Goal: Task Accomplishment & Management: Use online tool/utility

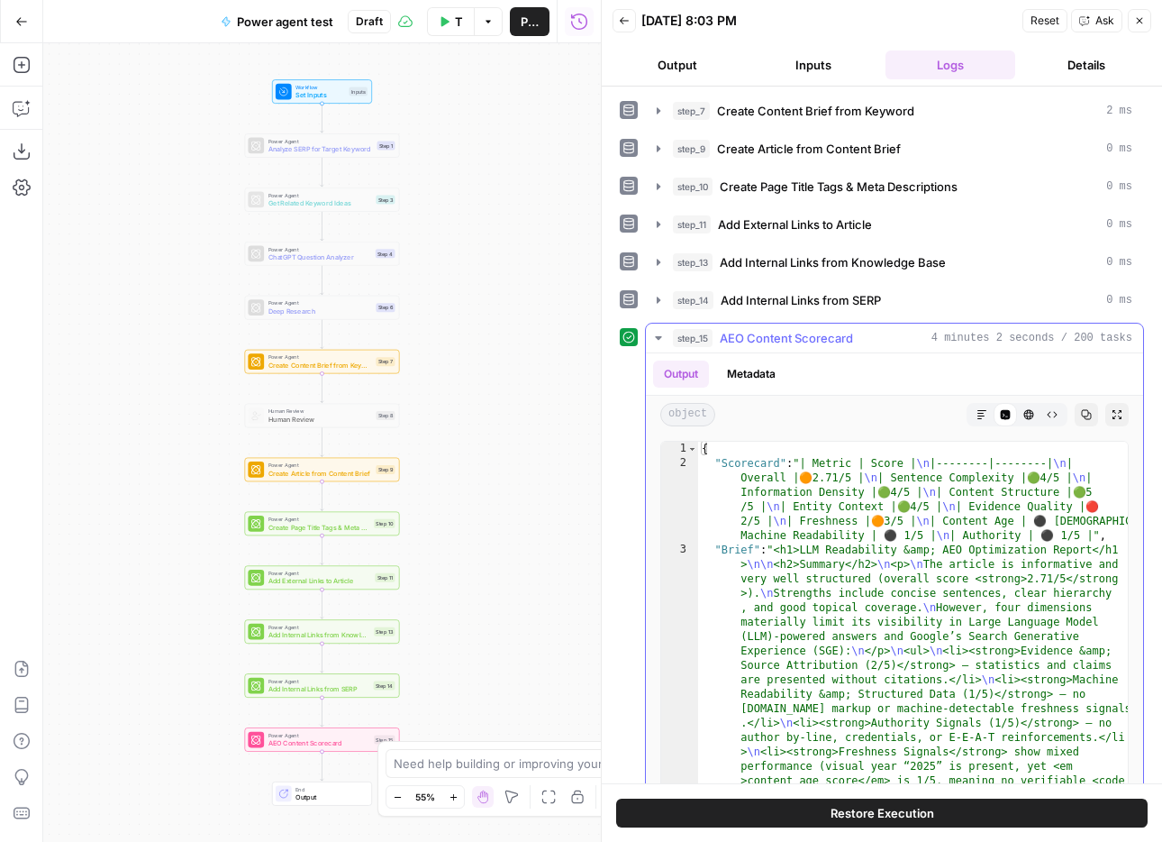
click at [983, 409] on icon "button" at bounding box center [982, 414] width 11 height 11
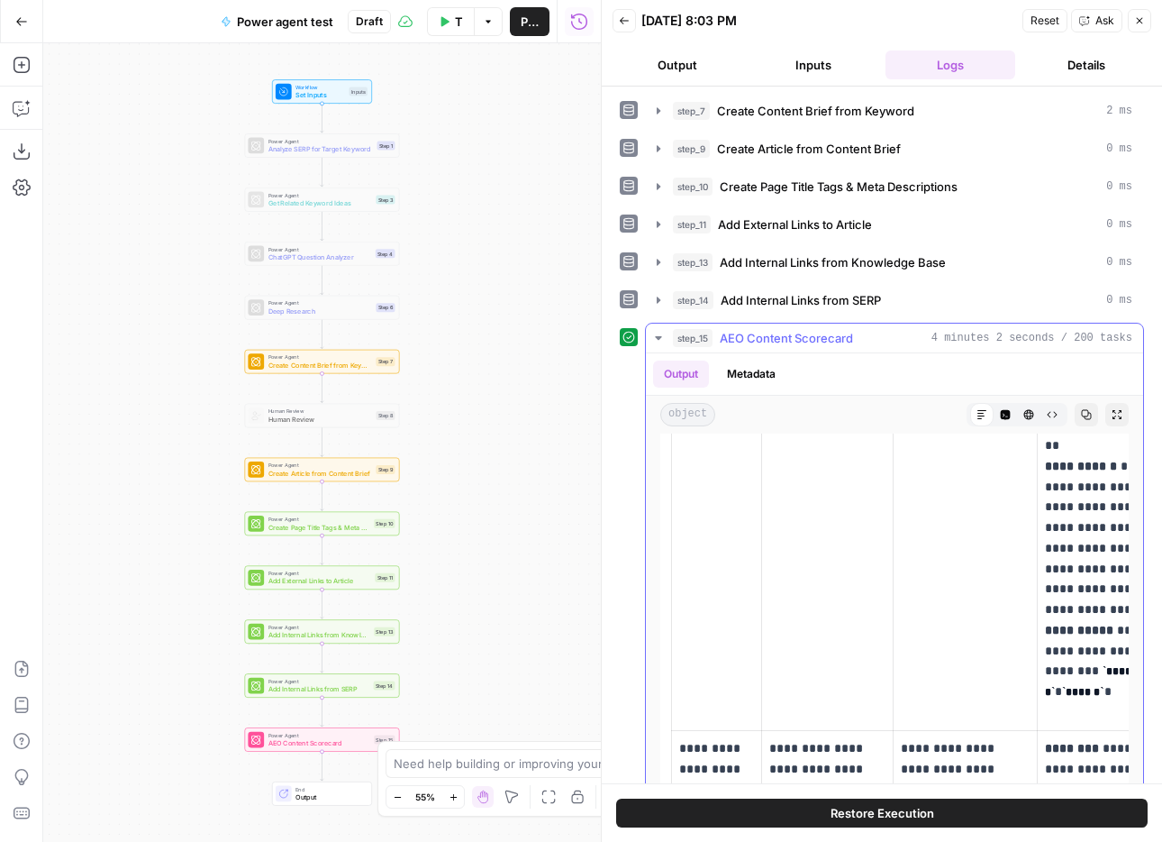
scroll to position [3306, 0]
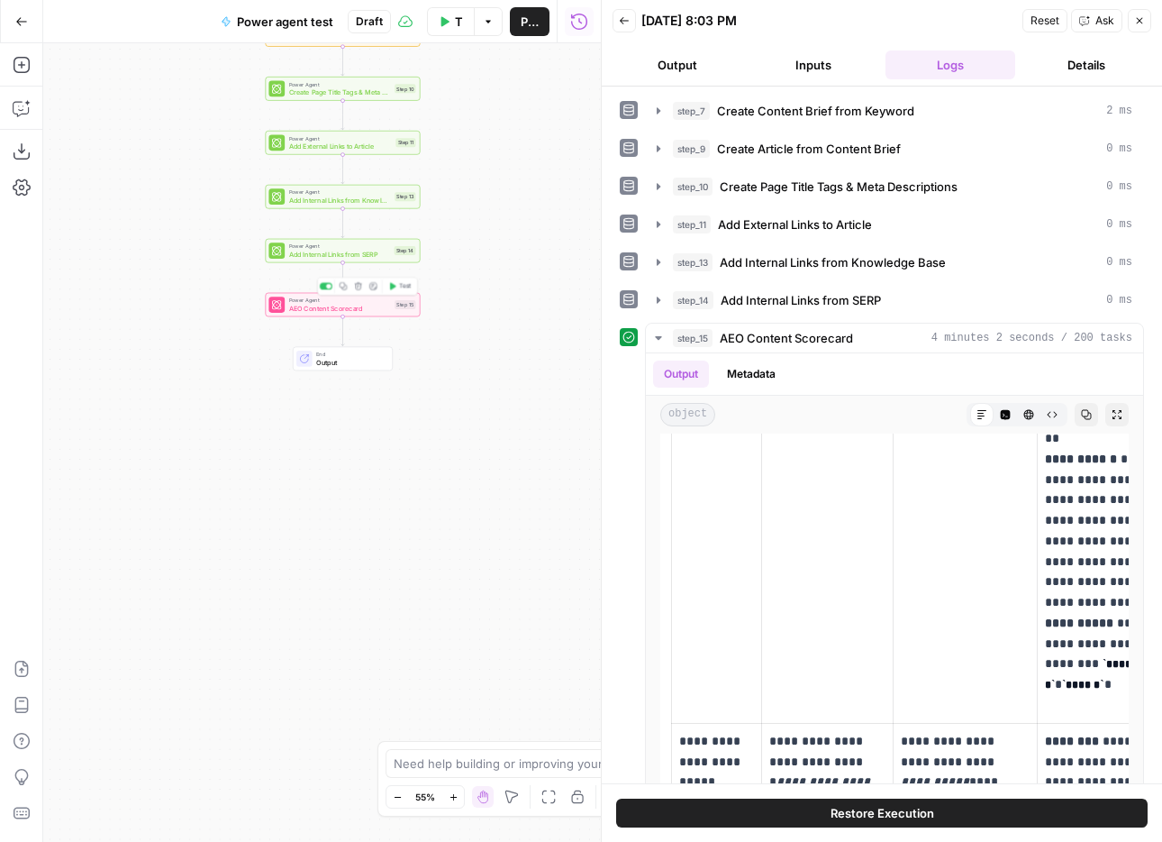
click at [354, 312] on span "AEO Content Scorecard" at bounding box center [340, 308] width 102 height 10
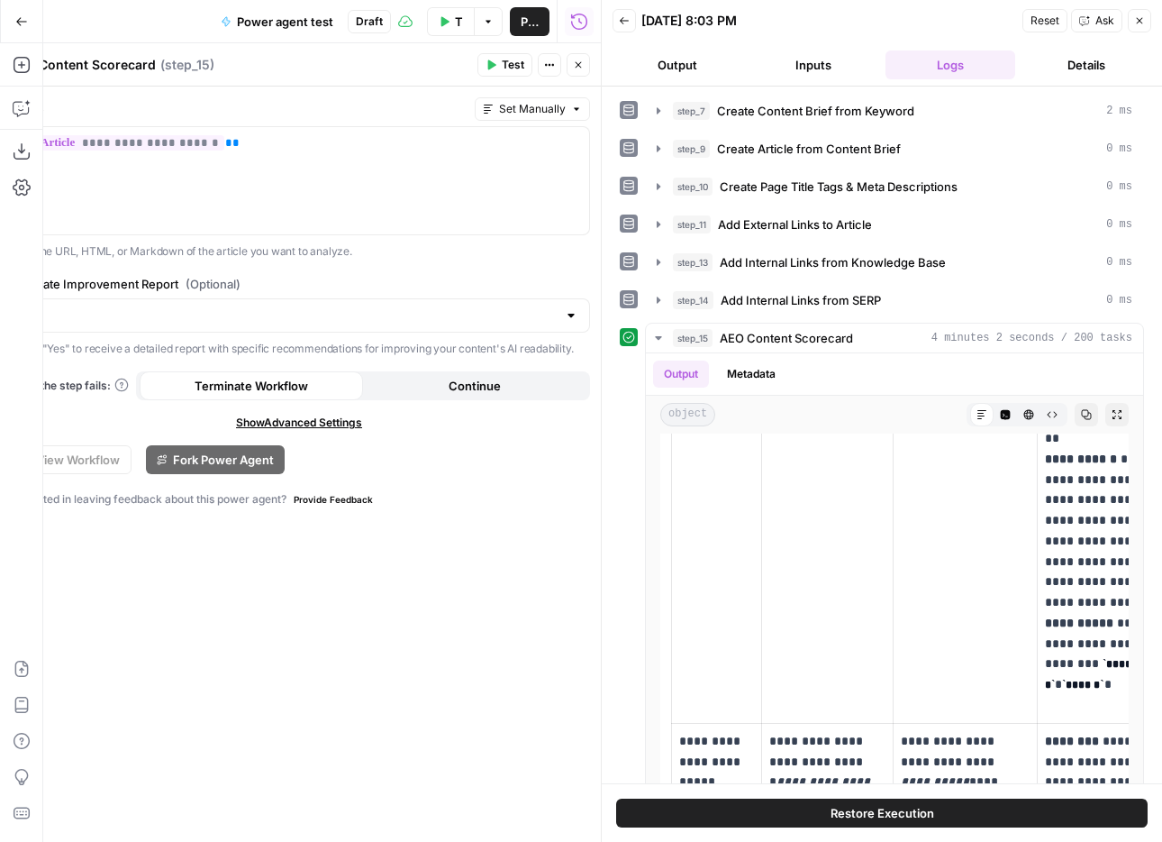
click at [123, 61] on textarea "AEO Content Scorecard" at bounding box center [82, 65] width 147 height 18
click at [583, 67] on icon "button" at bounding box center [578, 64] width 11 height 11
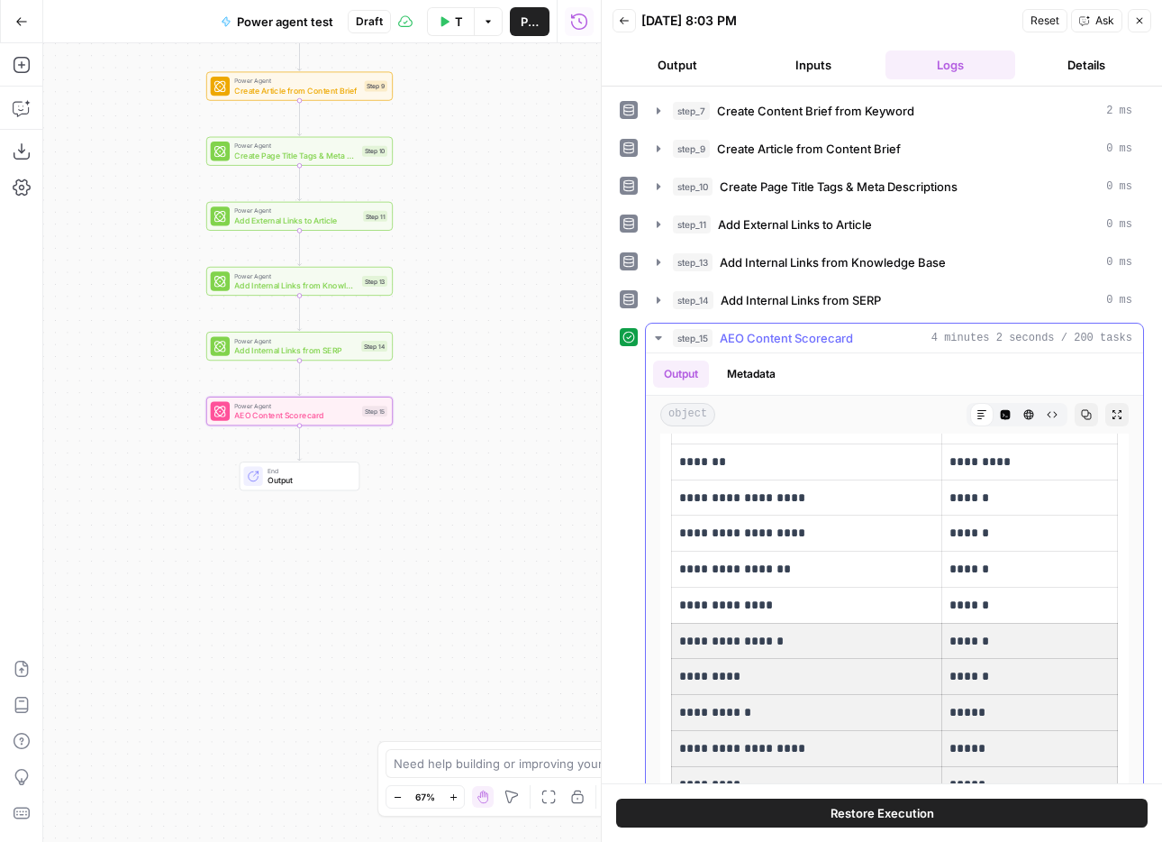
scroll to position [0, 0]
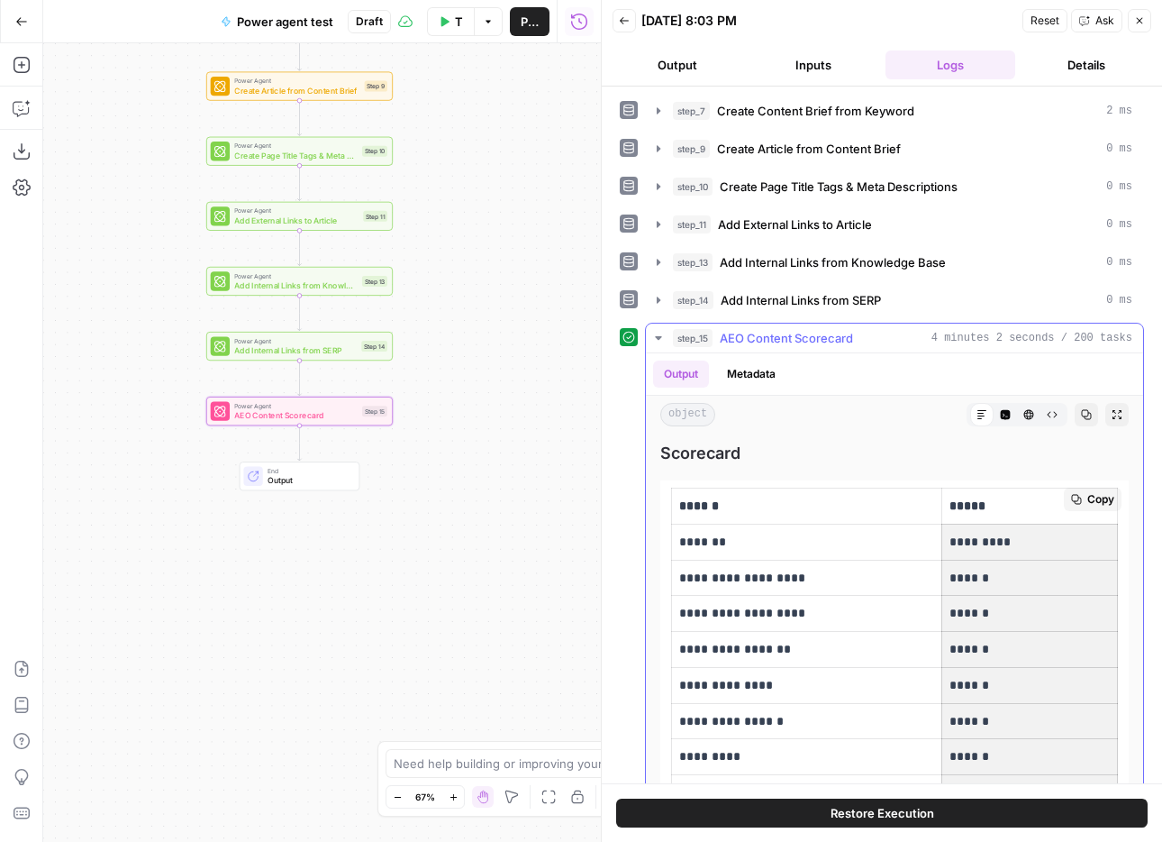
drag, startPoint x: 1116, startPoint y: 587, endPoint x: 1015, endPoint y: 541, distance: 110.5
click at [1015, 541] on tbody "**********" at bounding box center [895, 685] width 446 height 394
click at [909, 538] on p "*******" at bounding box center [806, 542] width 255 height 21
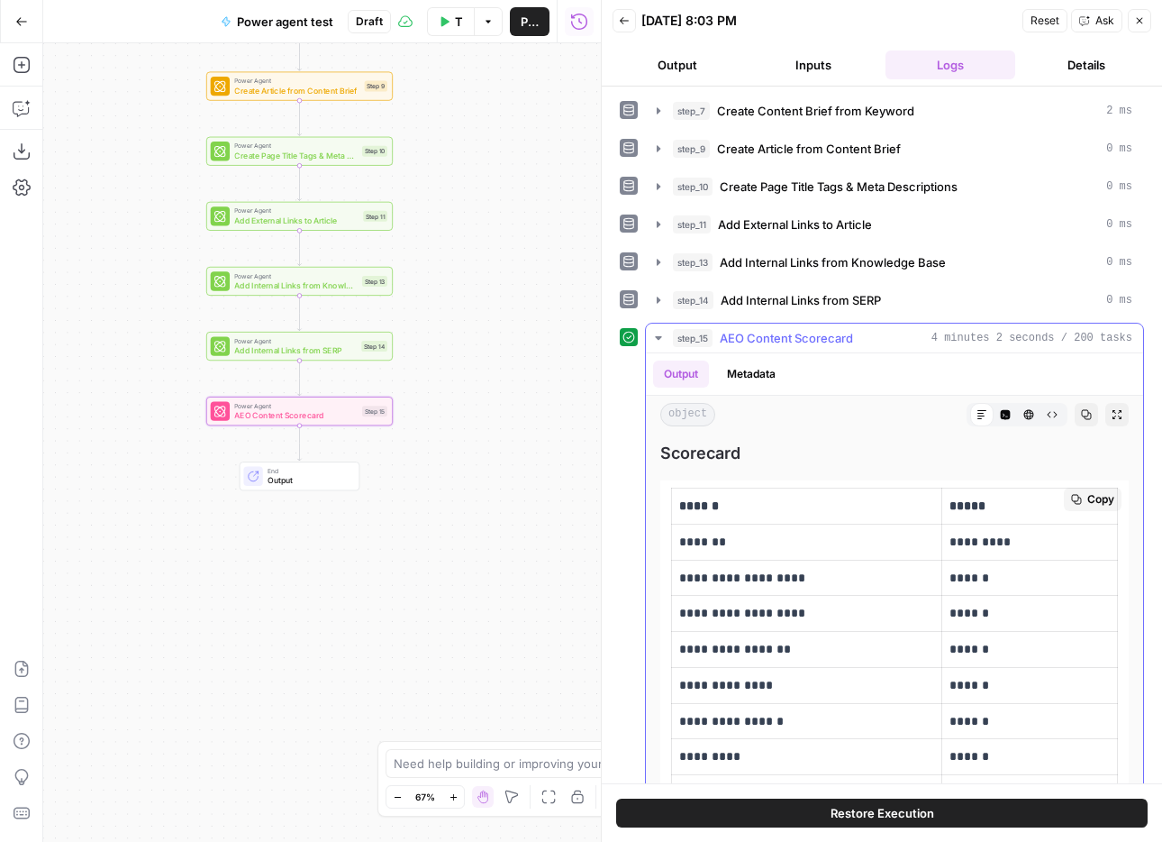
click at [1096, 499] on span "Copy" at bounding box center [1101, 499] width 27 height 16
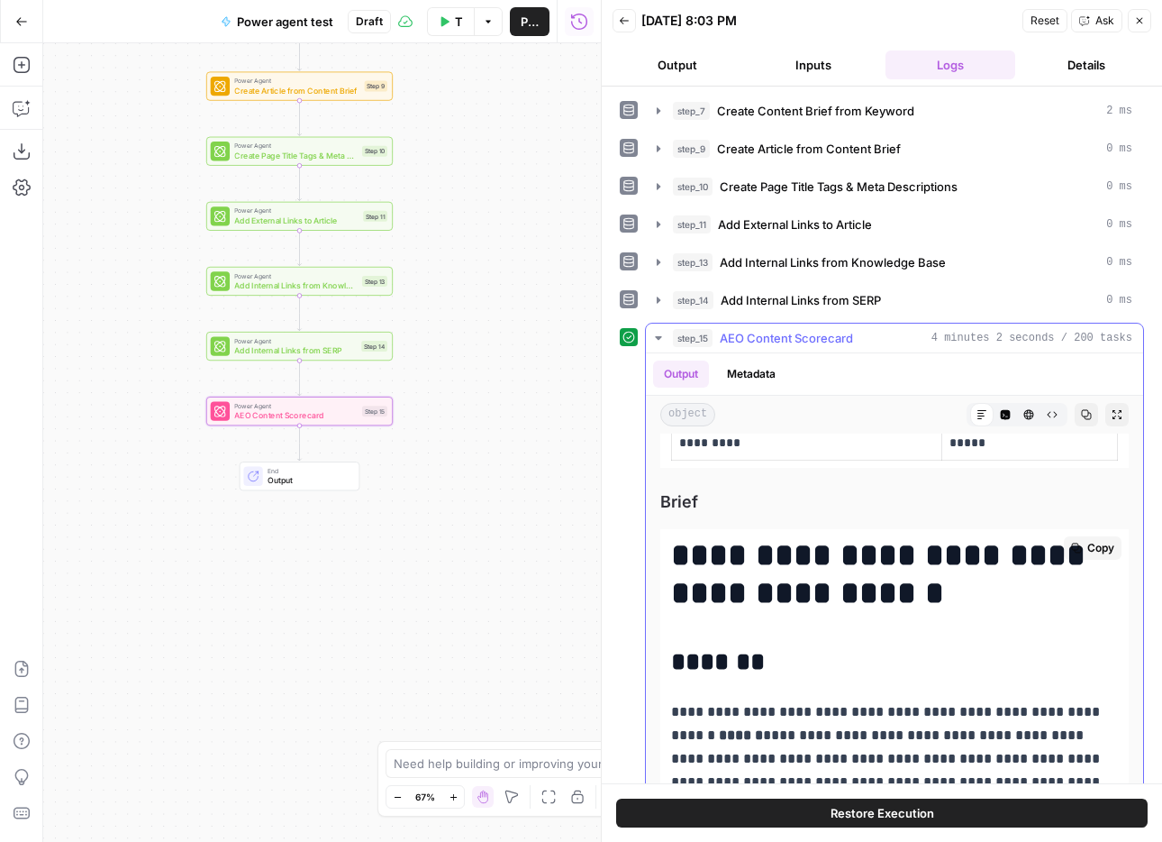
scroll to position [425, 0]
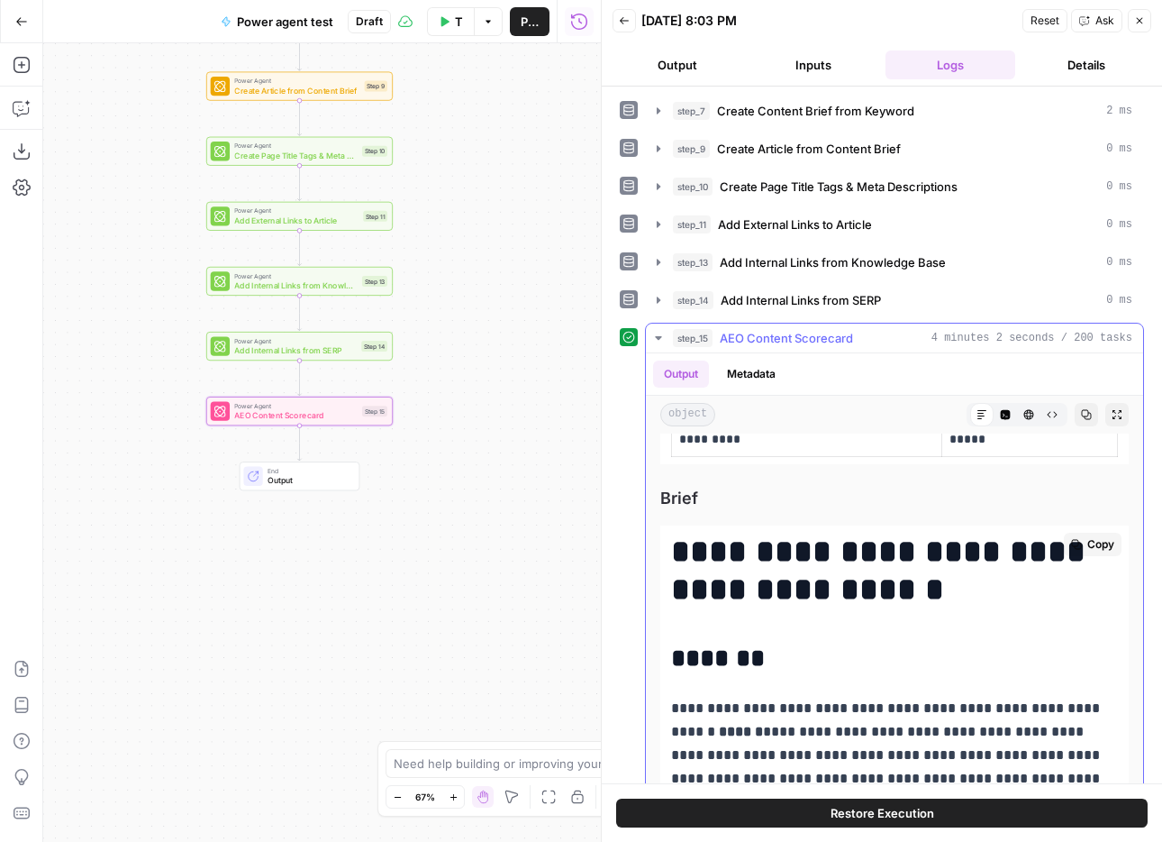
click at [1080, 544] on icon "button" at bounding box center [1077, 545] width 10 height 10
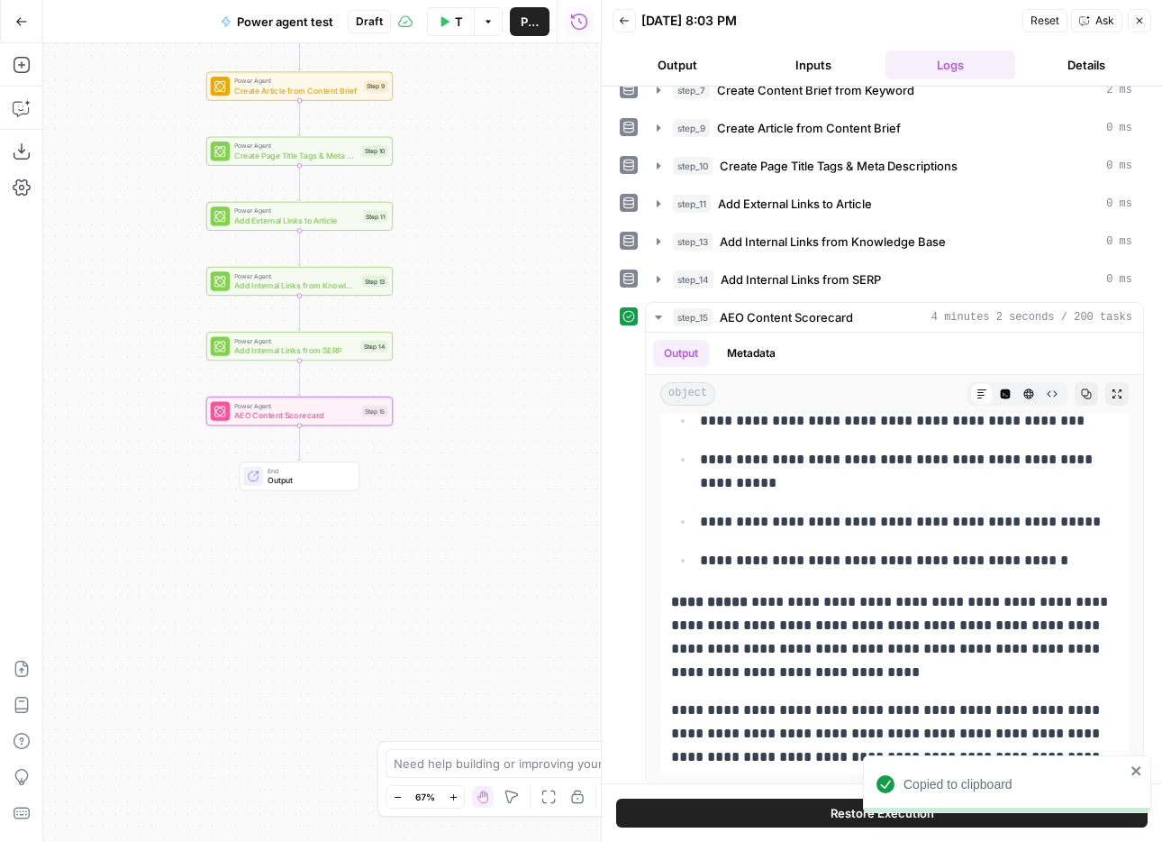
scroll to position [31, 0]
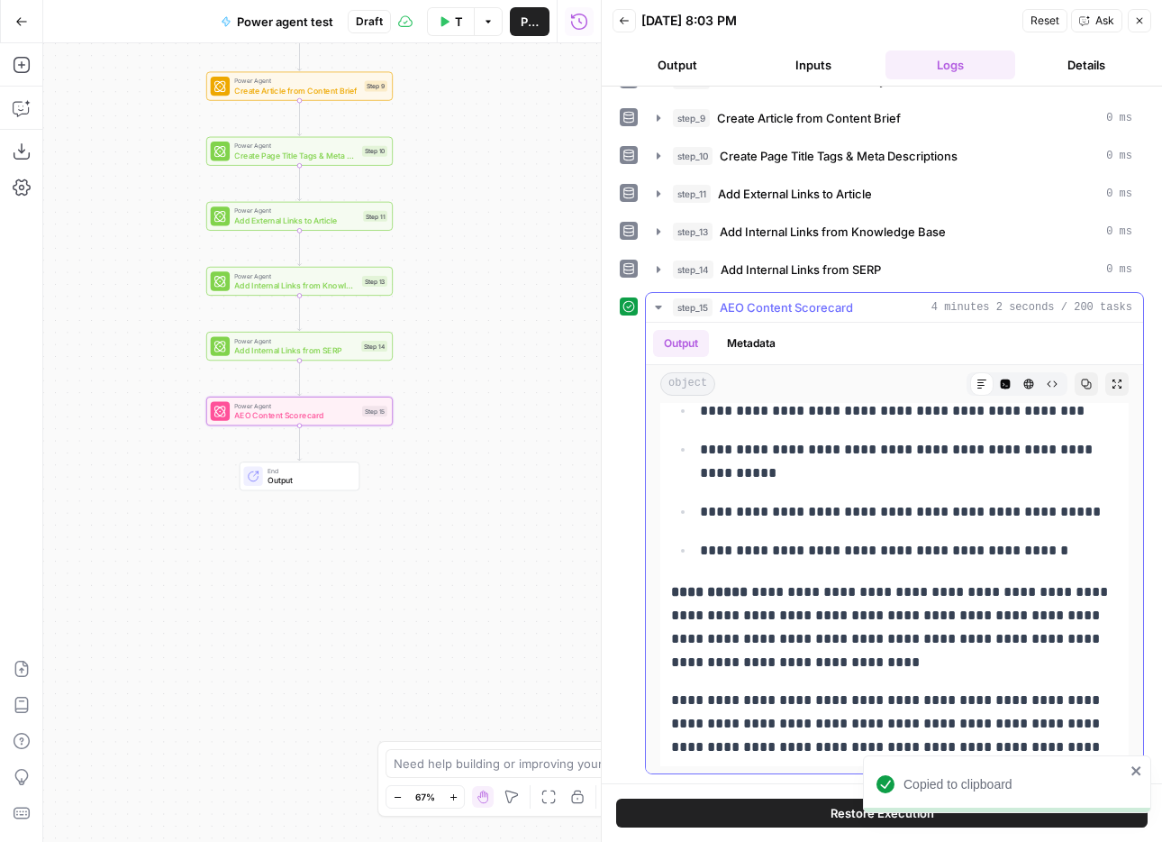
drag, startPoint x: 675, startPoint y: 551, endPoint x: 1078, endPoint y: 742, distance: 446.2
copy div "**********"
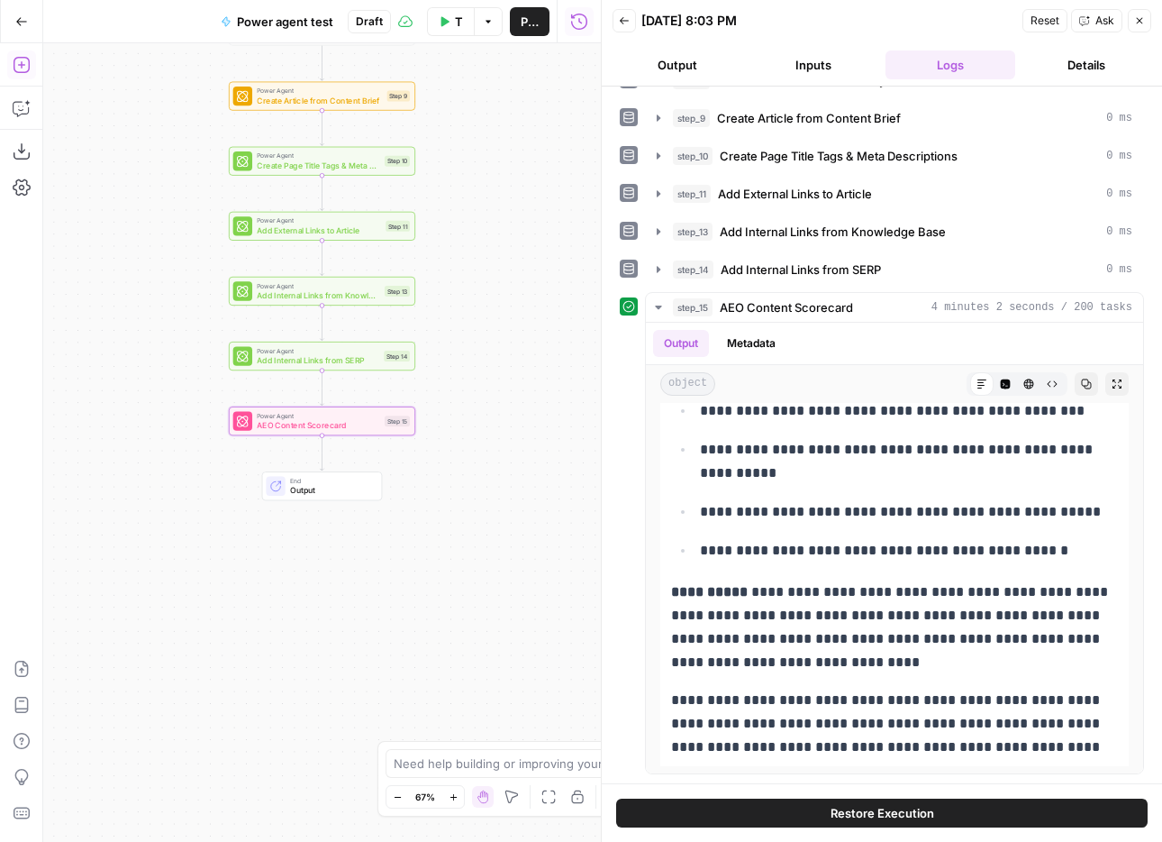
click at [28, 74] on button "Add Steps" at bounding box center [21, 64] width 29 height 29
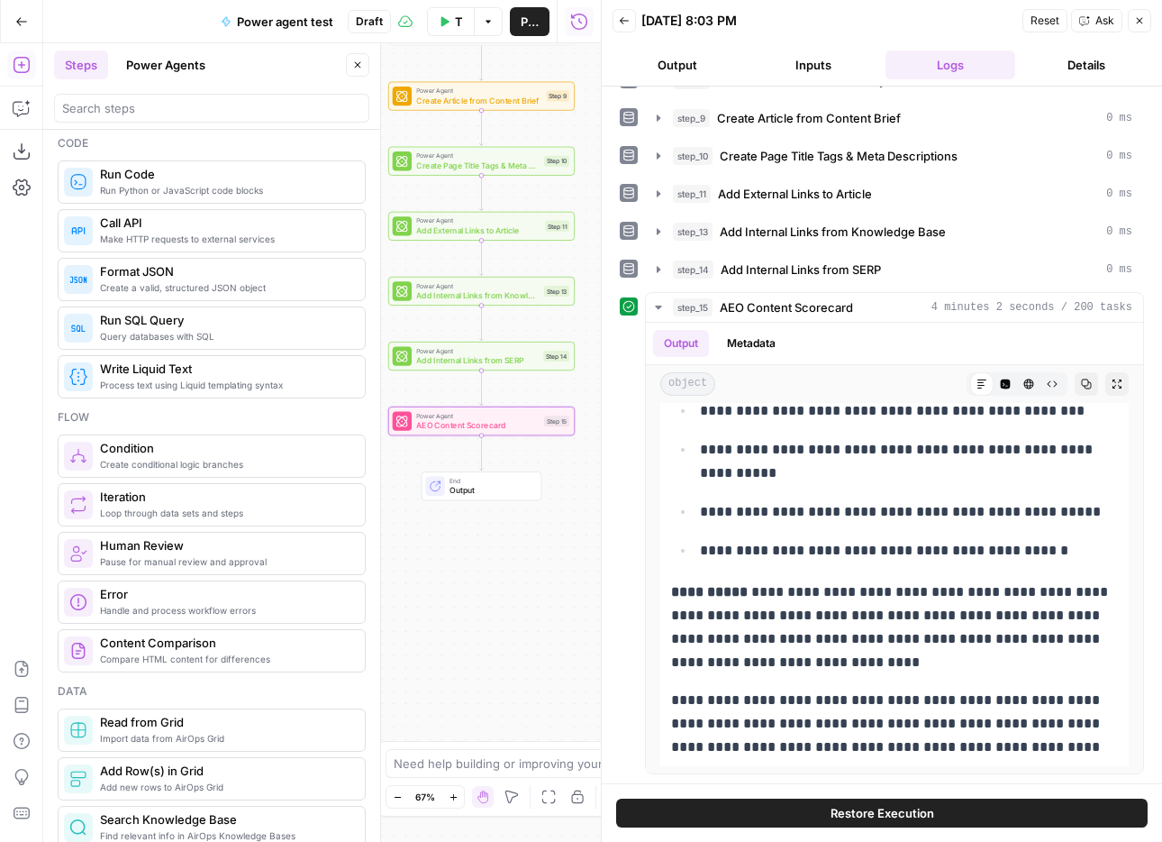
scroll to position [148, 0]
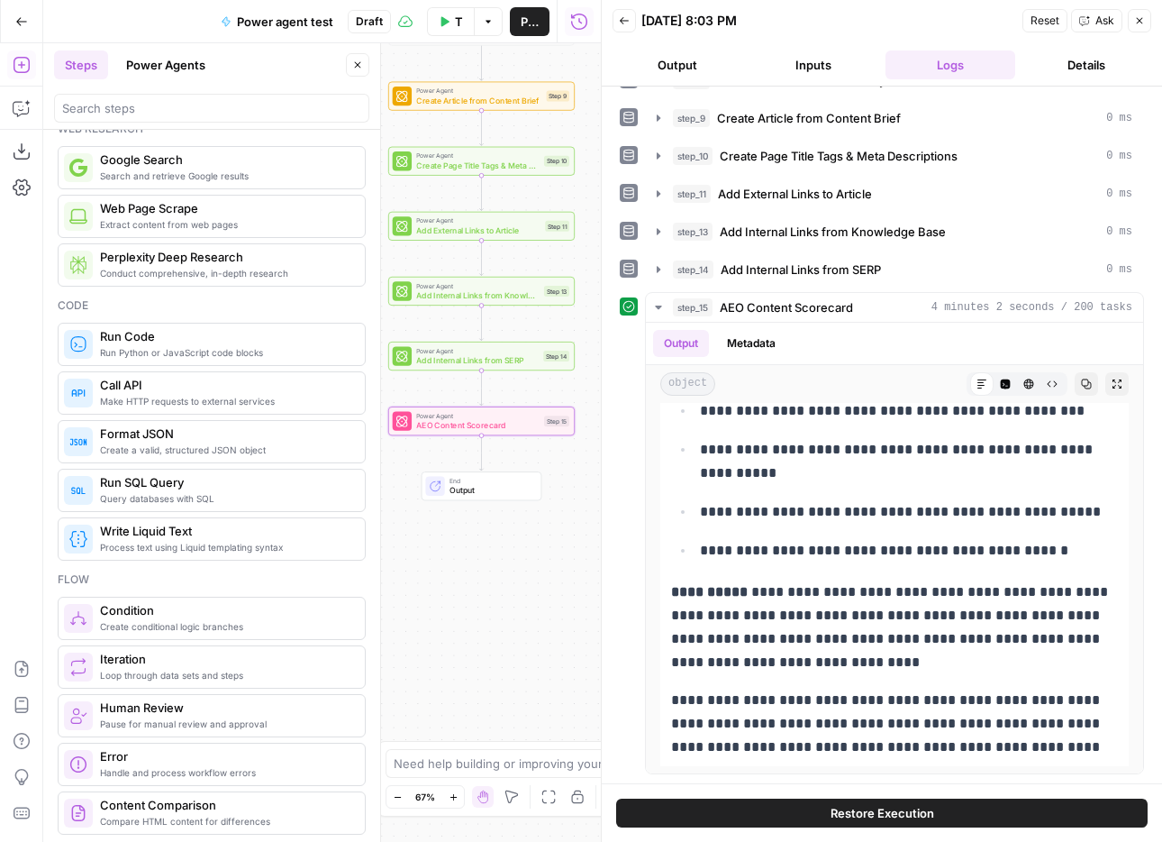
click at [170, 57] on button "Power Agents" at bounding box center [165, 64] width 101 height 29
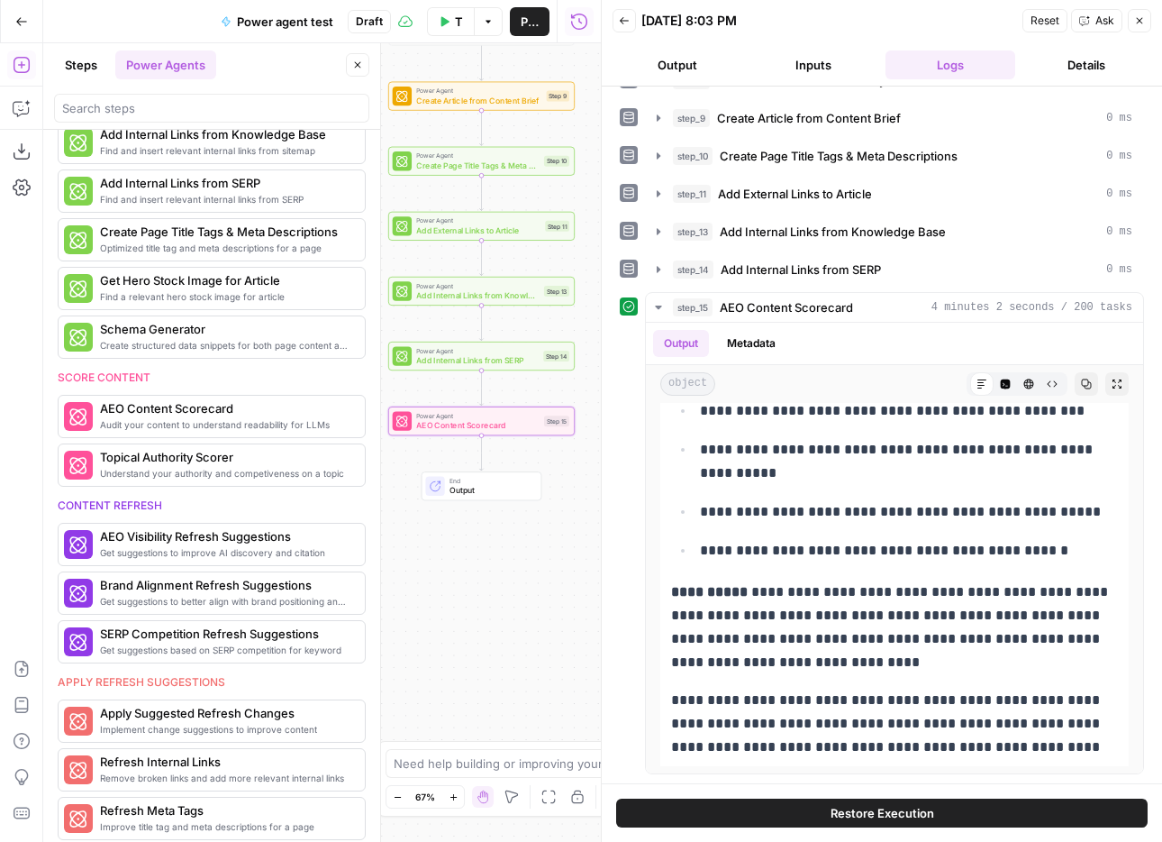
scroll to position [380, 0]
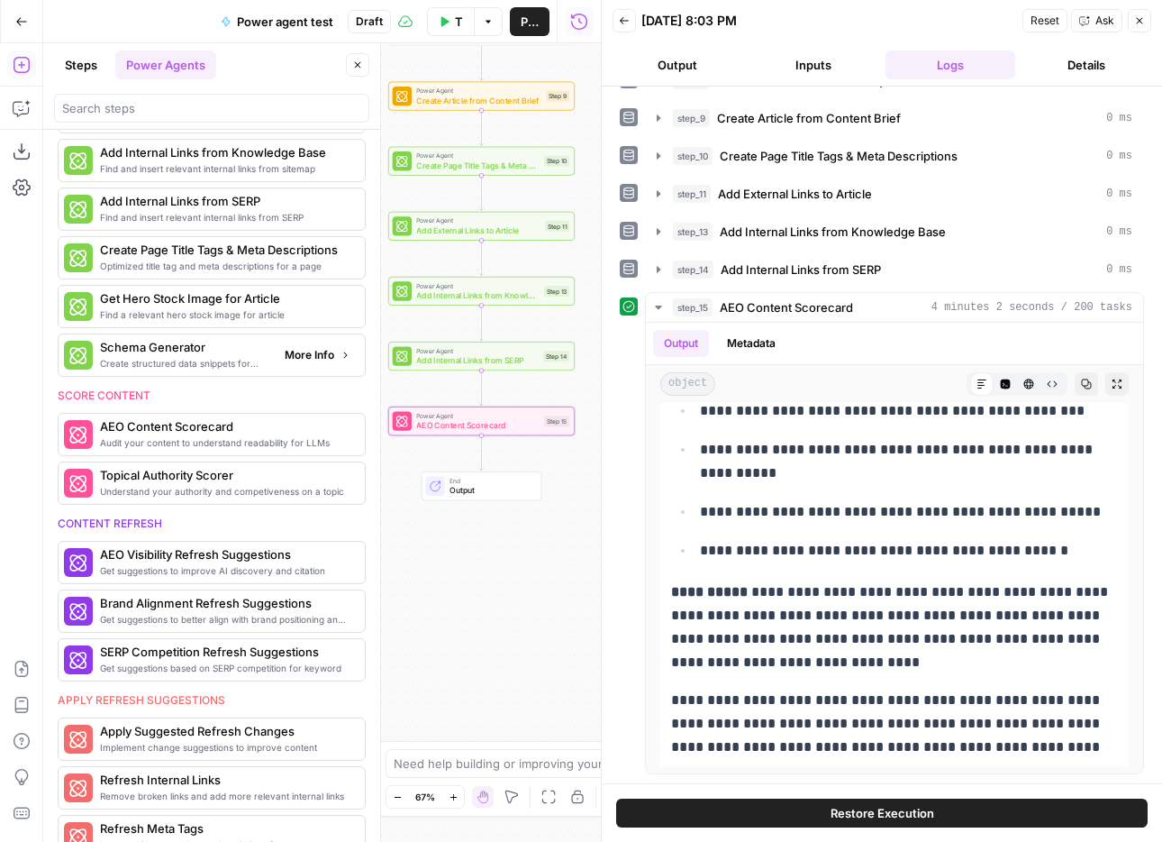
click at [203, 361] on span "Create structured data snippets for both page content and images" at bounding box center [185, 363] width 170 height 14
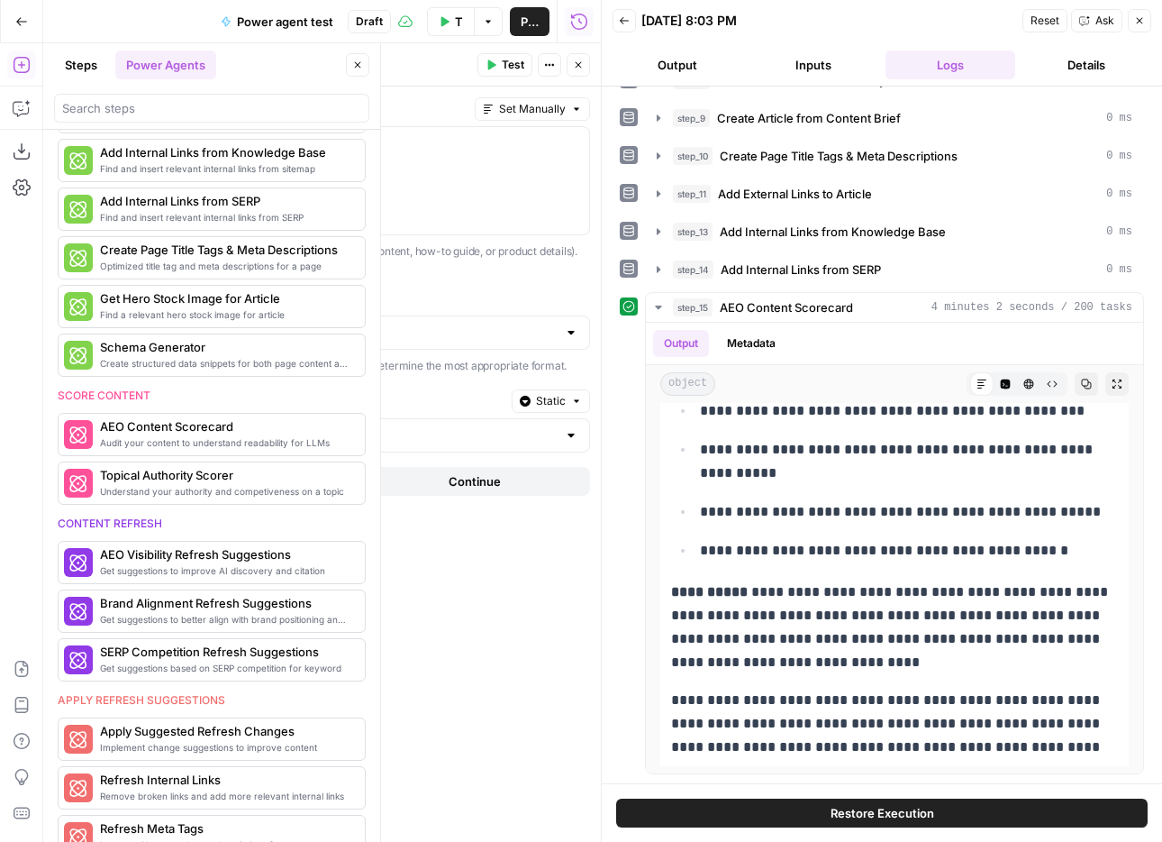
click at [1132, 13] on button "Close" at bounding box center [1139, 20] width 23 height 23
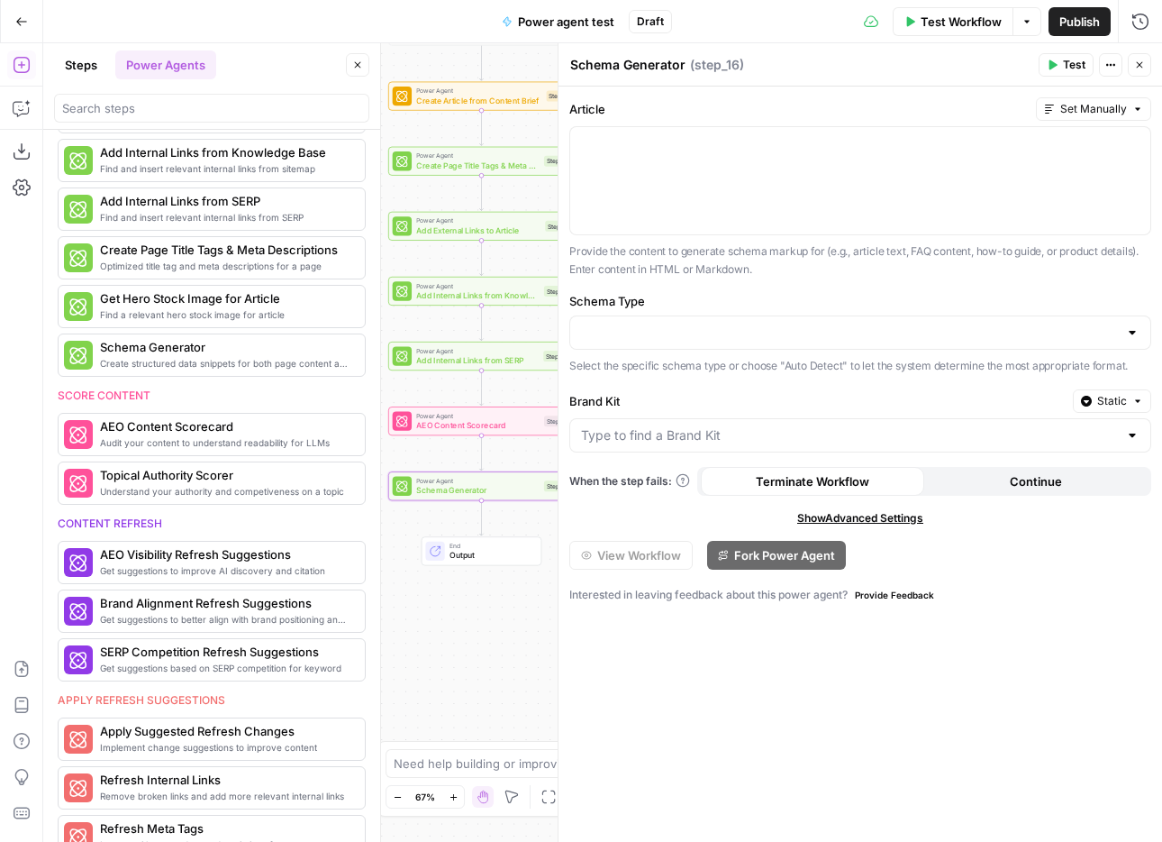
click at [357, 59] on icon "button" at bounding box center [357, 64] width 11 height 11
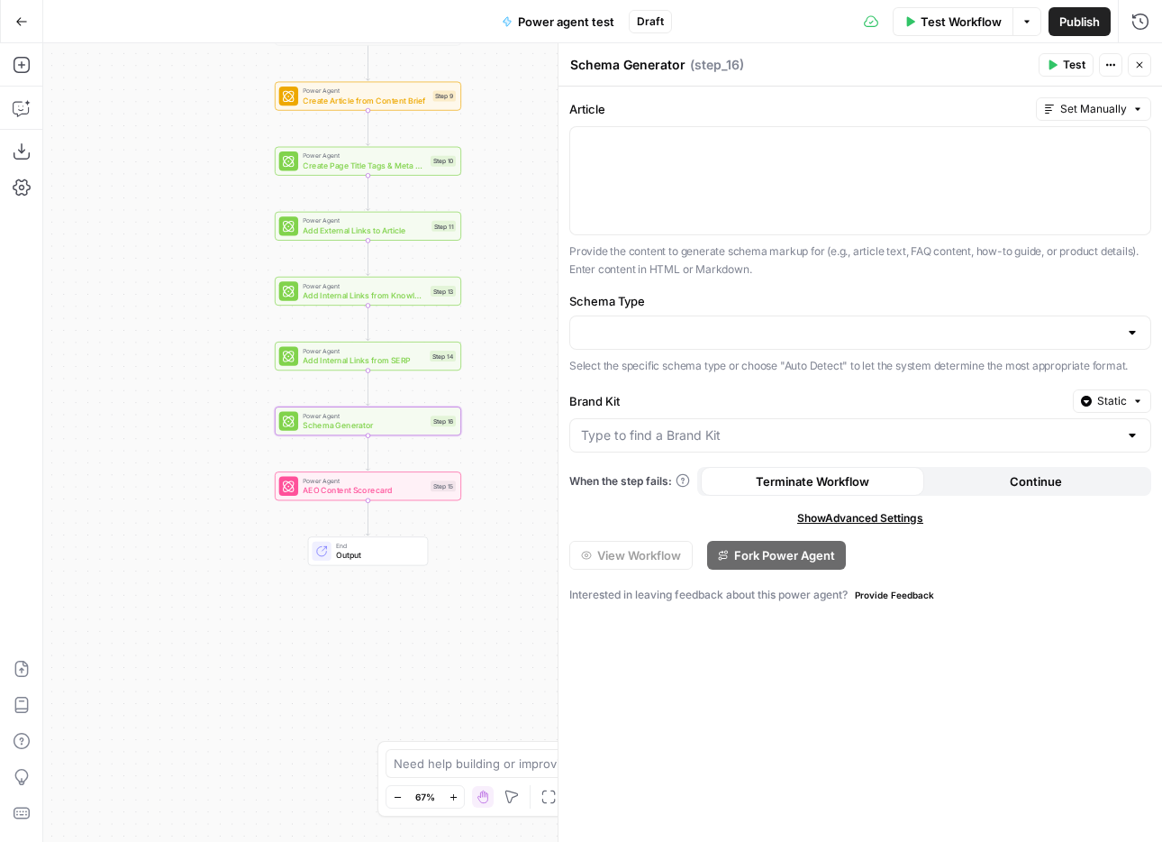
click at [1118, 341] on div at bounding box center [860, 332] width 582 height 34
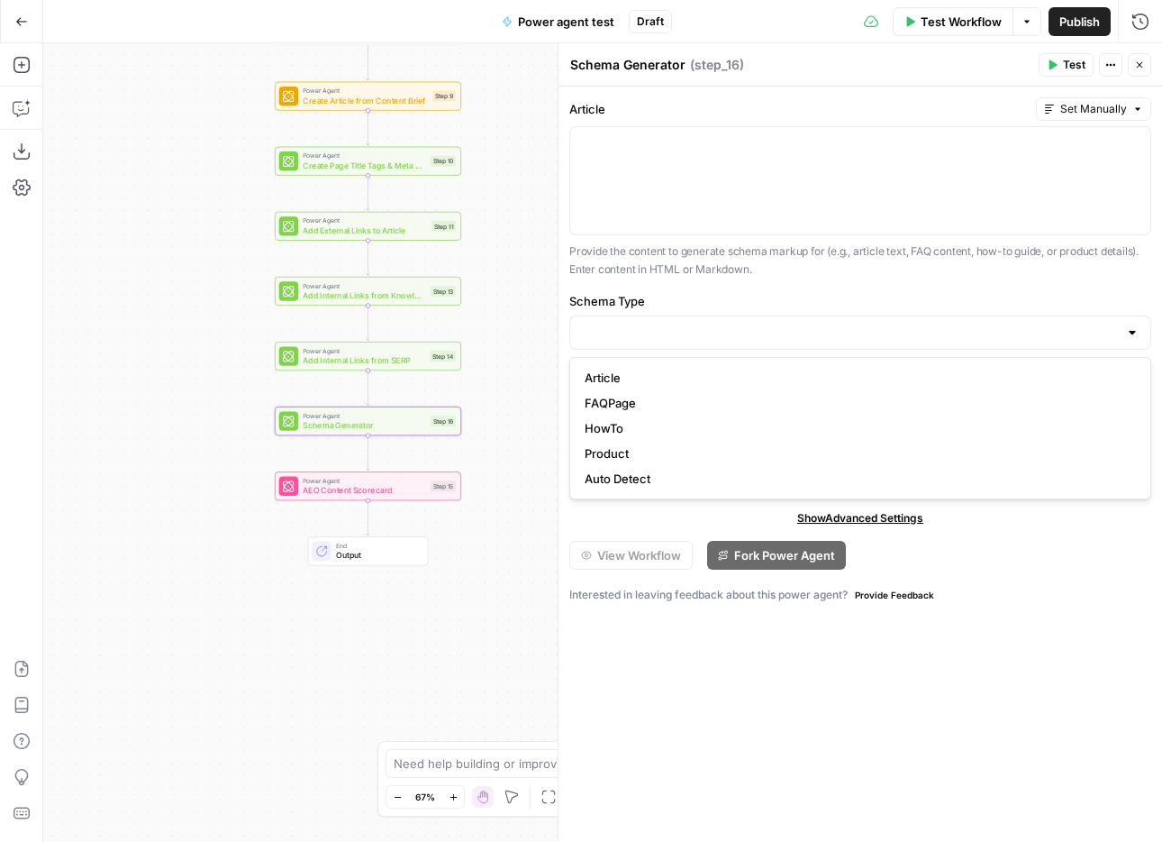
click at [989, 707] on div "Article Set Manually Provide the content to generate schema markup for (e.g., a…" at bounding box center [861, 463] width 604 height 755
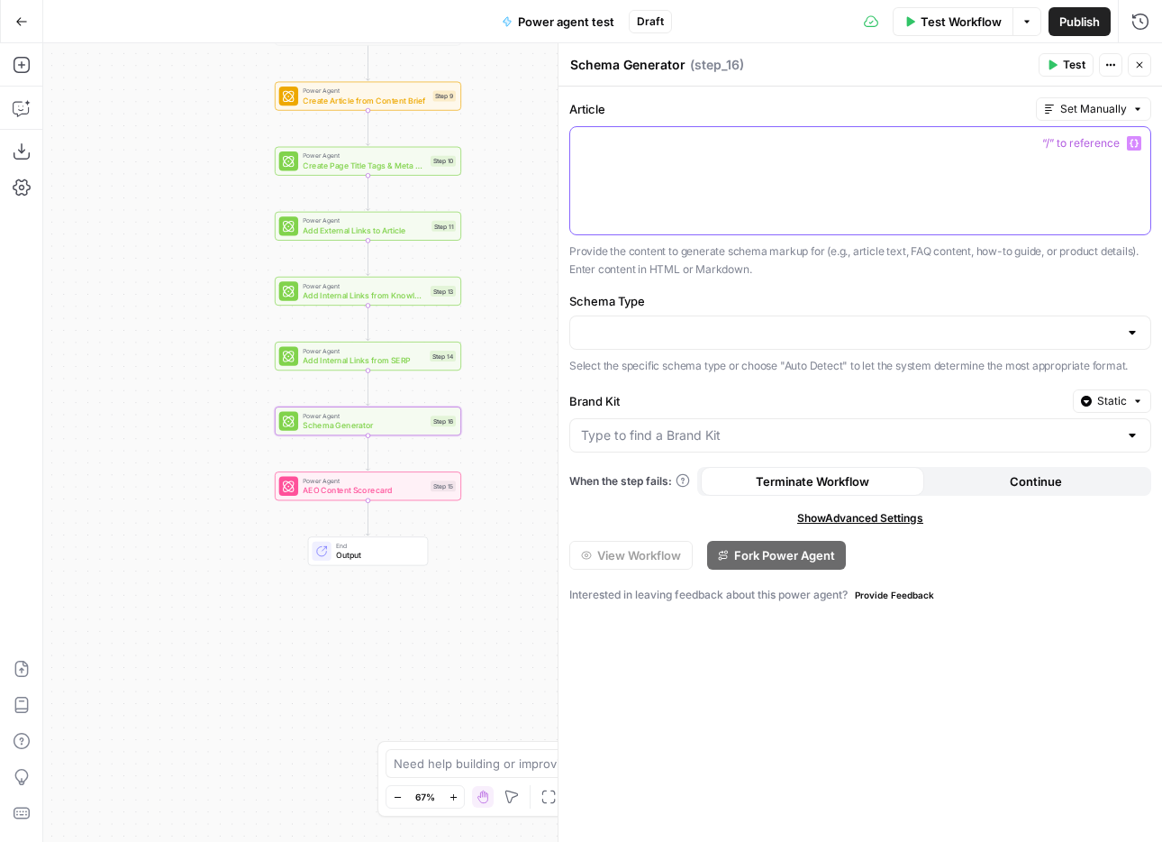
click at [1133, 142] on icon "button" at bounding box center [1134, 143] width 9 height 9
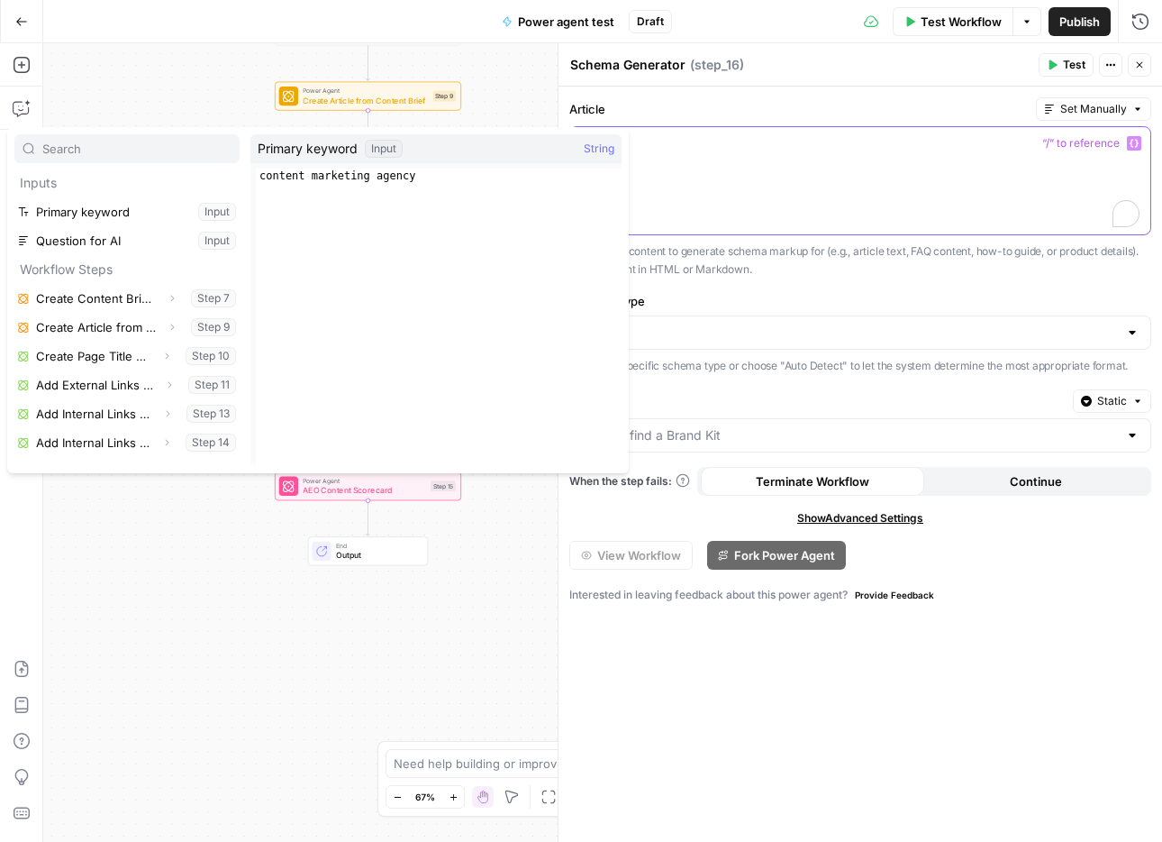
click at [1106, 179] on div "To enrich screen reader interactions, please activate Accessibility in Grammarl…" at bounding box center [860, 180] width 580 height 107
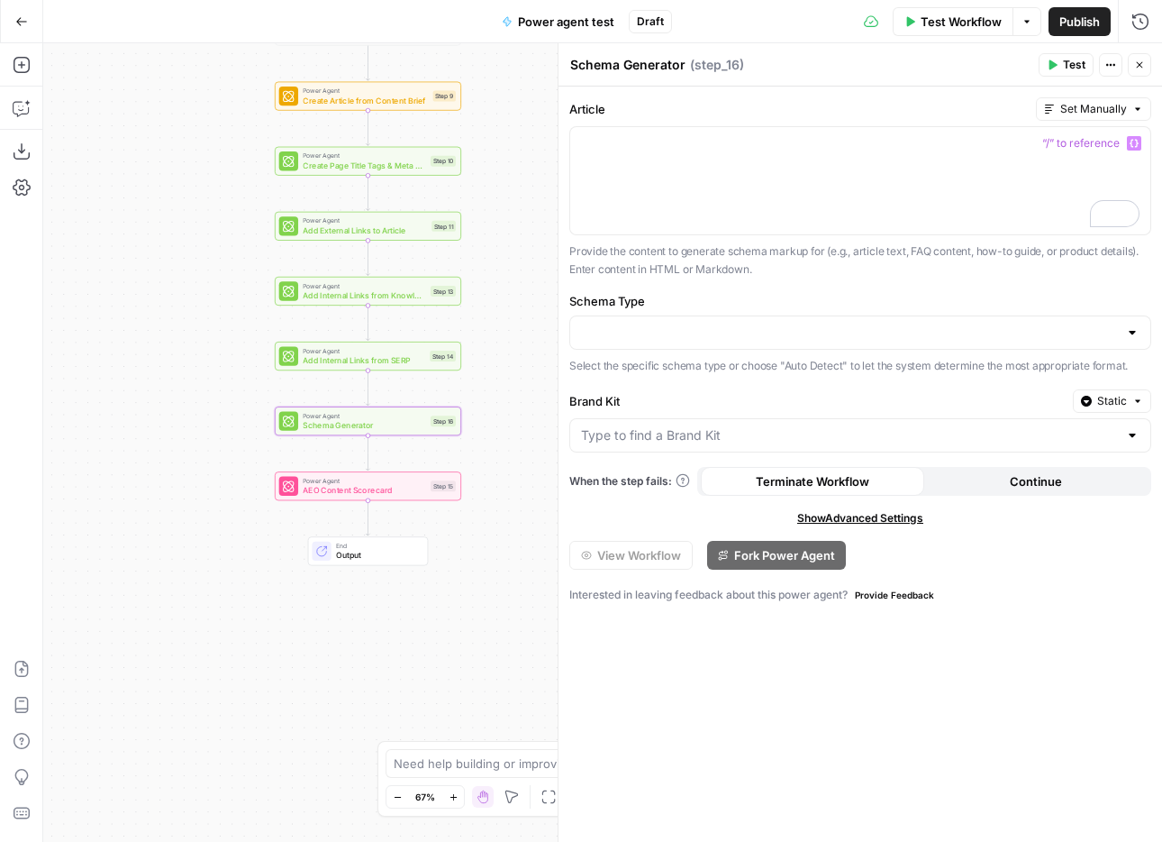
click at [1135, 332] on div at bounding box center [1132, 332] width 14 height 18
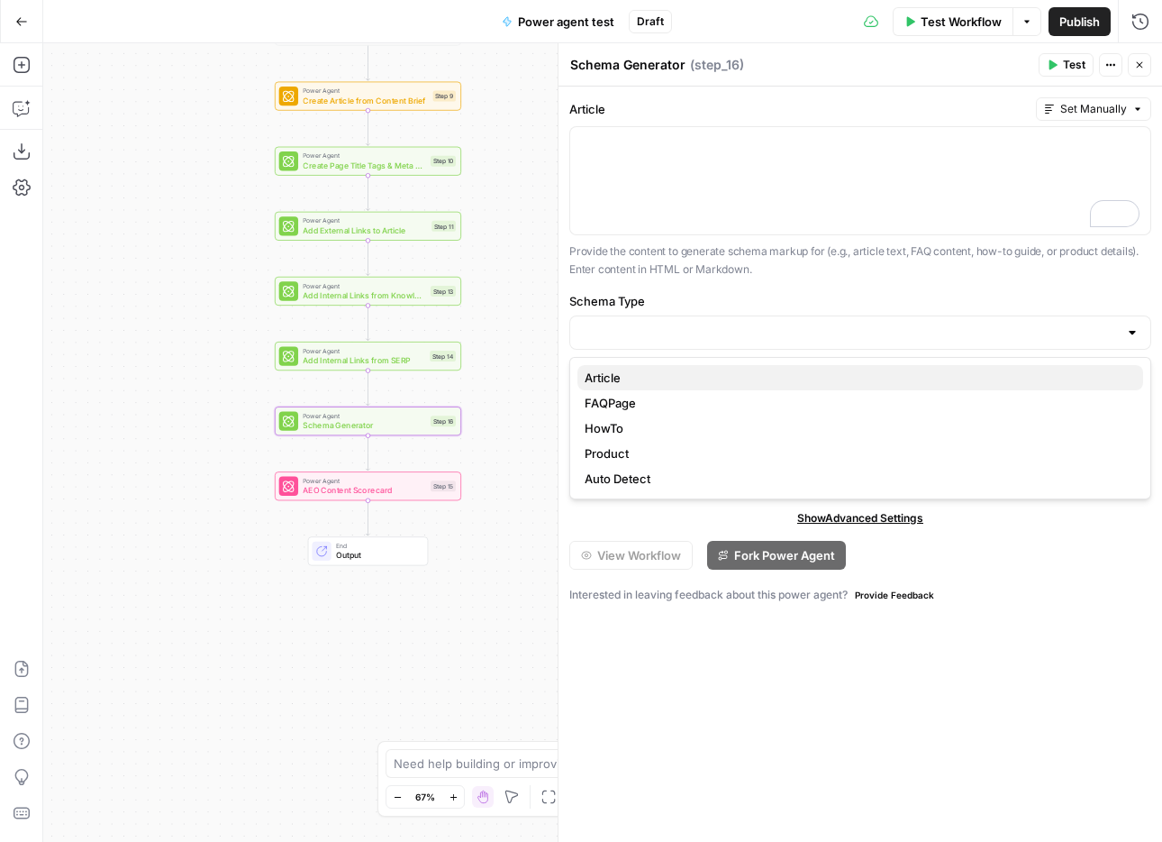
click at [1097, 377] on span "Article" at bounding box center [857, 378] width 544 height 18
type input "Article"
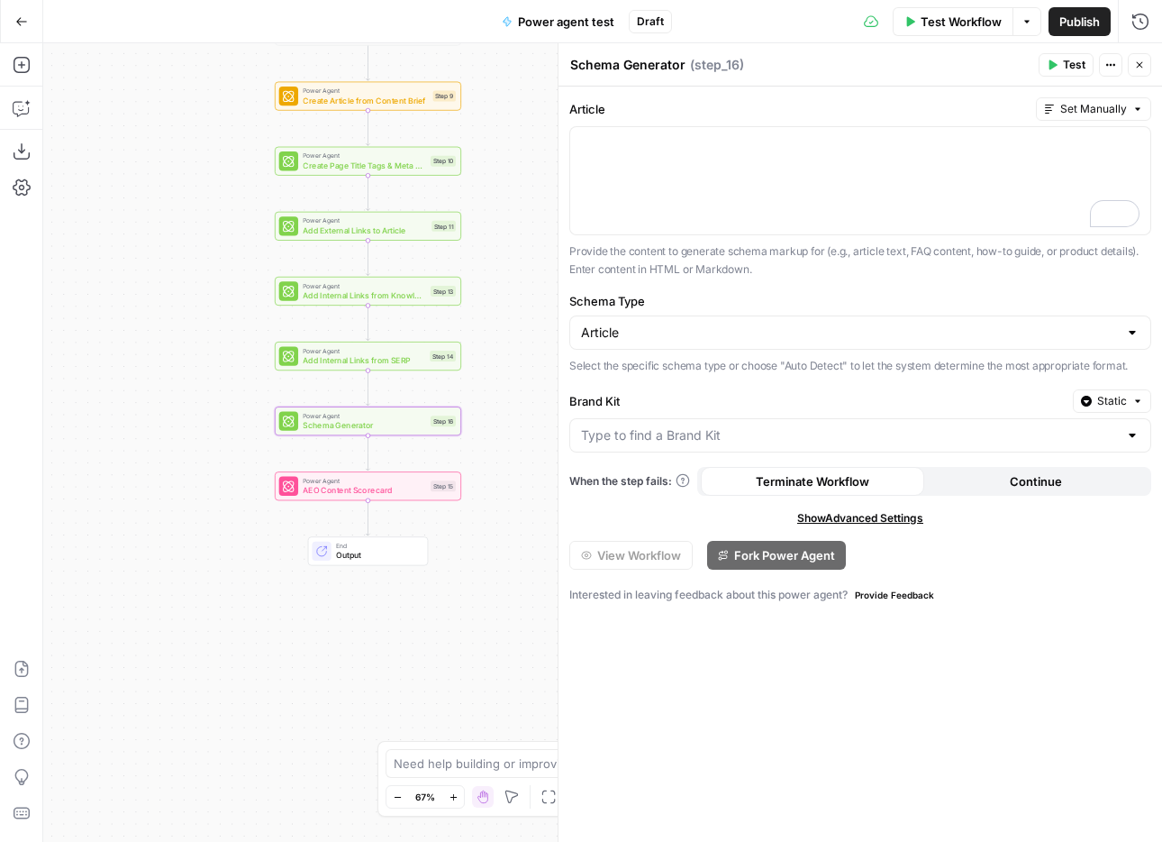
click at [1137, 437] on div at bounding box center [1132, 435] width 14 height 18
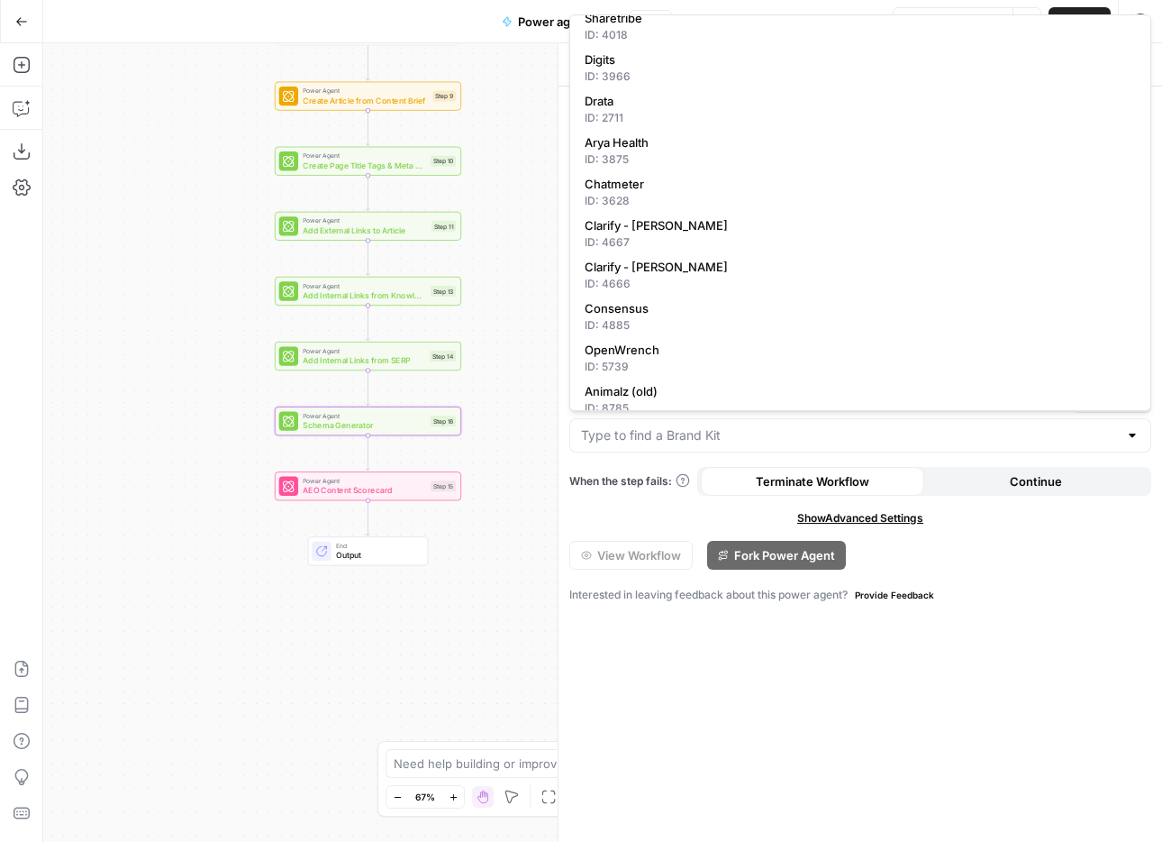
scroll to position [241, 0]
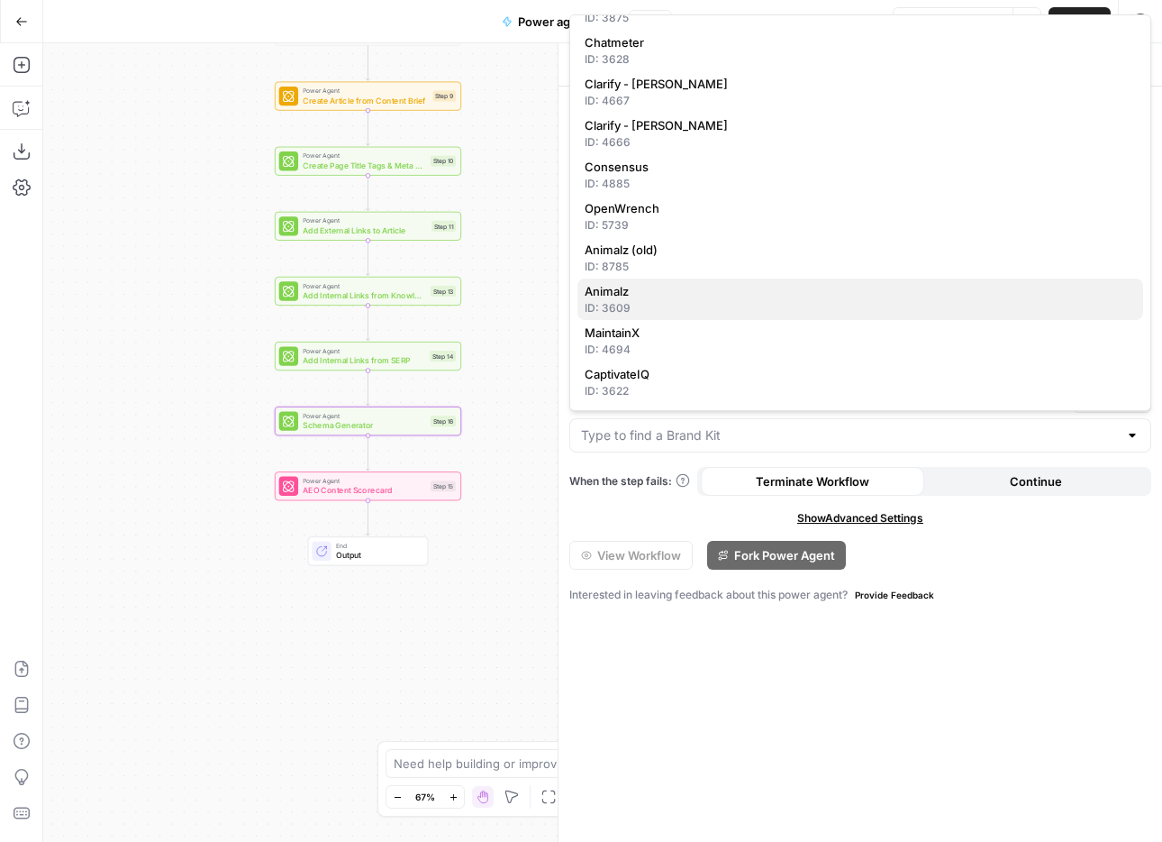
click at [887, 306] on div "ID: 3609" at bounding box center [860, 308] width 551 height 16
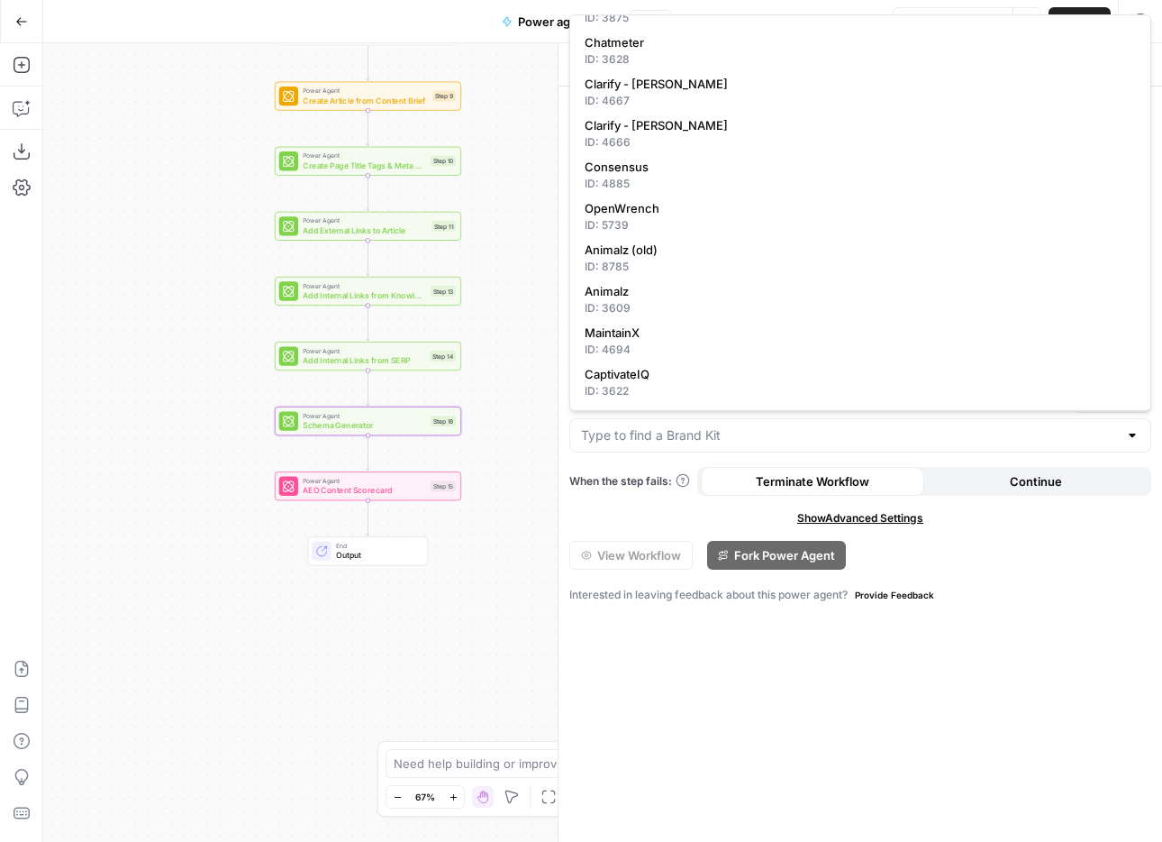
type input "Animalz"
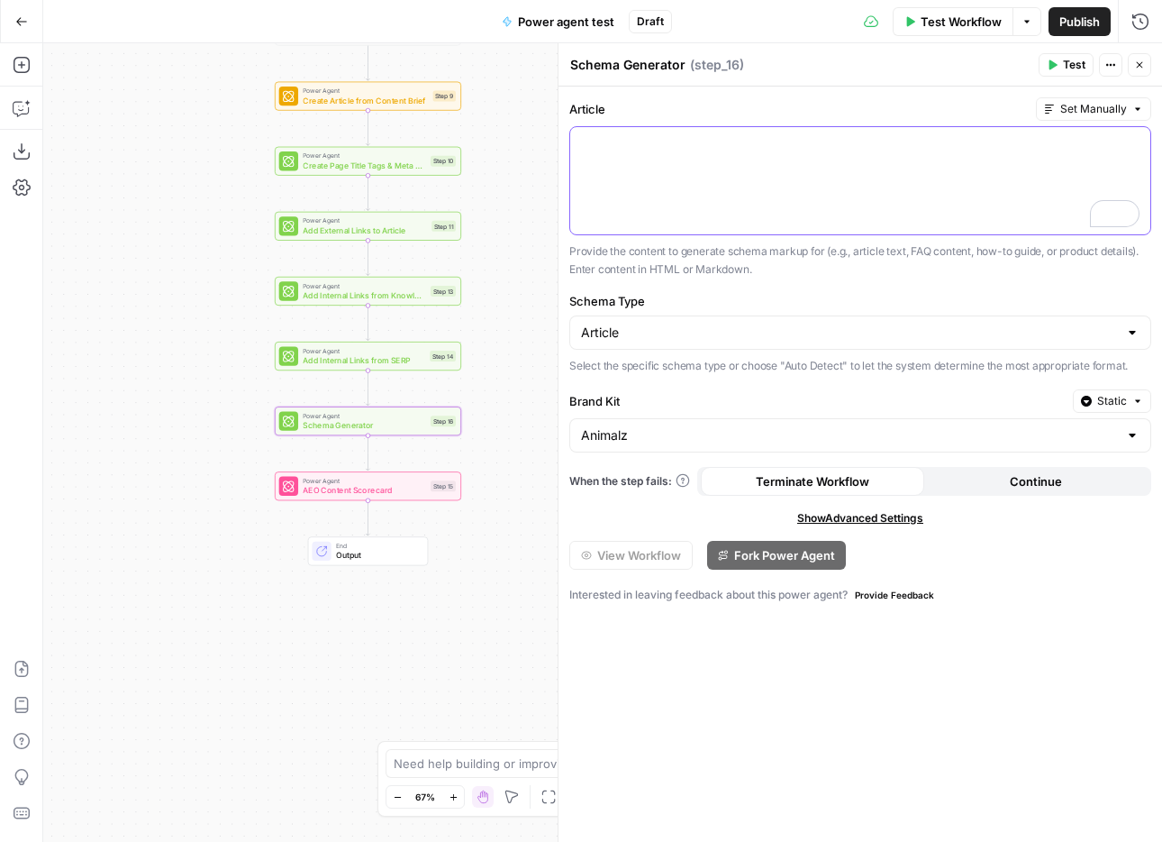
click at [1130, 139] on icon "button" at bounding box center [1134, 143] width 9 height 9
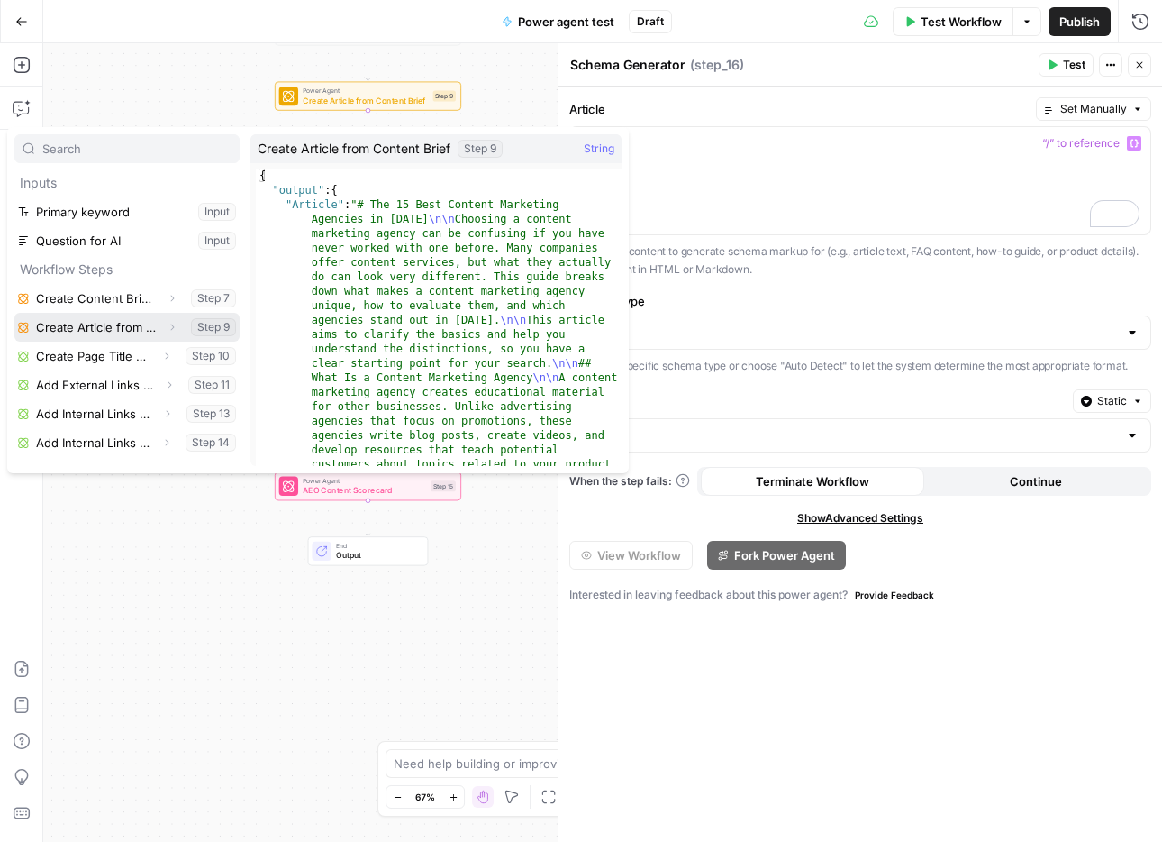
click at [171, 327] on icon "button" at bounding box center [173, 327] width 4 height 6
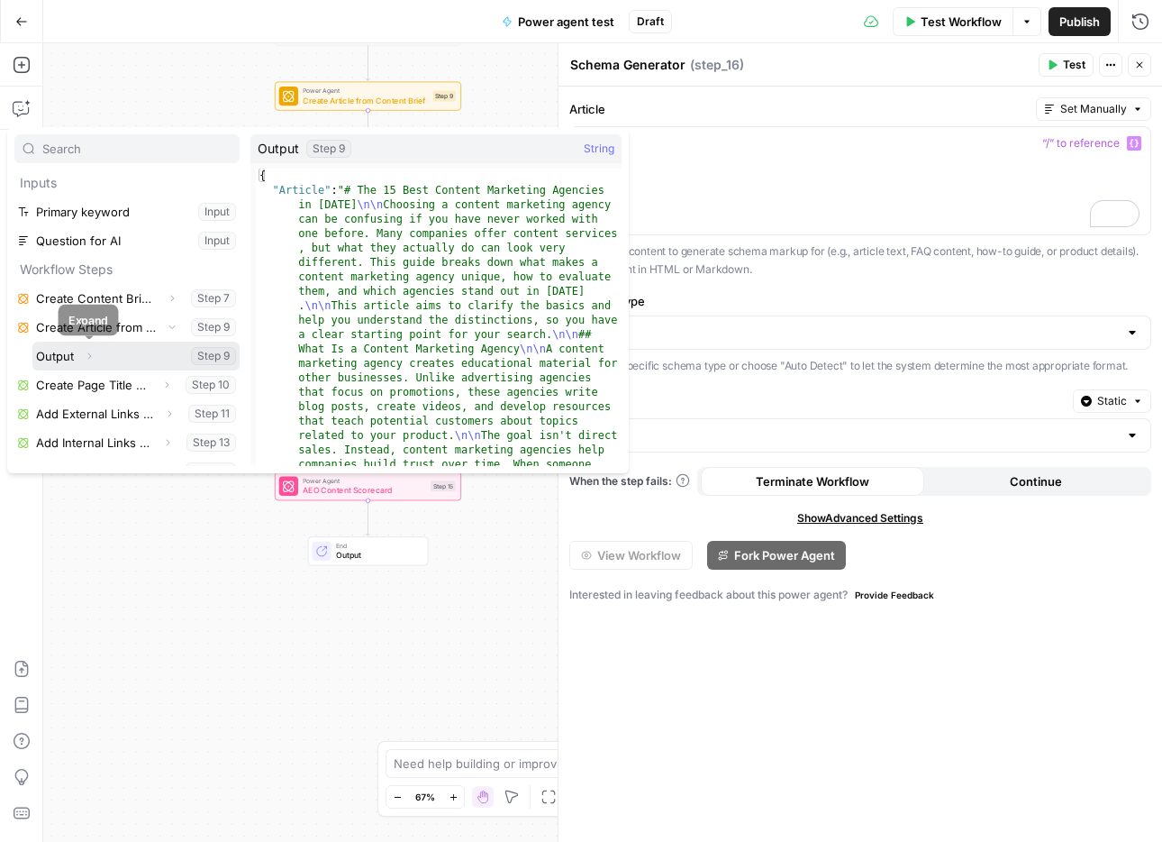
click at [92, 354] on icon "button" at bounding box center [89, 355] width 11 height 11
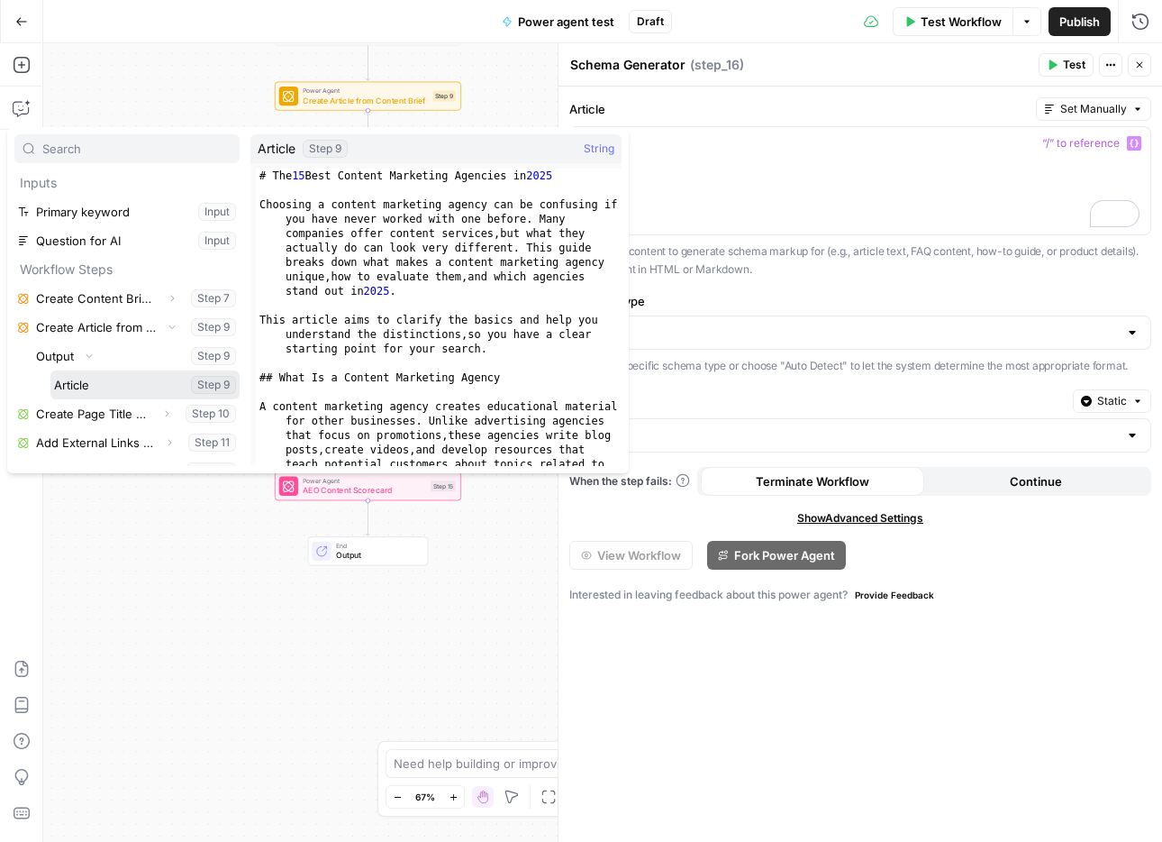
click at [91, 381] on button "Select variable Article" at bounding box center [144, 384] width 189 height 29
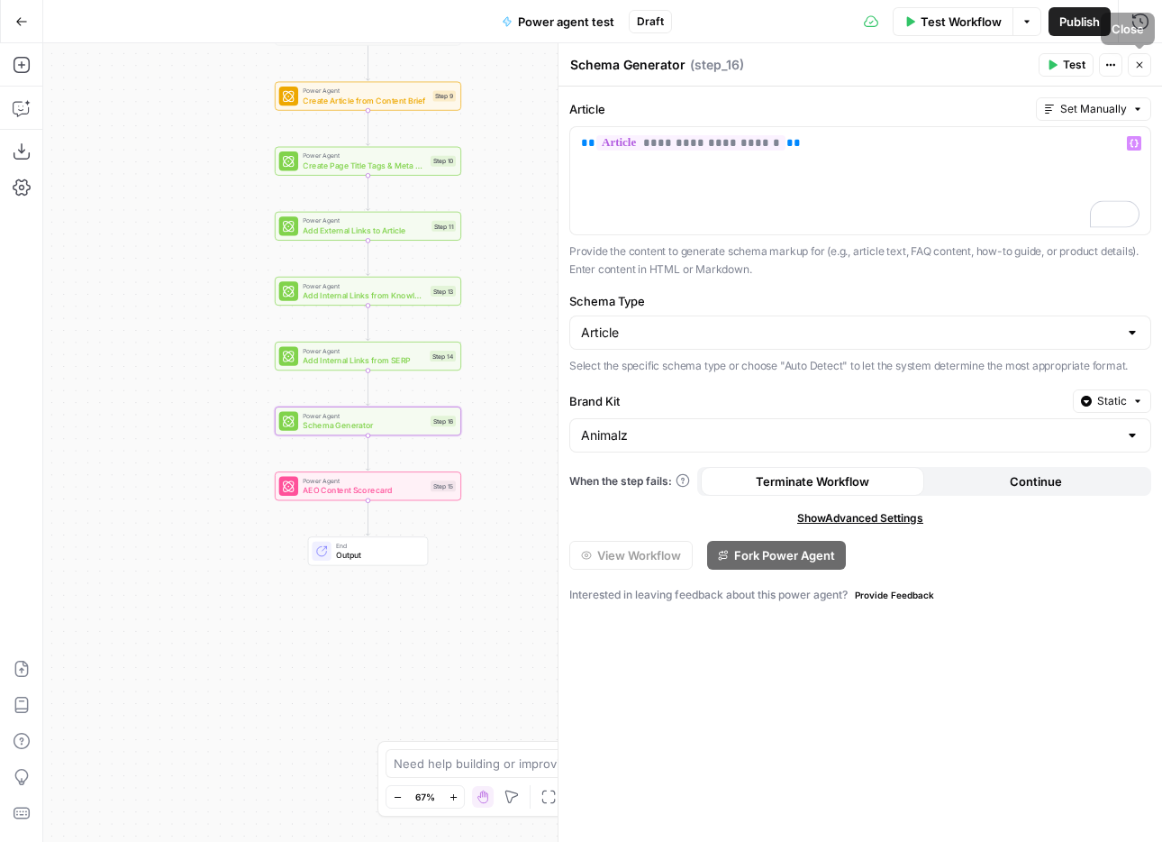
click at [1063, 65] on span "Test" at bounding box center [1074, 65] width 23 height 16
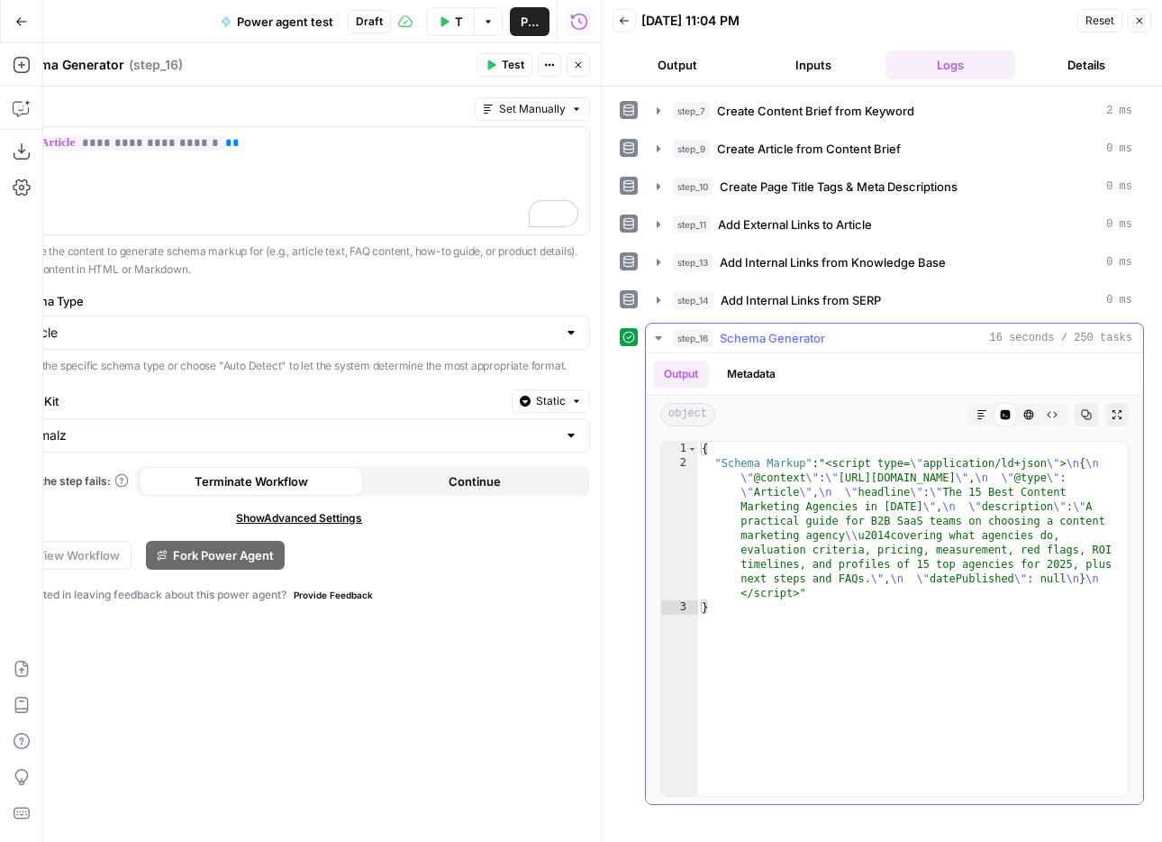
click at [974, 414] on button "Markdown" at bounding box center [981, 414] width 23 height 23
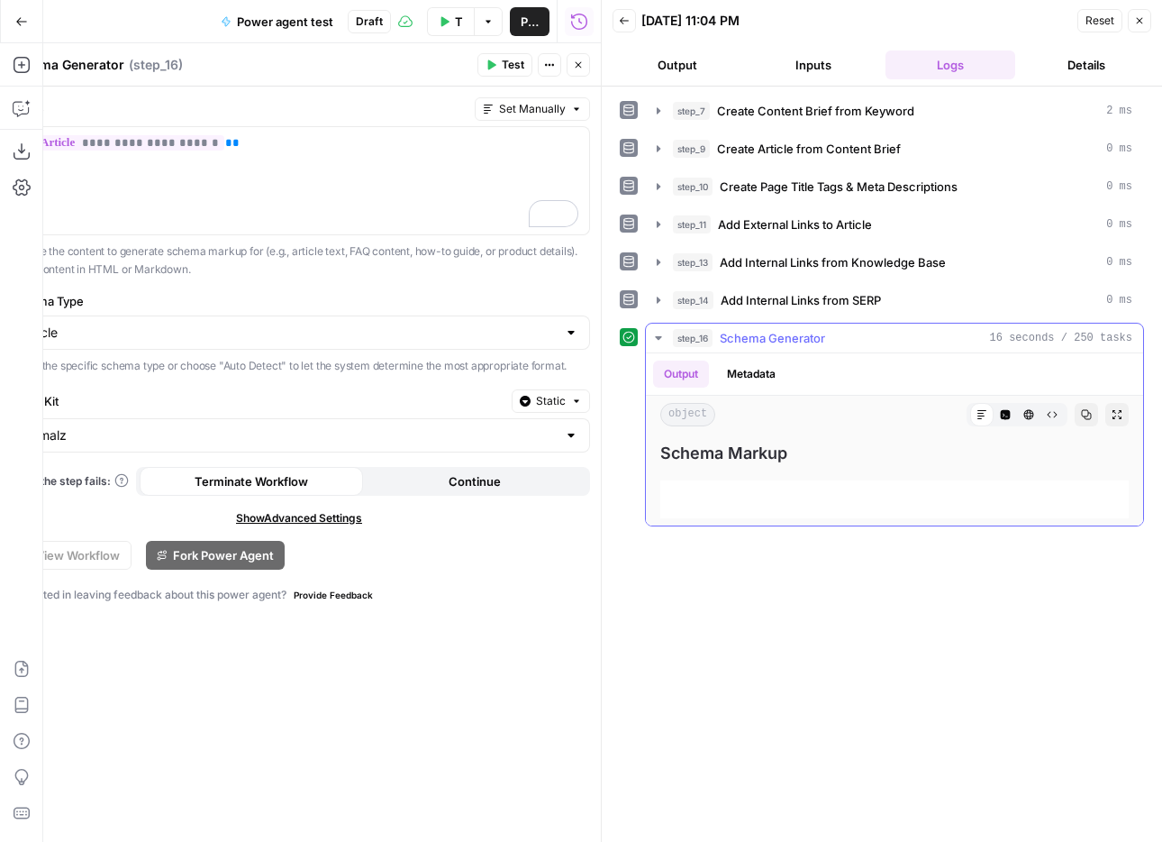
click at [996, 410] on button "Code Editor" at bounding box center [1005, 414] width 23 height 23
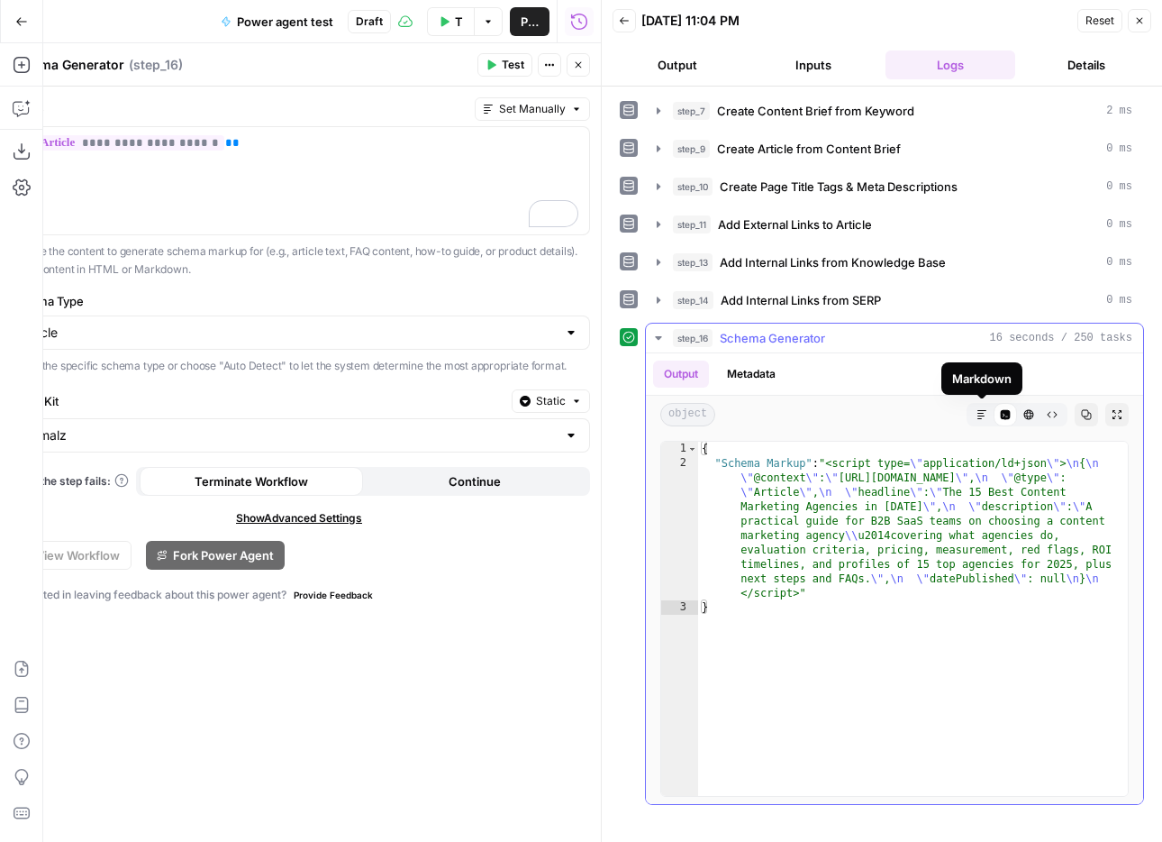
click at [983, 410] on icon "button" at bounding box center [982, 414] width 9 height 9
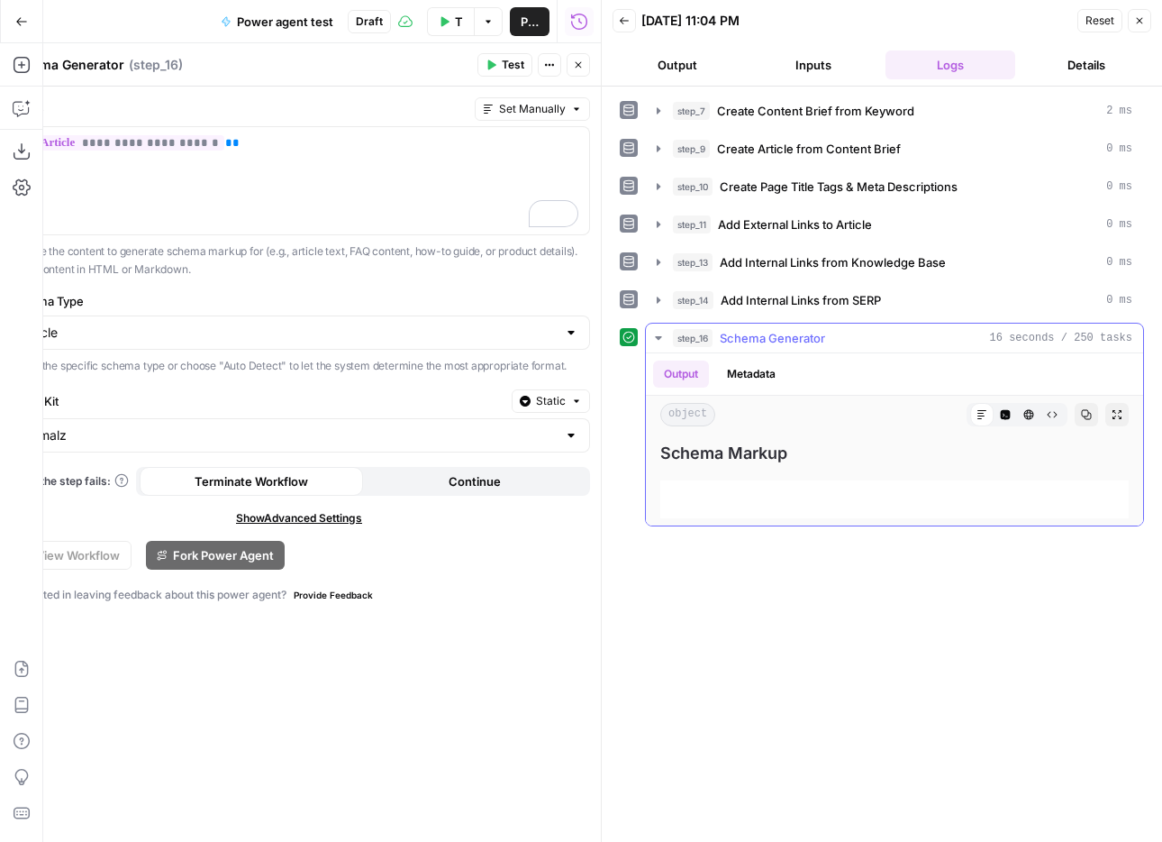
click at [1017, 411] on button "HTML Viewer" at bounding box center [1028, 414] width 23 height 23
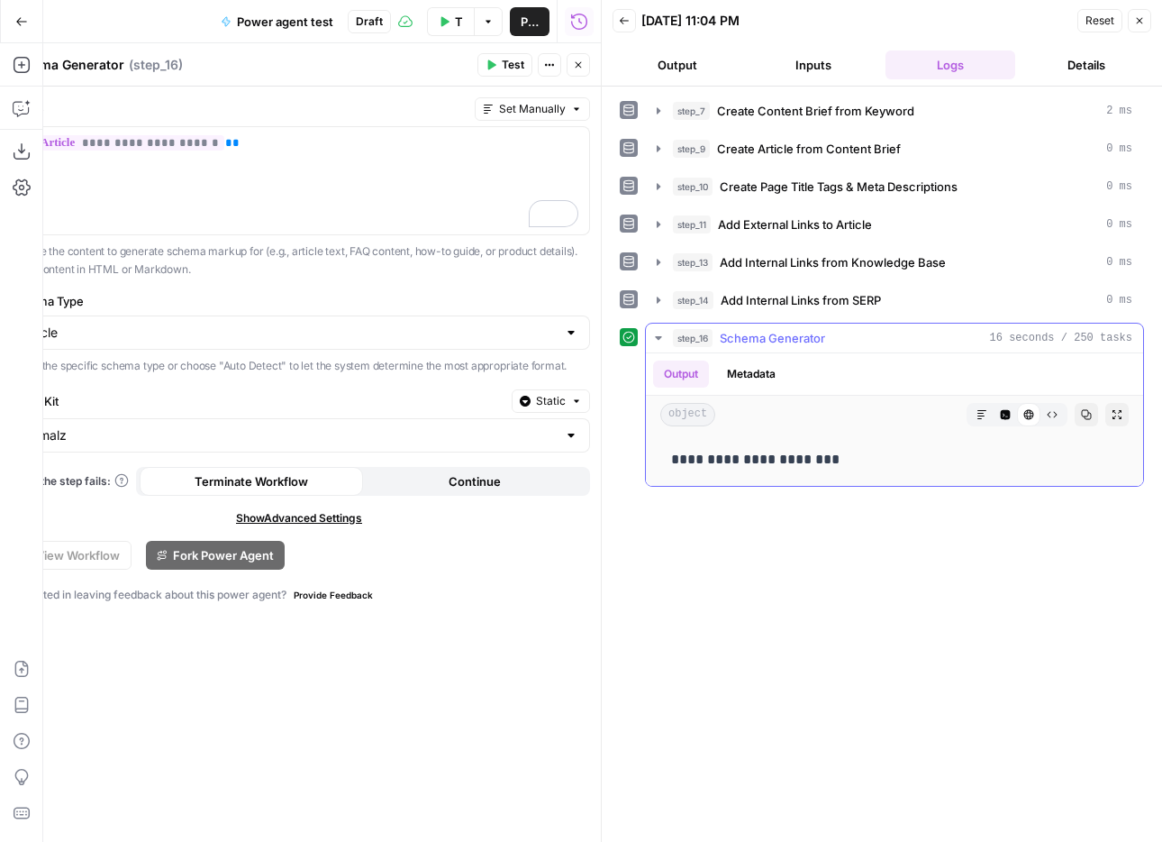
click at [1000, 411] on icon "button" at bounding box center [1005, 414] width 11 height 11
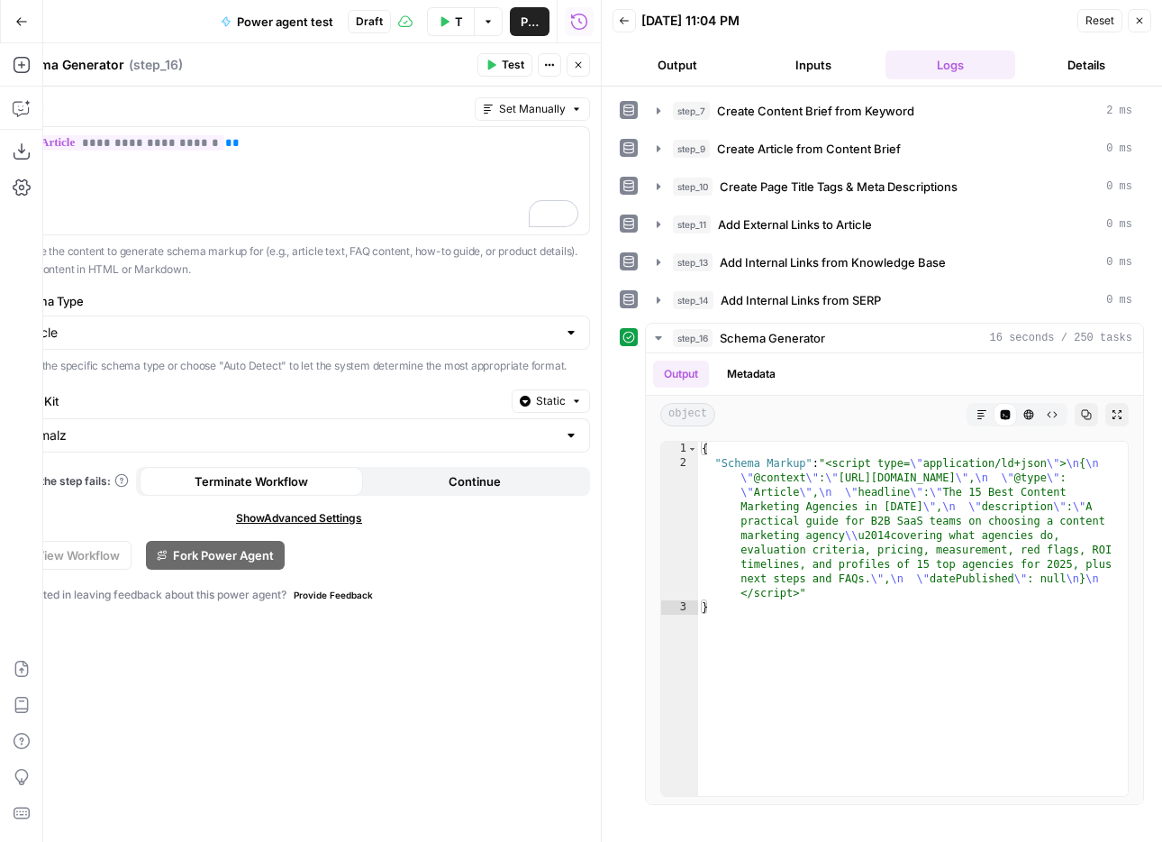
click at [1141, 17] on icon "button" at bounding box center [1139, 20] width 11 height 11
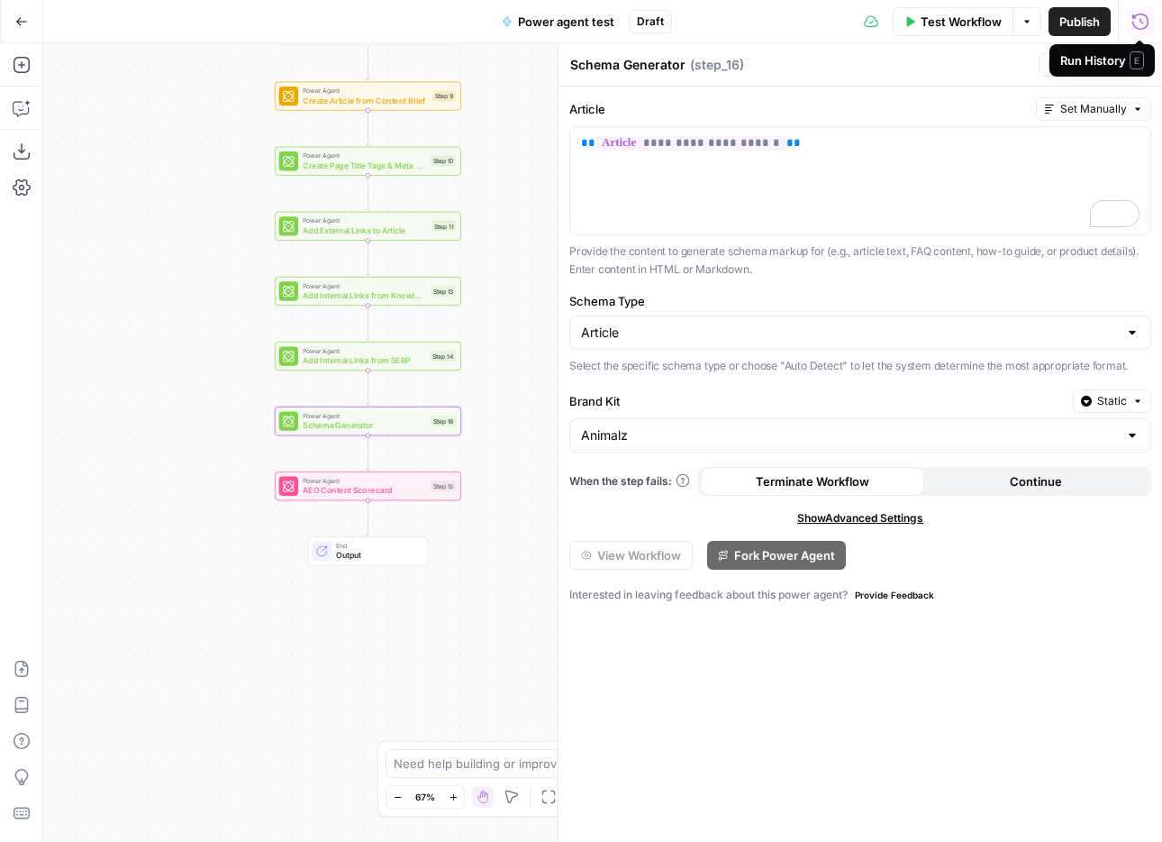
click at [399, 423] on span "Schema Generator" at bounding box center [364, 425] width 123 height 12
click at [399, 484] on span "AEO Content Scorecard" at bounding box center [364, 490] width 123 height 12
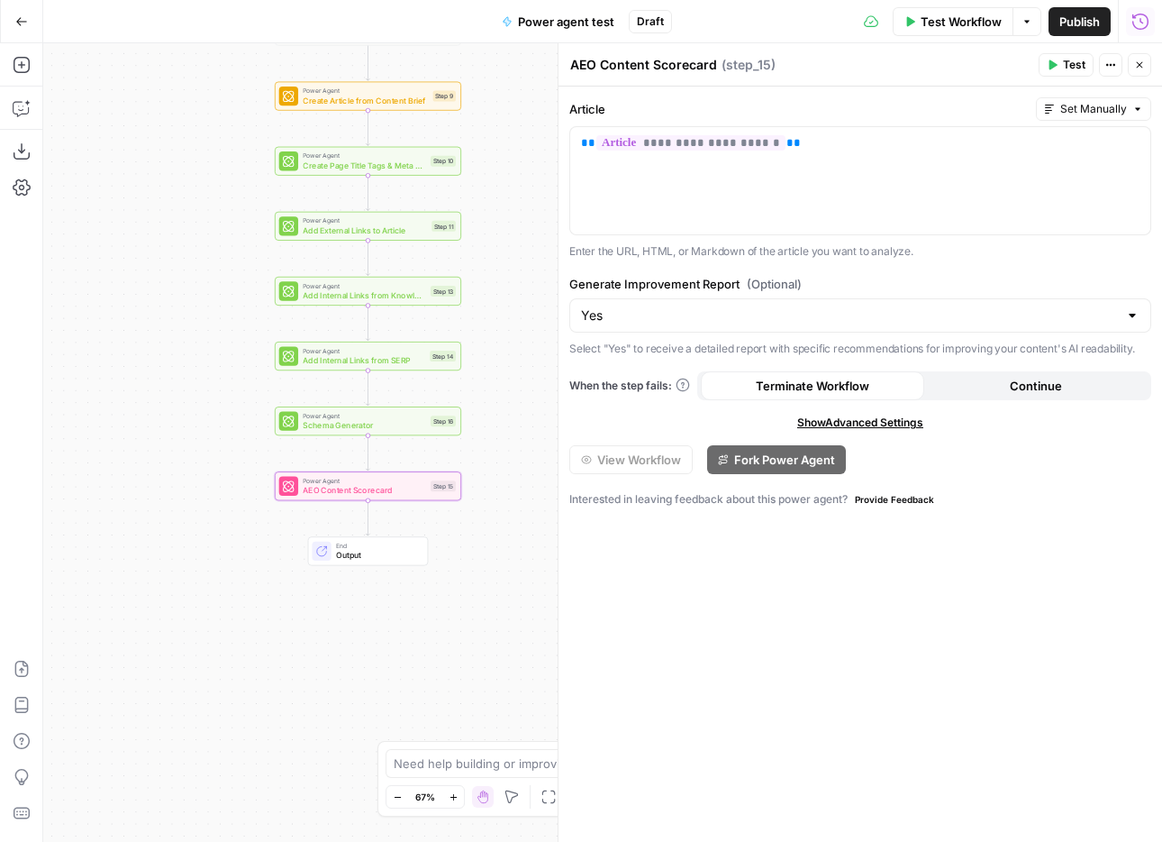
click at [1137, 72] on button "Close" at bounding box center [1139, 64] width 23 height 23
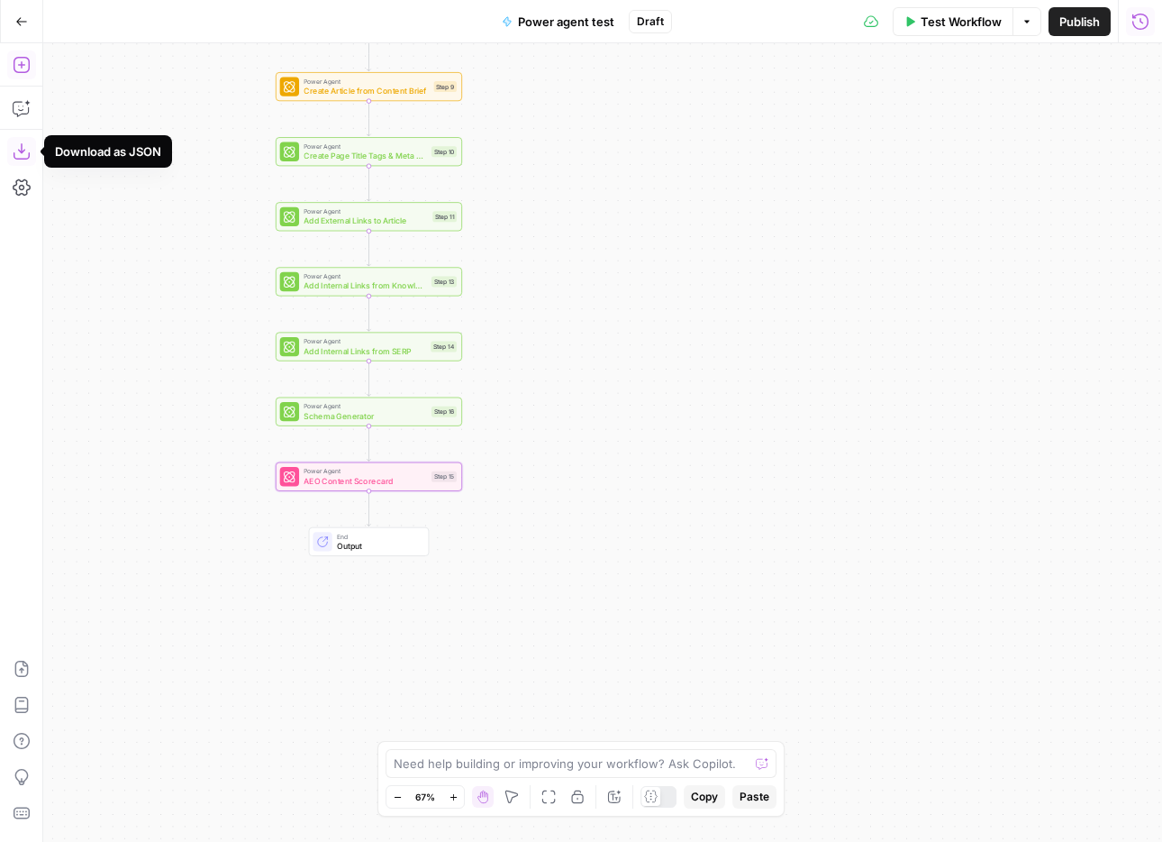
click at [26, 64] on icon "button" at bounding box center [22, 65] width 18 height 18
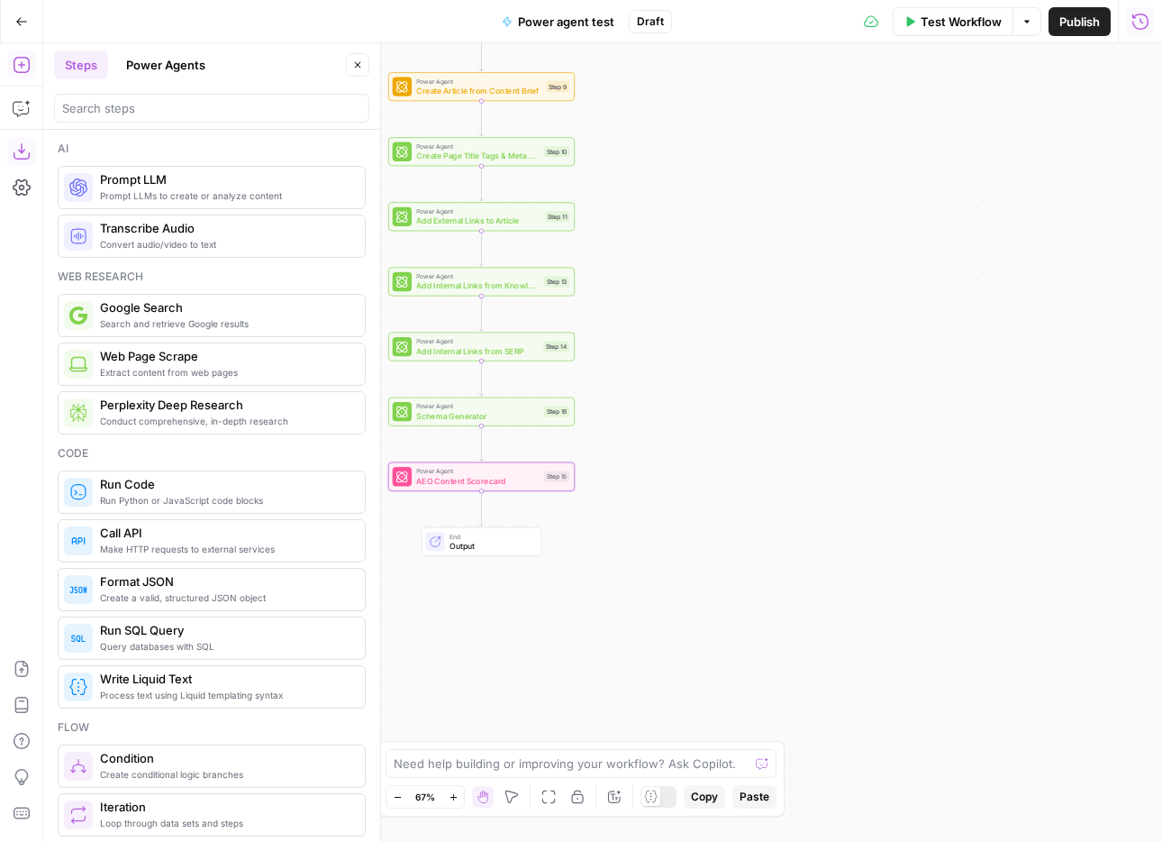
click at [152, 75] on button "Power Agents" at bounding box center [165, 64] width 101 height 29
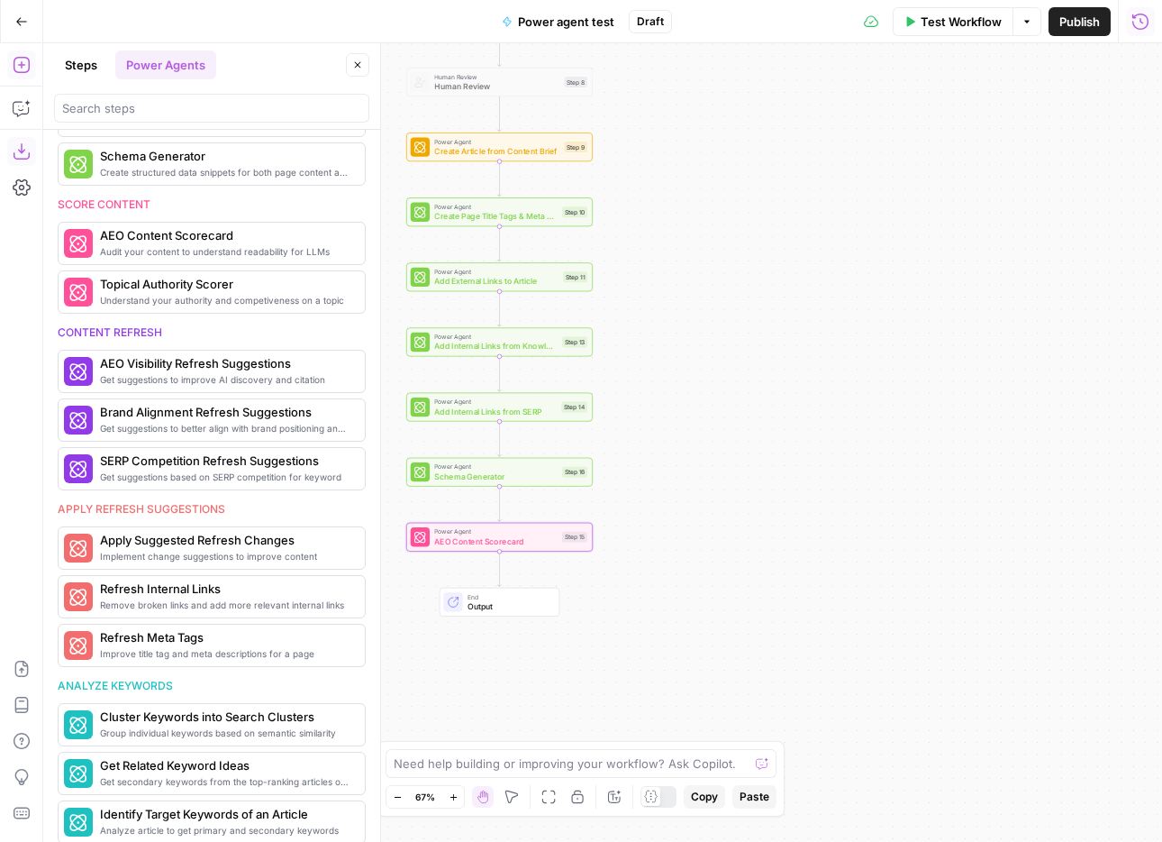
scroll to position [540, 0]
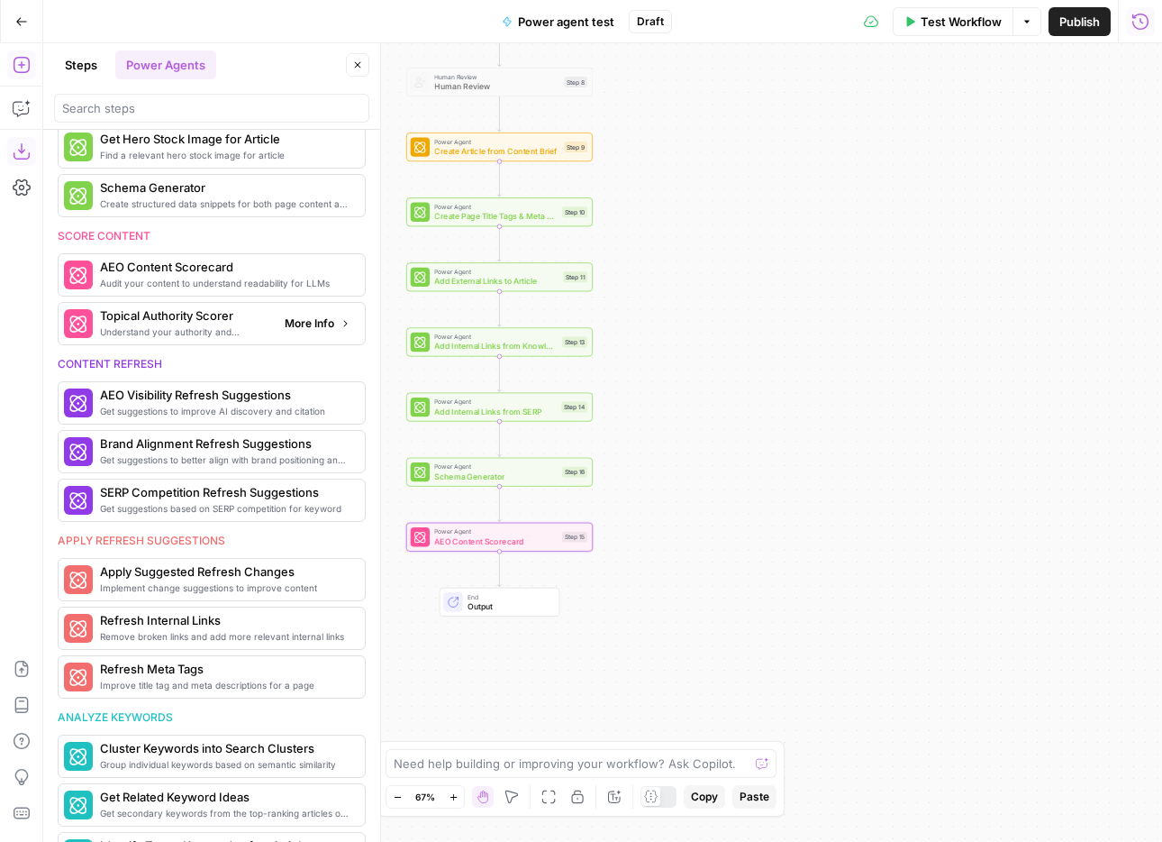
click at [205, 332] on span "Understand your authority and competiveness on a topic" at bounding box center [185, 331] width 170 height 14
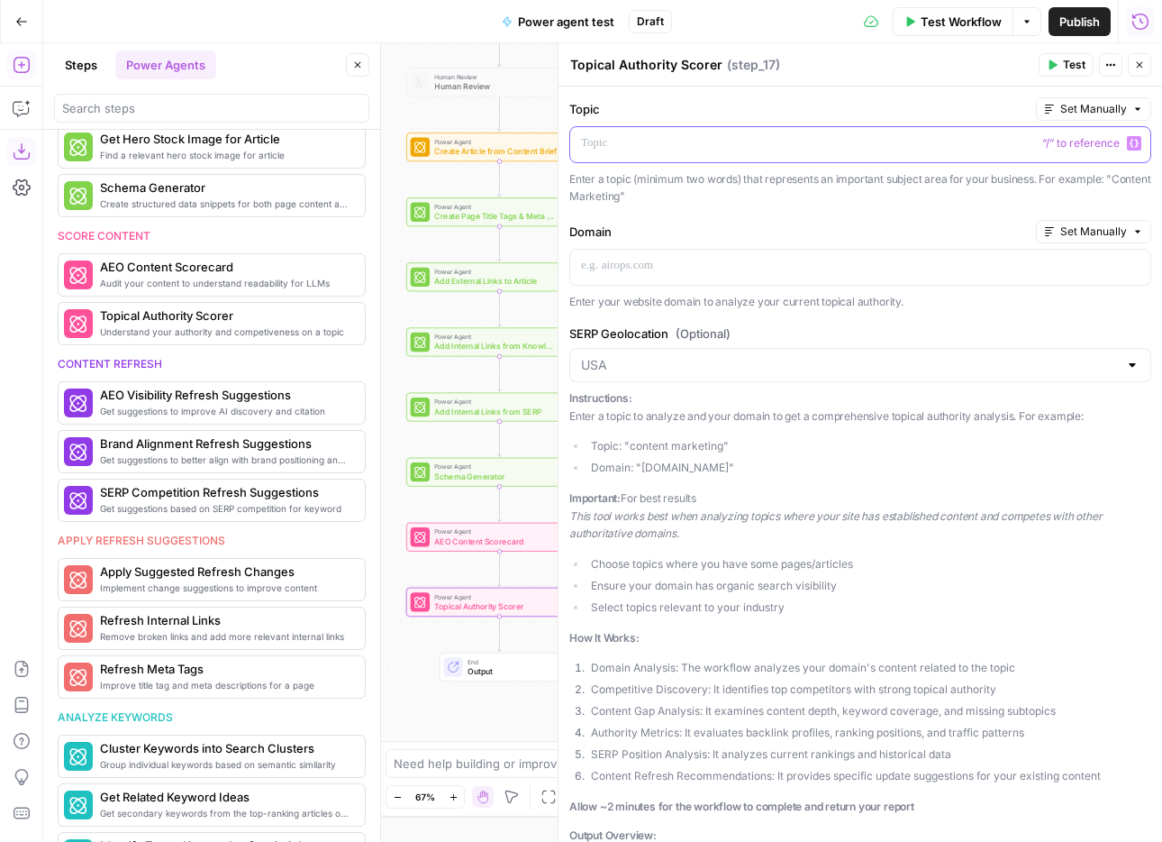
click at [1133, 143] on icon "button" at bounding box center [1134, 143] width 9 height 9
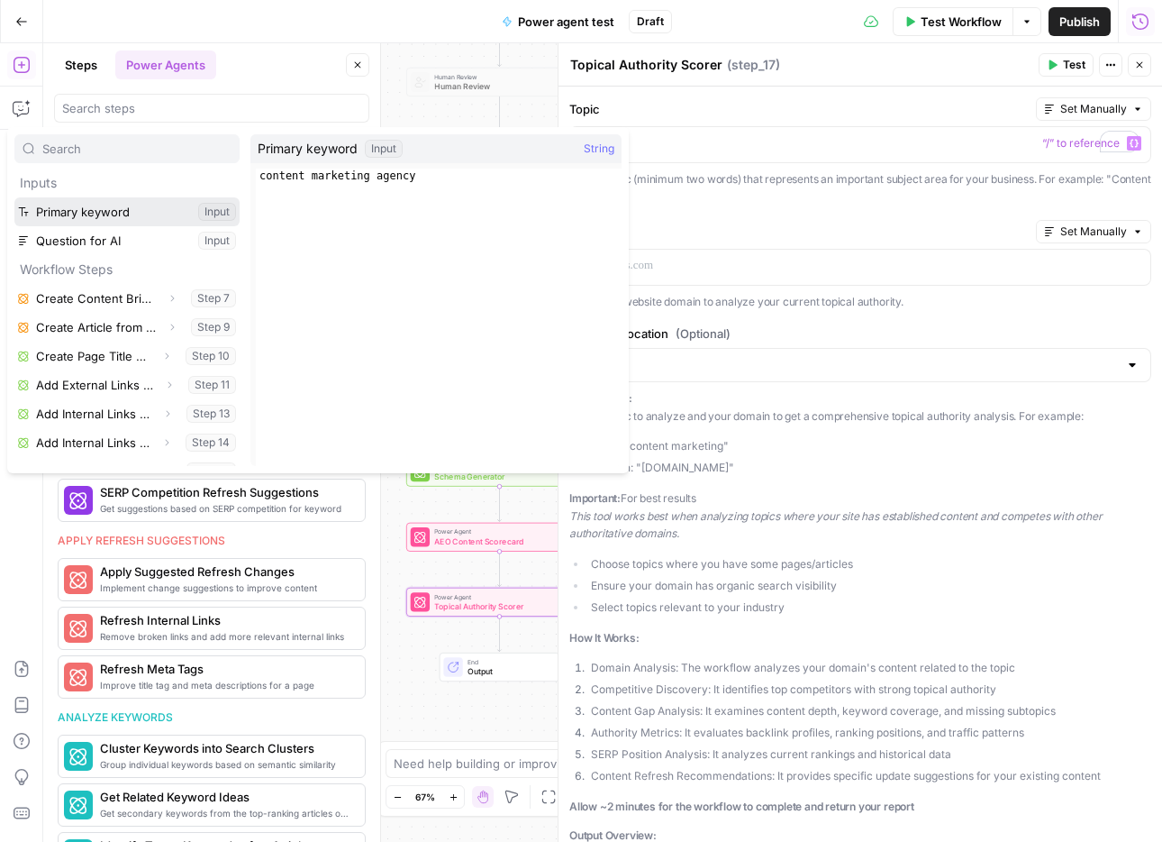
click at [147, 213] on button "Select variable Primary keyword" at bounding box center [126, 211] width 225 height 29
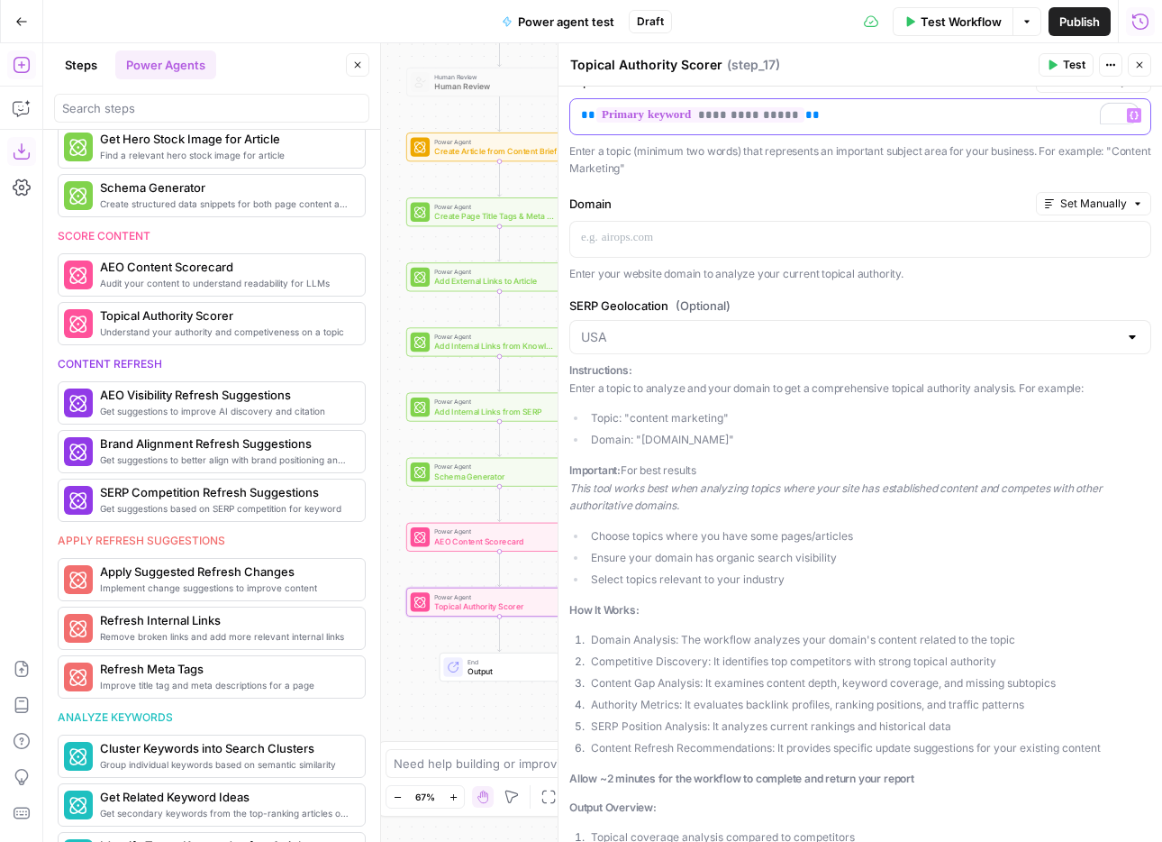
scroll to position [34, 0]
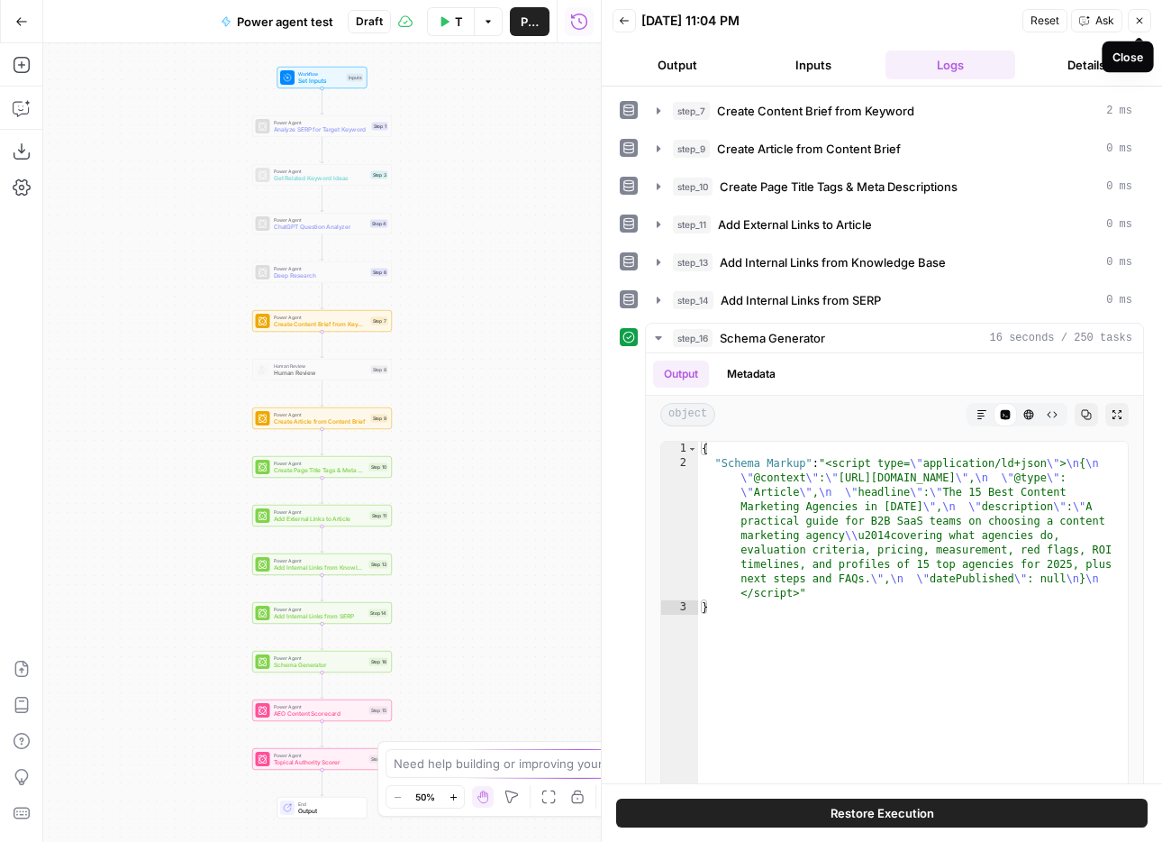
click at [1133, 17] on button "Close" at bounding box center [1139, 20] width 23 height 23
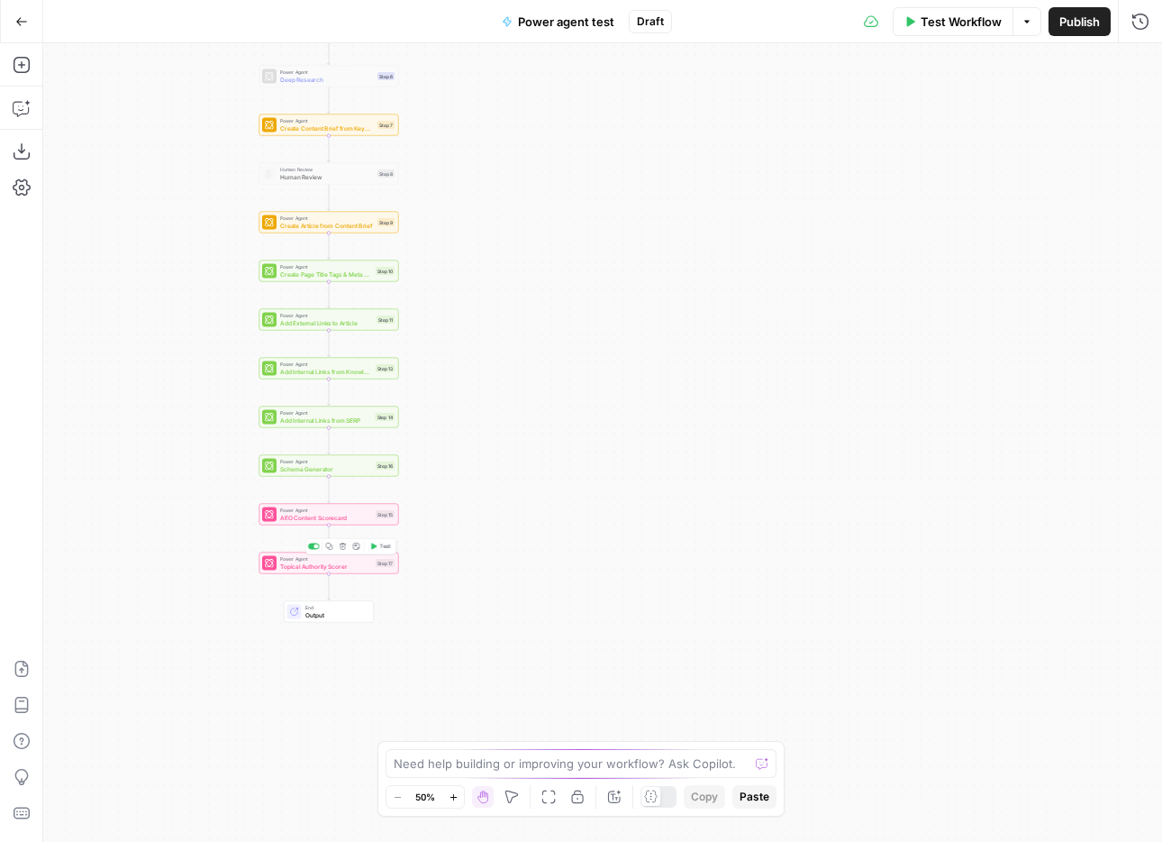
click at [341, 568] on span "Topical Authority Scorer" at bounding box center [326, 565] width 92 height 9
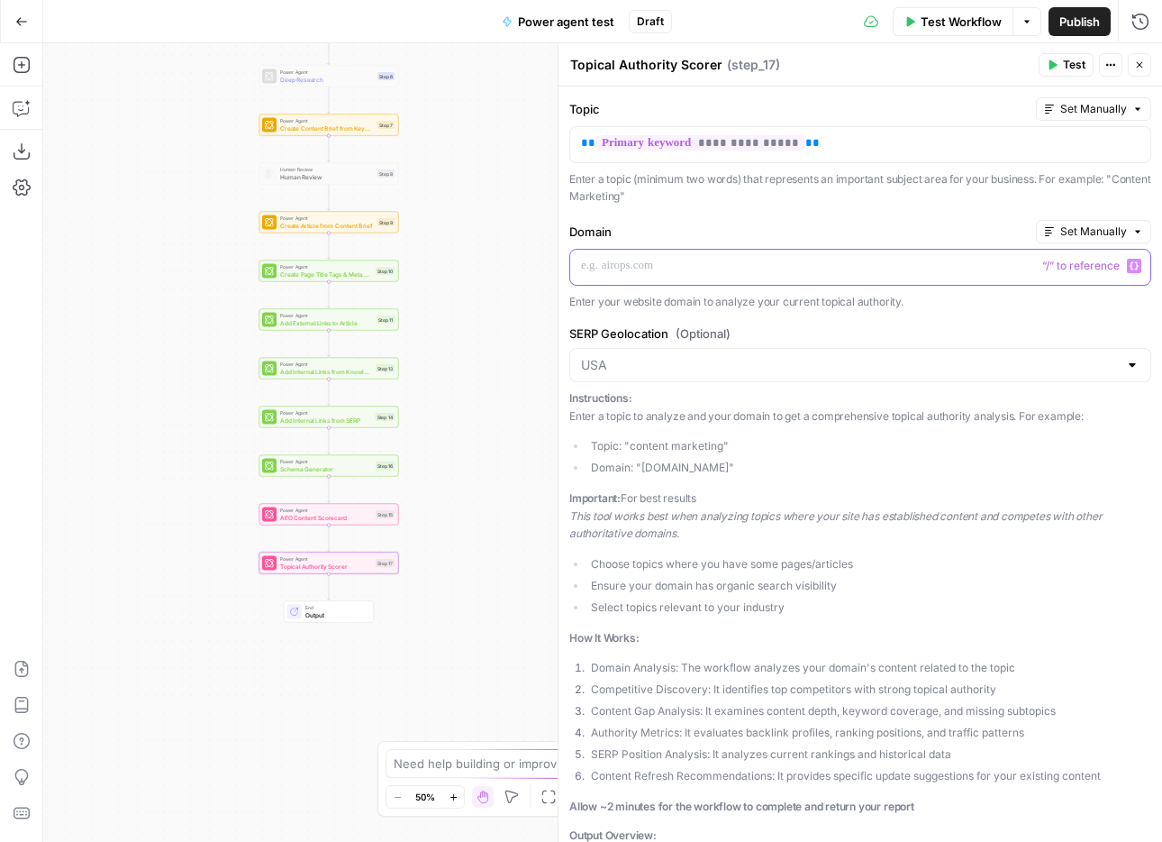
click at [821, 265] on p at bounding box center [860, 266] width 559 height 18
click at [1094, 363] on input "SERP Geolocation (Optional)" at bounding box center [849, 365] width 537 height 18
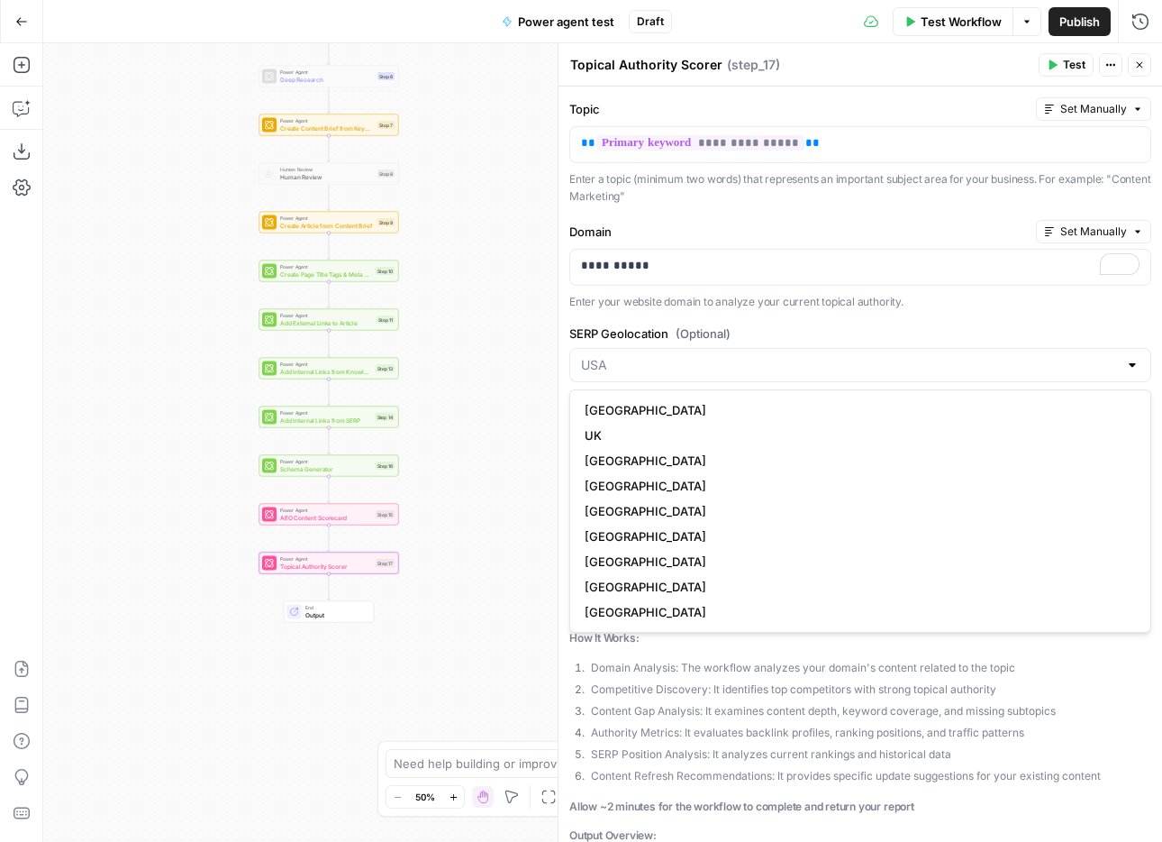
click at [1015, 334] on label "SERP Geolocation (Optional)" at bounding box center [860, 333] width 582 height 18
click at [1015, 356] on input "SERP Geolocation (Optional)" at bounding box center [849, 365] width 537 height 18
click at [1076, 298] on p "Enter your website domain to analyze your current topical authority." at bounding box center [860, 302] width 582 height 18
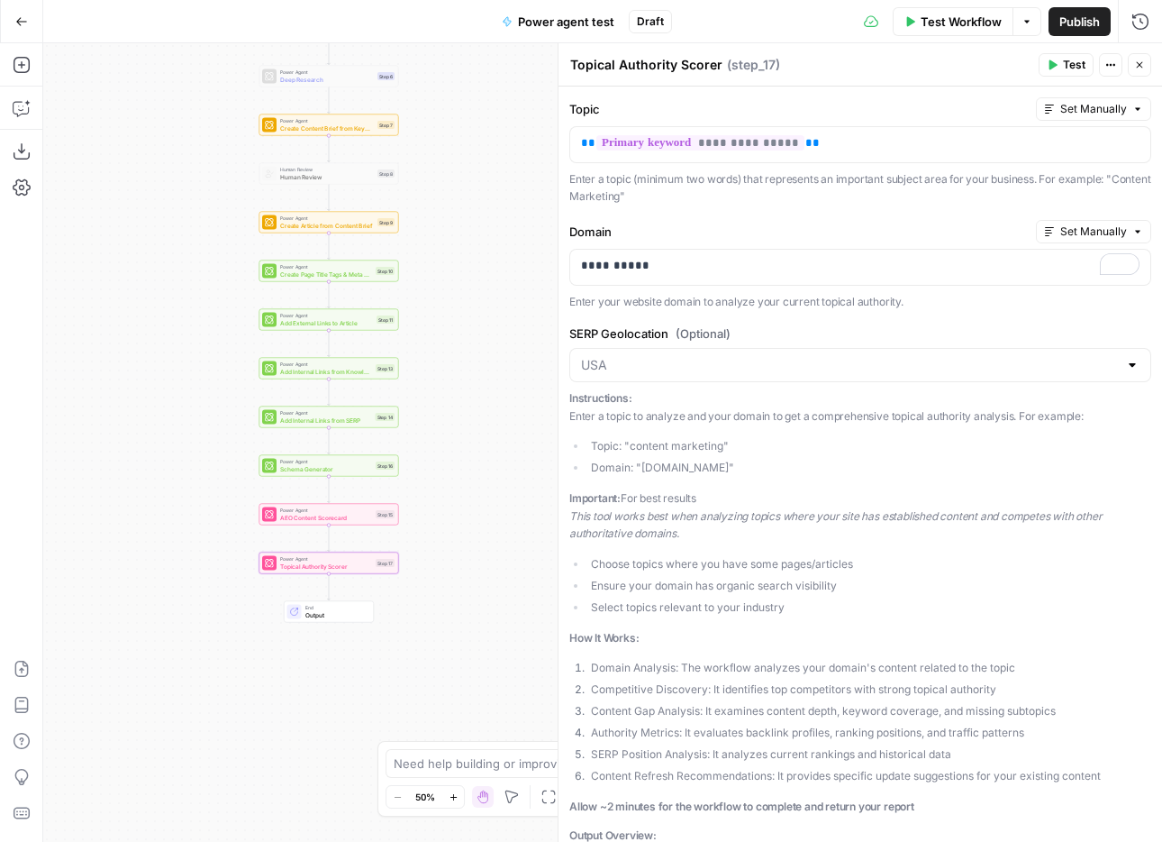
click at [1061, 53] on button "Test" at bounding box center [1066, 64] width 55 height 23
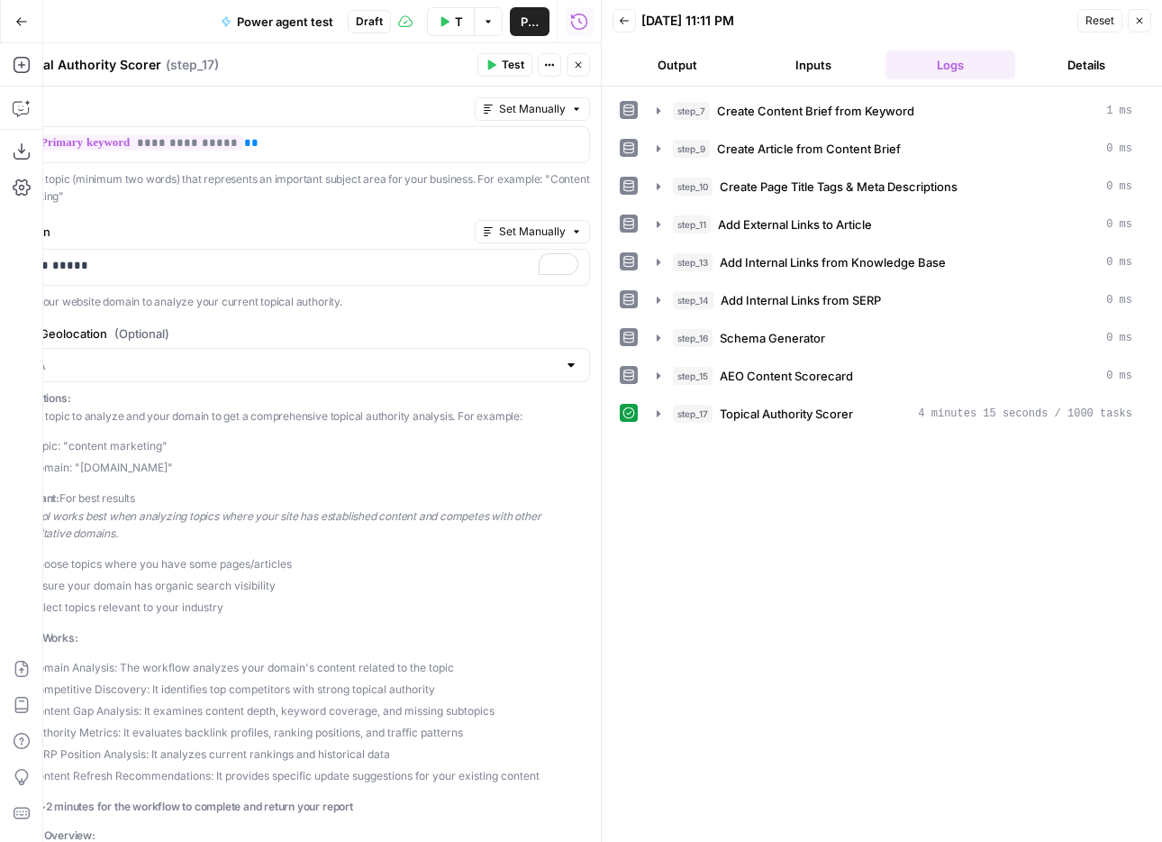
click at [964, 472] on div "step_7 Create Content Brief from Keyword 1 ms step_9 Create Article from Conten…" at bounding box center [882, 464] width 524 height 737
click at [855, 418] on div "step_17 Topical Authority Scorer 4 minutes 15 seconds / 1000 tasks" at bounding box center [903, 414] width 460 height 18
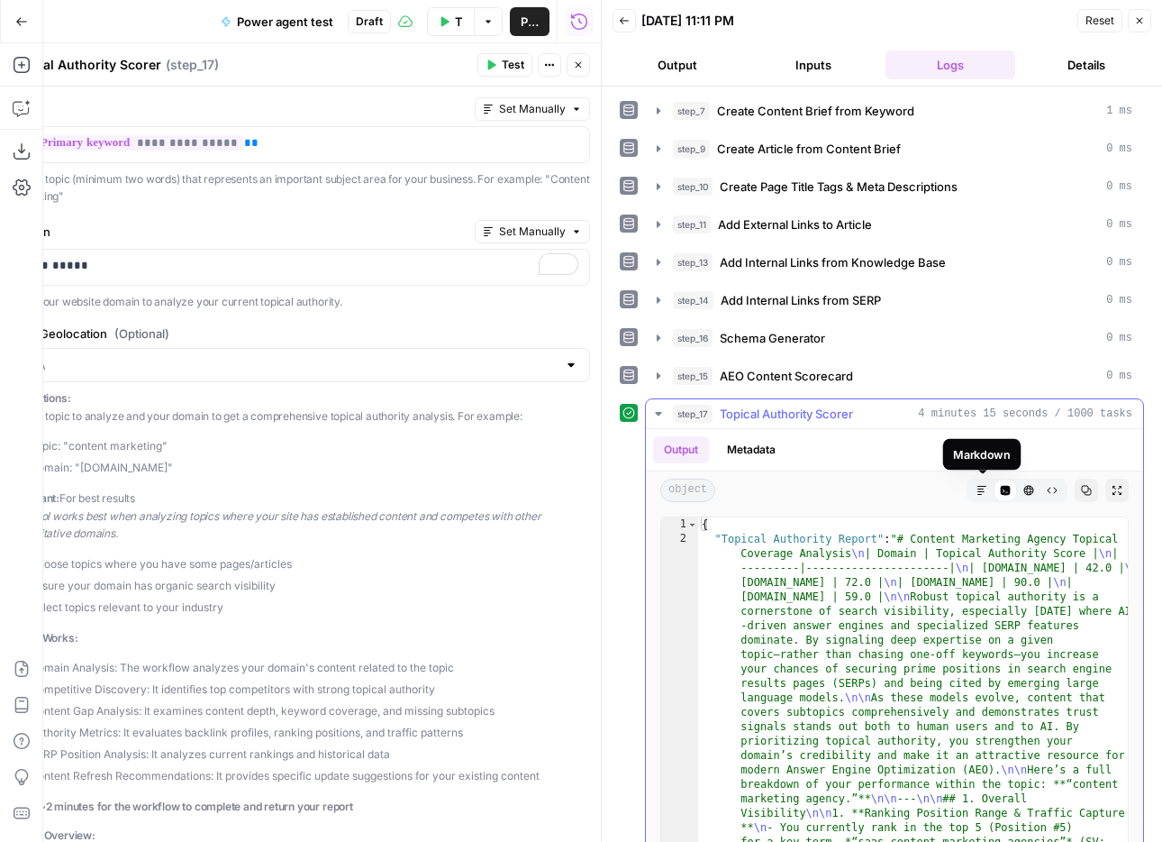
click at [984, 492] on icon "button" at bounding box center [982, 490] width 11 height 11
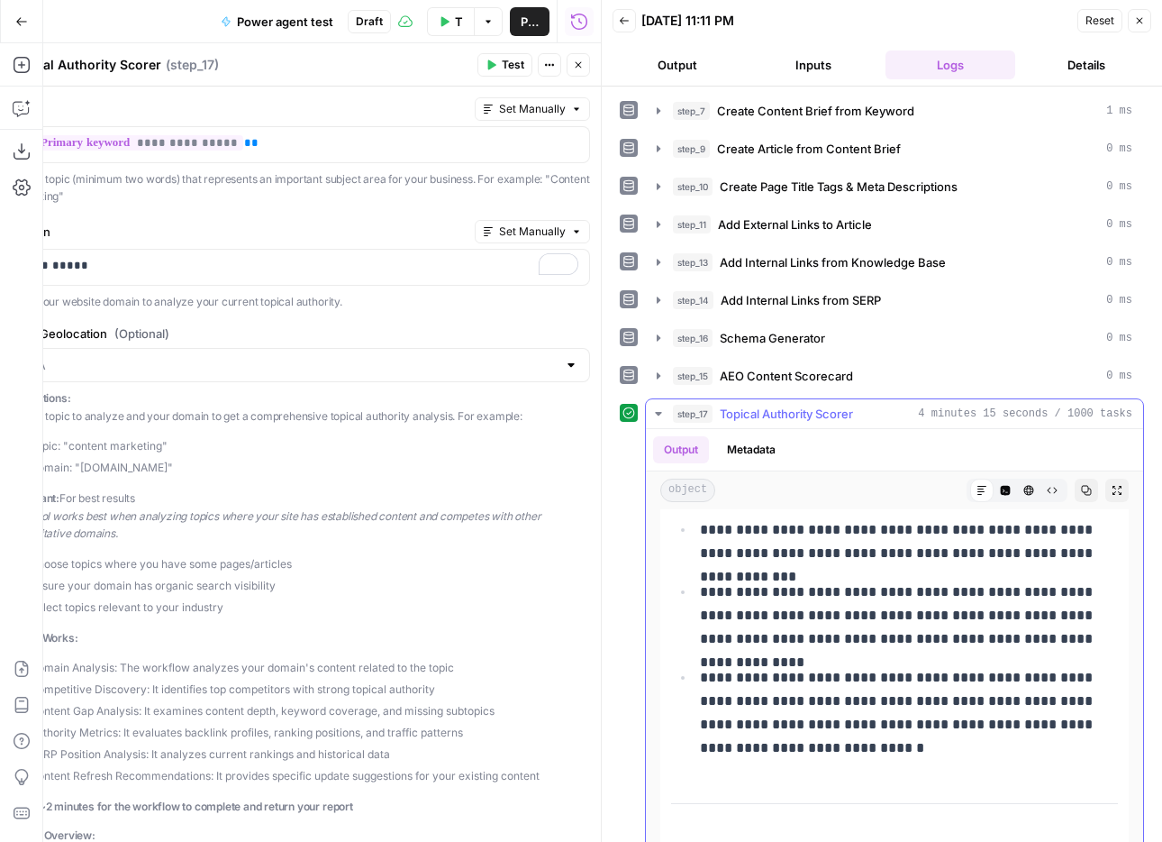
scroll to position [2900, 0]
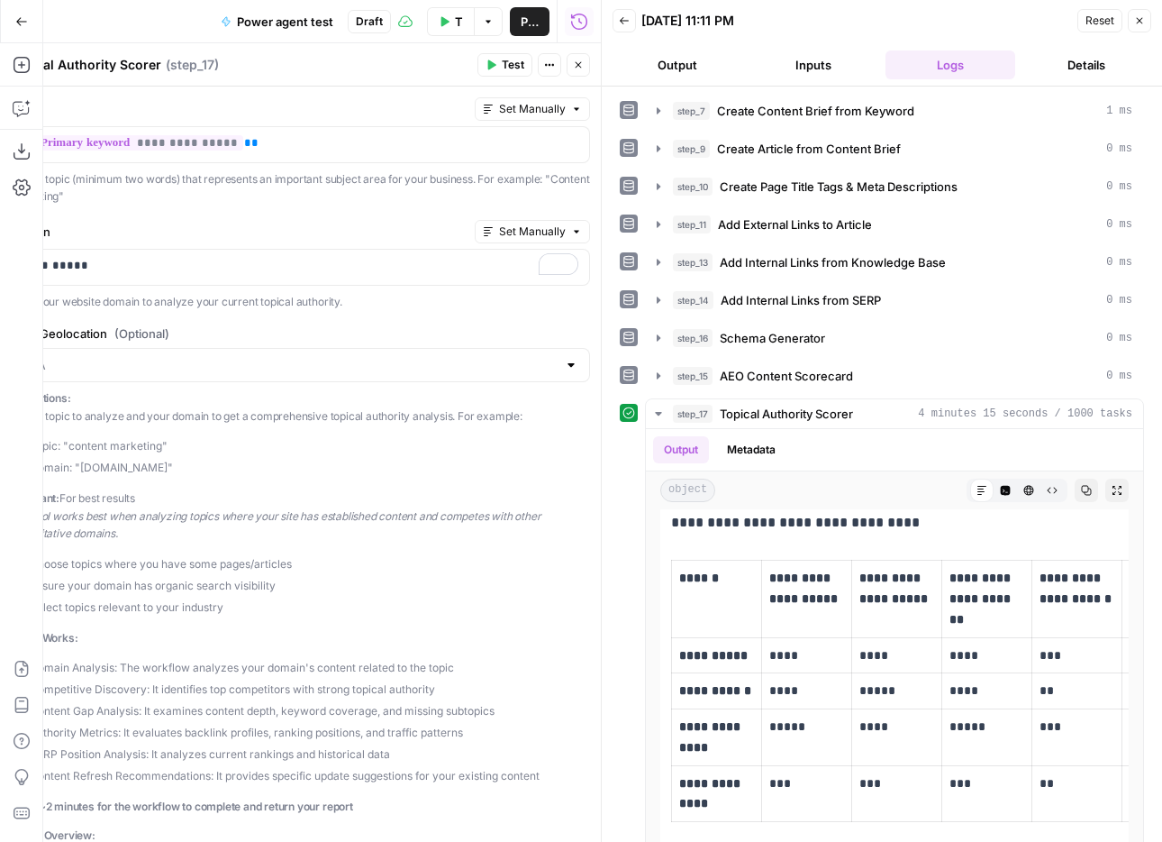
click at [127, 59] on textarea "Topical Authority Scorer" at bounding box center [85, 65] width 152 height 18
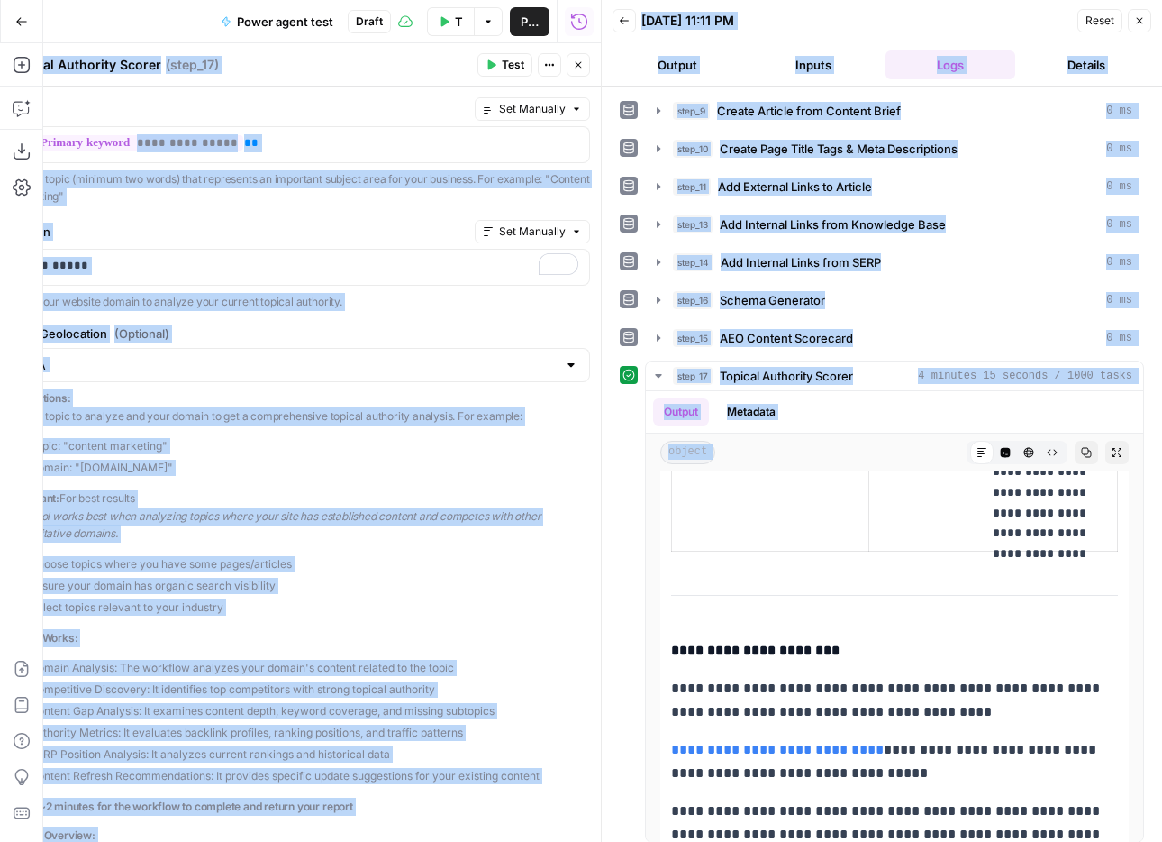
scroll to position [48, 0]
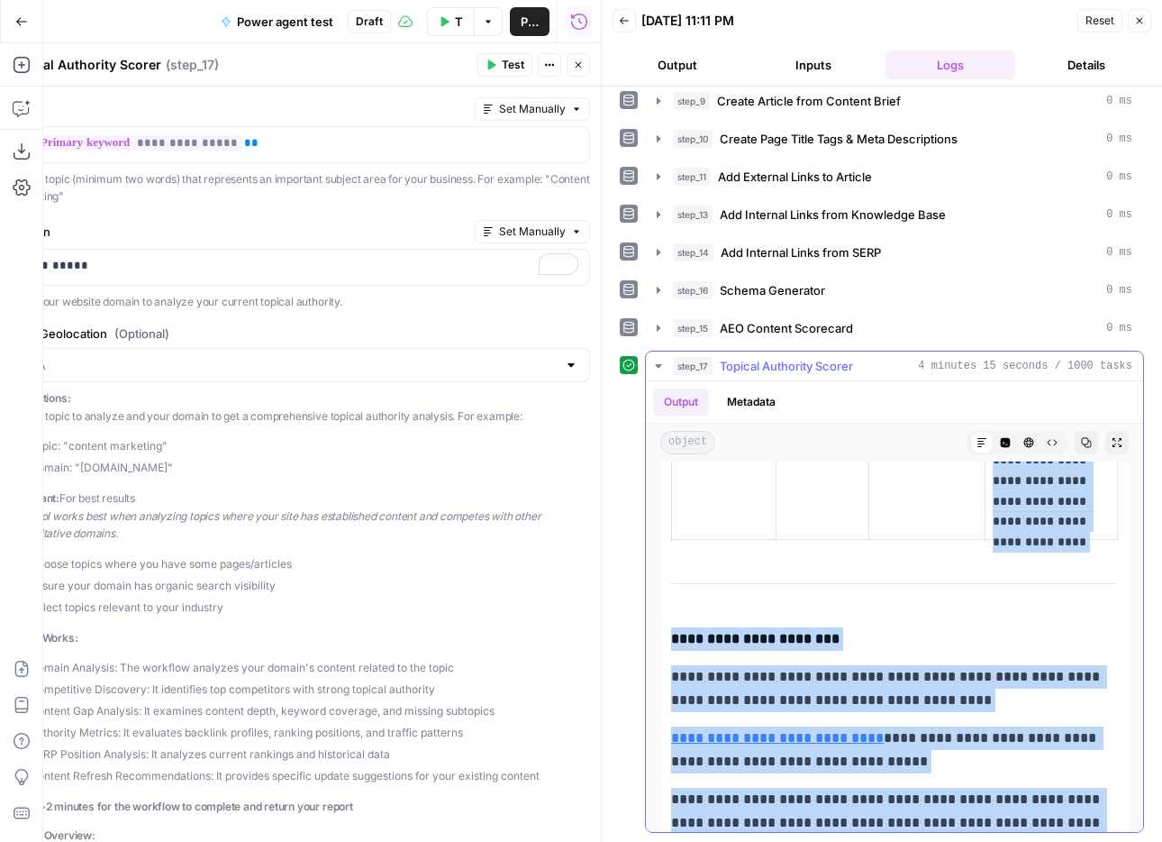
drag, startPoint x: 674, startPoint y: 584, endPoint x: 979, endPoint y: 804, distance: 376.3
copy div "**********"
click at [1141, 15] on icon "button" at bounding box center [1139, 20] width 11 height 11
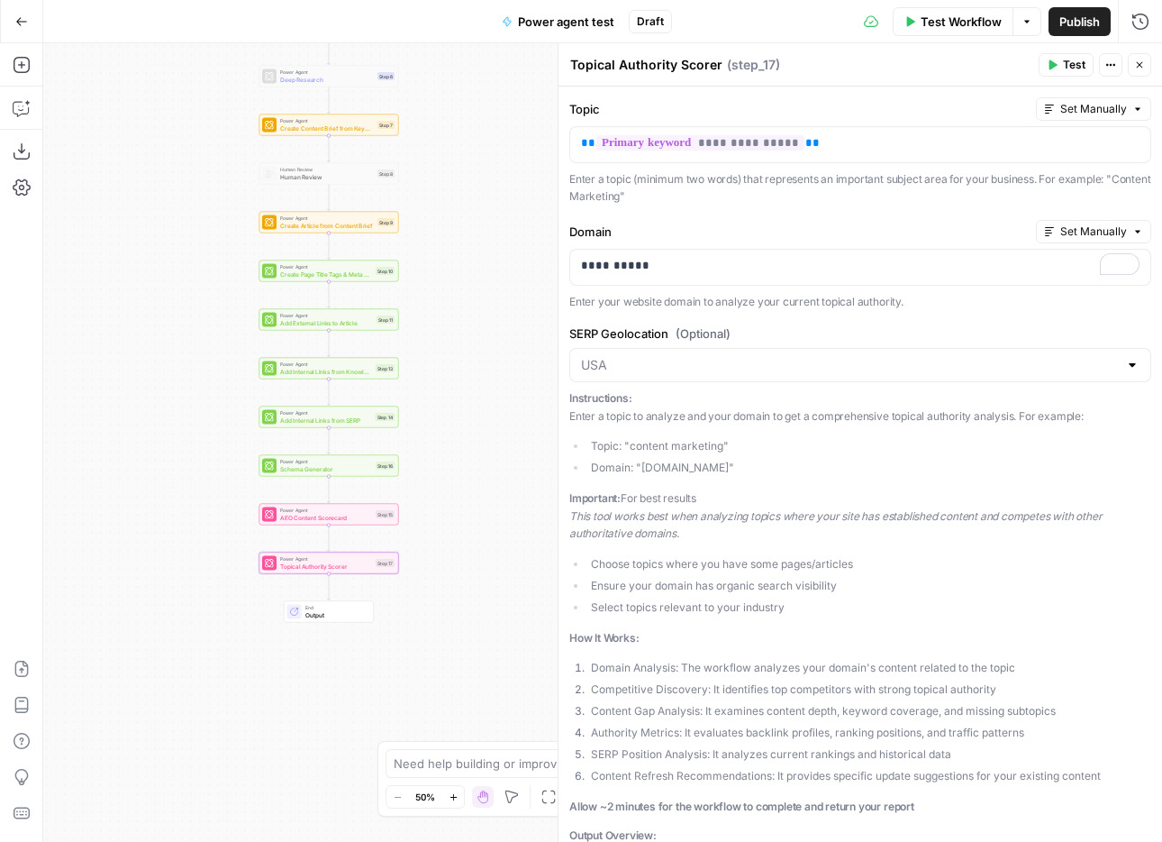
click at [1142, 67] on icon "button" at bounding box center [1140, 65] width 6 height 6
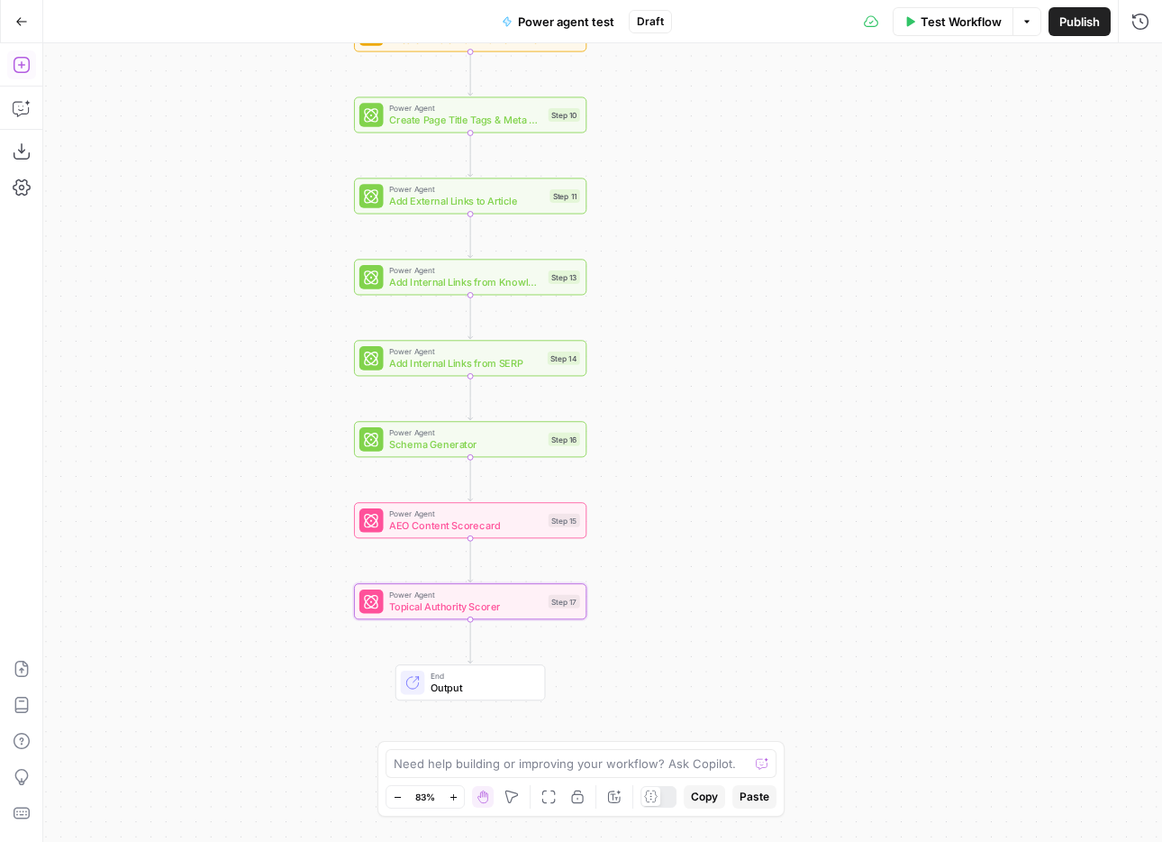
click at [20, 58] on icon "button" at bounding box center [21, 65] width 16 height 16
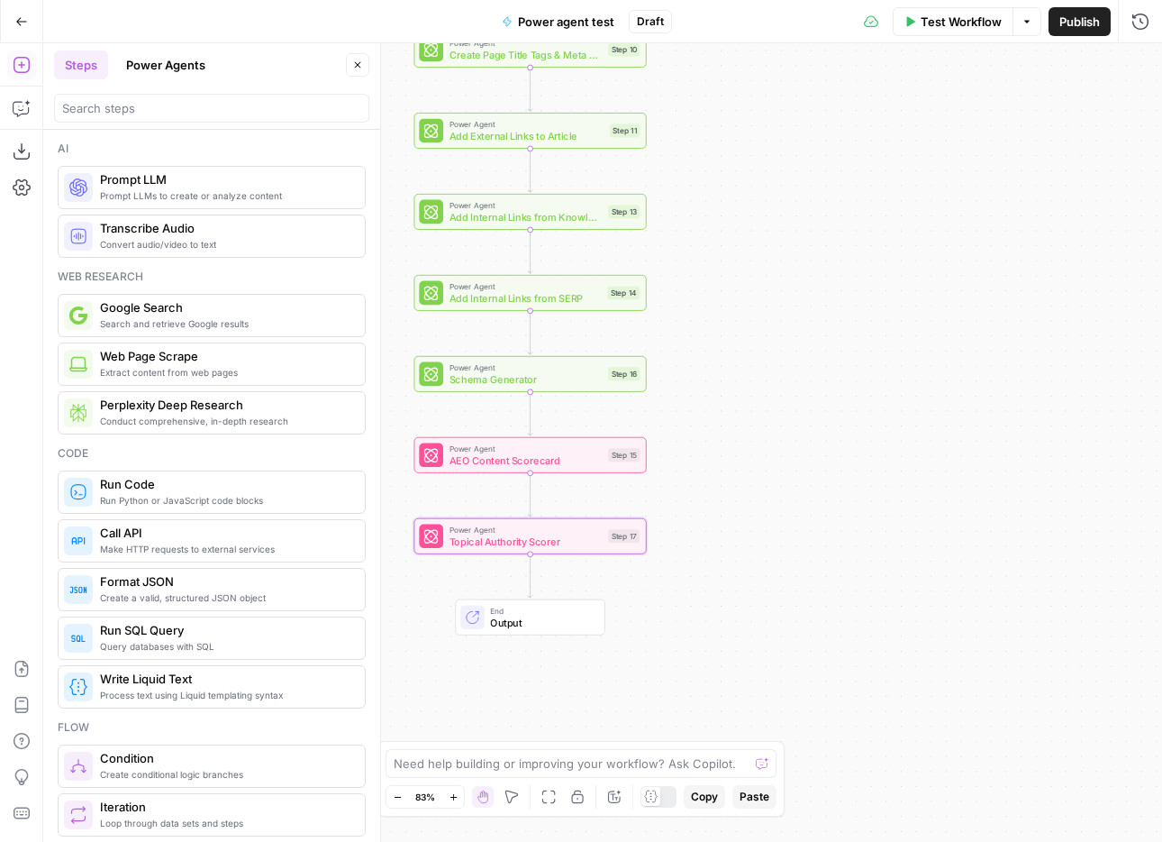
scroll to position [265, 0]
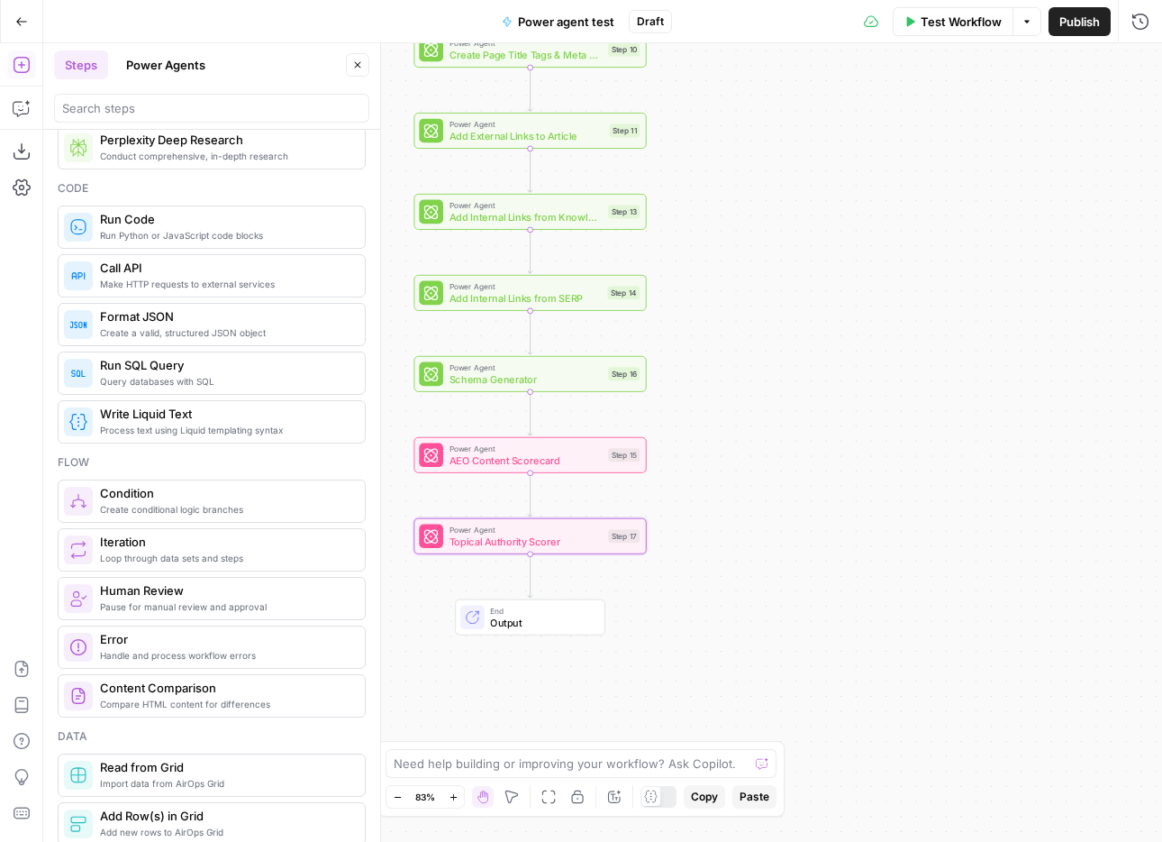
click at [169, 77] on button "Power Agents" at bounding box center [165, 64] width 101 height 29
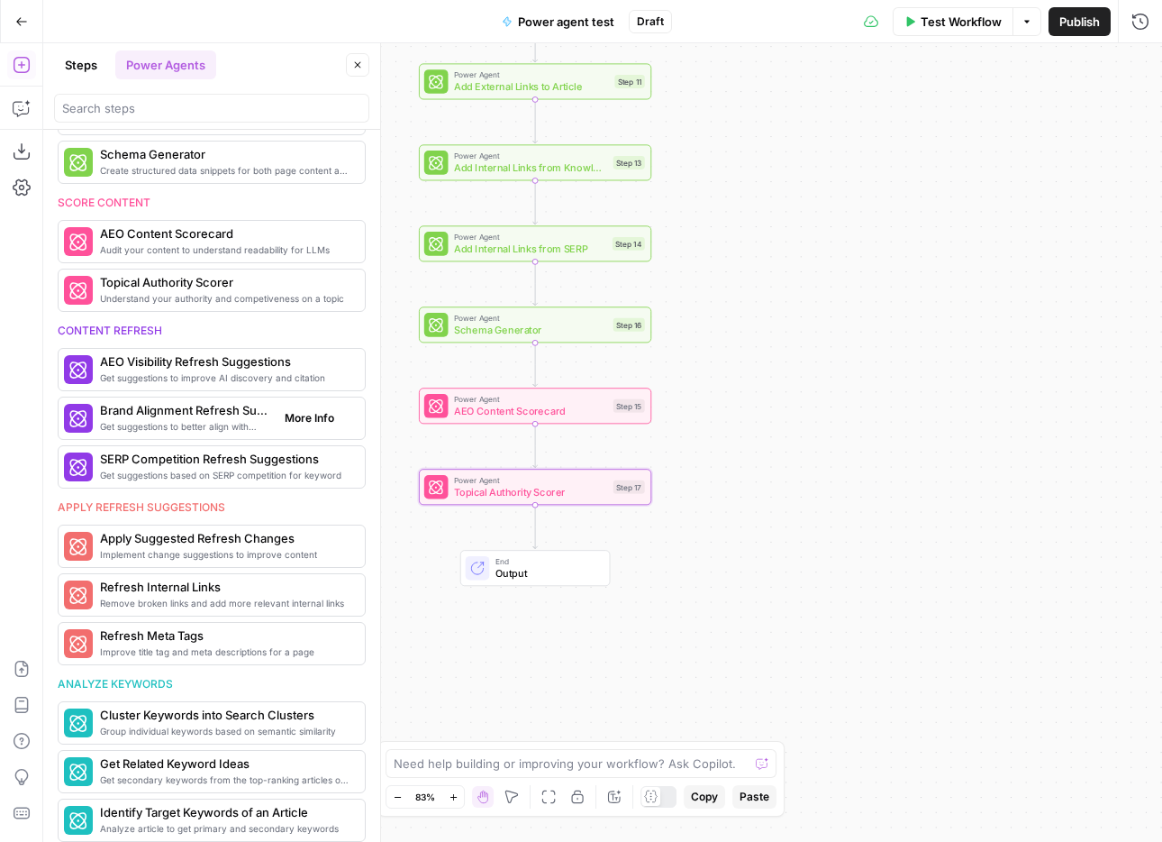
scroll to position [575, 0]
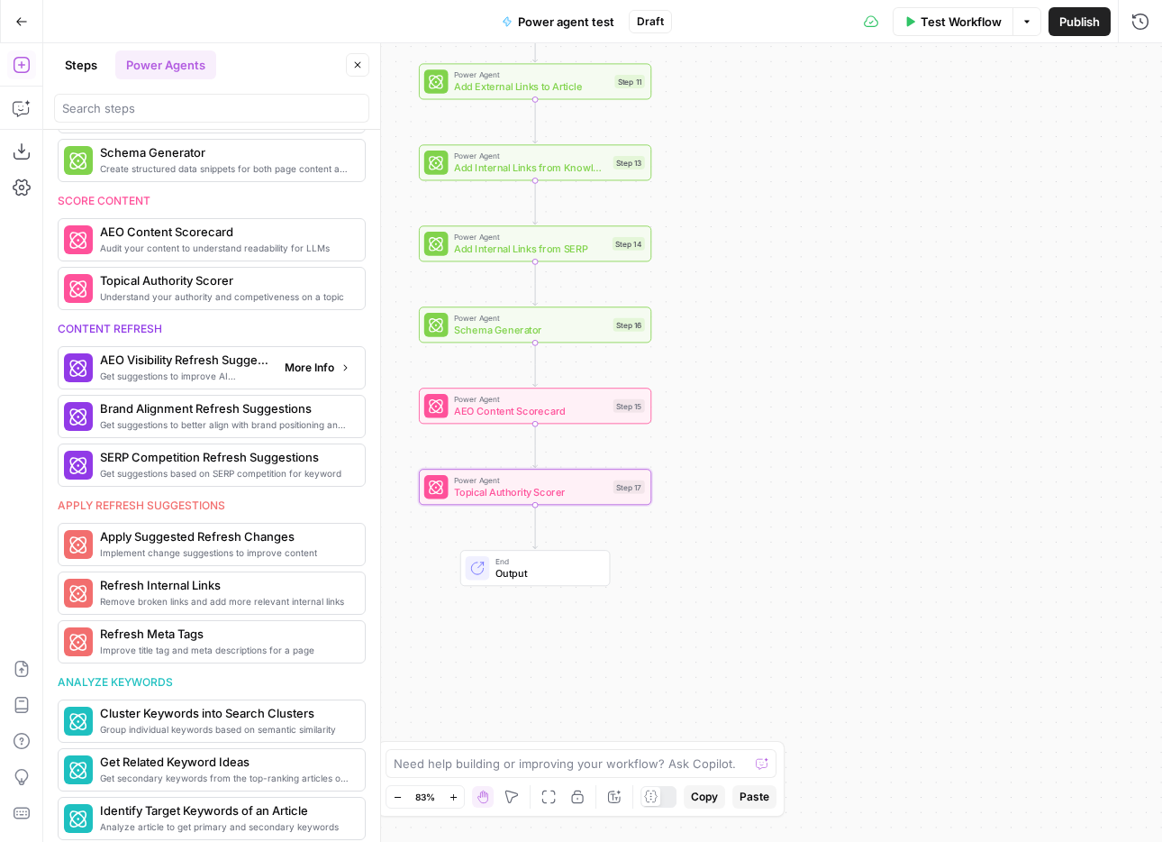
click at [235, 377] on span "Get suggestions to improve AI discovery and citation" at bounding box center [185, 376] width 170 height 14
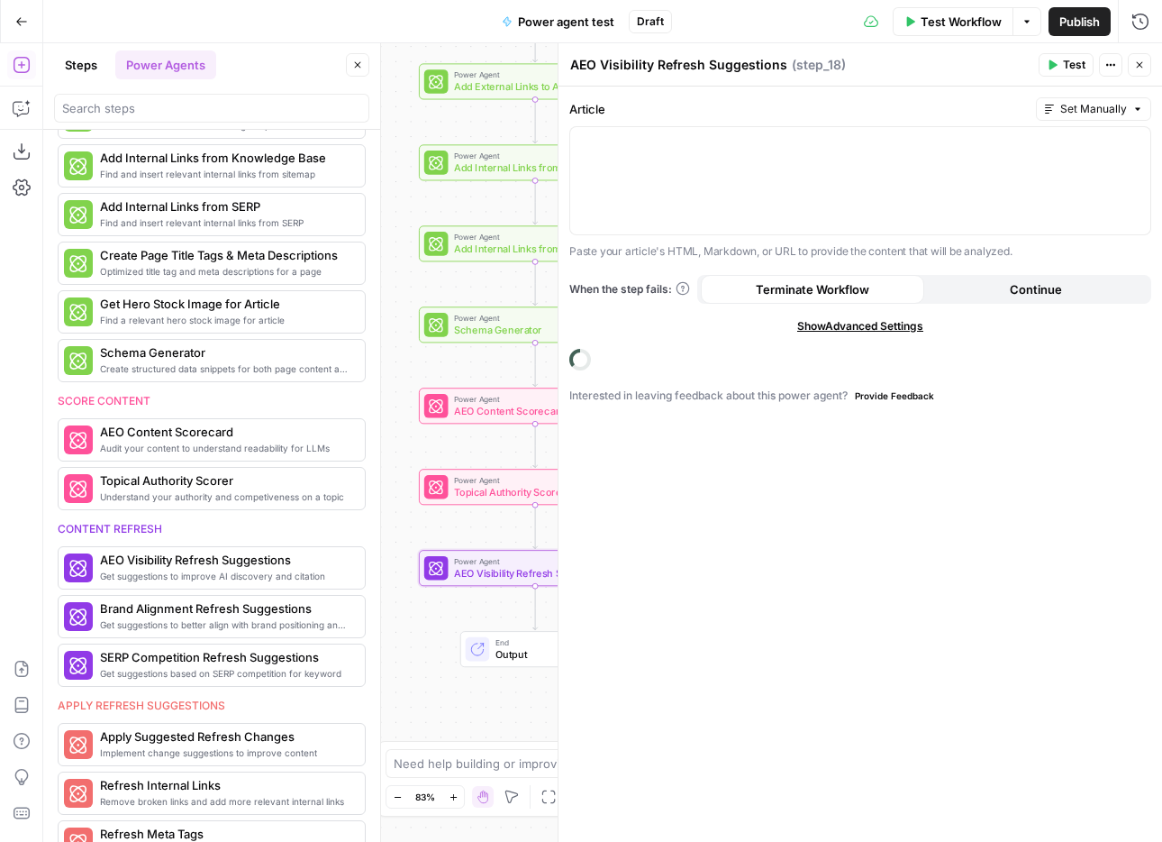
scroll to position [775, 0]
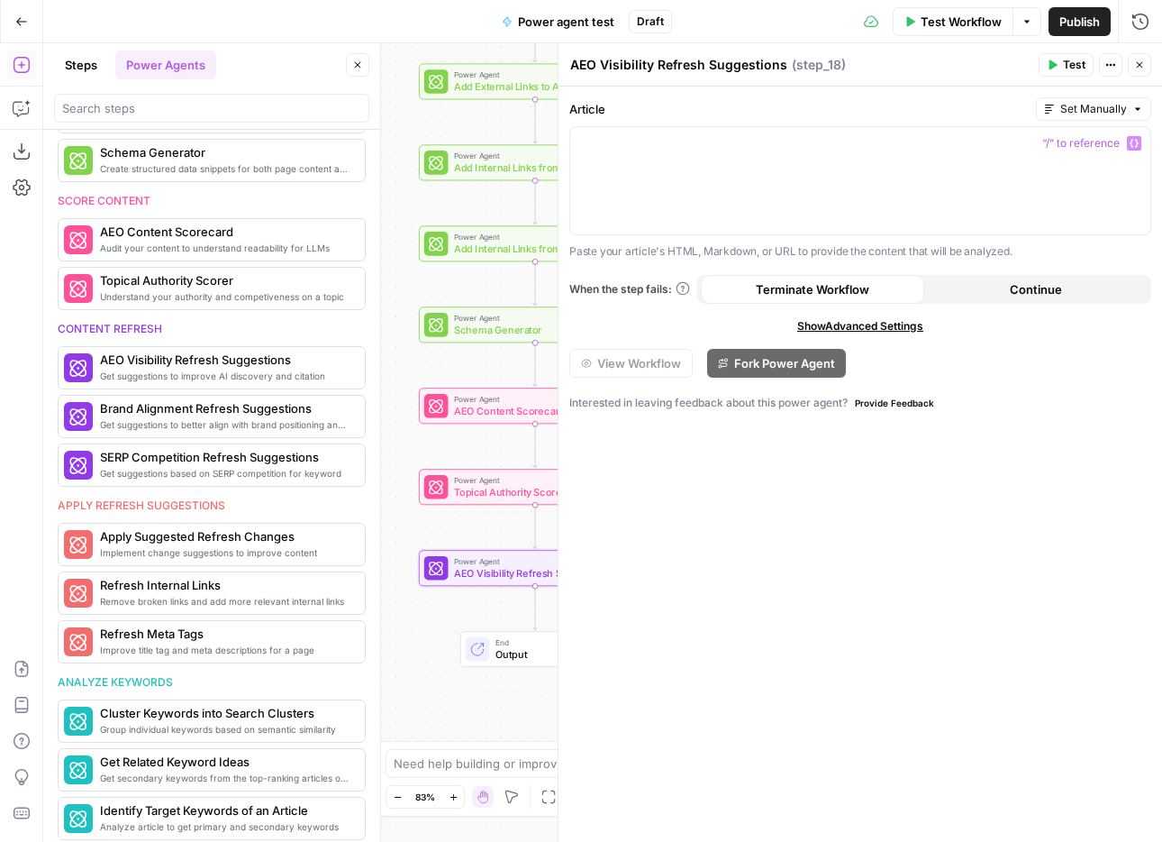
click at [1115, 141] on span "“/” to reference" at bounding box center [1081, 143] width 92 height 14
click at [1139, 143] on button "Variables Menu" at bounding box center [1134, 143] width 14 height 14
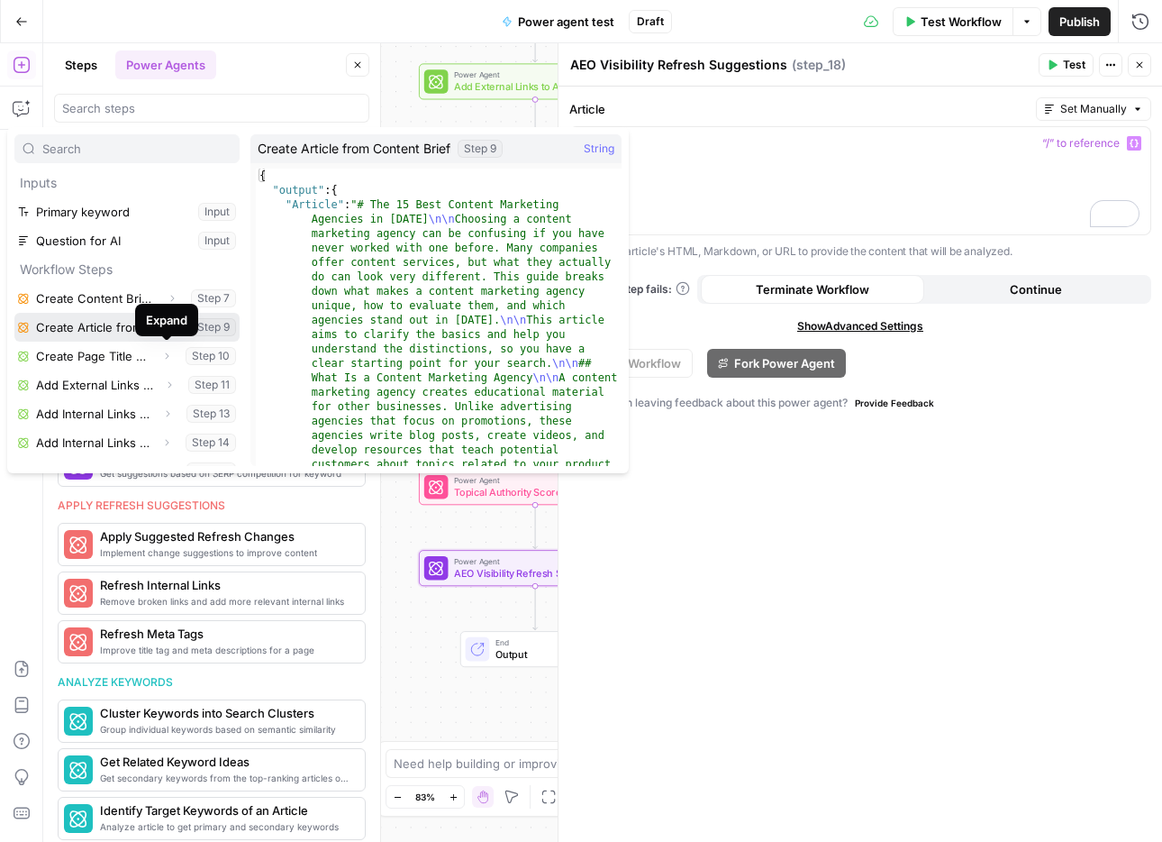
click at [106, 325] on button "Select variable Create Article from Content Brief" at bounding box center [126, 327] width 225 height 29
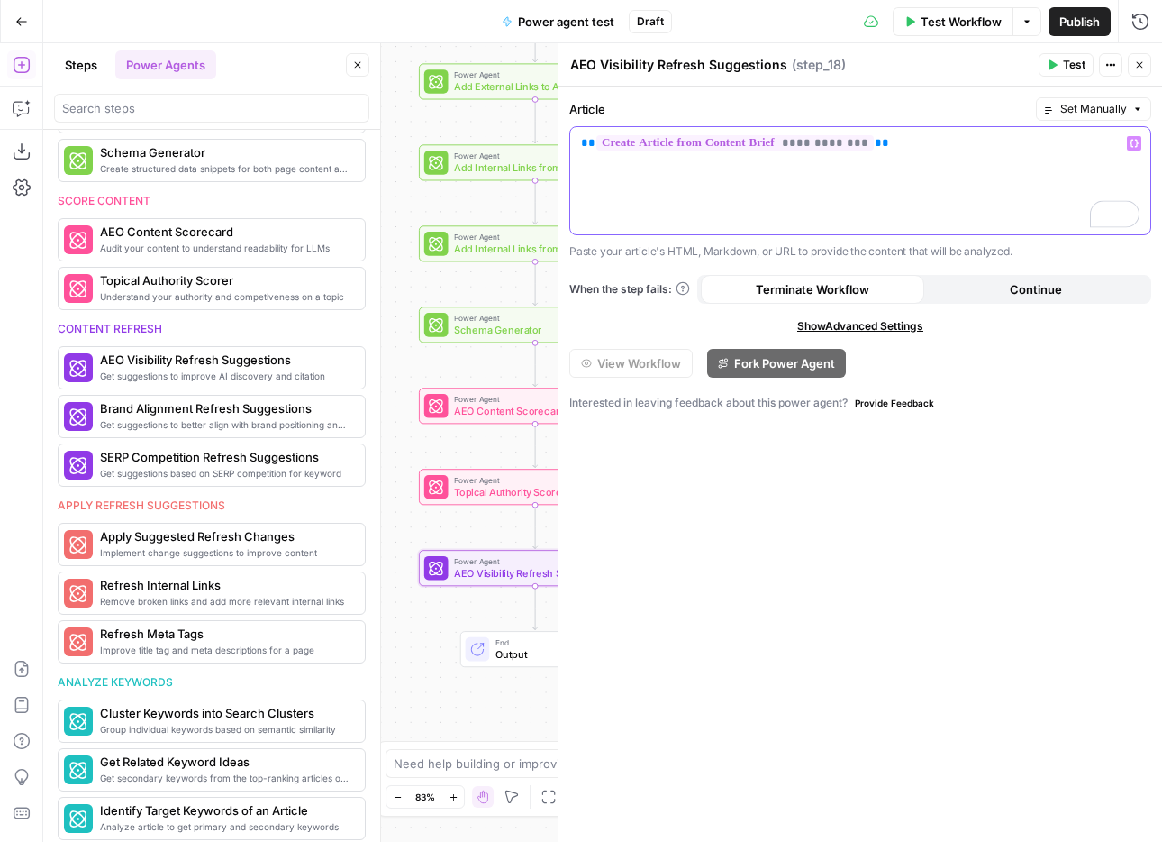
click at [880, 179] on div "**********" at bounding box center [860, 180] width 580 height 107
click at [1139, 137] on button "Variables Menu" at bounding box center [1134, 143] width 14 height 14
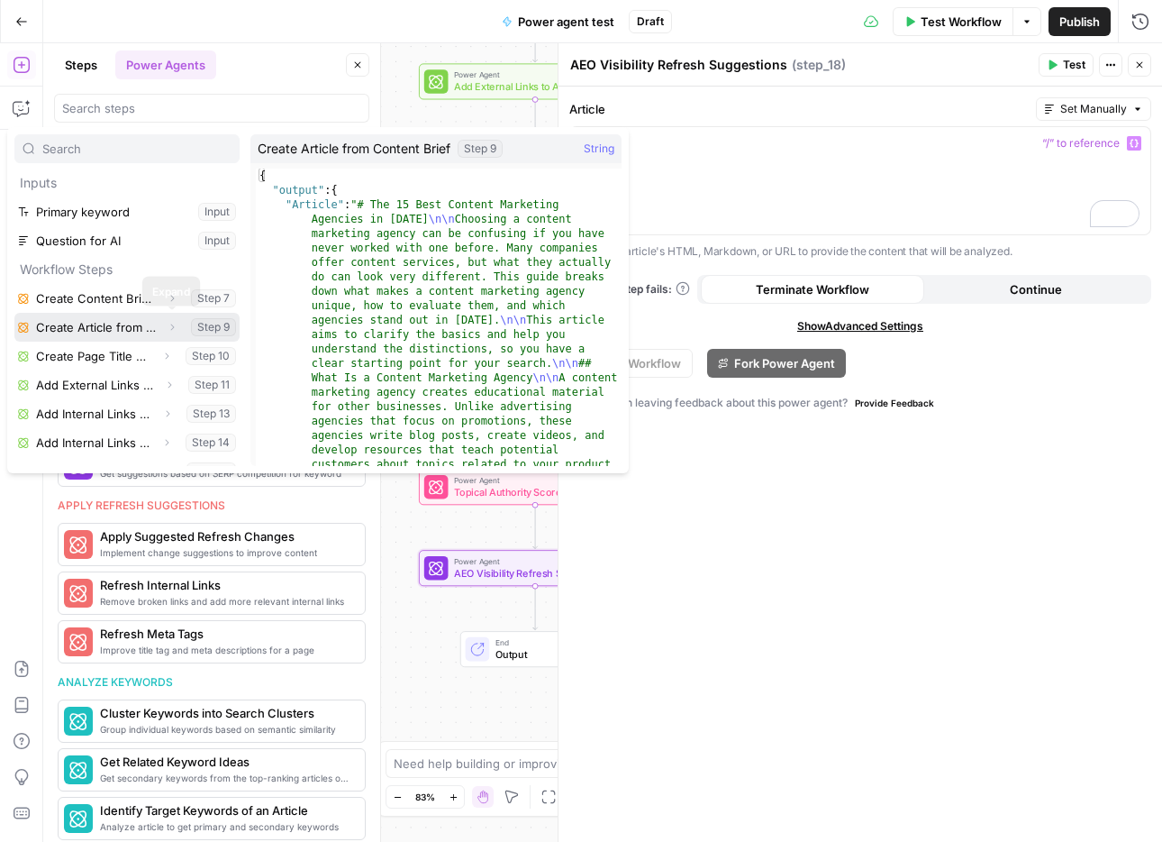
click at [170, 327] on icon "button" at bounding box center [172, 327] width 11 height 11
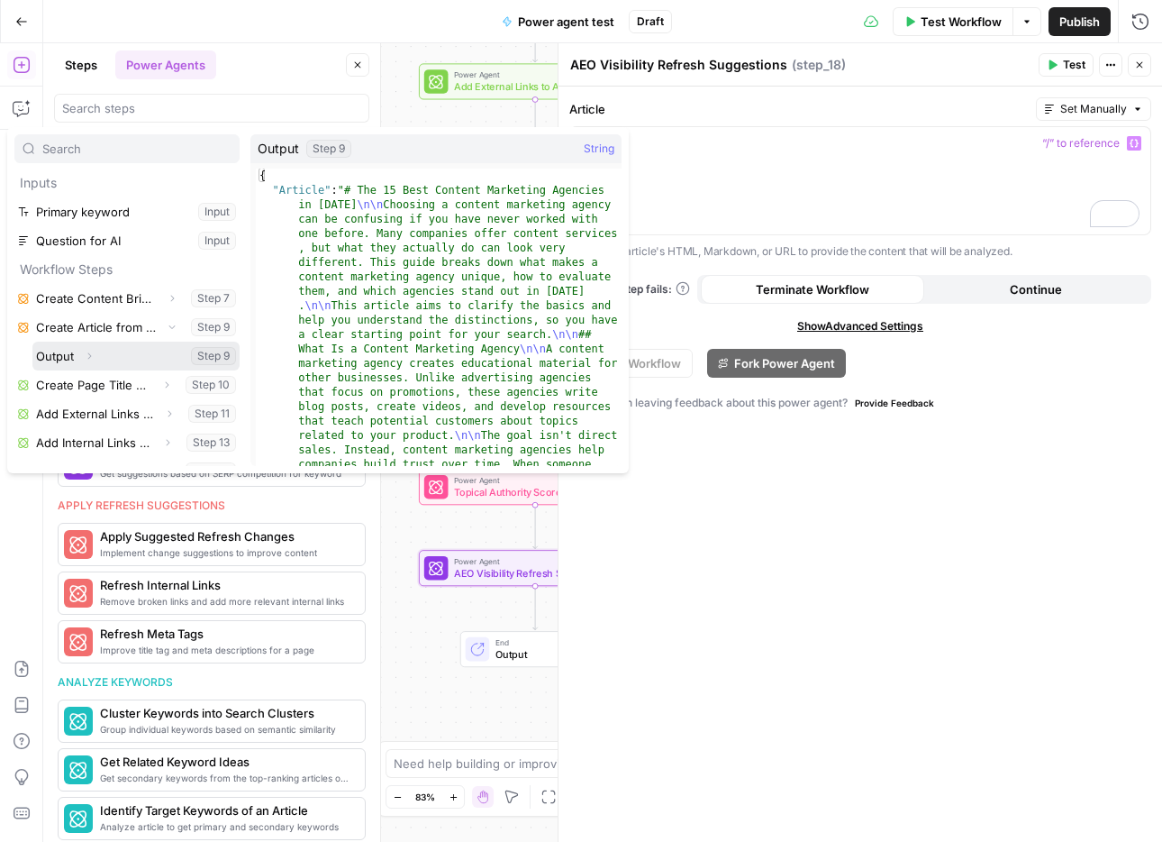
click at [93, 354] on icon "button" at bounding box center [89, 355] width 11 height 11
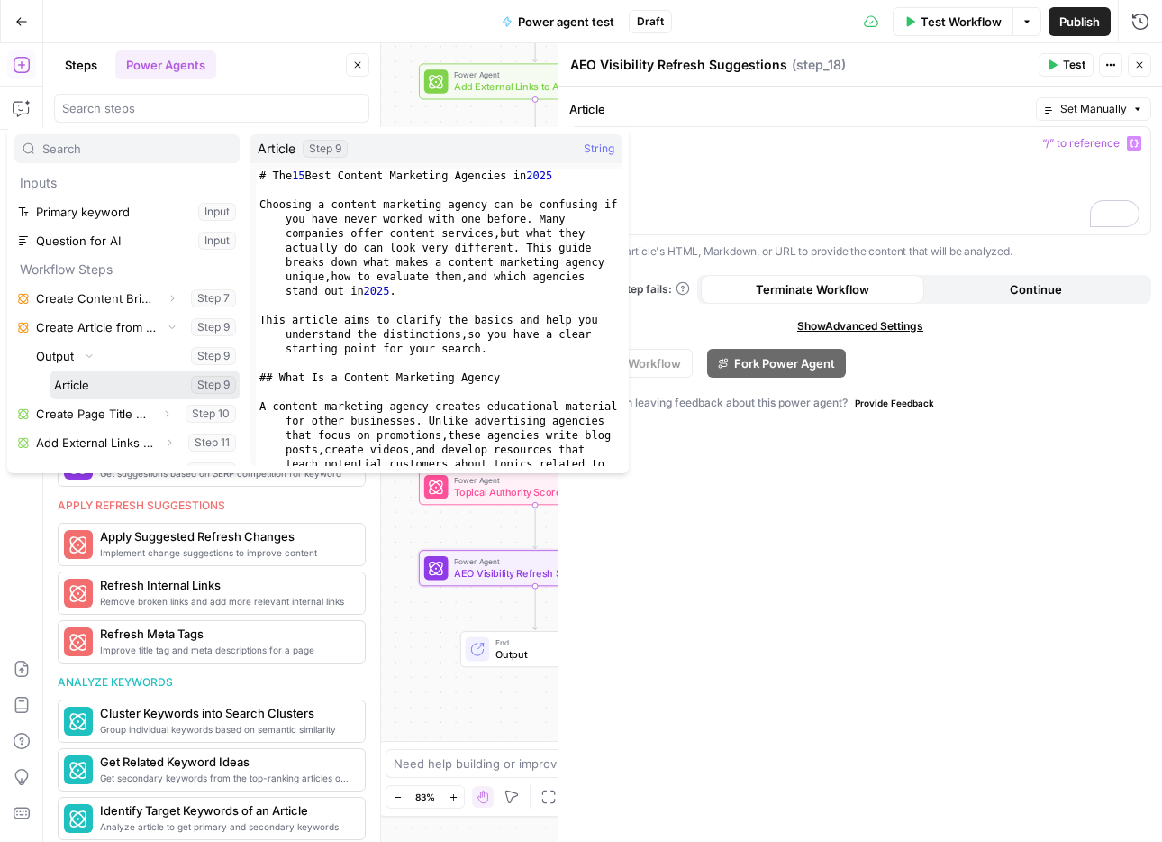
click at [101, 385] on button "Select variable Article" at bounding box center [144, 384] width 189 height 29
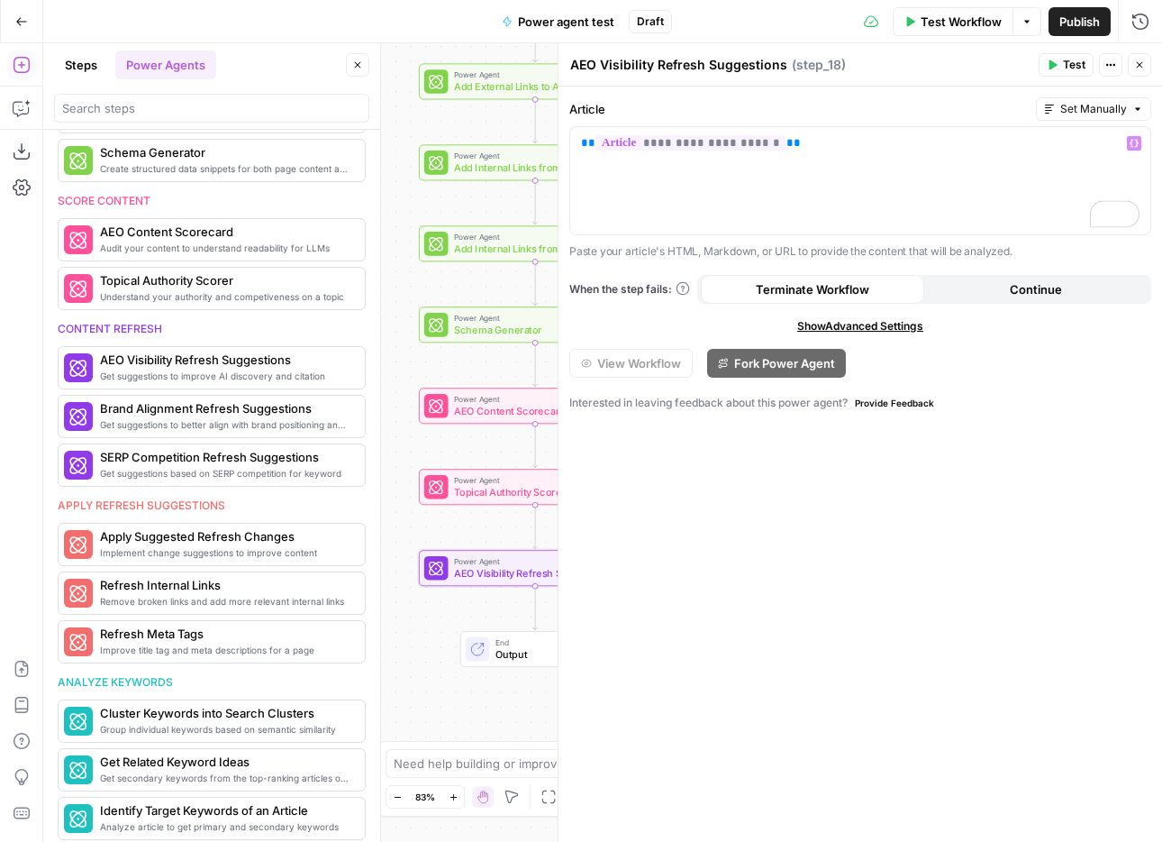
click at [1059, 63] on button "Test" at bounding box center [1066, 64] width 55 height 23
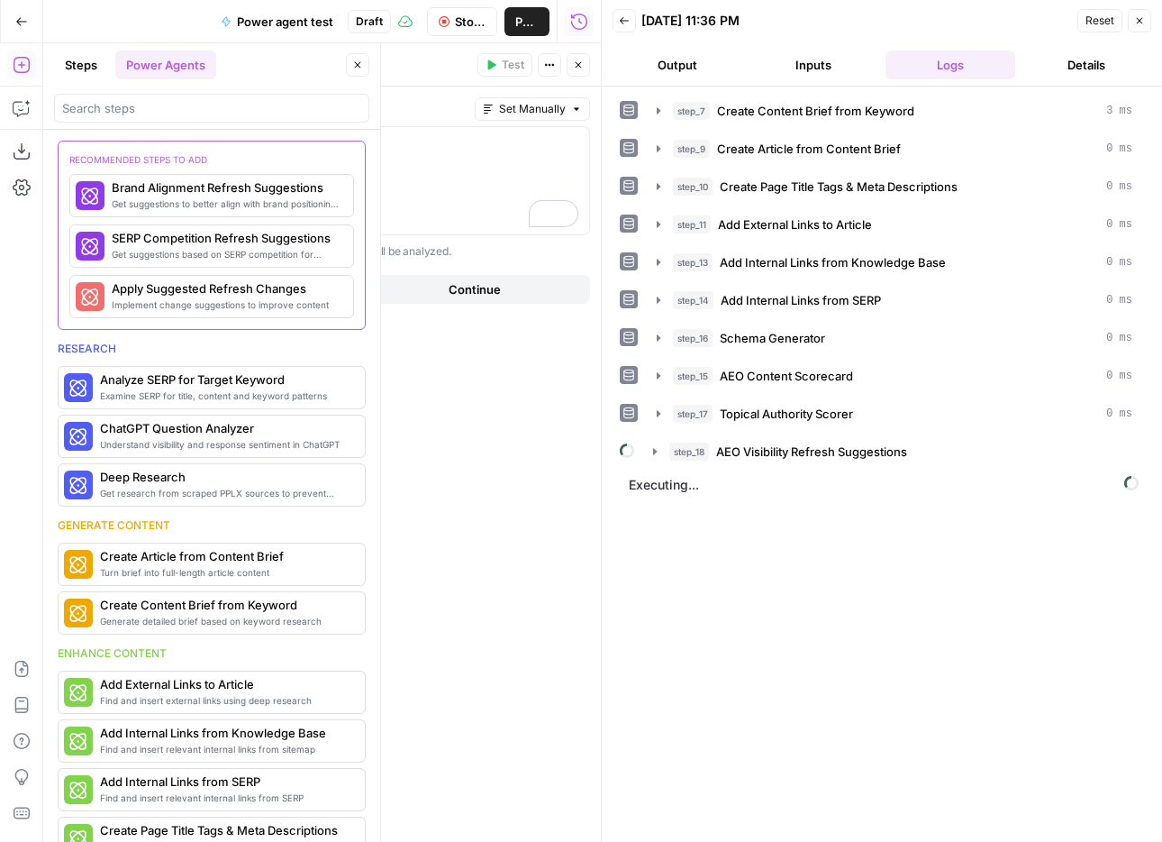
scroll to position [775, 0]
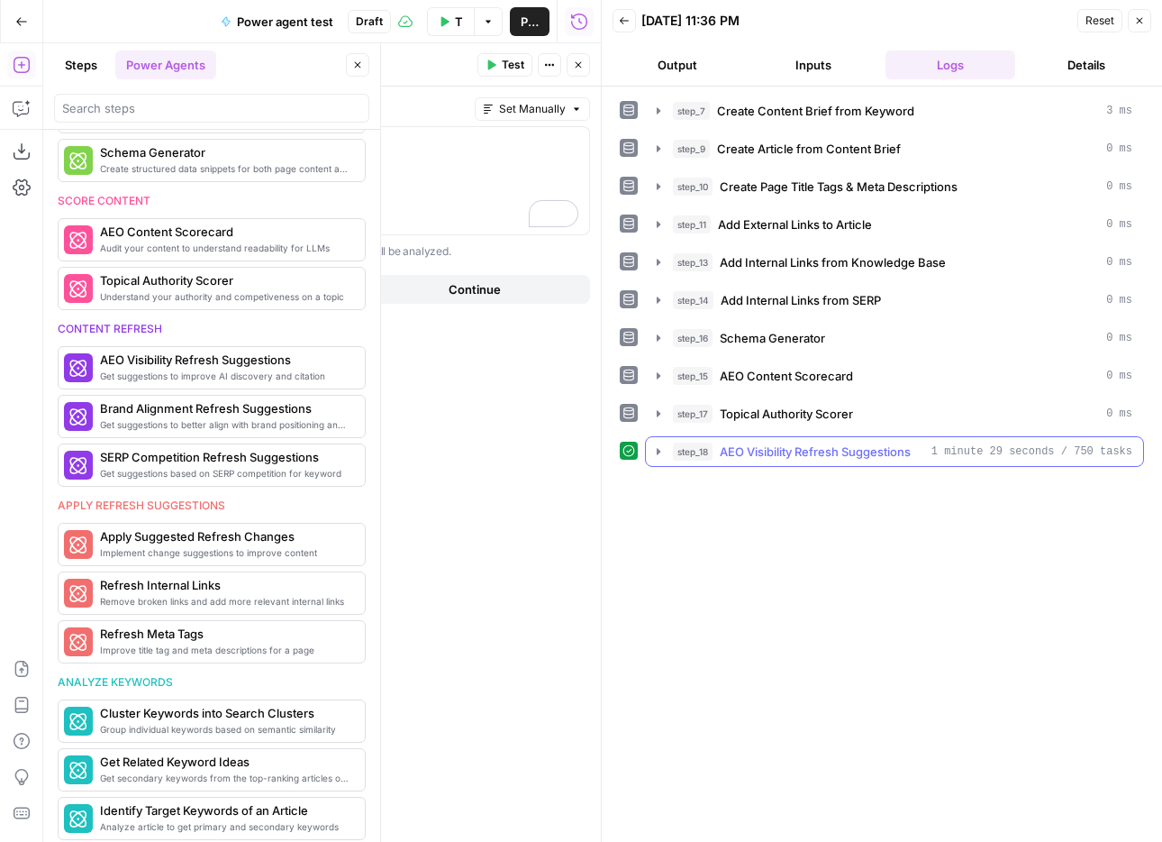
click at [888, 447] on span "AEO Visibility Refresh Suggestions" at bounding box center [815, 451] width 191 height 18
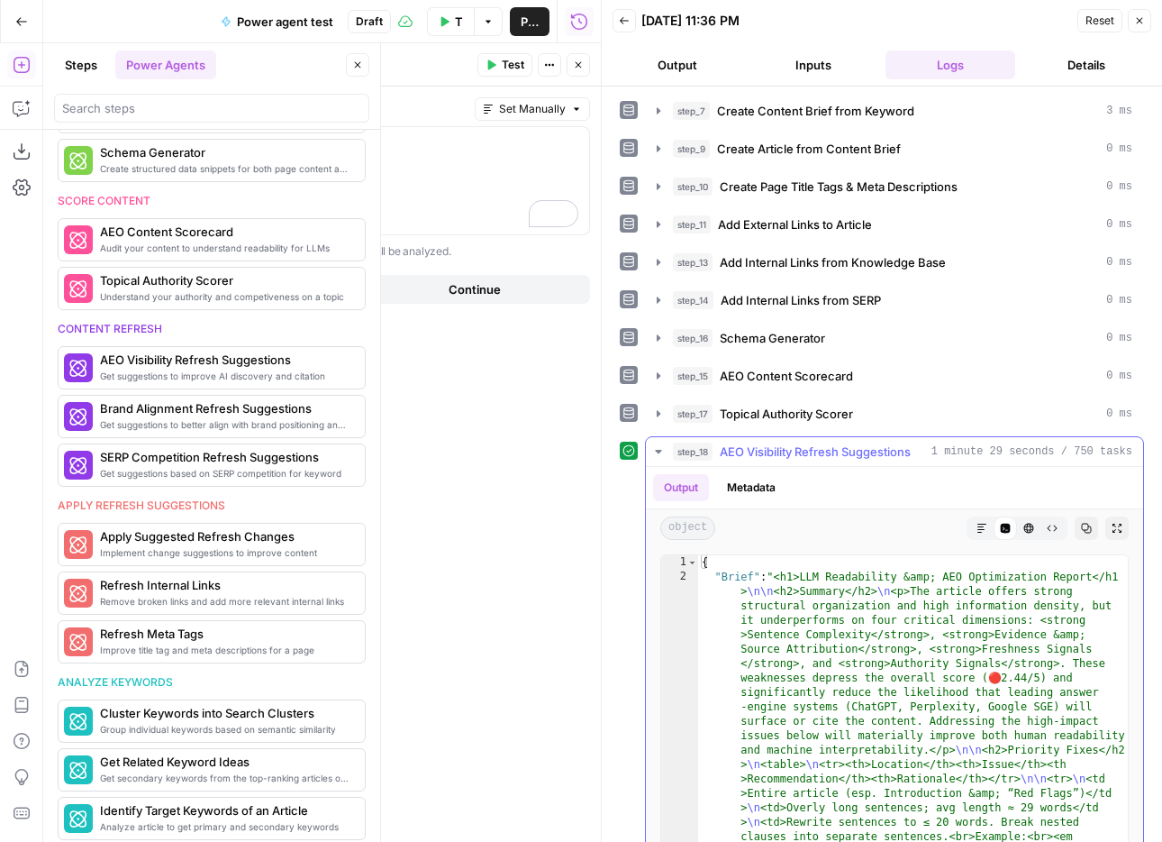
scroll to position [1, 0]
click at [980, 520] on button "Markdown" at bounding box center [981, 526] width 23 height 23
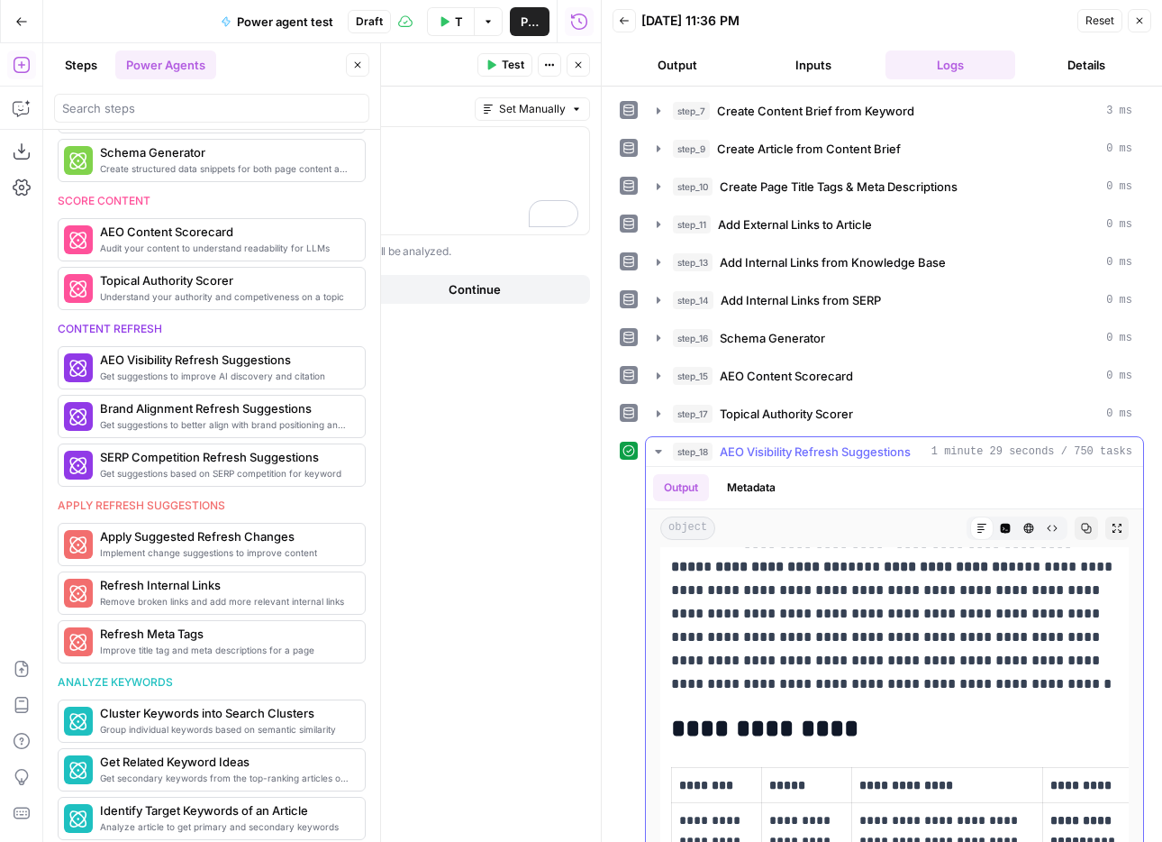
scroll to position [290, 0]
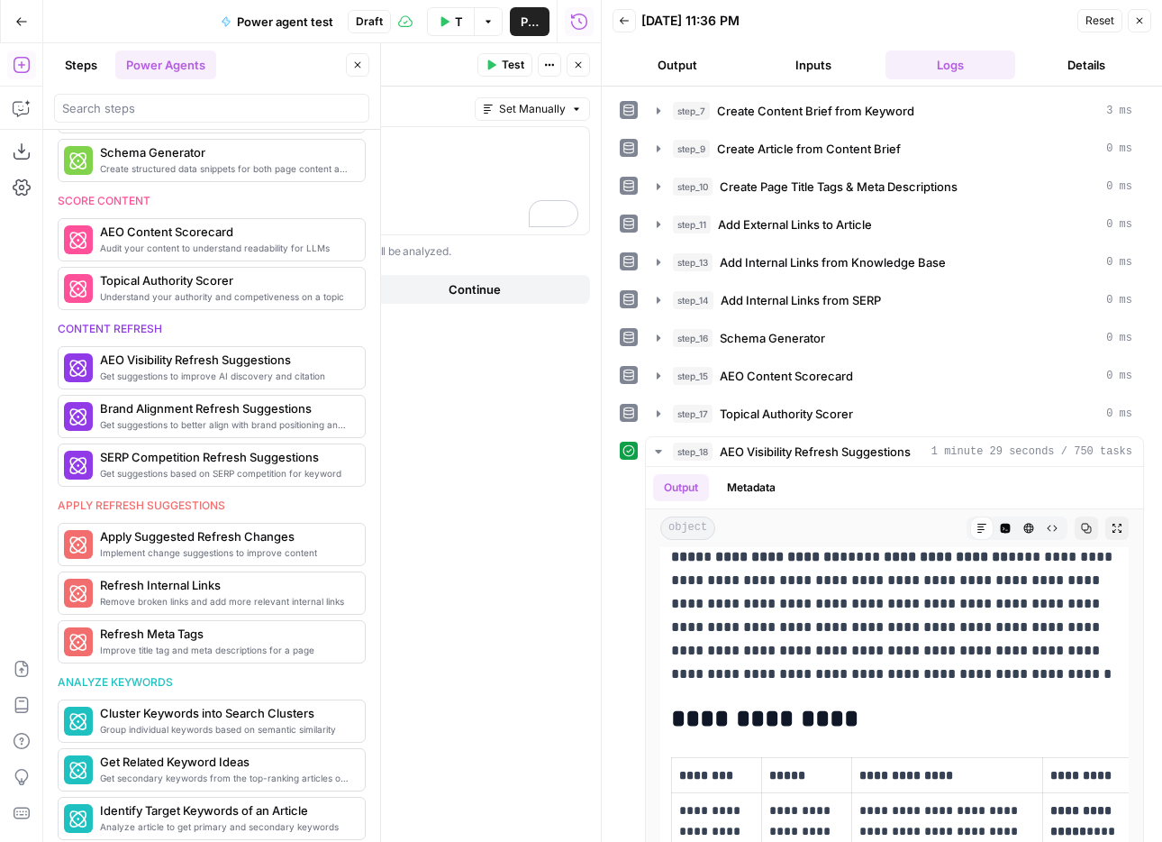
click at [216, 65] on textarea "AEO Visibility Refresh Suggestions" at bounding box center [117, 65] width 217 height 18
click at [764, 602] on p "**********" at bounding box center [894, 580] width 447 height 211
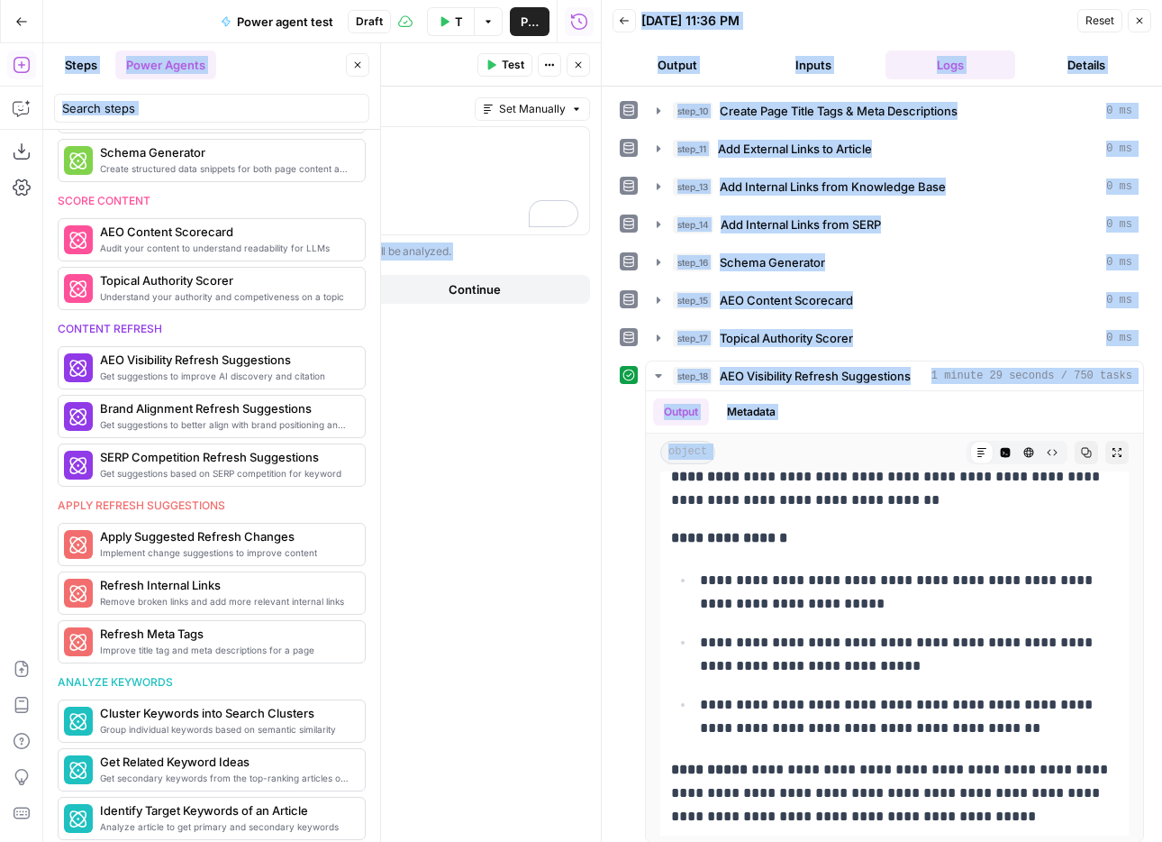
scroll to position [86, 0]
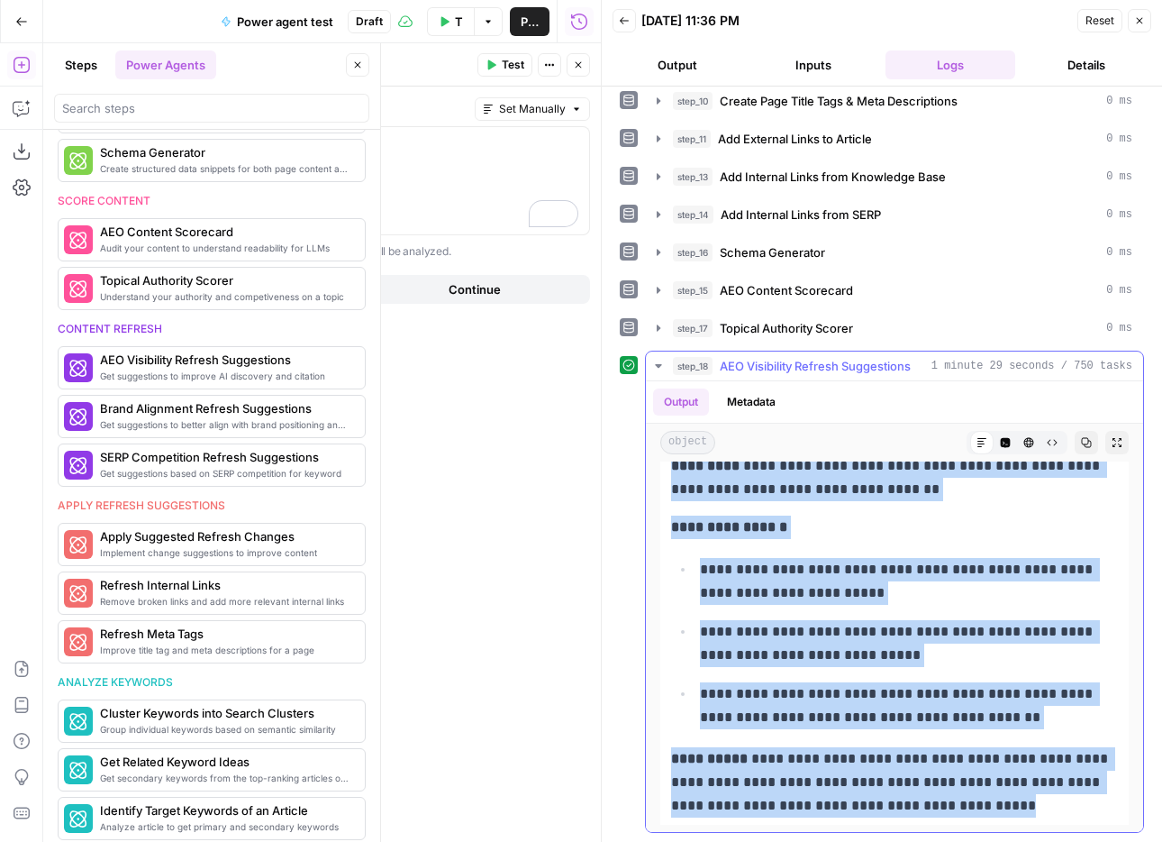
drag, startPoint x: 673, startPoint y: 610, endPoint x: 1034, endPoint y: 802, distance: 409.1
copy div "**********"
click at [1145, 15] on button "Close" at bounding box center [1139, 20] width 23 height 23
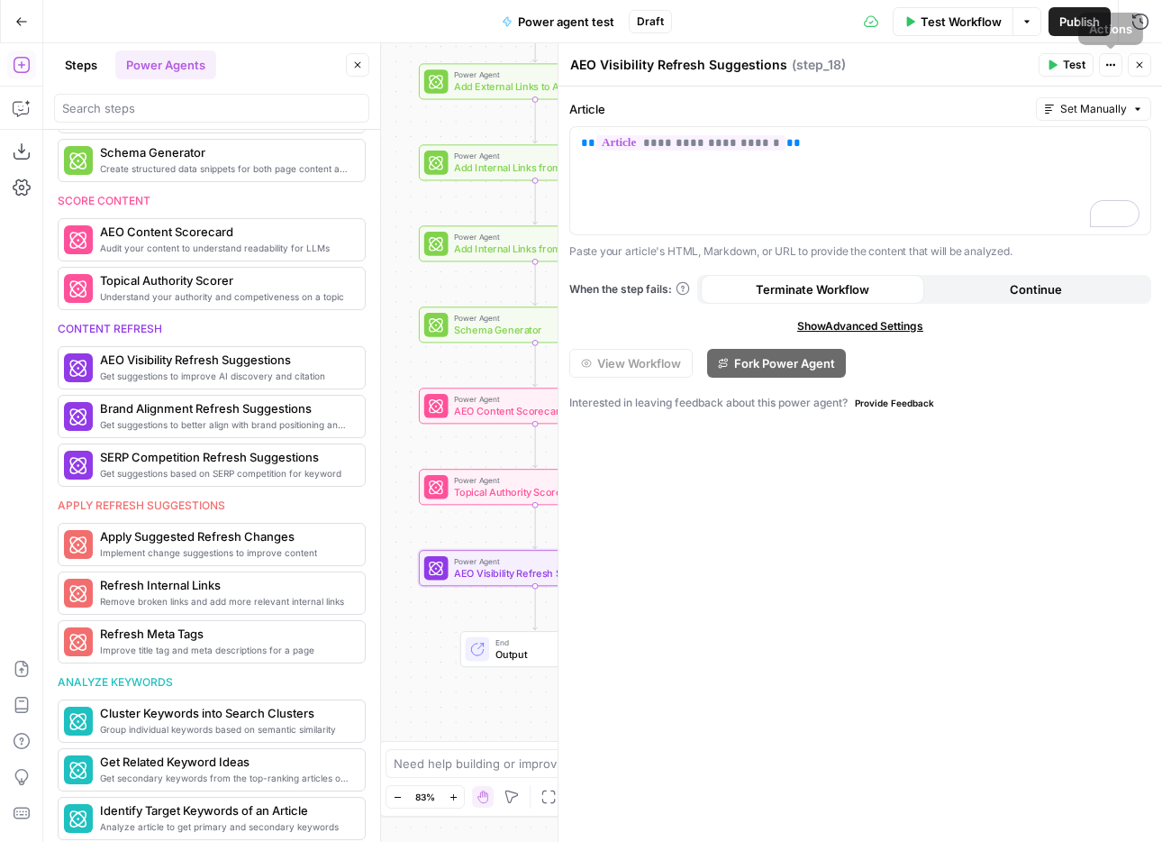
click at [1135, 60] on icon "button" at bounding box center [1139, 64] width 11 height 11
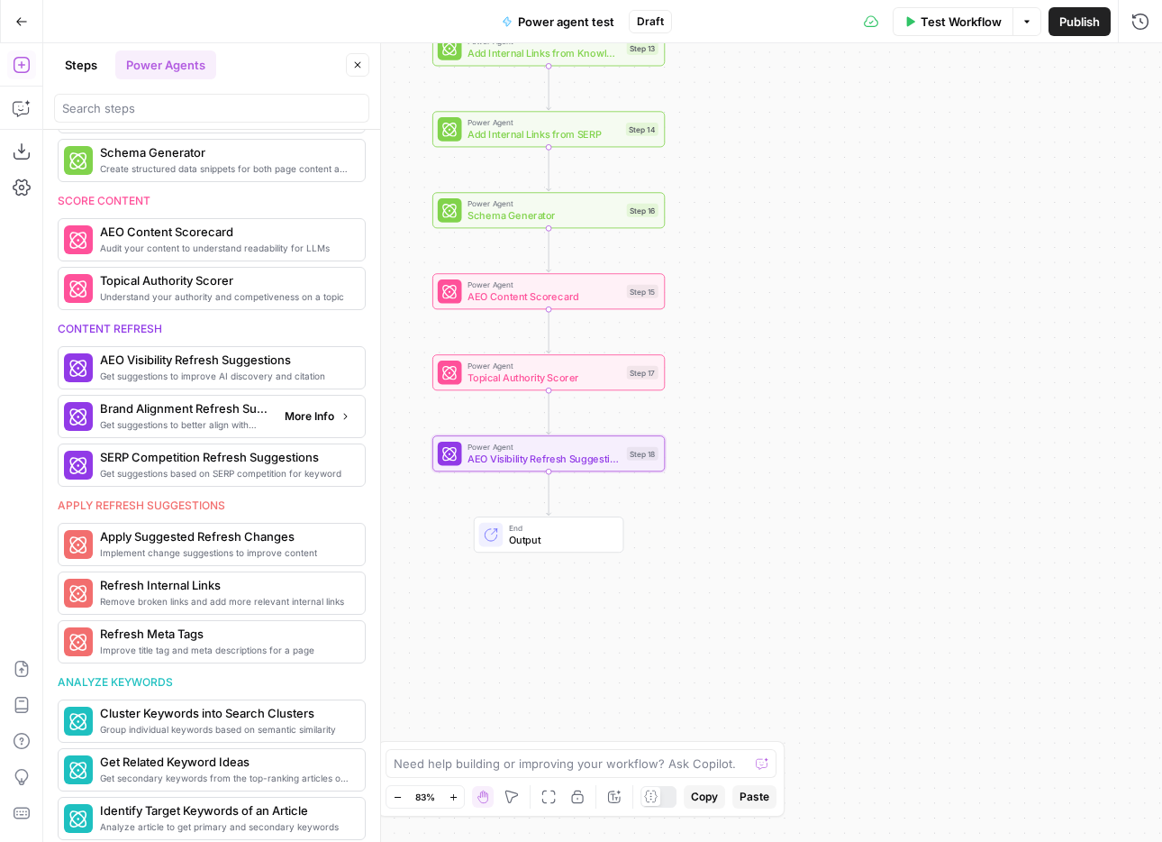
click at [172, 418] on span "Get suggestions to better align with brand positioning and tone" at bounding box center [185, 424] width 170 height 14
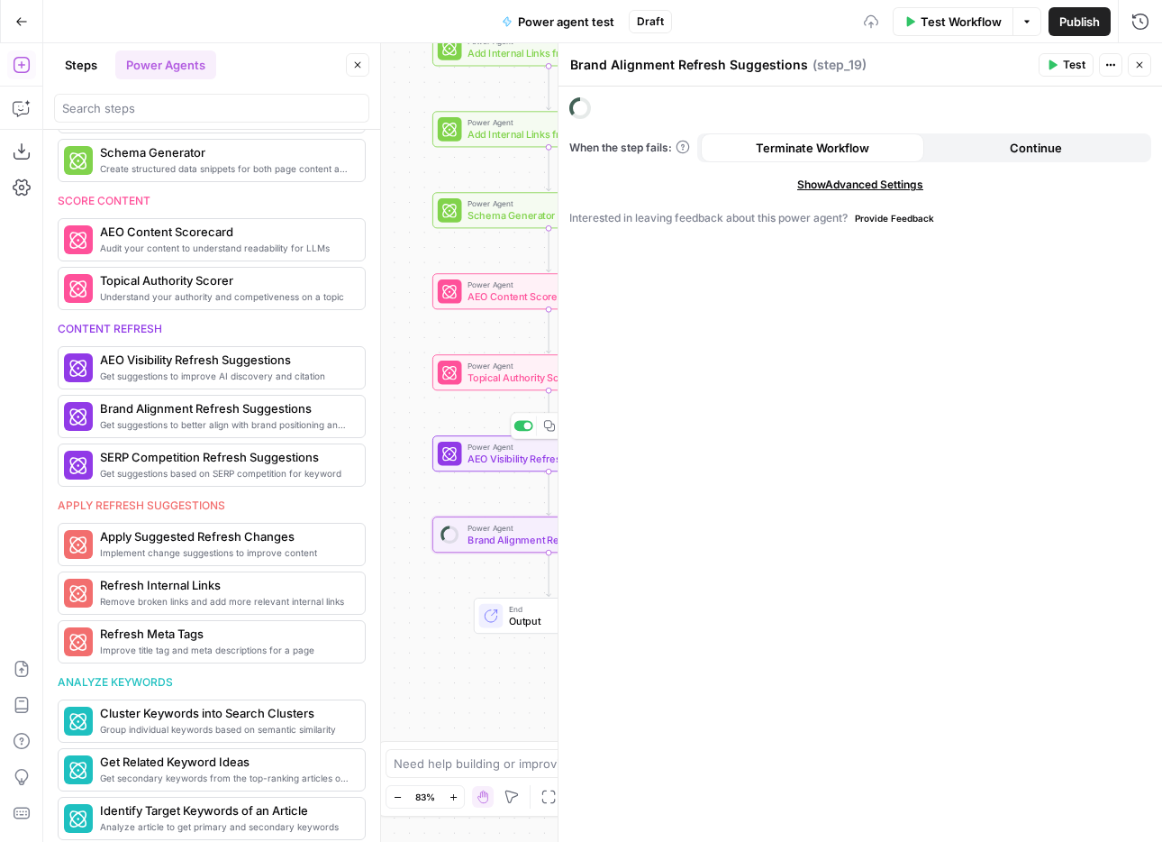
scroll to position [724, 0]
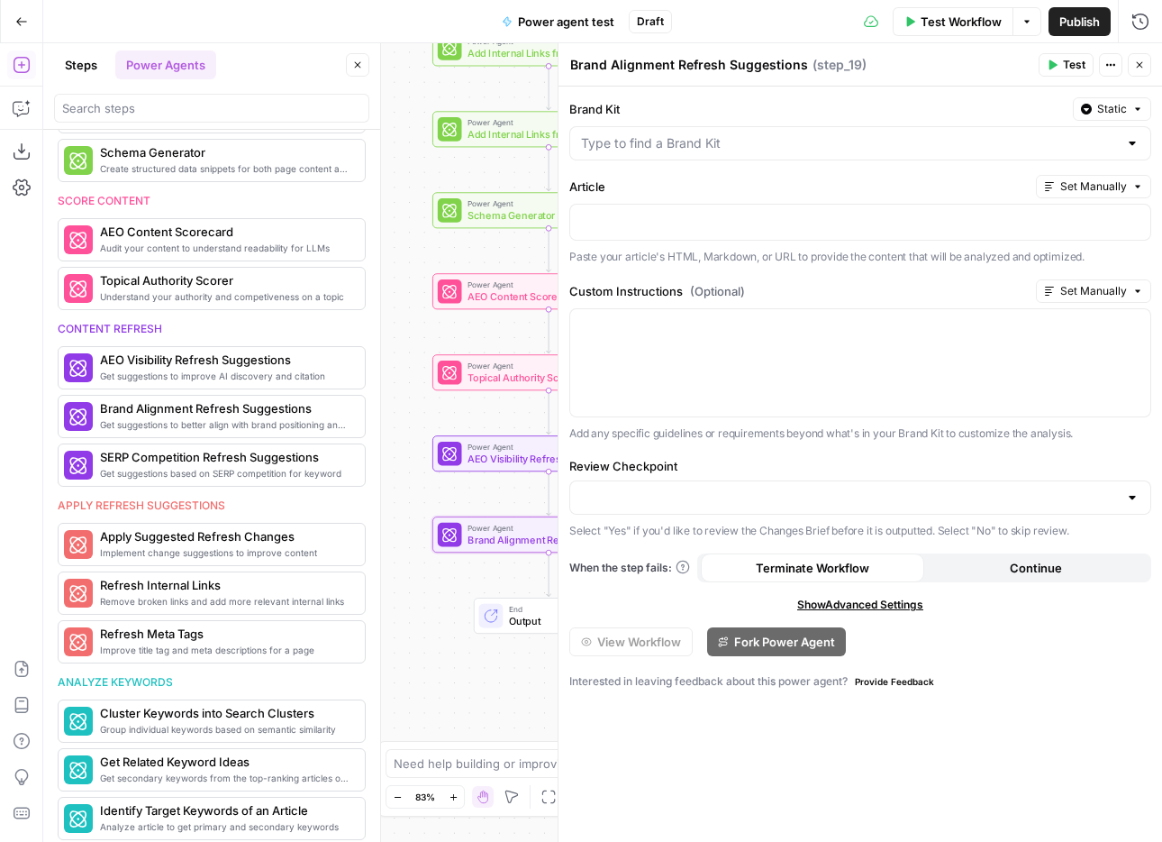
click at [1125, 142] on div at bounding box center [1132, 143] width 14 height 18
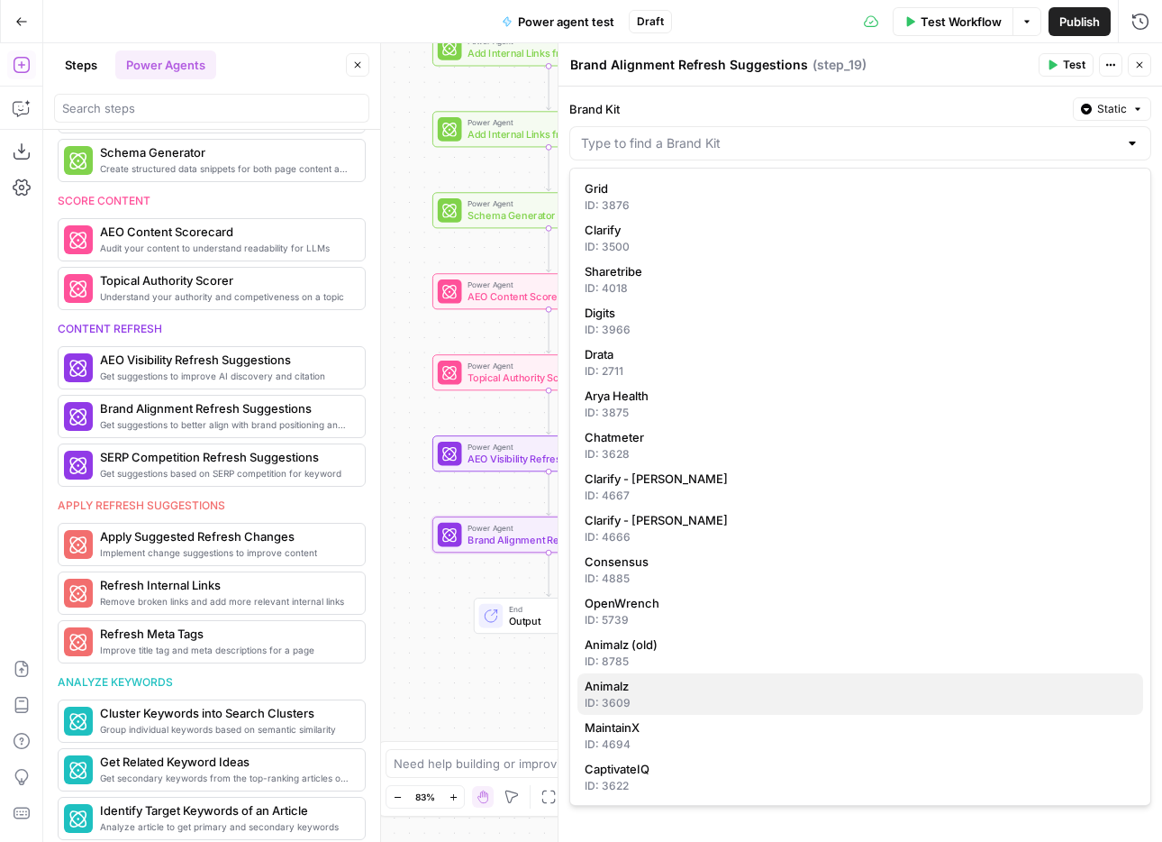
click at [787, 684] on span "Animalz" at bounding box center [857, 686] width 544 height 18
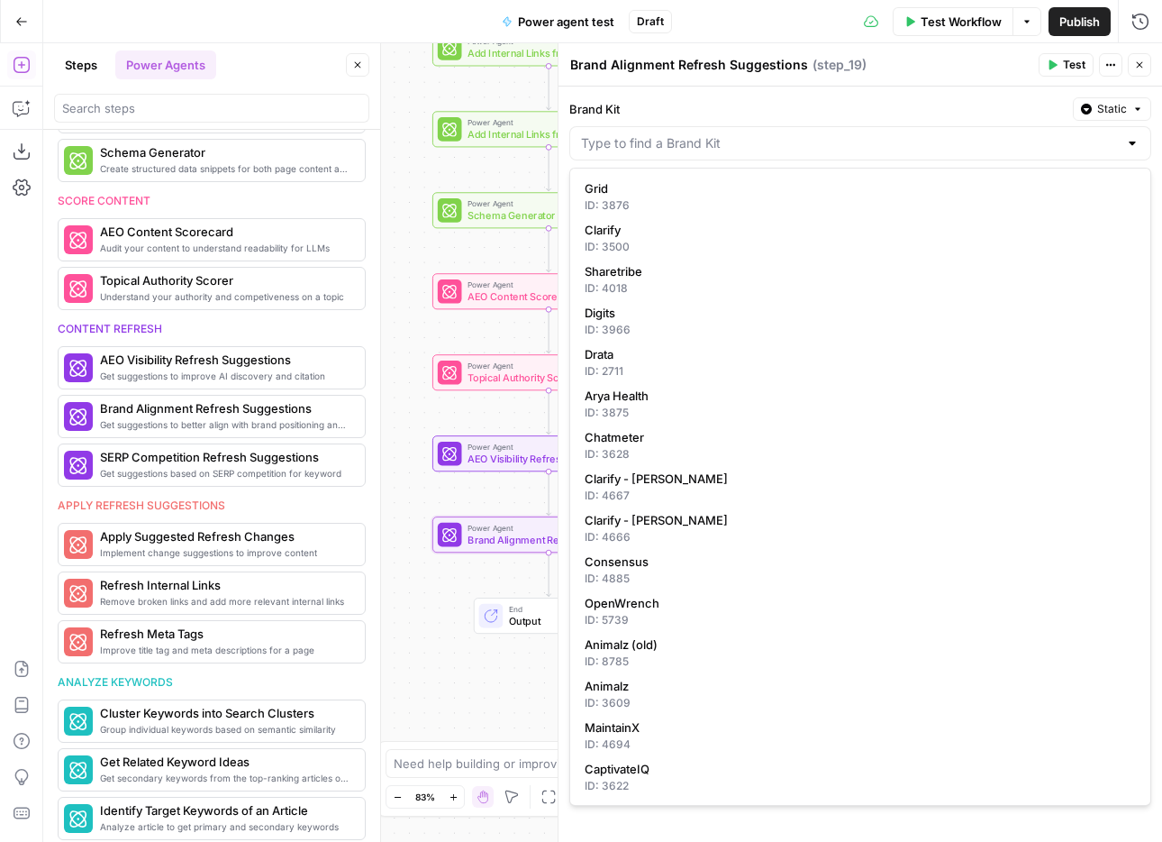
type input "Animalz"
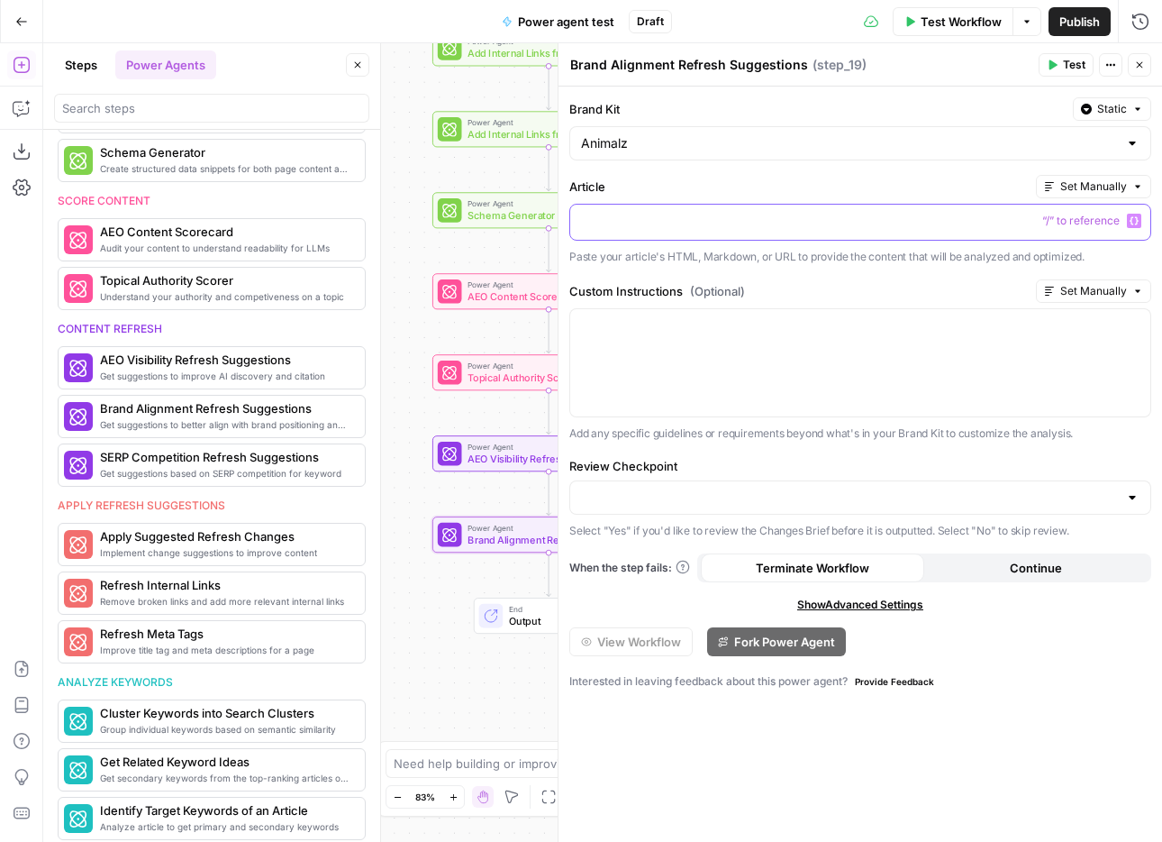
click at [1136, 219] on icon "button" at bounding box center [1134, 221] width 9 height 8
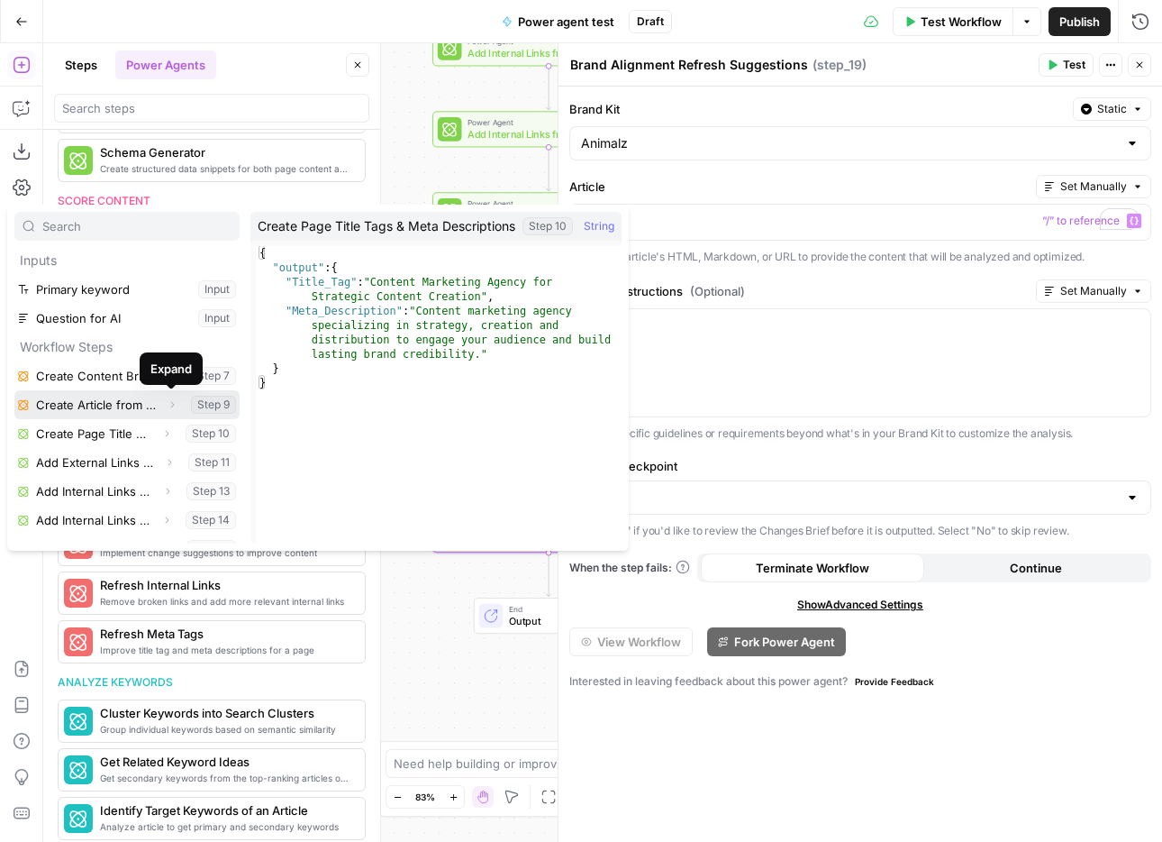
click at [170, 405] on icon "button" at bounding box center [172, 404] width 11 height 11
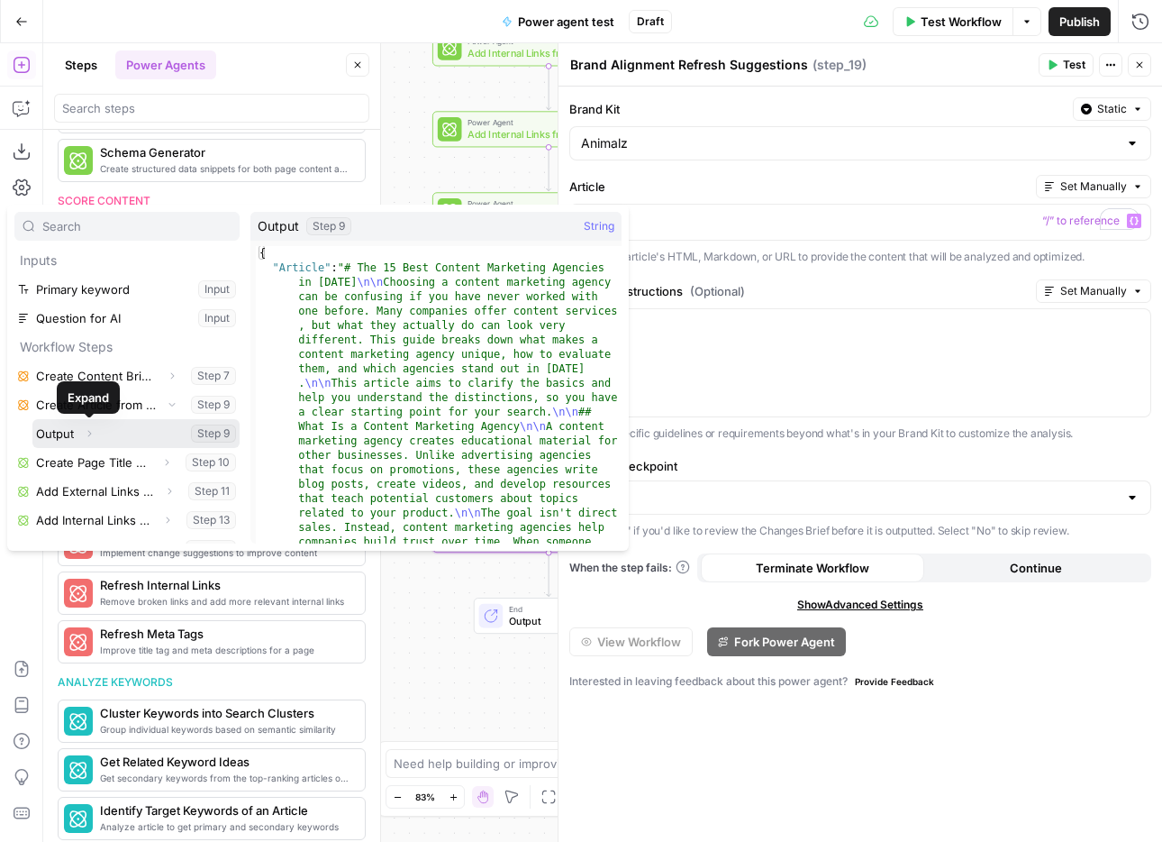
click at [91, 430] on icon "button" at bounding box center [89, 433] width 11 height 11
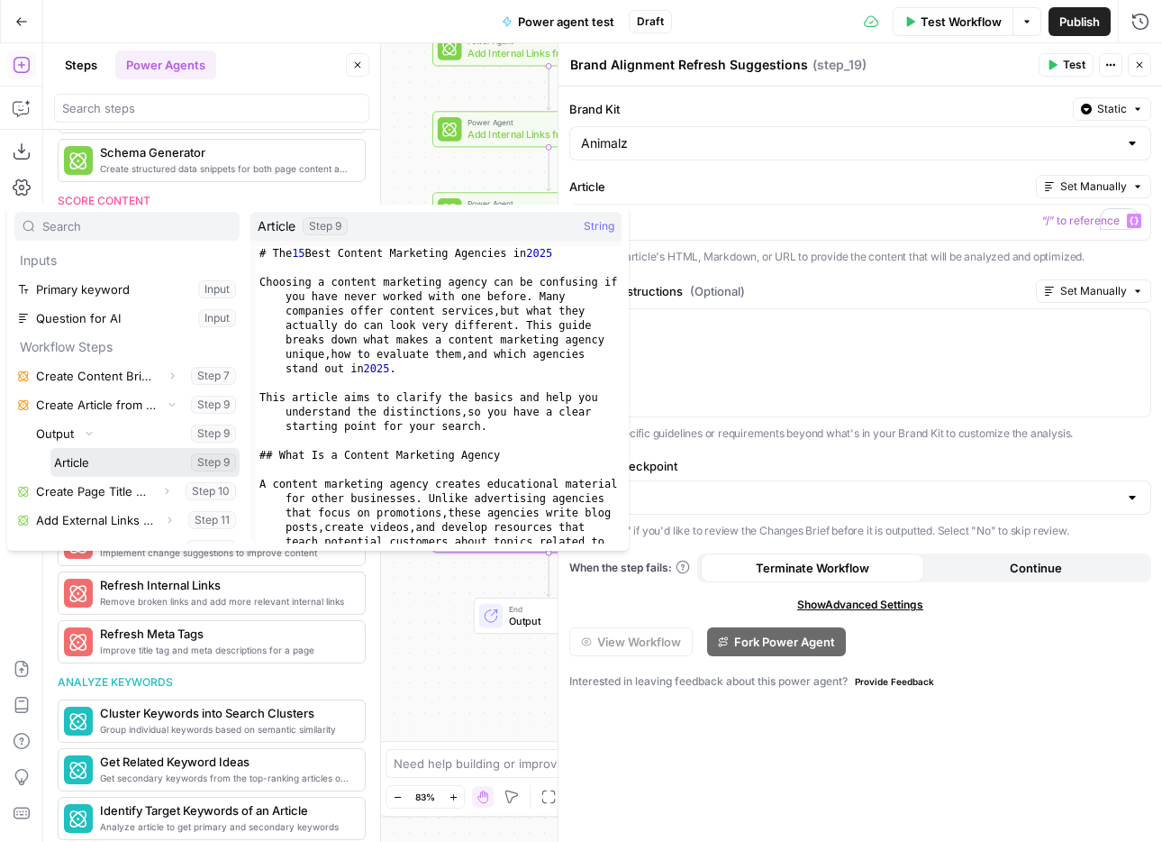
click at [101, 464] on button "Select variable Article" at bounding box center [144, 462] width 189 height 29
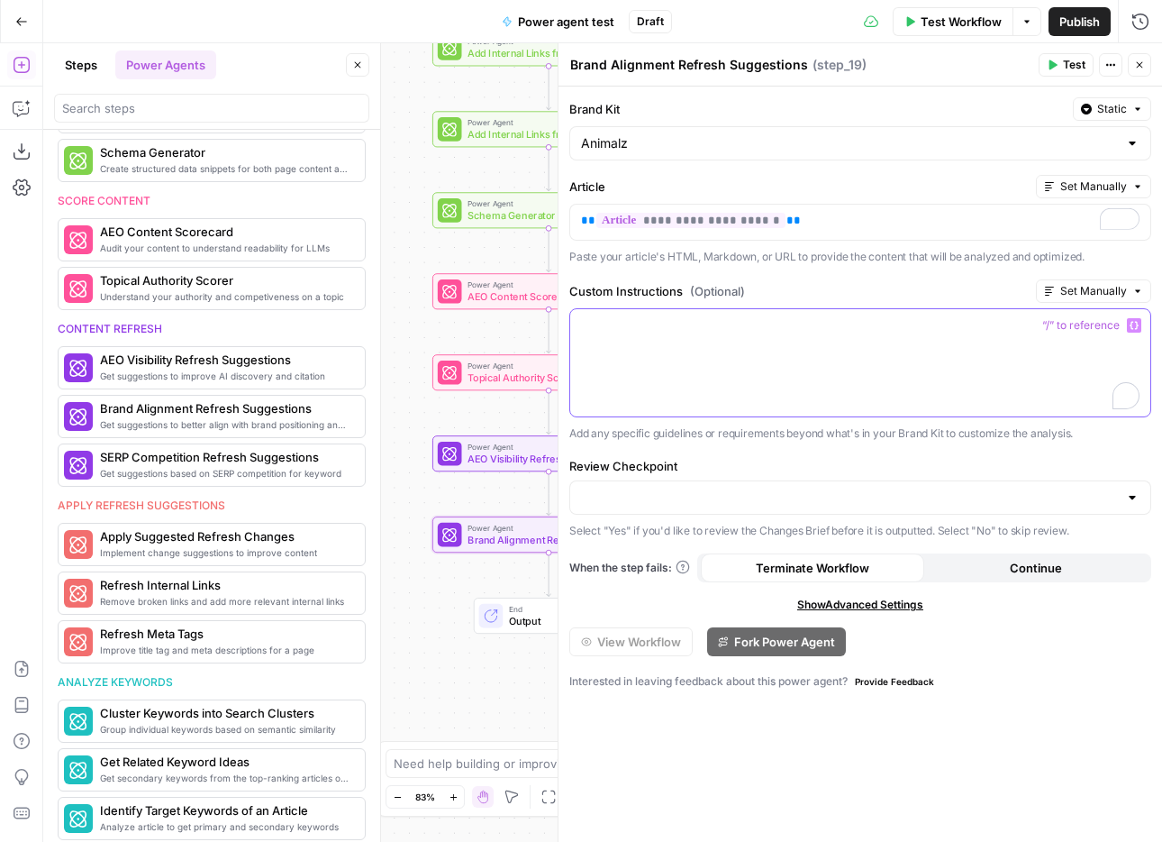
click at [813, 356] on div "To enrich screen reader interactions, please activate Accessibility in Grammarl…" at bounding box center [860, 362] width 580 height 107
click at [917, 495] on input "Review Checkpoint" at bounding box center [849, 497] width 537 height 18
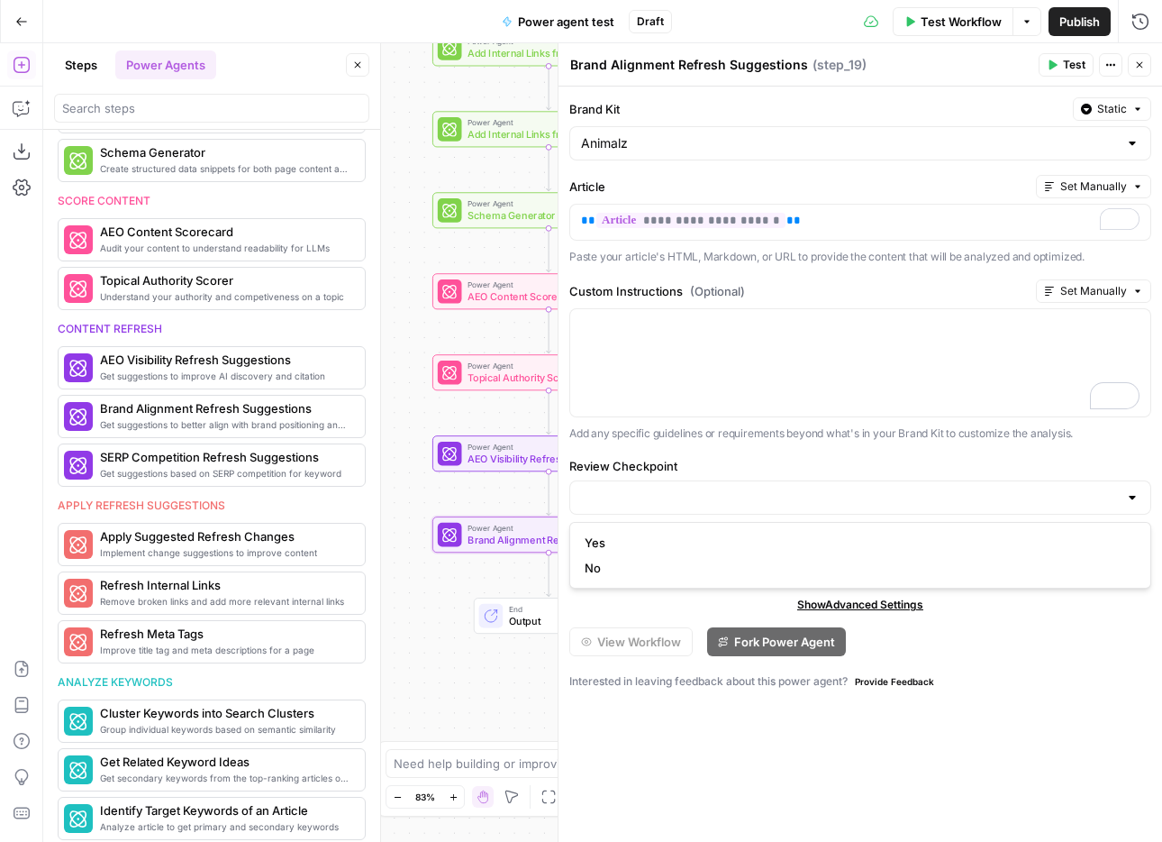
click at [922, 462] on label "Review Checkpoint" at bounding box center [860, 466] width 582 height 18
click at [922, 488] on input "Review Checkpoint" at bounding box center [849, 497] width 537 height 18
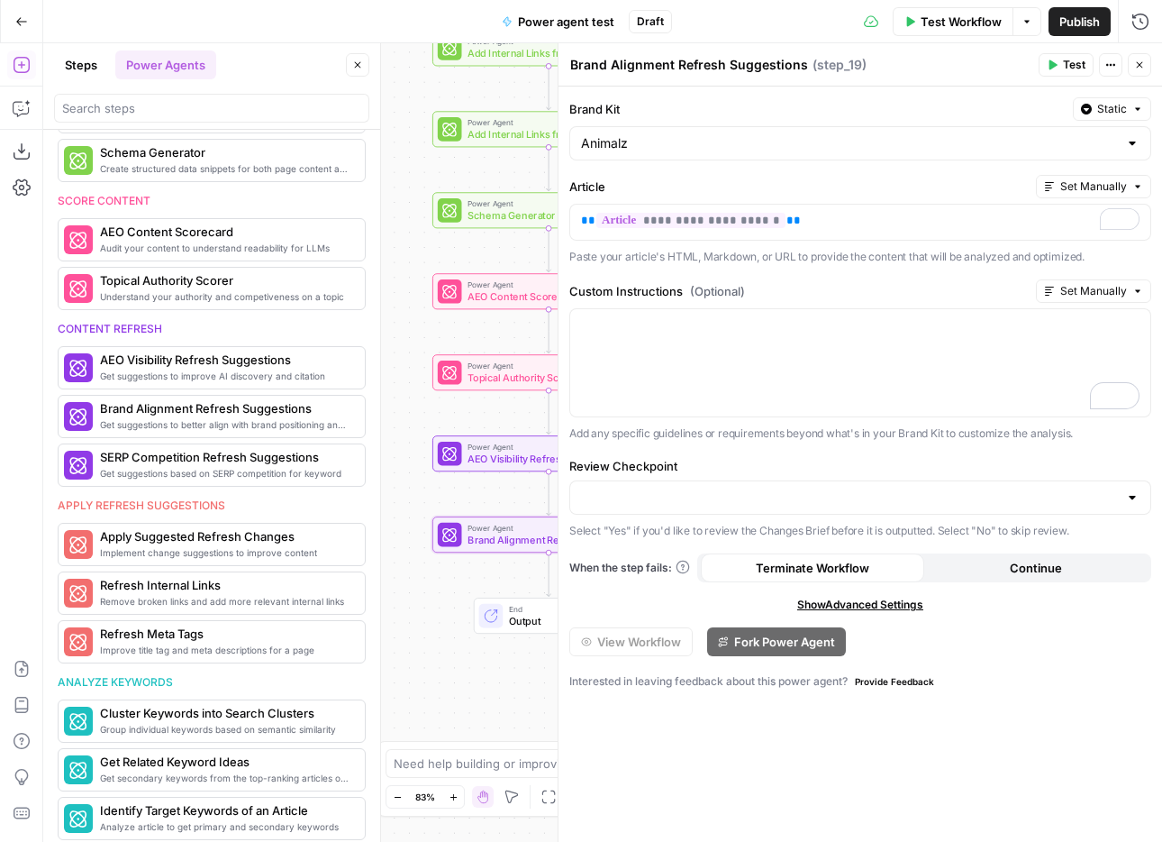
click at [1016, 723] on div "**********" at bounding box center [861, 463] width 604 height 755
click at [973, 488] on input "Review Checkpoint" at bounding box center [849, 497] width 537 height 18
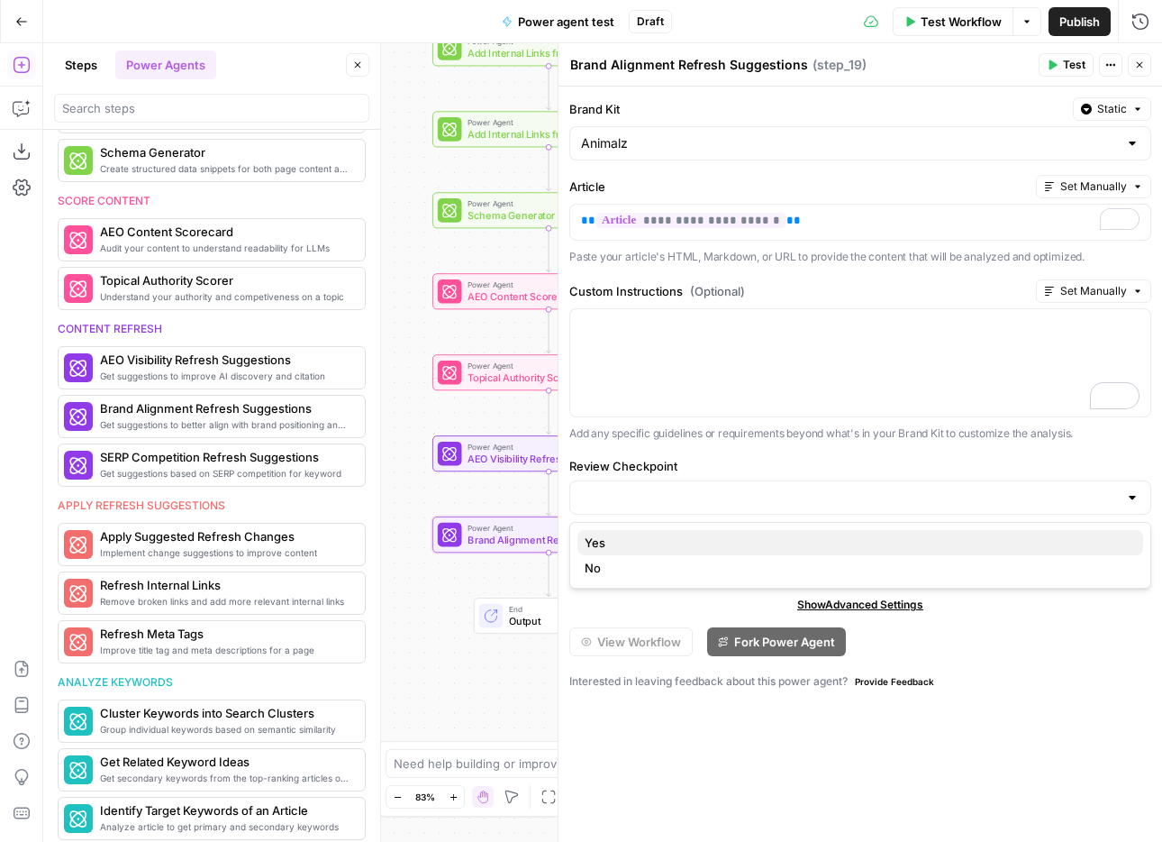
click at [958, 542] on span "Yes" at bounding box center [857, 542] width 544 height 18
type input "Yes"
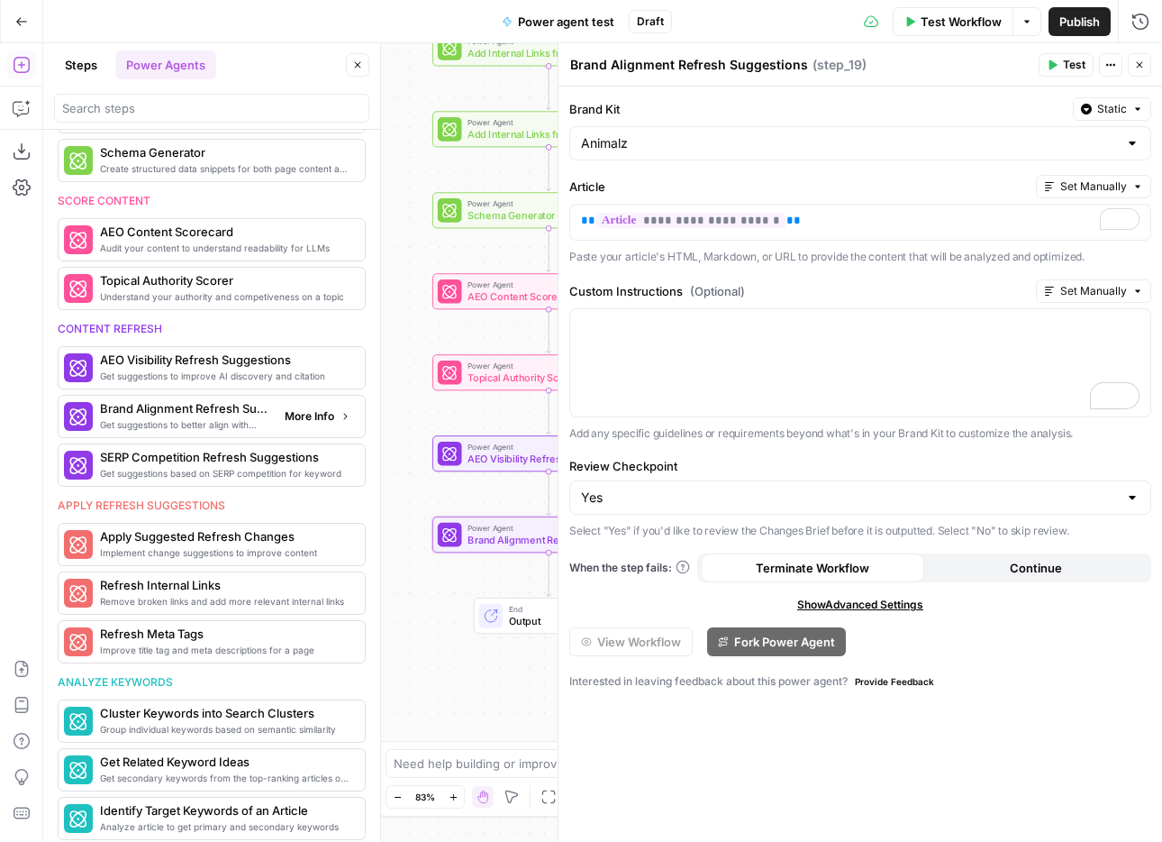
click at [337, 421] on button "More Info" at bounding box center [318, 416] width 80 height 23
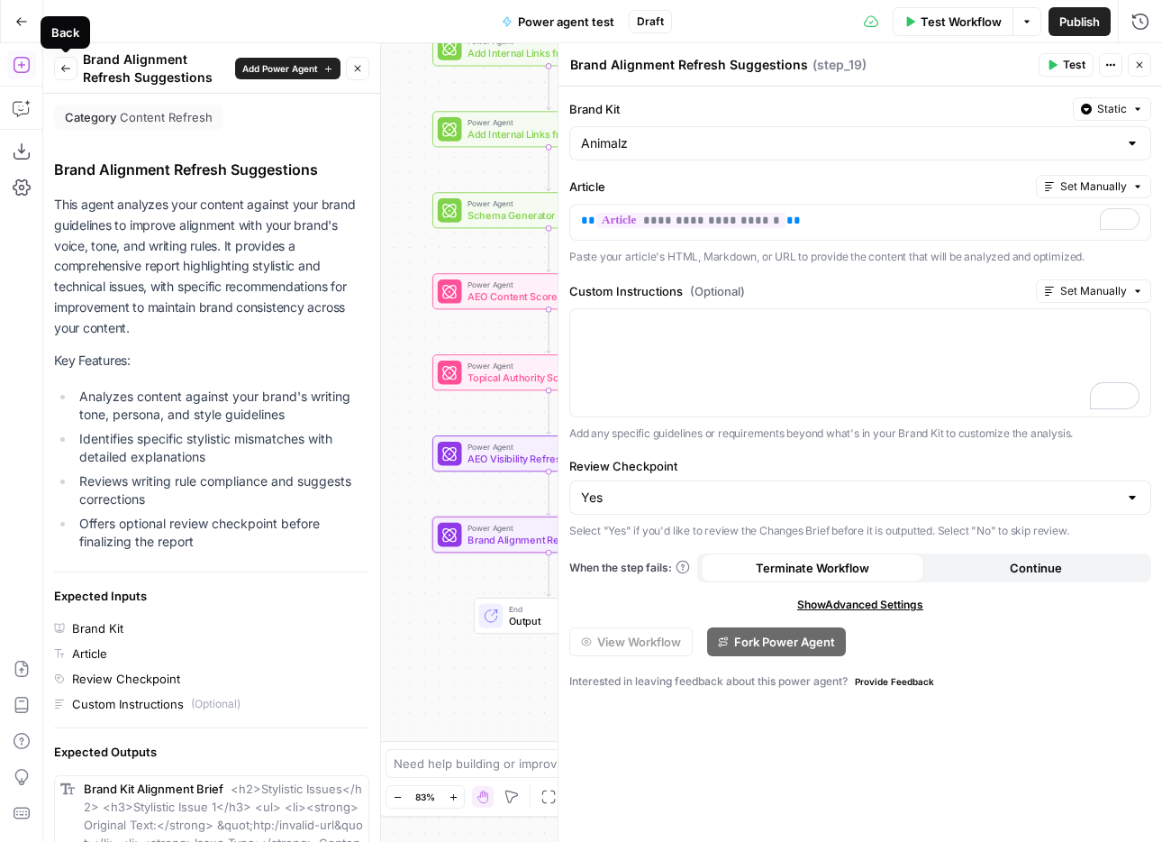
click at [59, 59] on button "Back" at bounding box center [65, 68] width 23 height 23
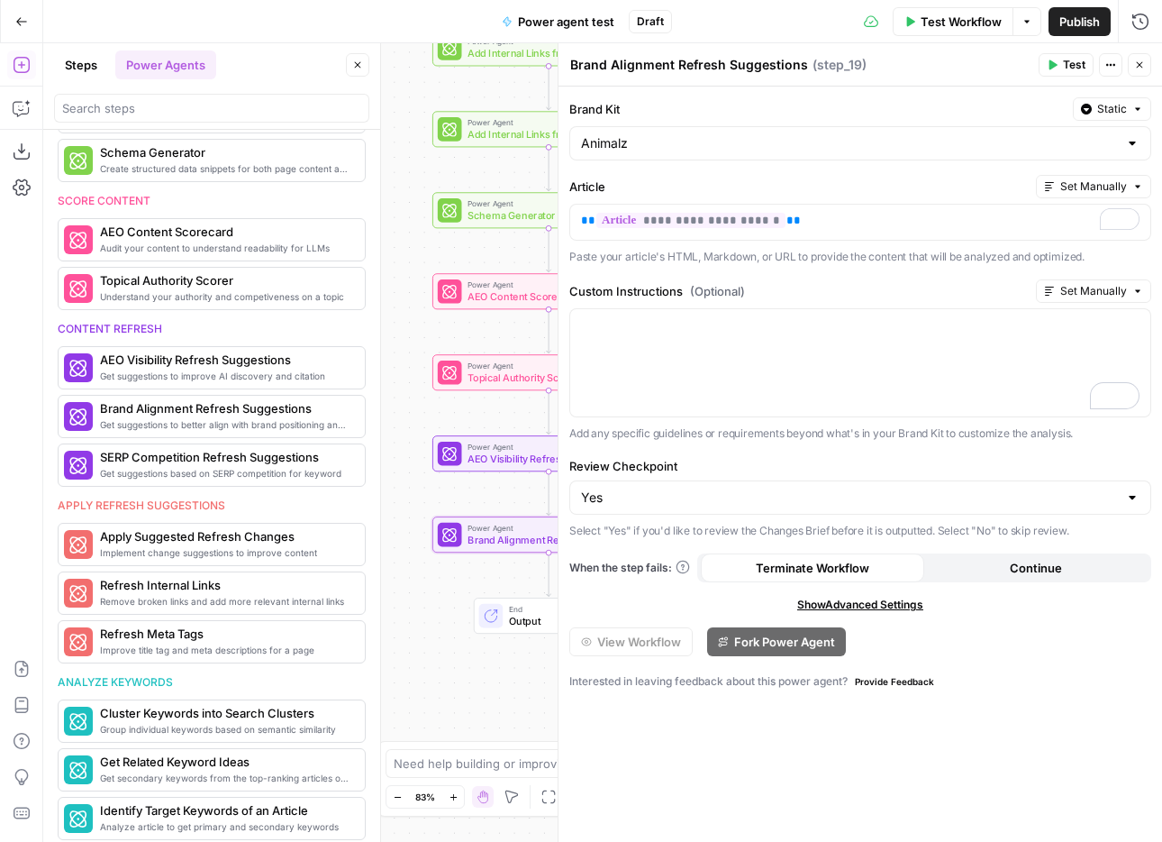
click at [1064, 62] on span "Test" at bounding box center [1074, 65] width 23 height 16
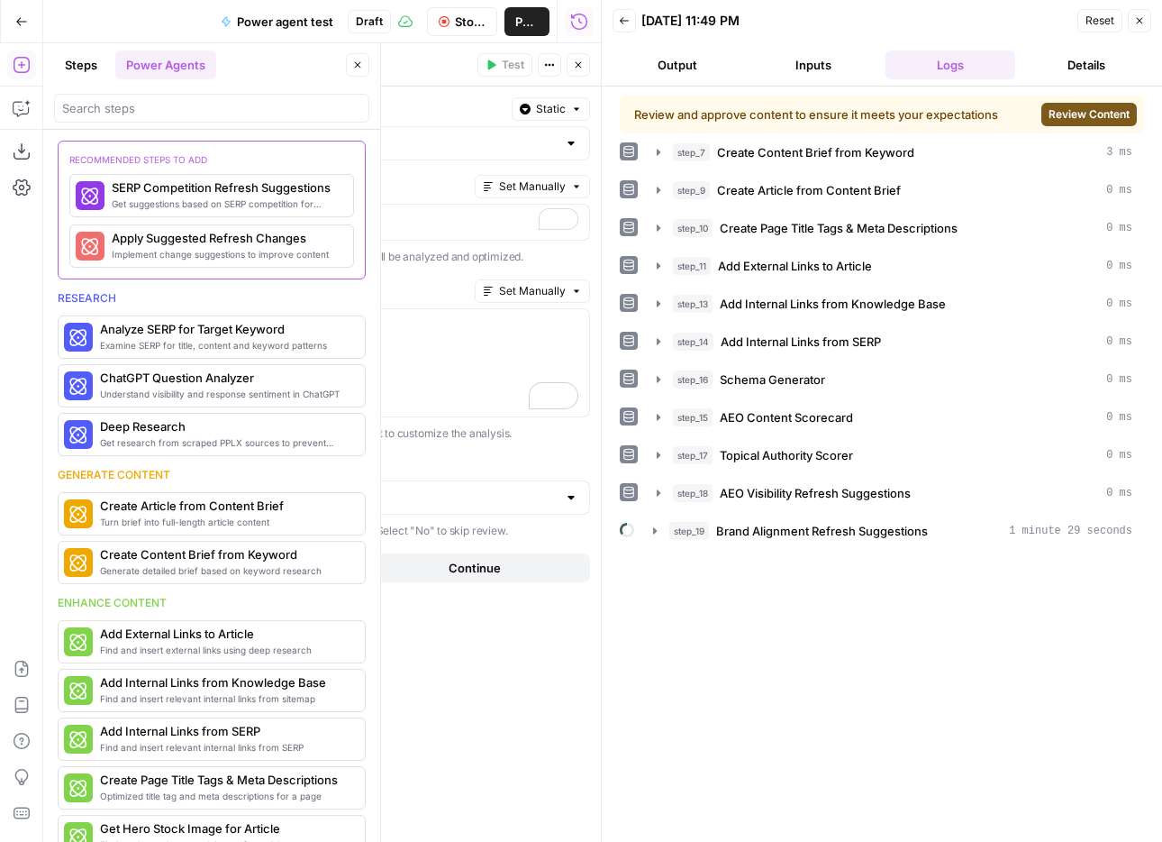
scroll to position [724, 0]
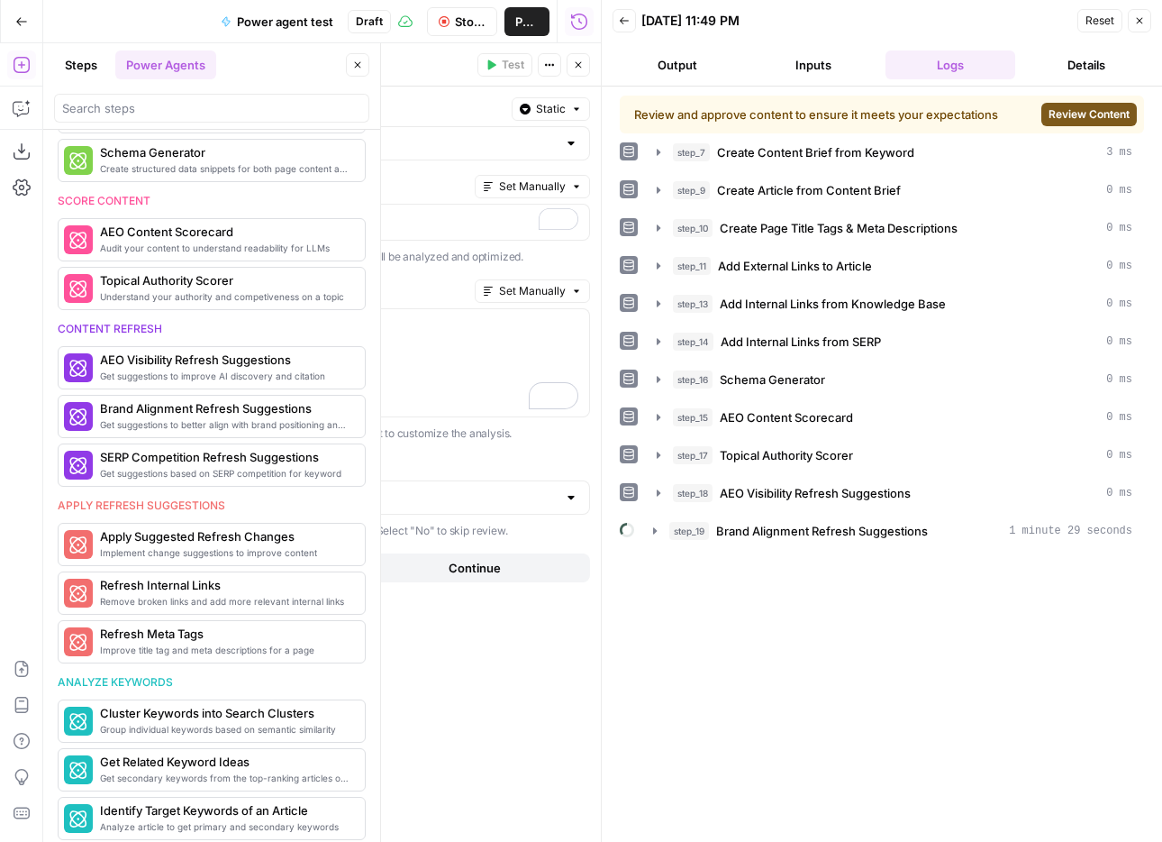
click at [1068, 116] on span "Review Content" at bounding box center [1089, 114] width 81 height 16
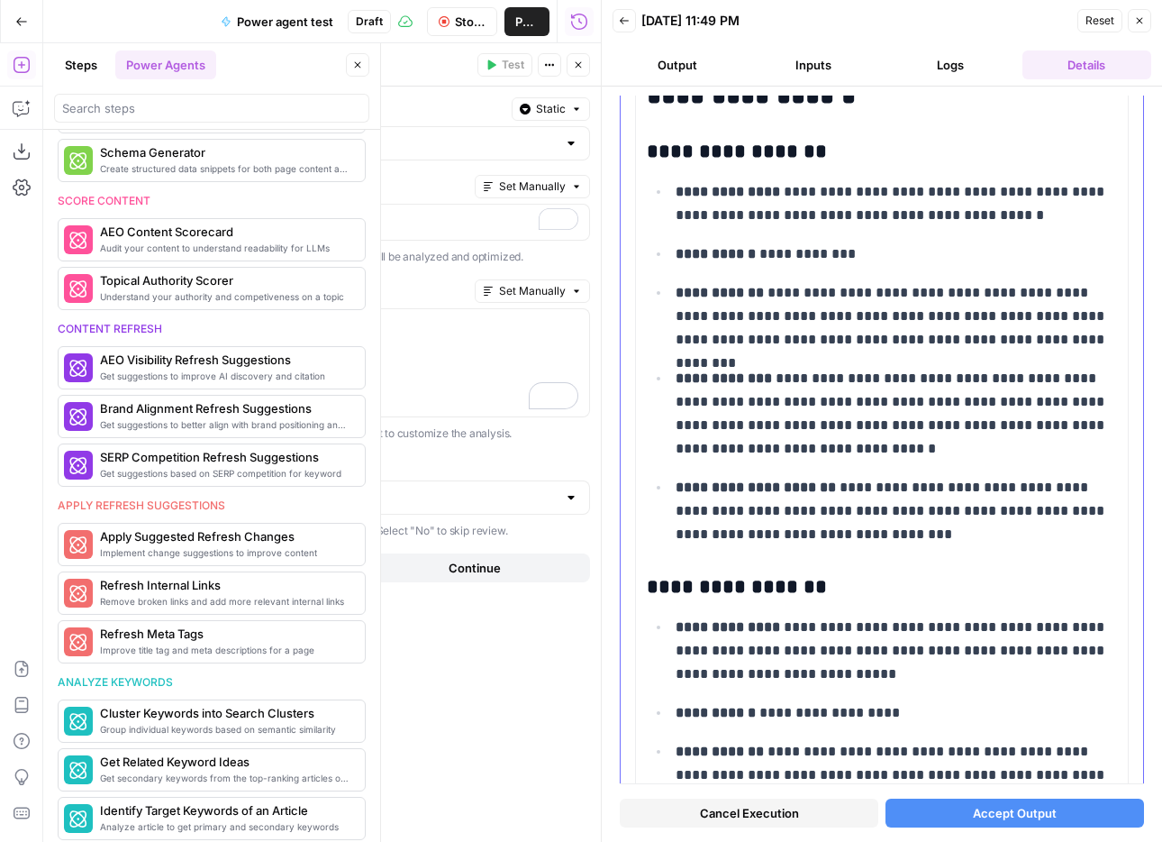
scroll to position [0, 0]
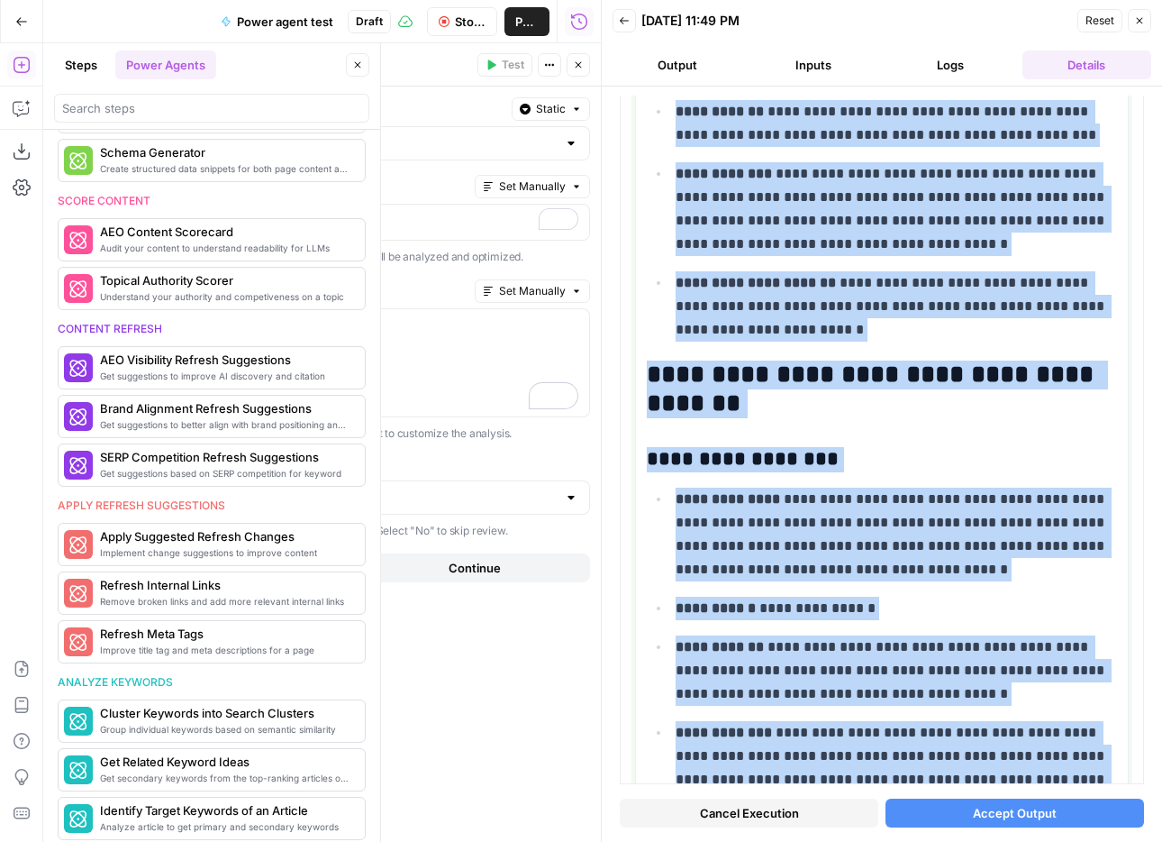
drag, startPoint x: 651, startPoint y: 240, endPoint x: 938, endPoint y: 734, distance: 571.6
click at [938, 734] on div "**********" at bounding box center [882, 456] width 470 height 10368
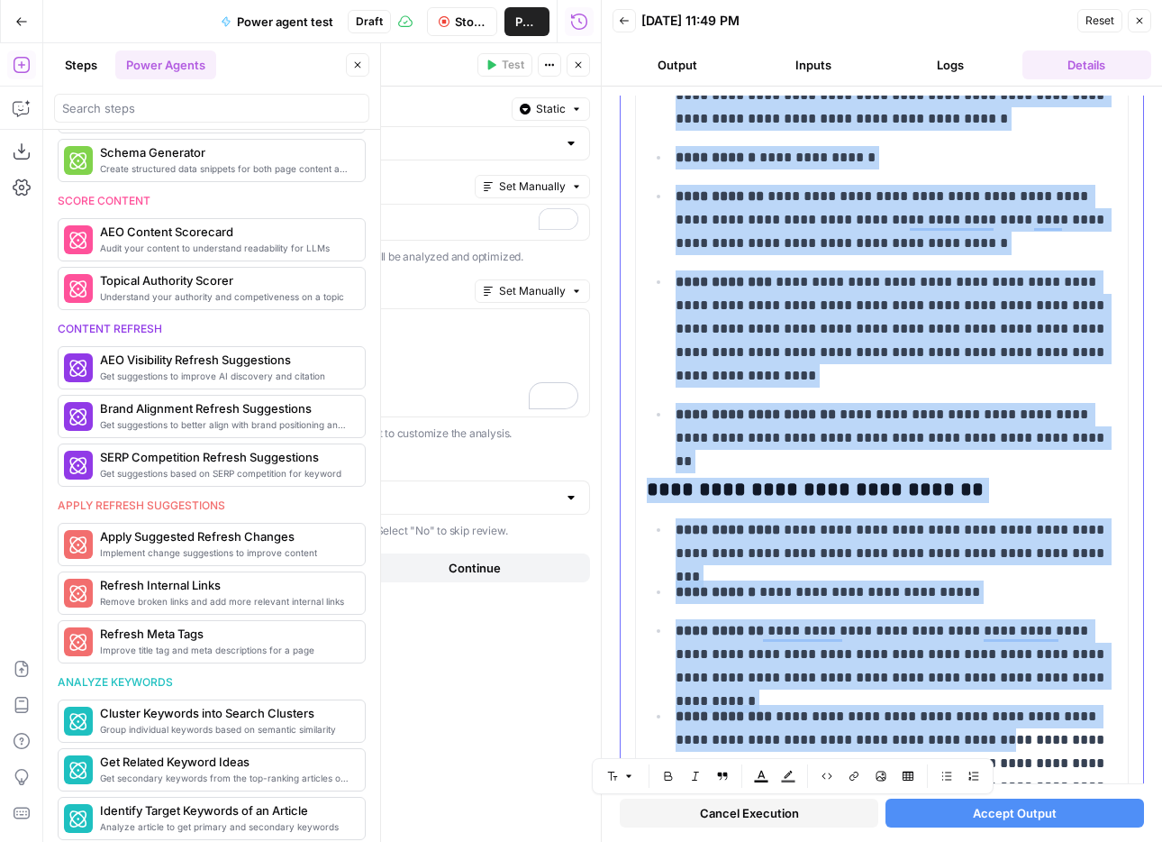
click at [982, 764] on button "Numbered list" at bounding box center [973, 775] width 23 height 23
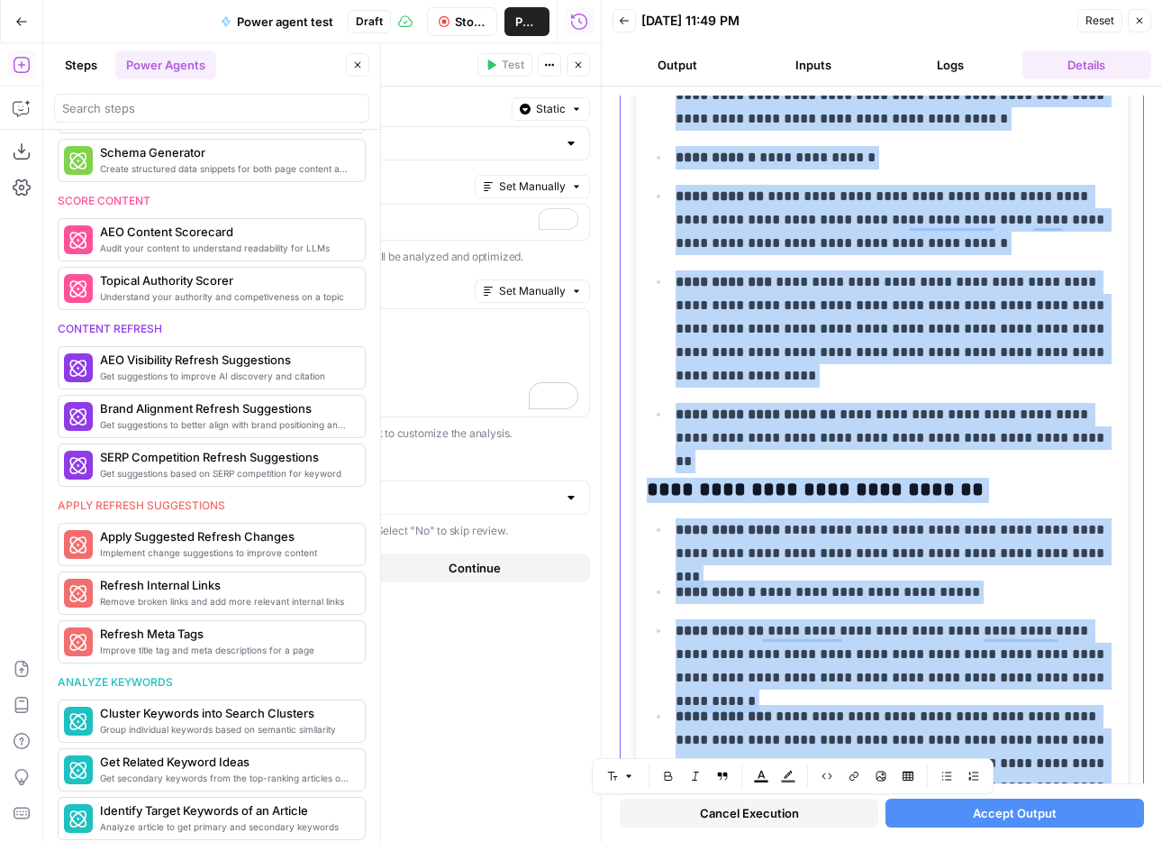
click at [1016, 531] on p "**********" at bounding box center [896, 541] width 441 height 47
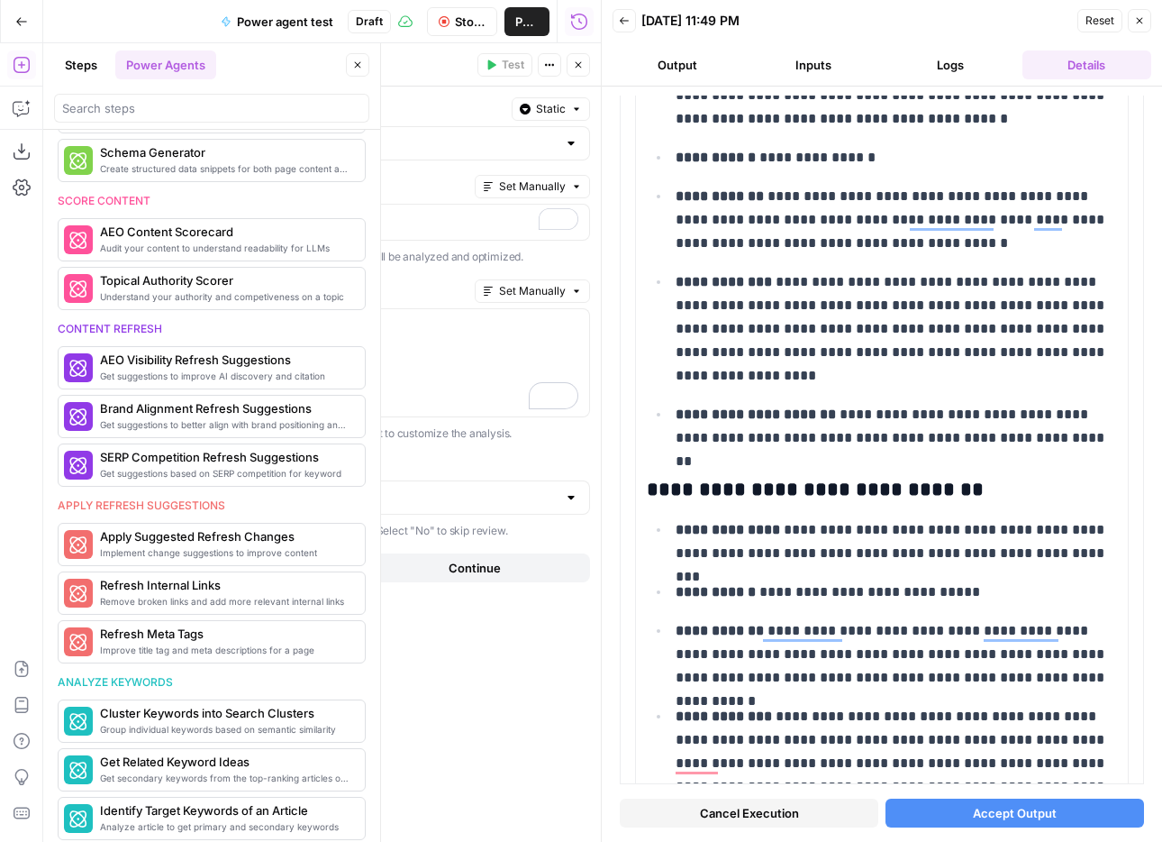
click at [1037, 819] on span "Accept Output" at bounding box center [1015, 813] width 84 height 18
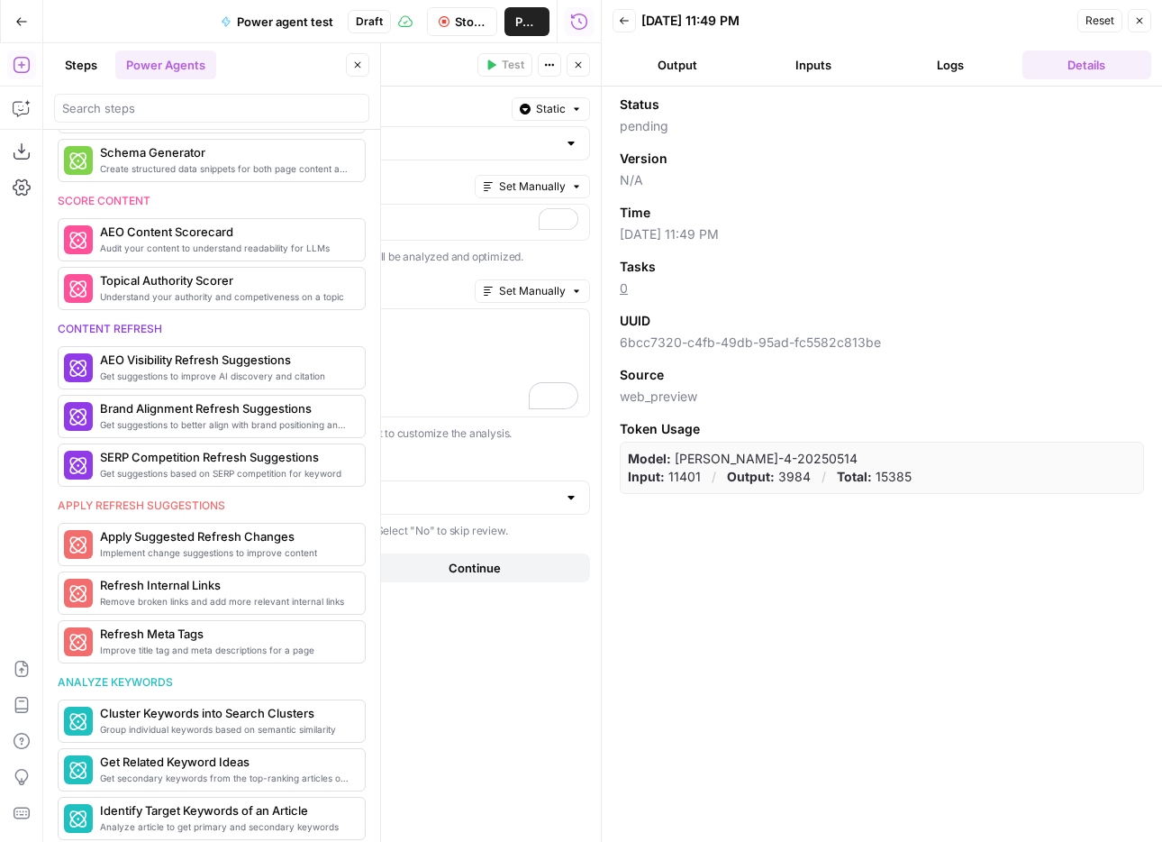
click at [967, 72] on button "Logs" at bounding box center [951, 64] width 130 height 29
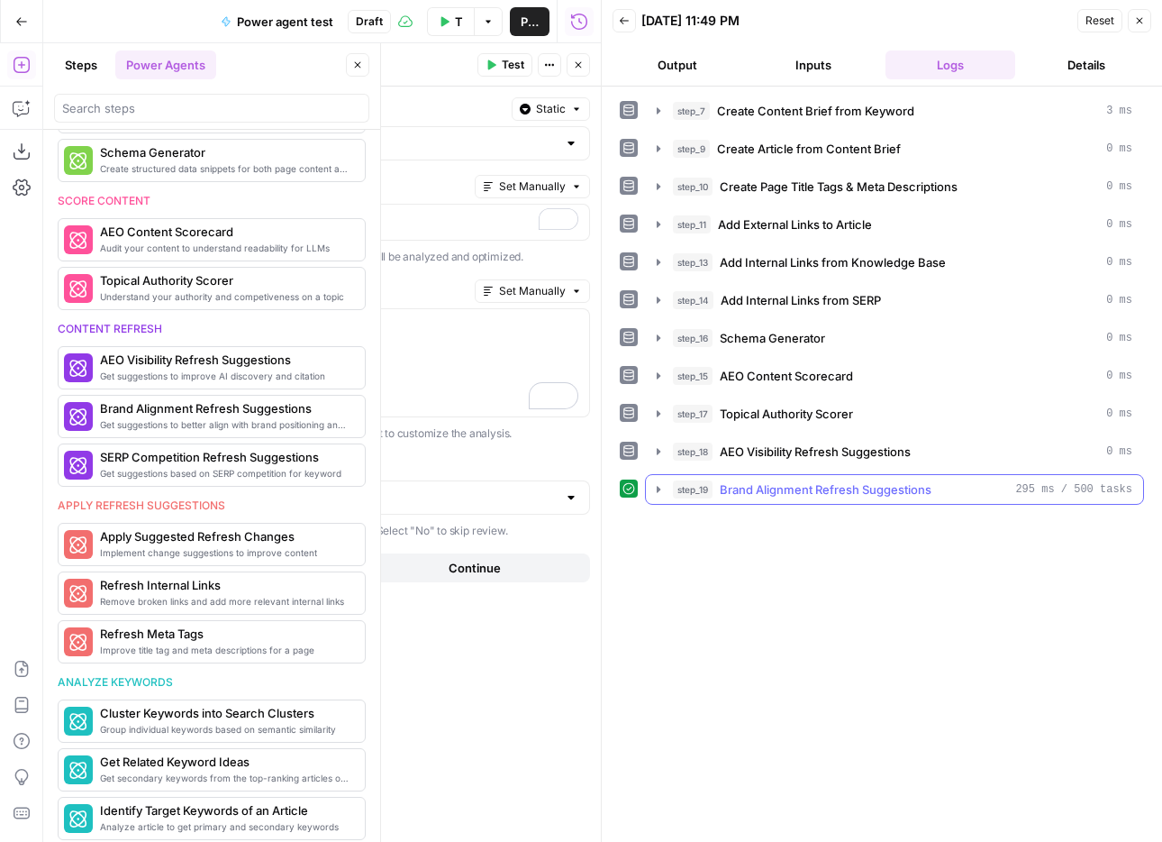
click at [945, 484] on div "step_19 Brand Alignment Refresh Suggestions 295 ms / 500 tasks" at bounding box center [903, 489] width 460 height 18
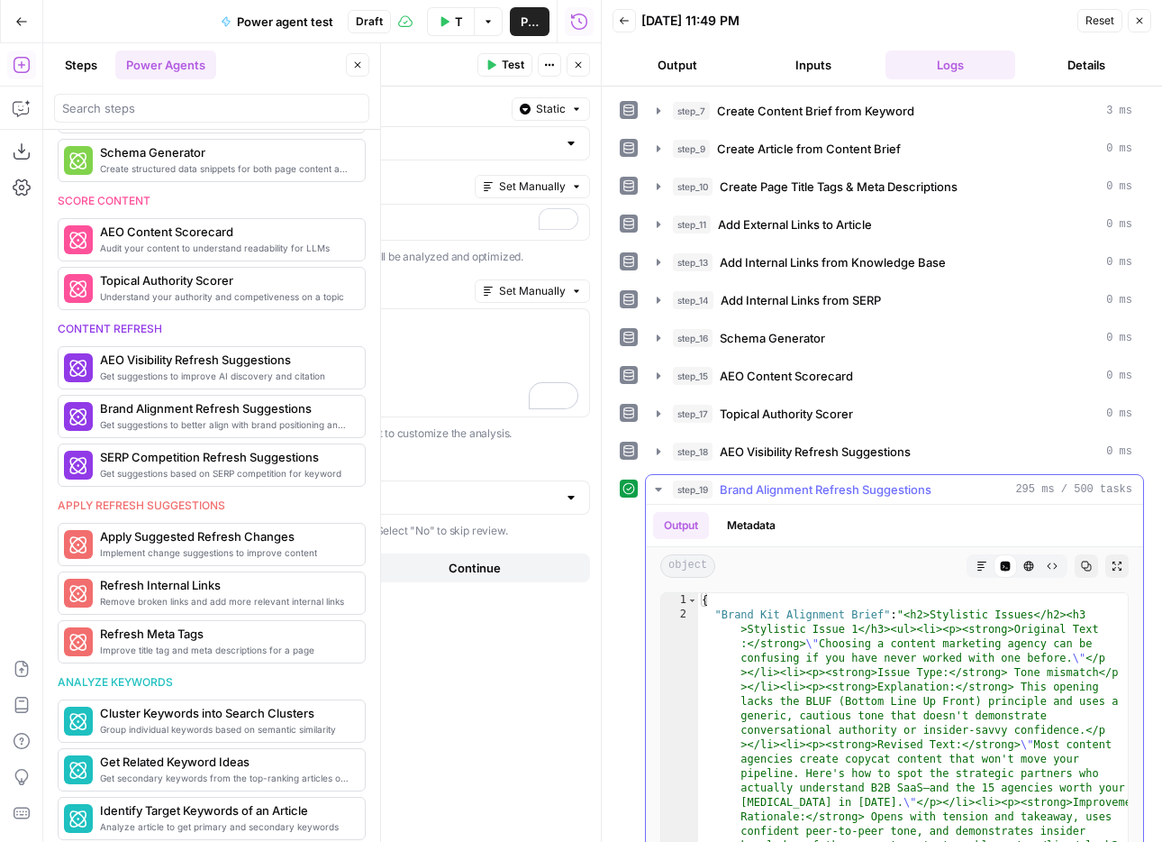
click at [975, 569] on button "Markdown" at bounding box center [981, 565] width 23 height 23
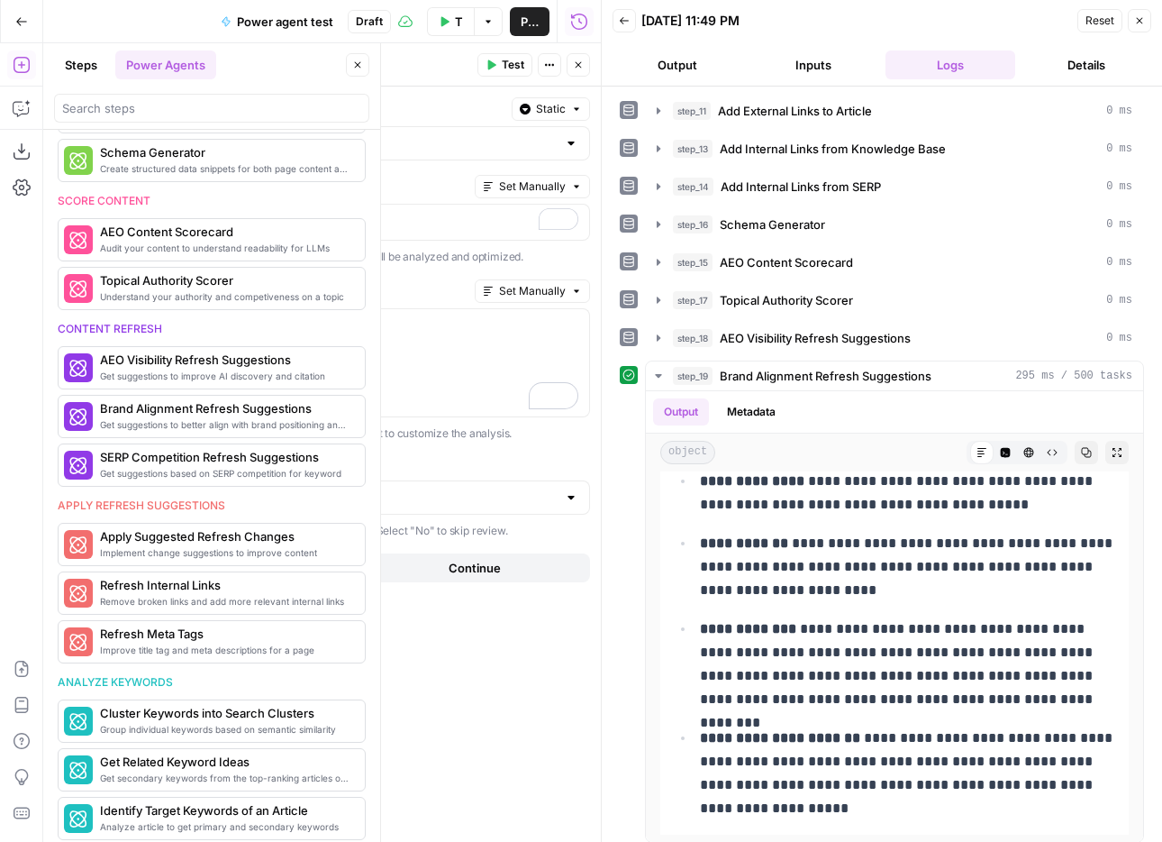
scroll to position [123, 0]
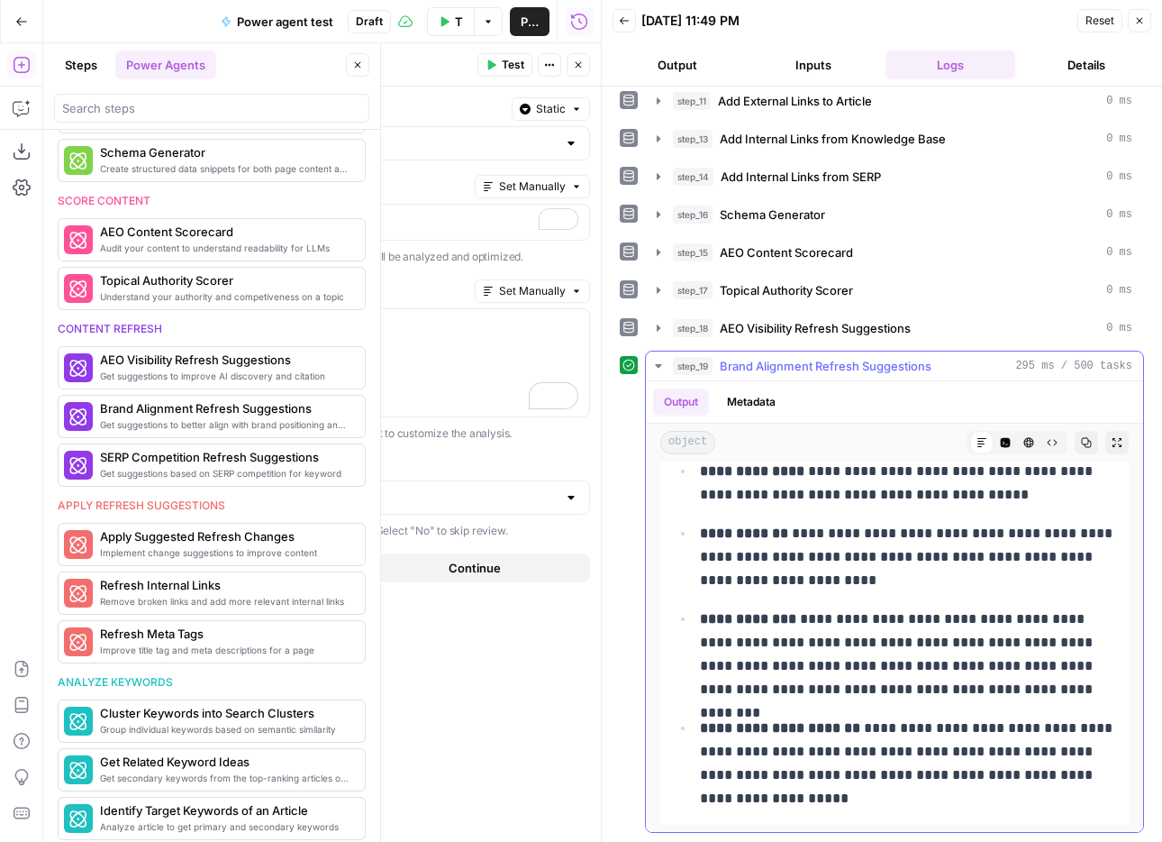
drag, startPoint x: 677, startPoint y: 654, endPoint x: 901, endPoint y: 793, distance: 263.8
copy body "Oops! Your window is too small AirOps is currently only supported on desktop de…"
click at [207, 59] on textarea "Brand Alignment Refresh Suggestions" at bounding box center [128, 65] width 238 height 18
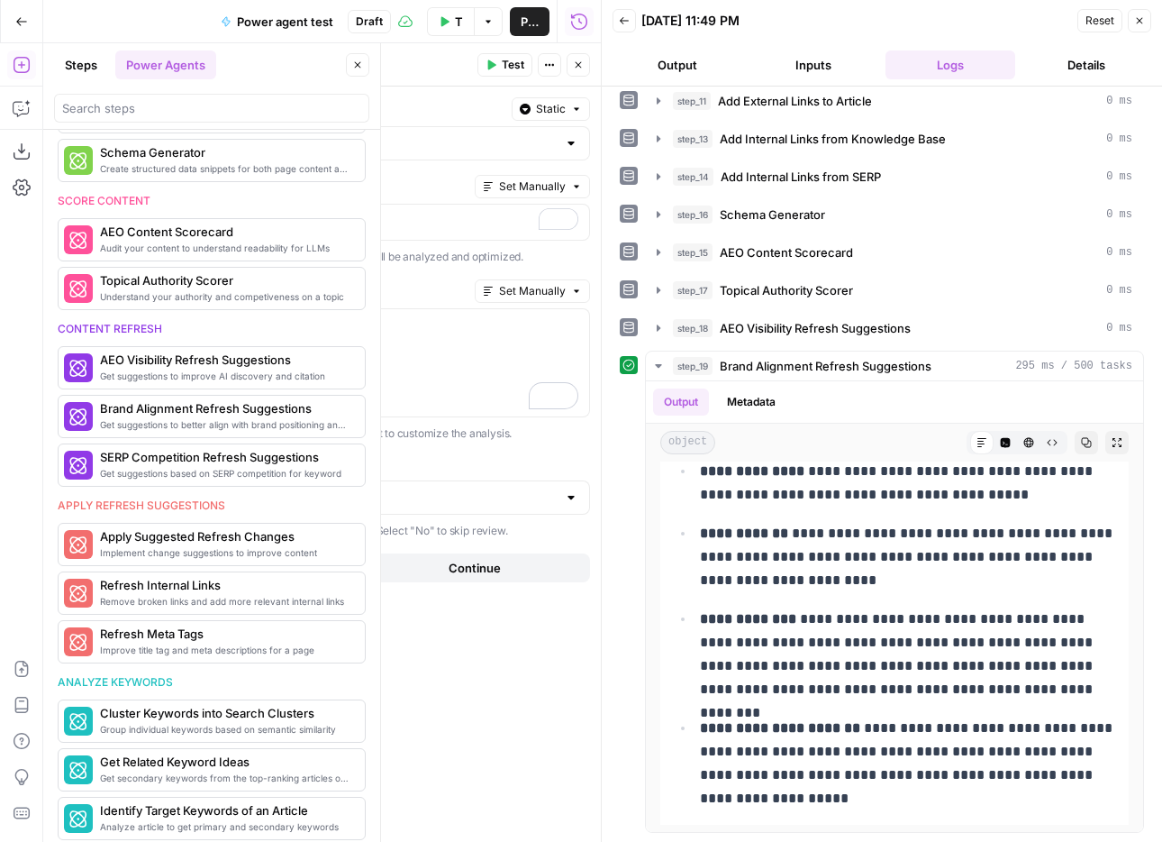
click at [207, 59] on textarea "Brand Alignment Refresh Suggestions" at bounding box center [128, 65] width 238 height 18
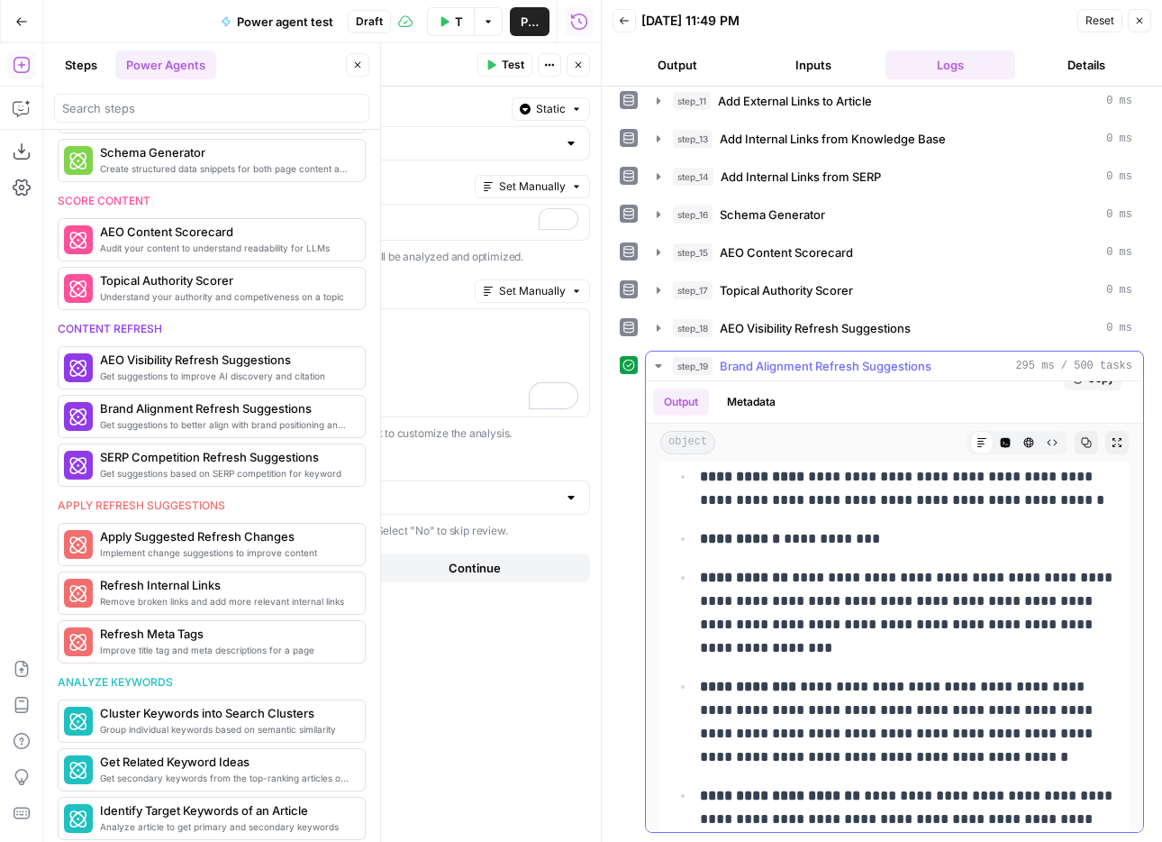
scroll to position [0, 0]
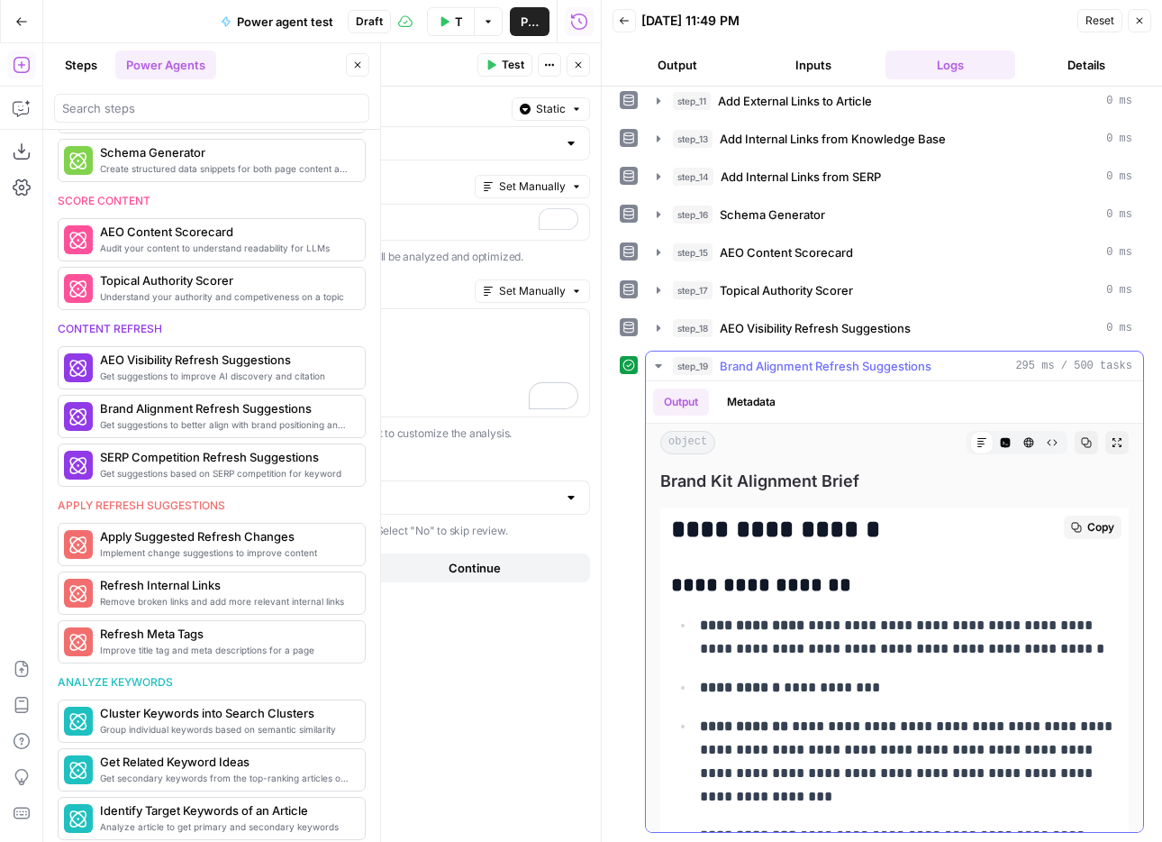
click at [699, 523] on h2 "**********" at bounding box center [894, 529] width 447 height 29
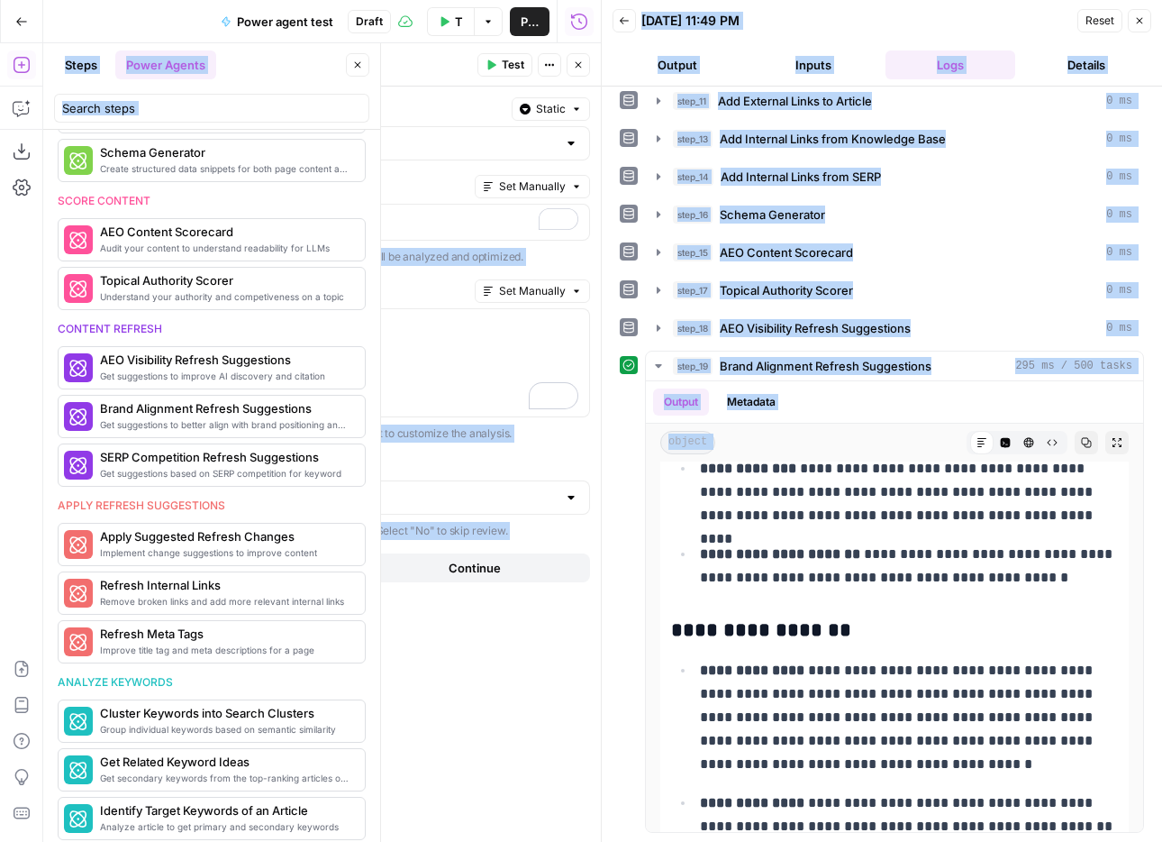
scroll to position [10450, 0]
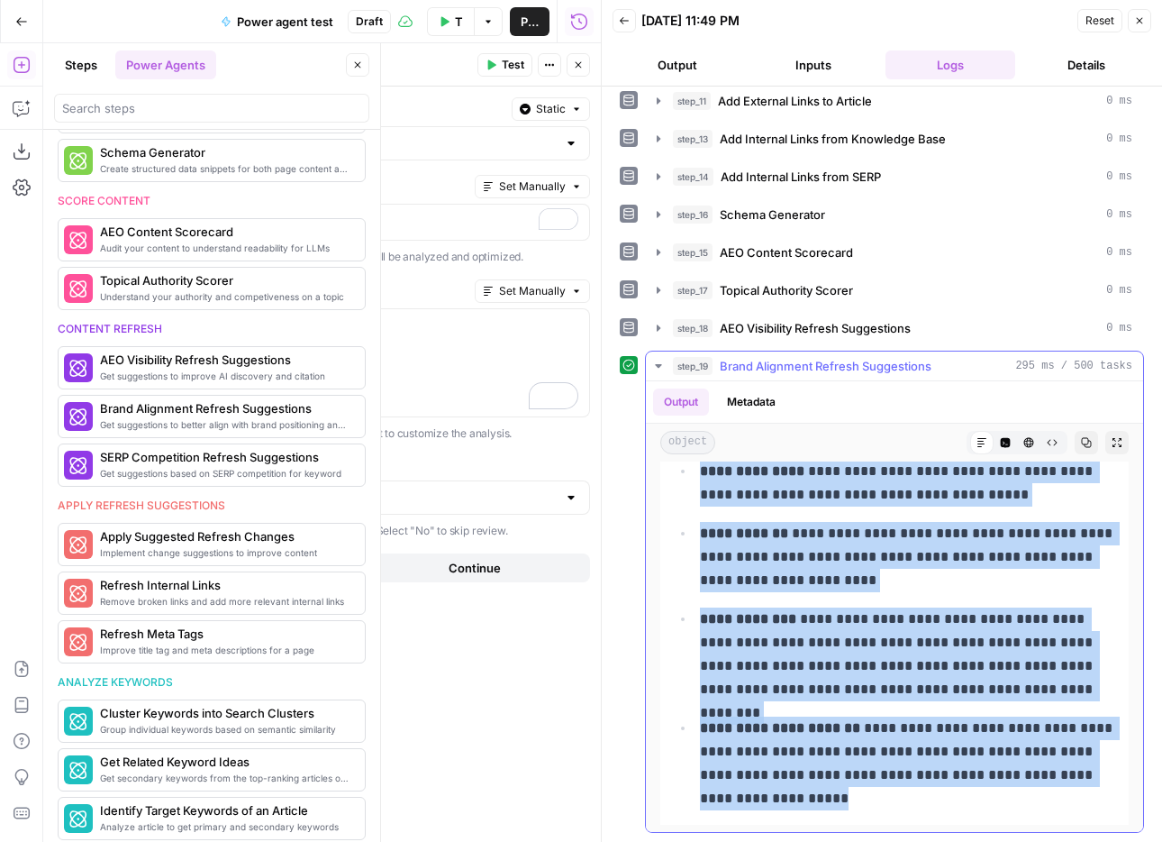
drag, startPoint x: 0, startPoint y: 0, endPoint x: 868, endPoint y: 796, distance: 1177.2
click at [1143, 26] on button "Close" at bounding box center [1139, 20] width 23 height 23
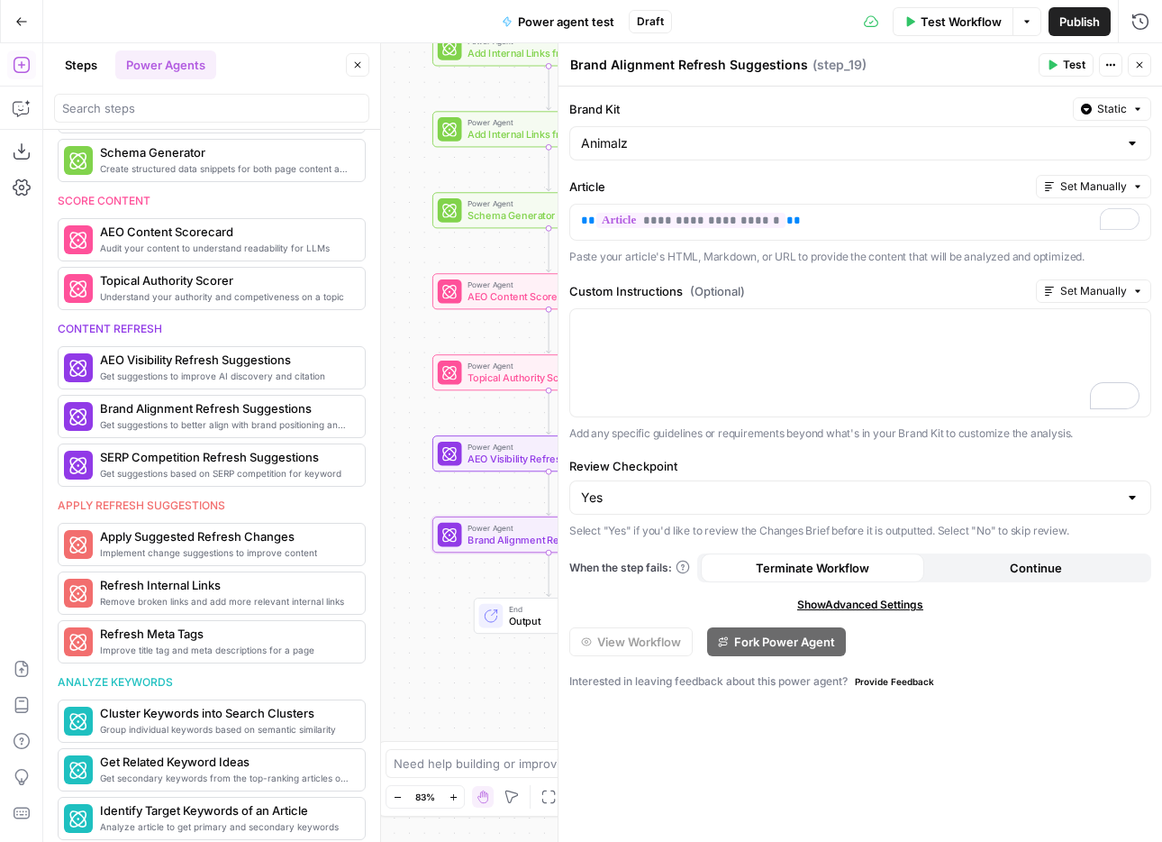
click at [1143, 59] on icon "button" at bounding box center [1139, 64] width 11 height 11
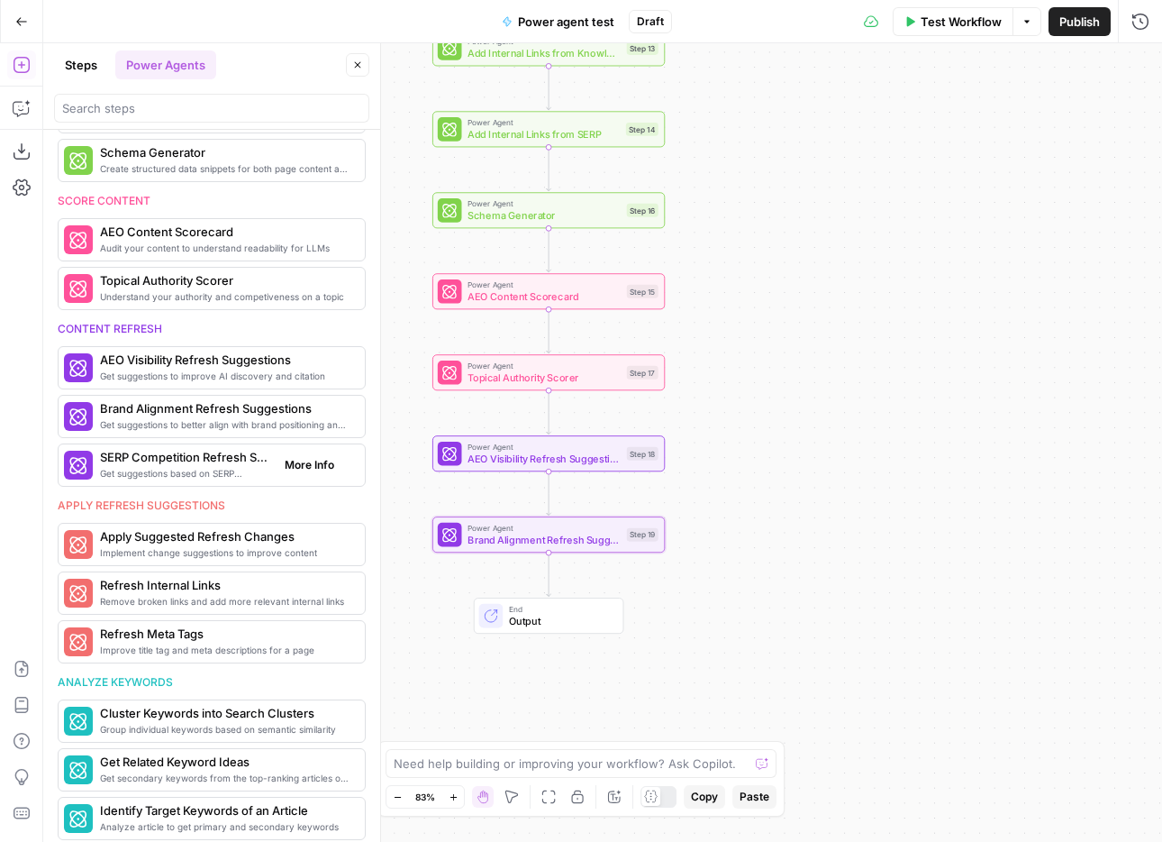
click at [225, 468] on span "Get suggestions based on SERP competition for keyword" at bounding box center [185, 473] width 170 height 14
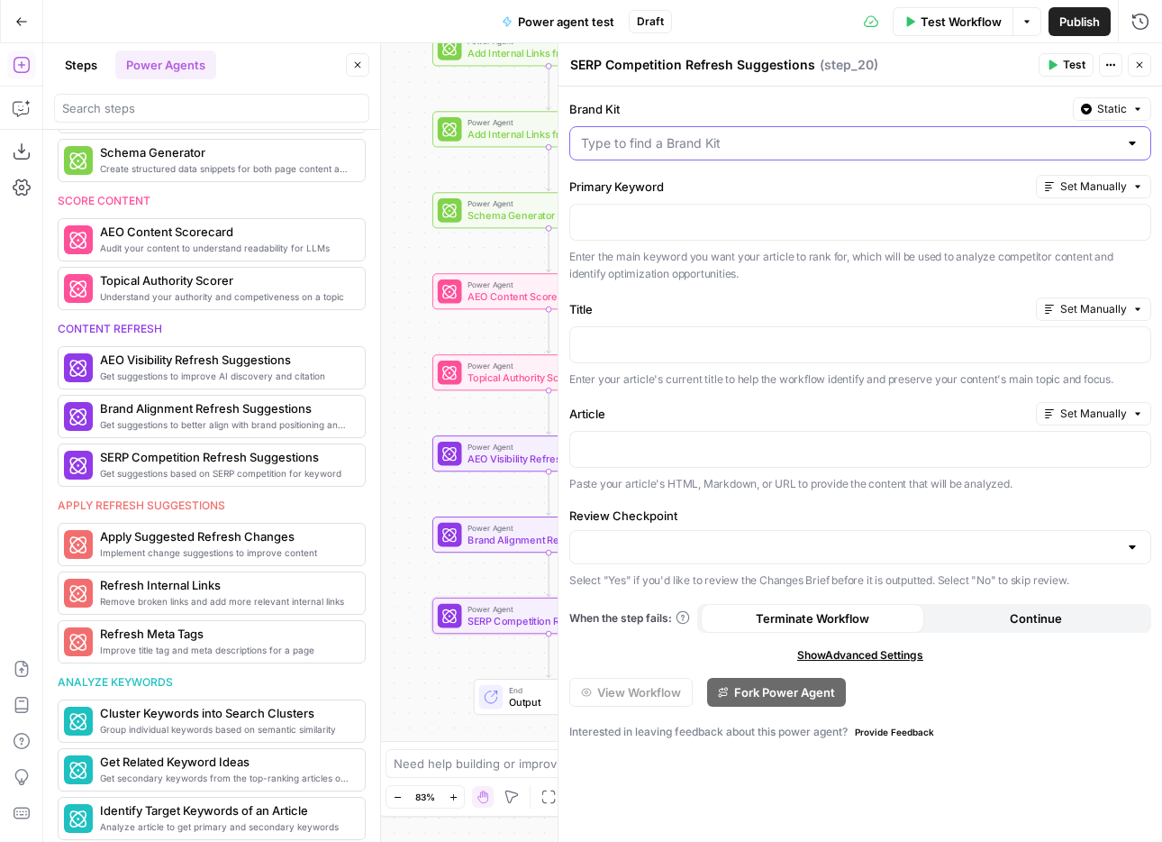
click at [937, 150] on input "Brand Kit" at bounding box center [849, 143] width 537 height 18
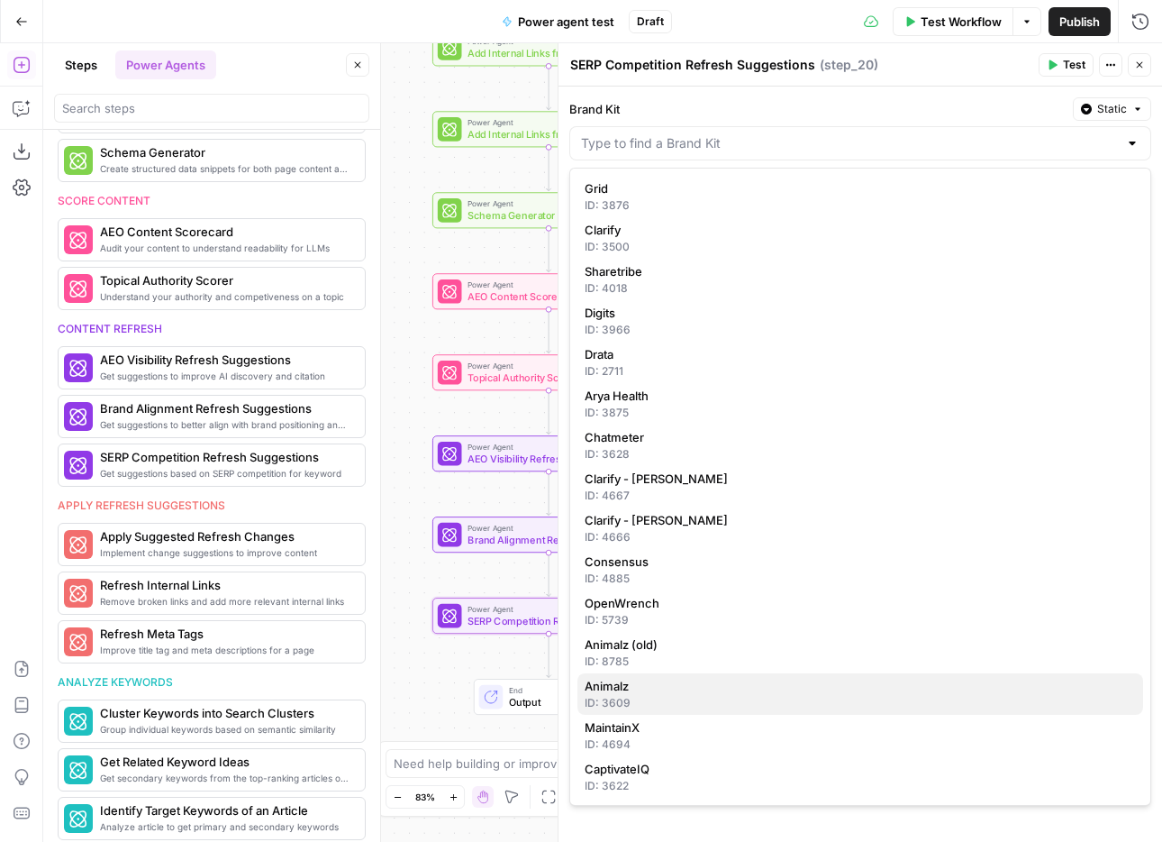
click at [748, 691] on span "Animalz" at bounding box center [857, 686] width 544 height 18
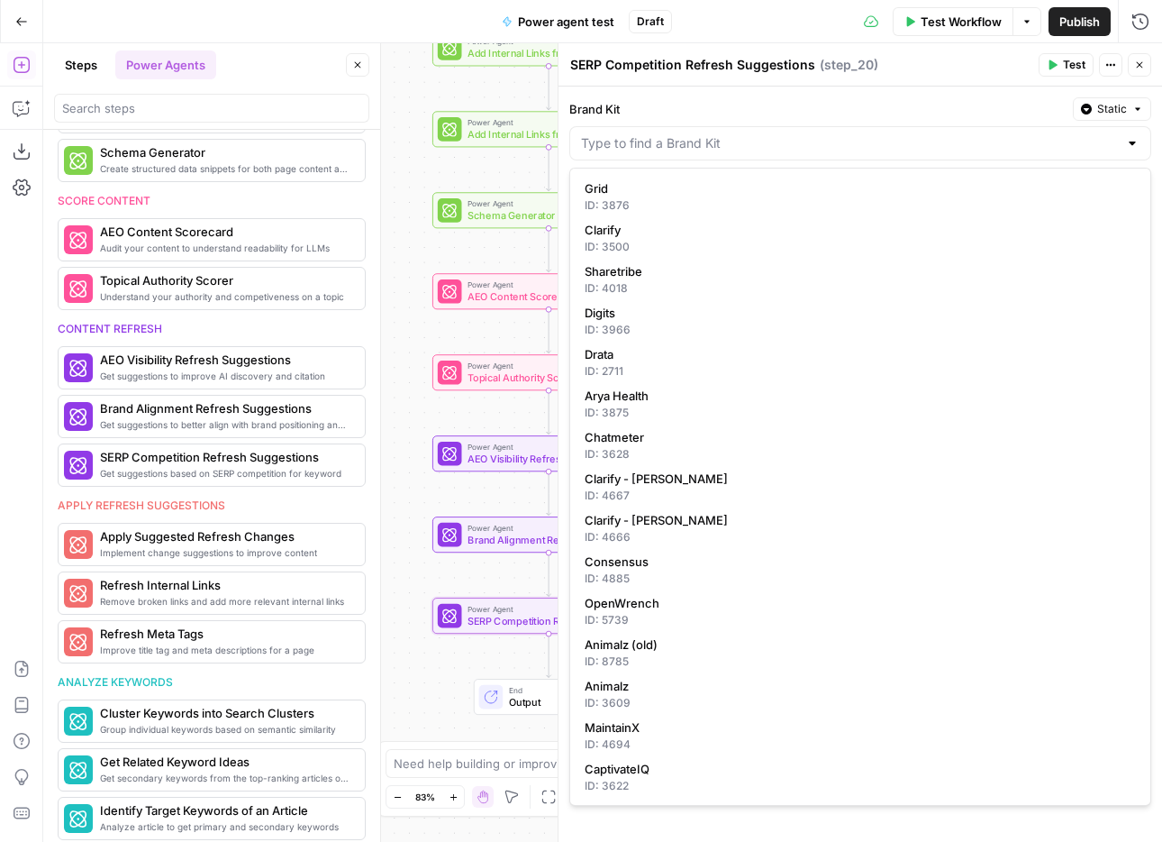
type input "Animalz"
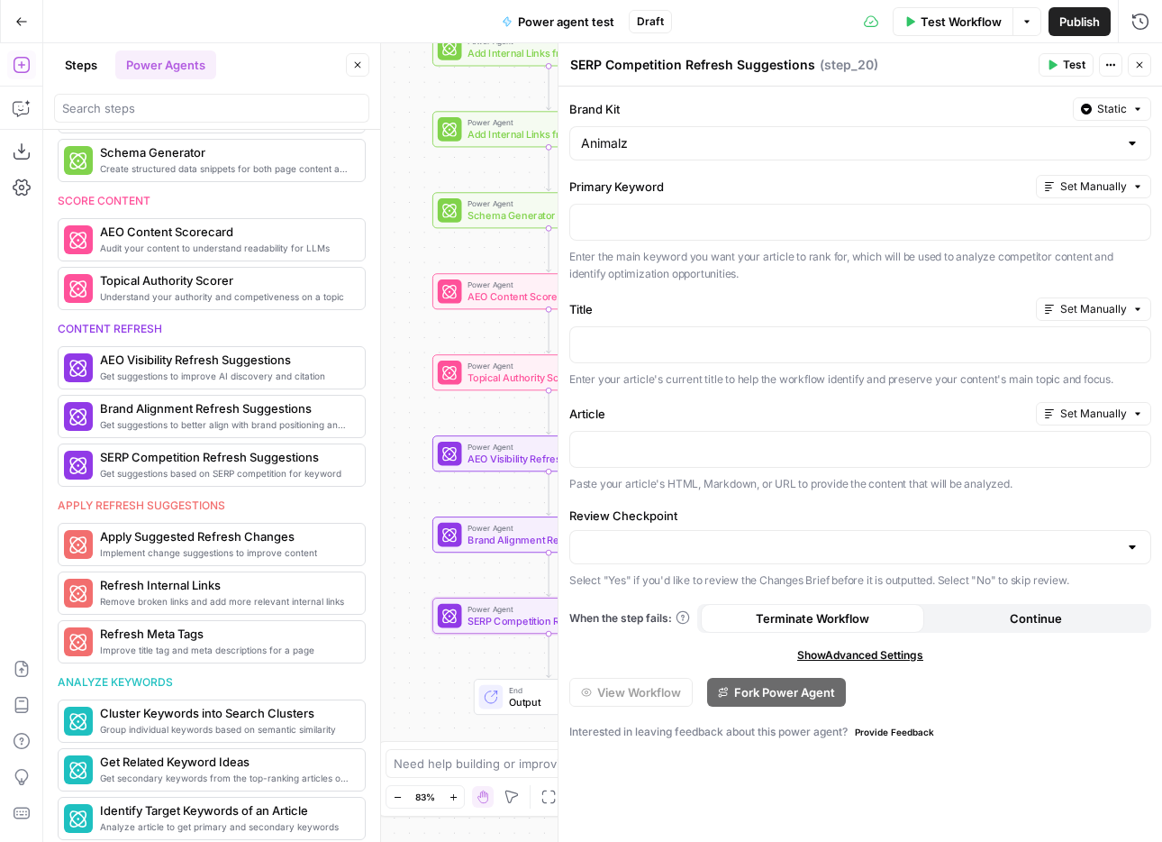
drag, startPoint x: 1136, startPoint y: 224, endPoint x: 1115, endPoint y: 236, distance: 24.6
click at [1130, 223] on icon "button" at bounding box center [1134, 220] width 9 height 9
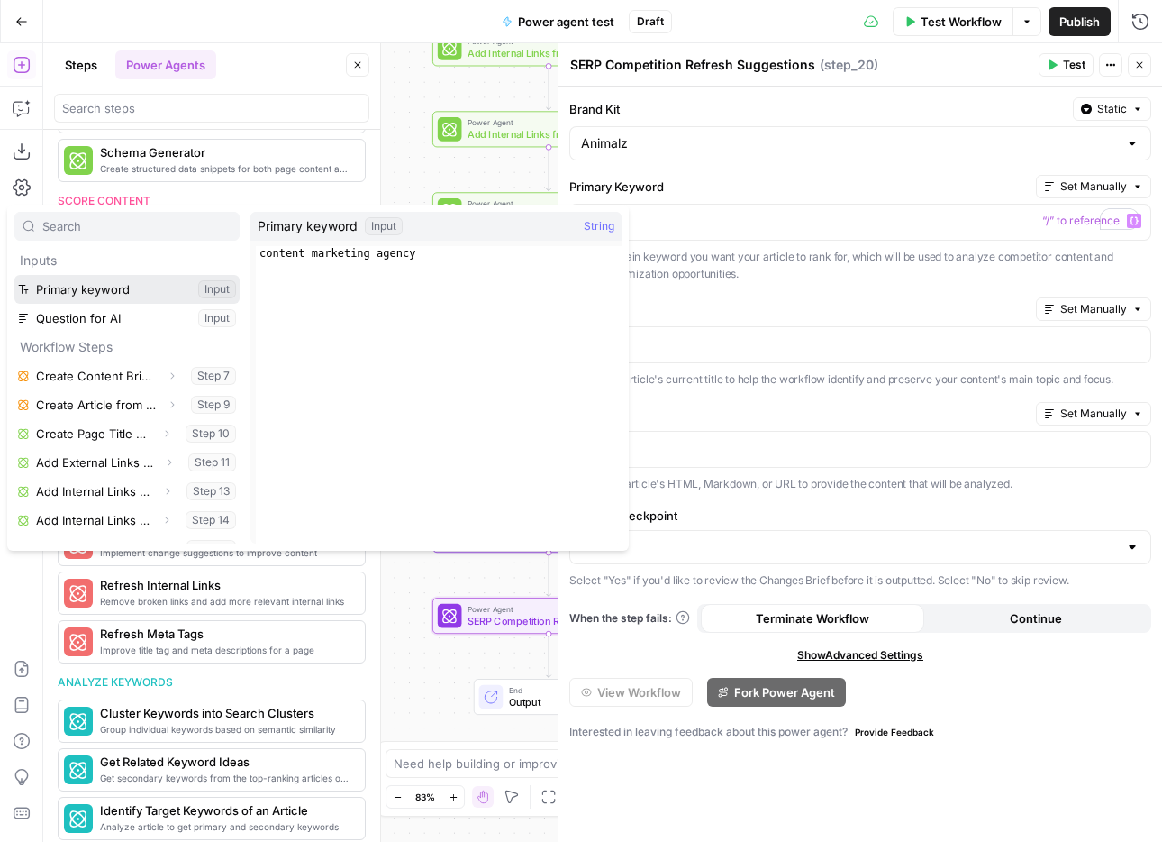
click at [128, 293] on button "Select variable Primary keyword" at bounding box center [126, 289] width 225 height 29
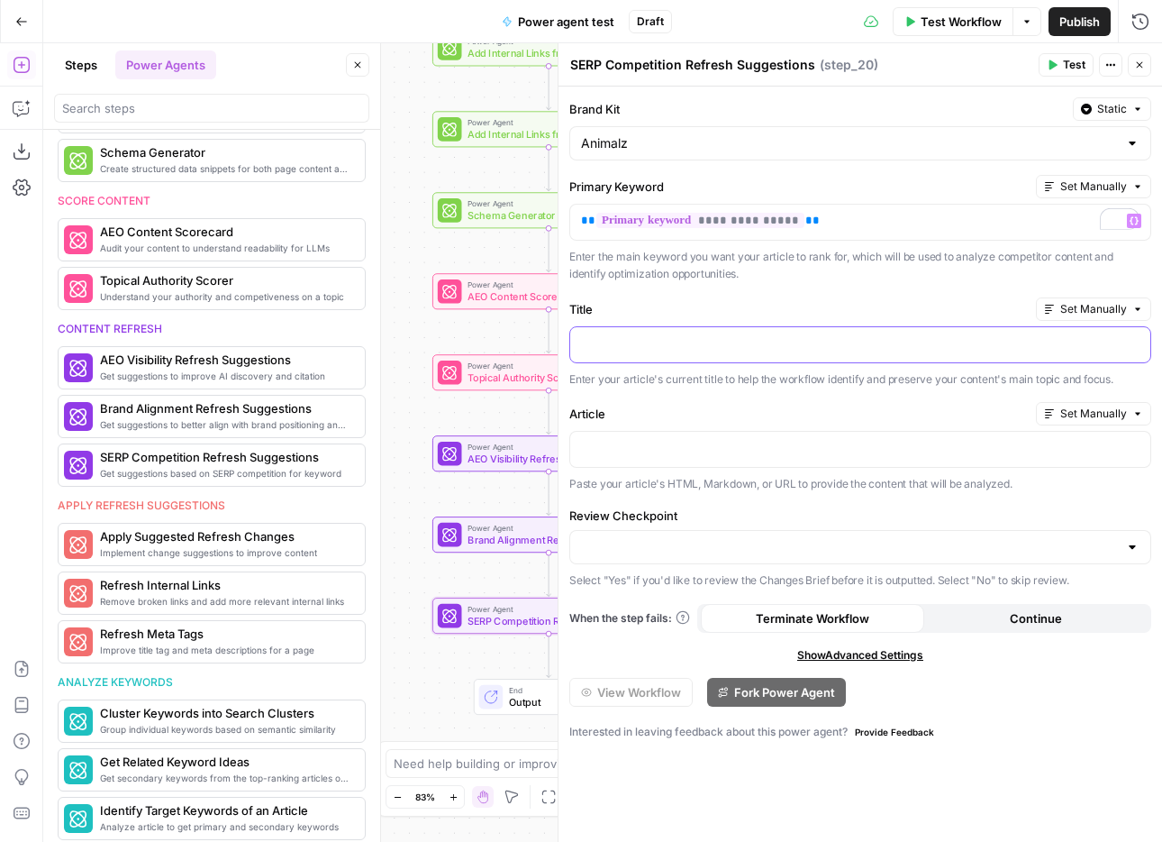
click at [758, 353] on div at bounding box center [860, 344] width 580 height 35
click at [623, 338] on p "To enrich screen reader interactions, please activate Accessibility in Grammarl…" at bounding box center [860, 343] width 559 height 18
click at [1128, 443] on button "Variables Menu" at bounding box center [1134, 448] width 14 height 14
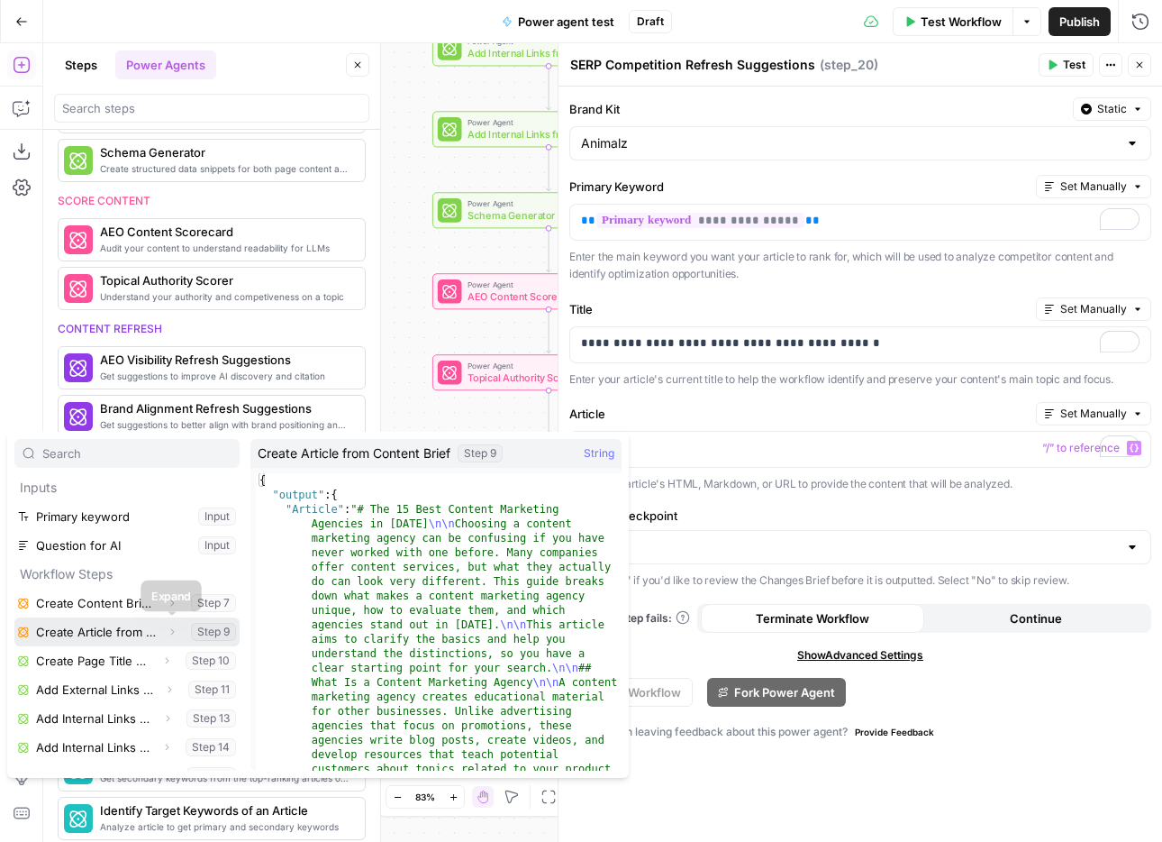
click at [167, 632] on icon "button" at bounding box center [172, 631] width 11 height 11
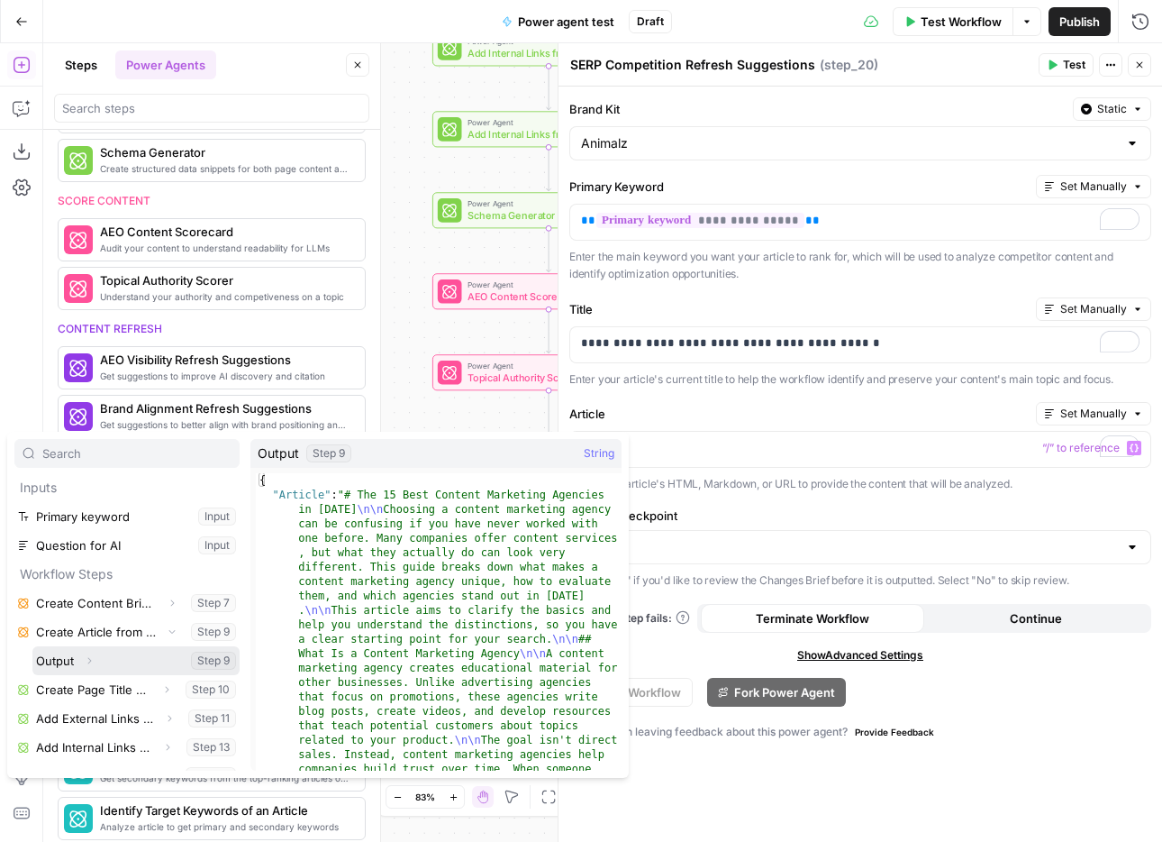
click at [92, 660] on icon "button" at bounding box center [89, 660] width 11 height 11
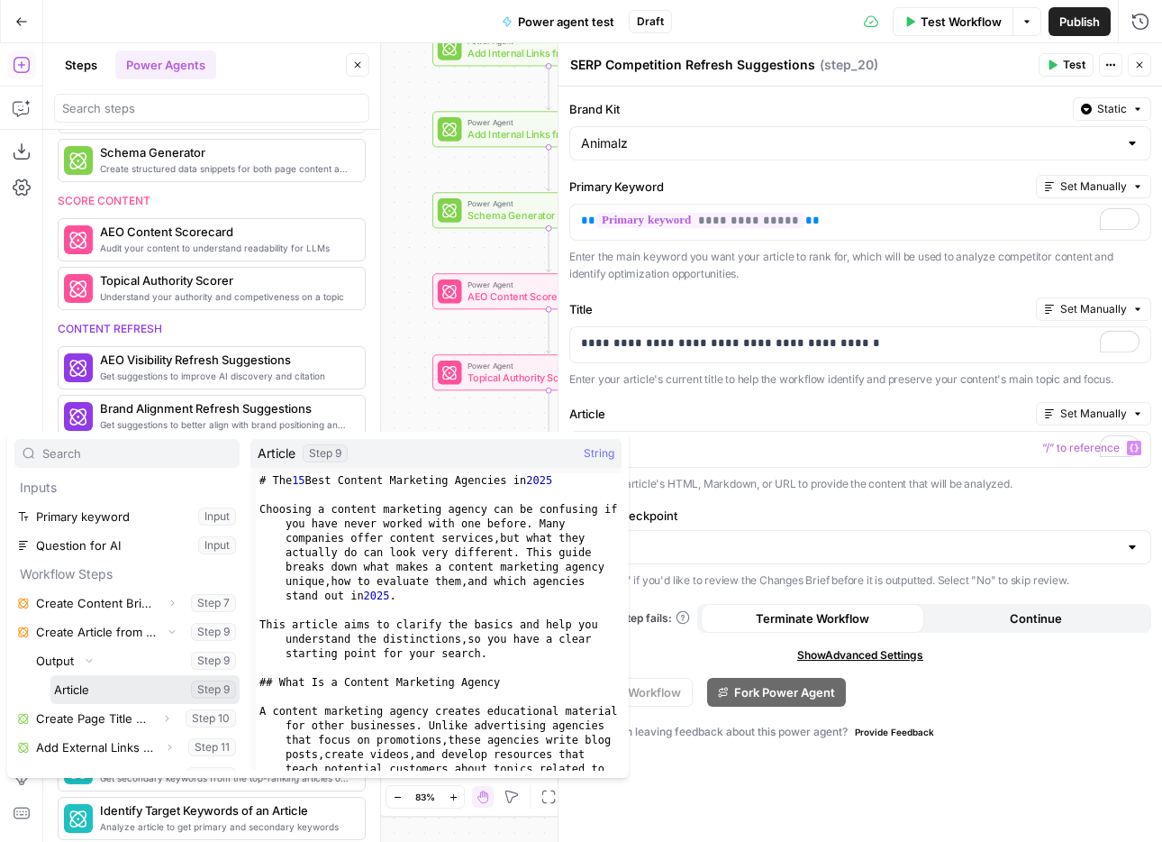
click at [117, 692] on button "Select variable Article" at bounding box center [144, 689] width 189 height 29
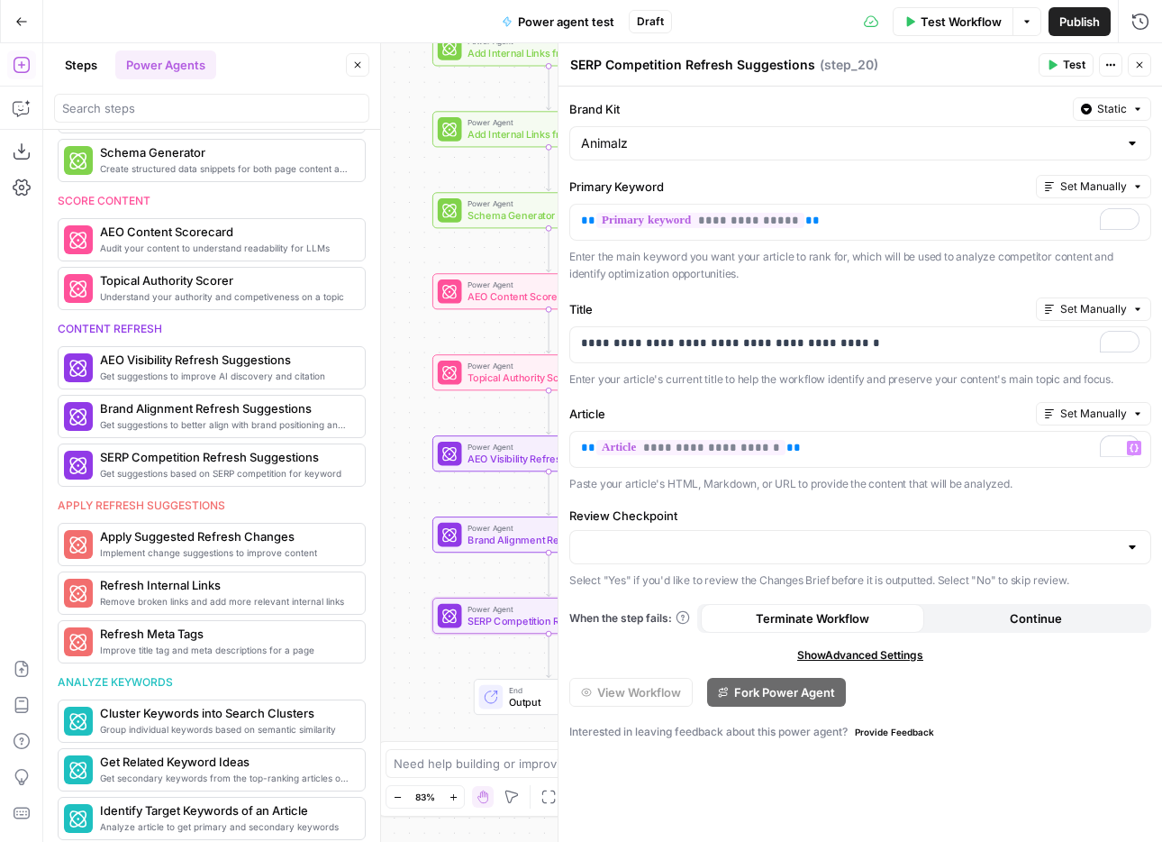
click at [1139, 540] on div at bounding box center [1132, 547] width 14 height 18
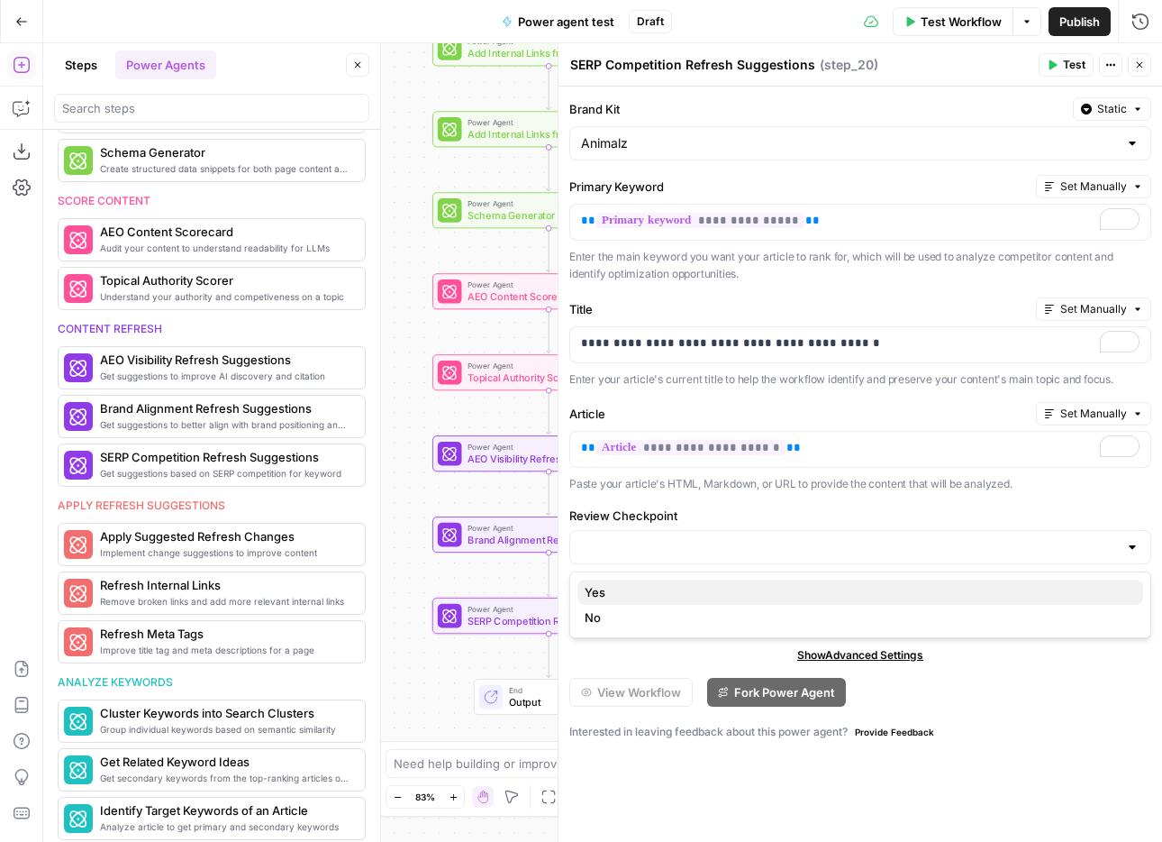
click at [1041, 597] on span "Yes" at bounding box center [857, 592] width 544 height 18
type input "Yes"
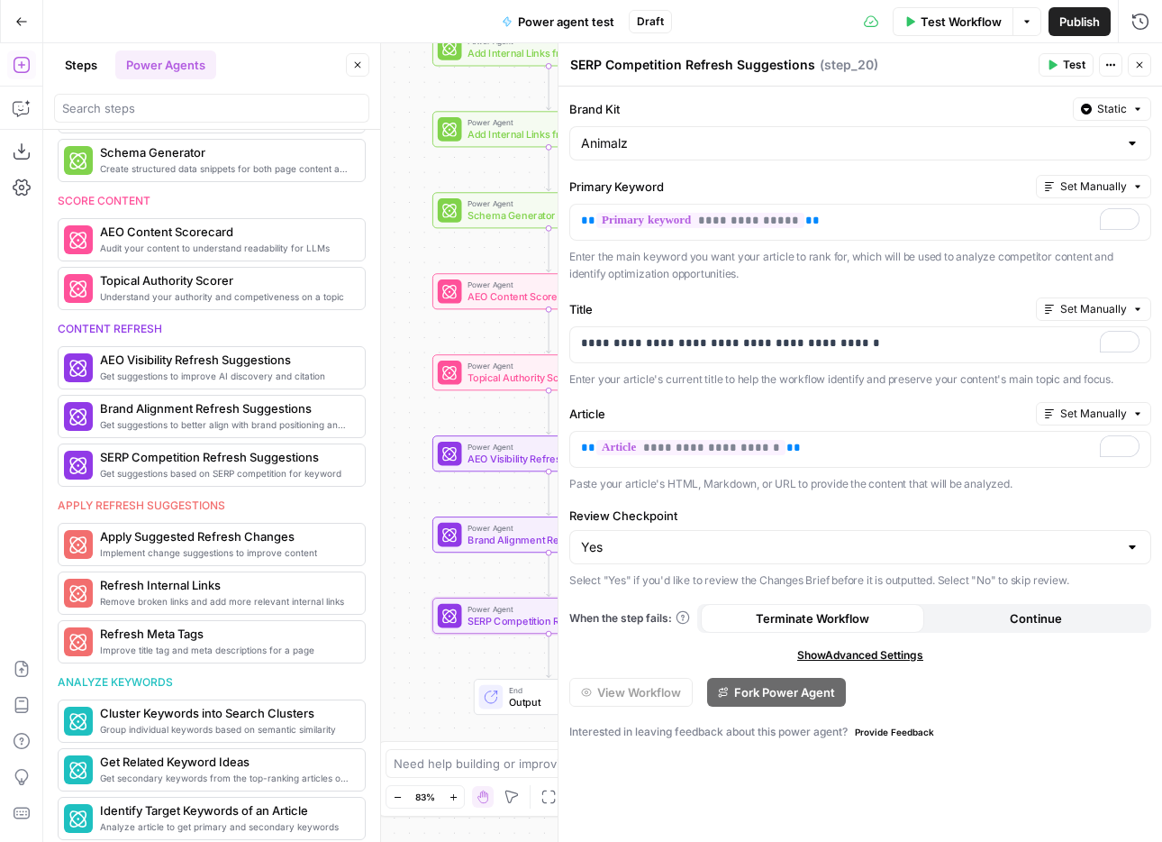
click at [1062, 63] on button "Test" at bounding box center [1066, 64] width 55 height 23
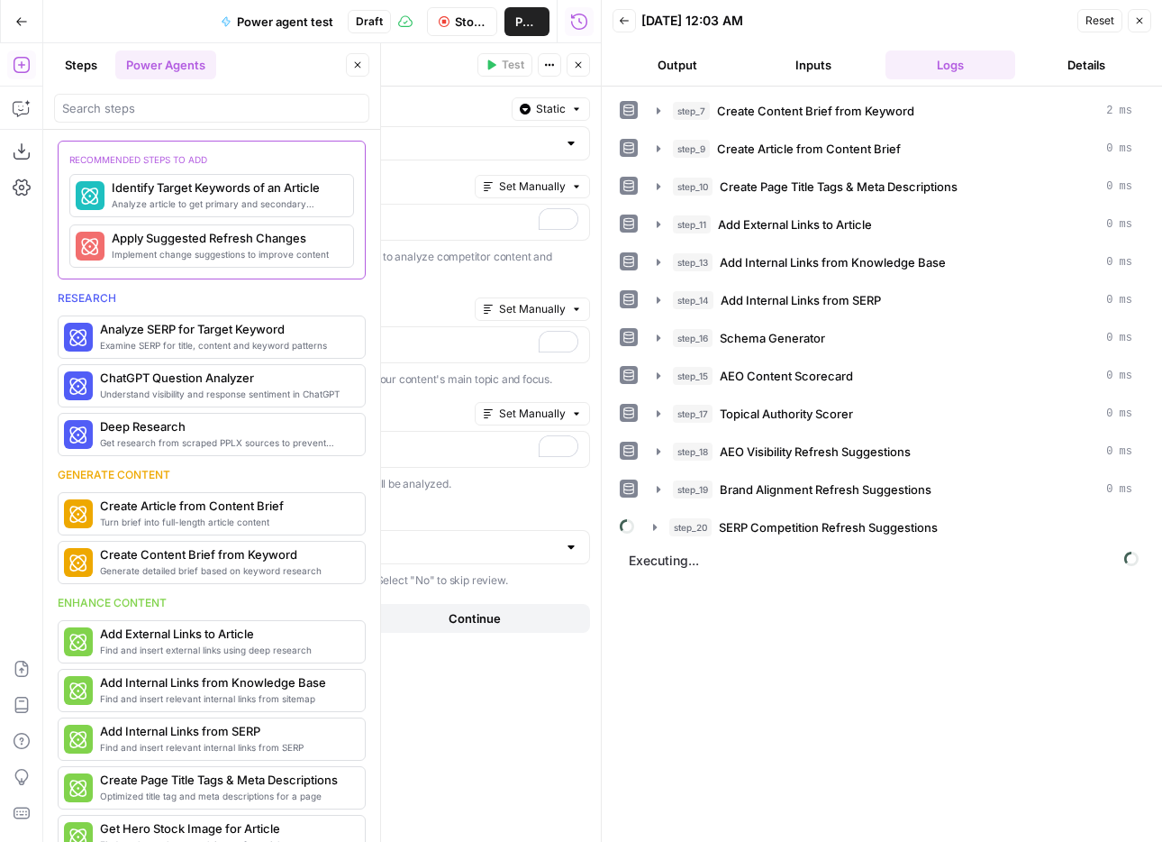
scroll to position [724, 0]
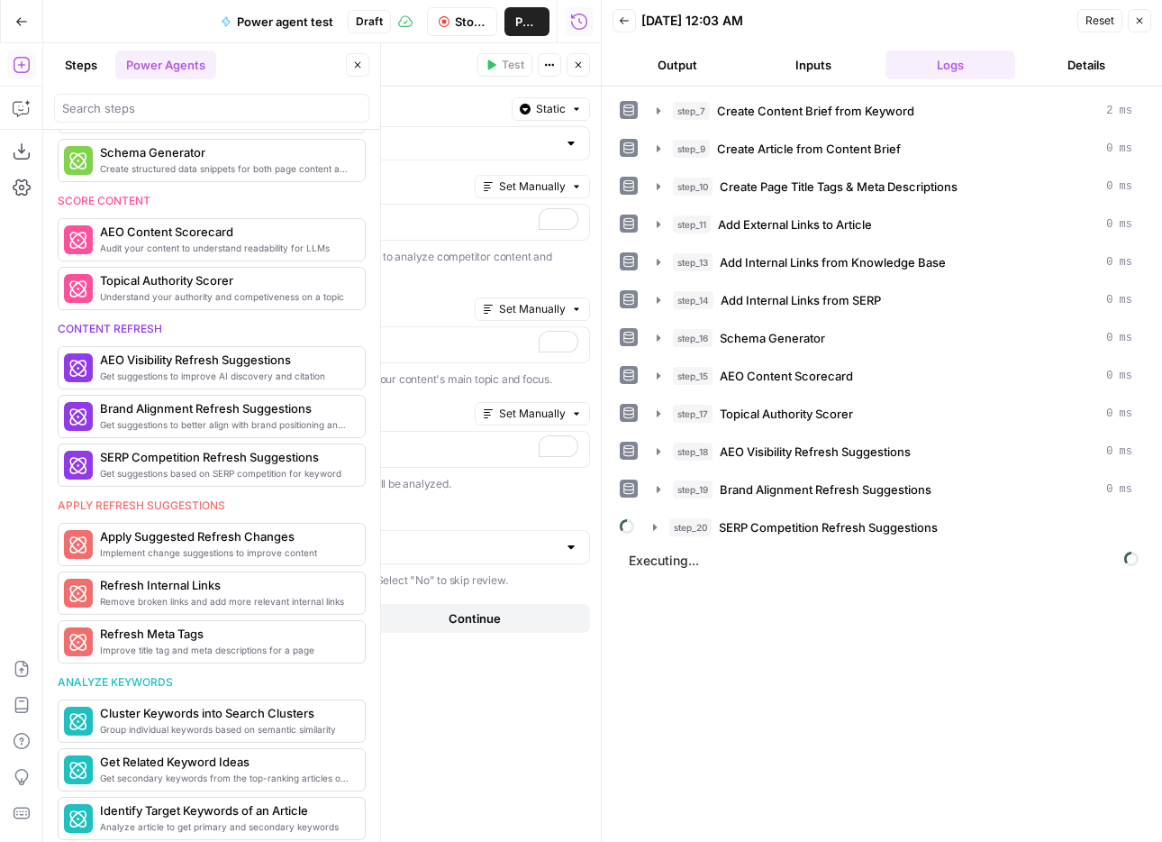
click at [221, 62] on textarea "SERP Competition Refresh Suggestions" at bounding box center [131, 65] width 245 height 18
click at [573, 67] on icon "button" at bounding box center [578, 64] width 11 height 11
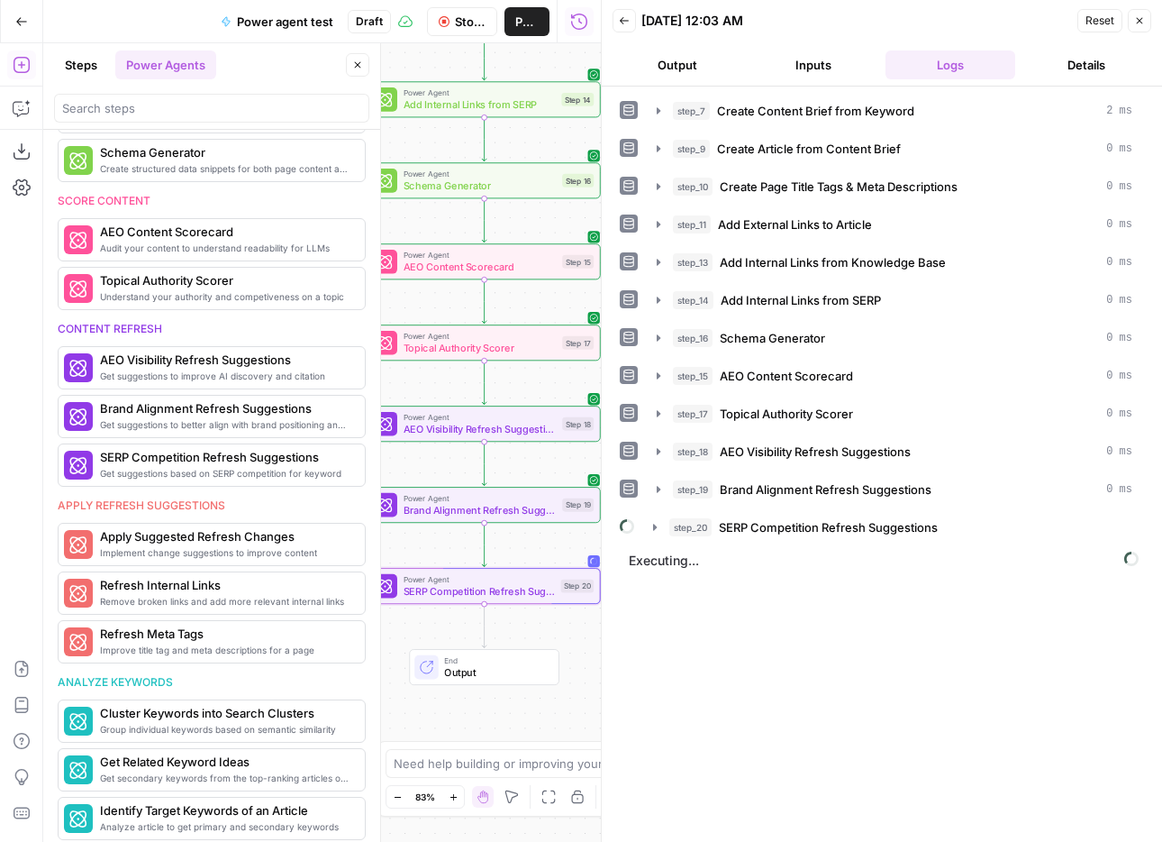
click at [866, 643] on div "step_7 Create Content Brief from Keyword 2 ms step_9 Create Article from Conten…" at bounding box center [882, 464] width 524 height 737
click at [883, 525] on span "SERP Competition Refresh Suggestions" at bounding box center [828, 527] width 219 height 18
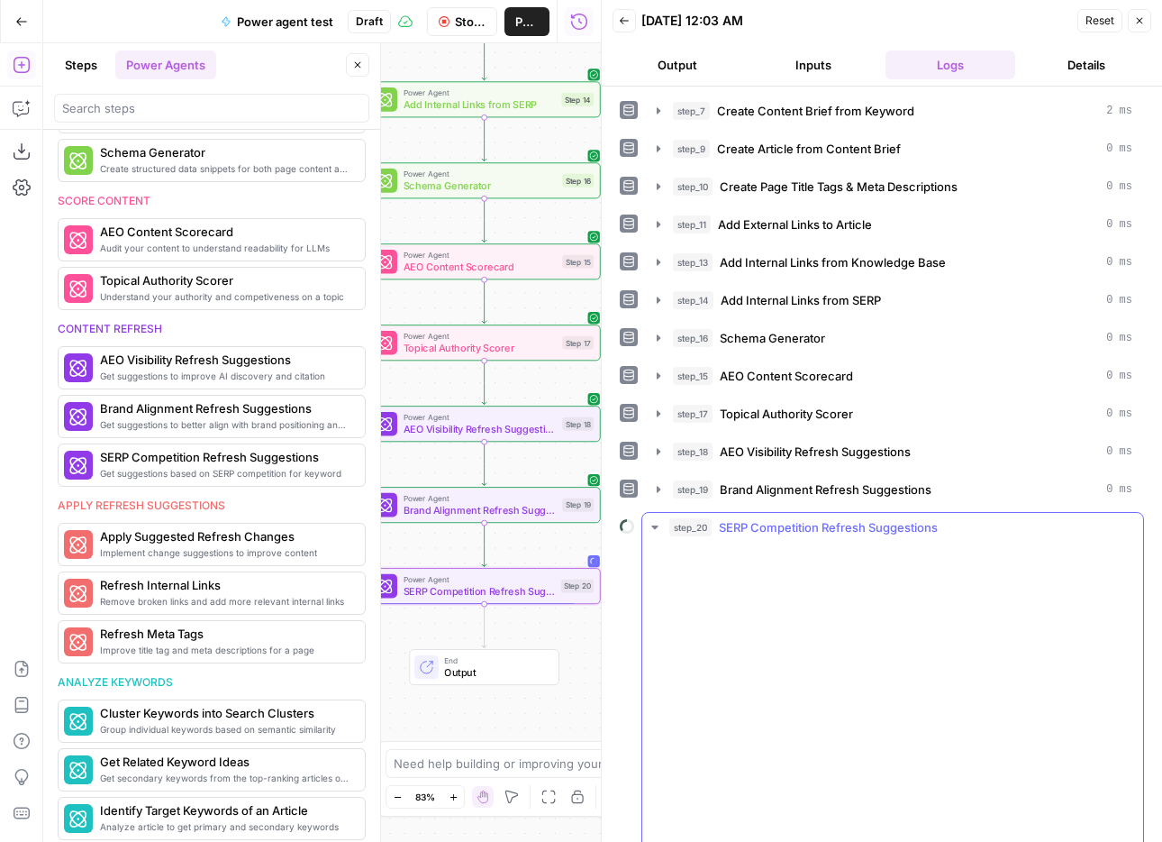
click at [844, 524] on span "SERP Competition Refresh Suggestions" at bounding box center [828, 527] width 219 height 18
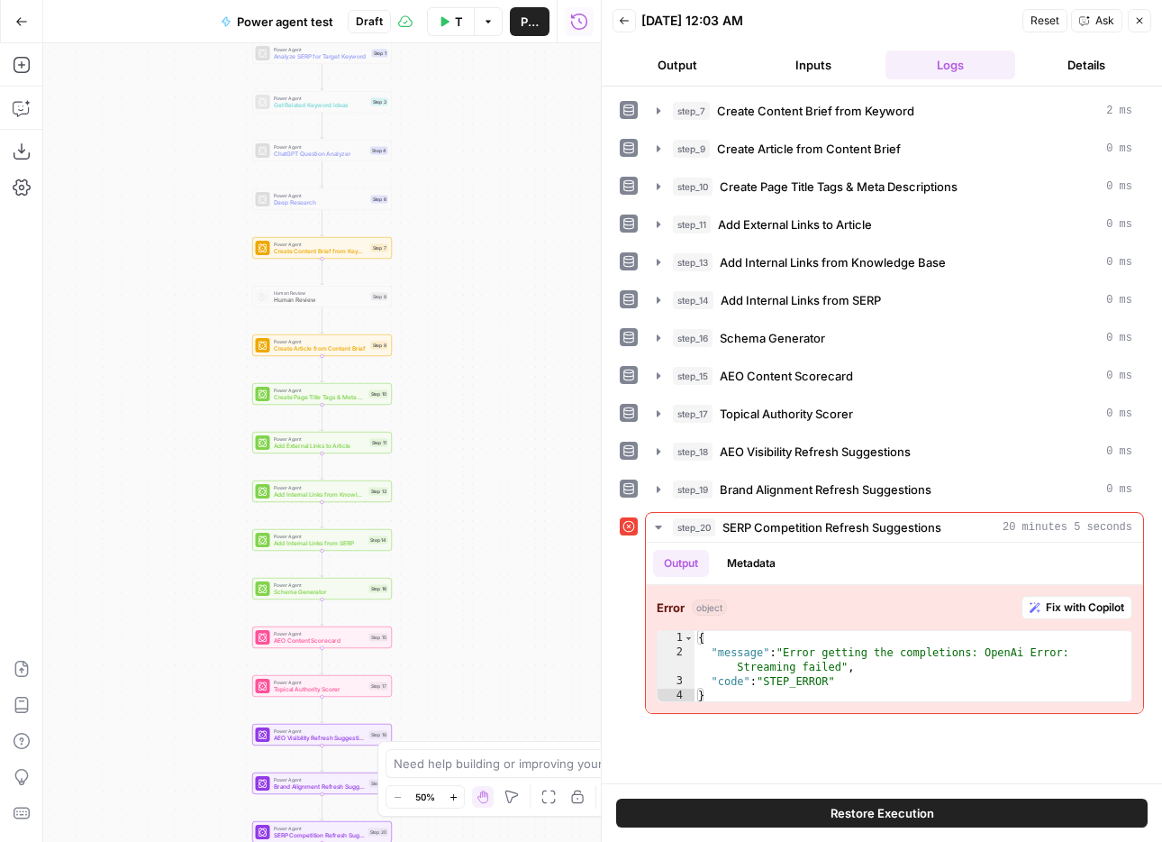
click at [505, 437] on div "Workflow Set Inputs Inputs Power Agent Analyze SERP for Target Keyword Step 1 P…" at bounding box center [322, 442] width 558 height 798
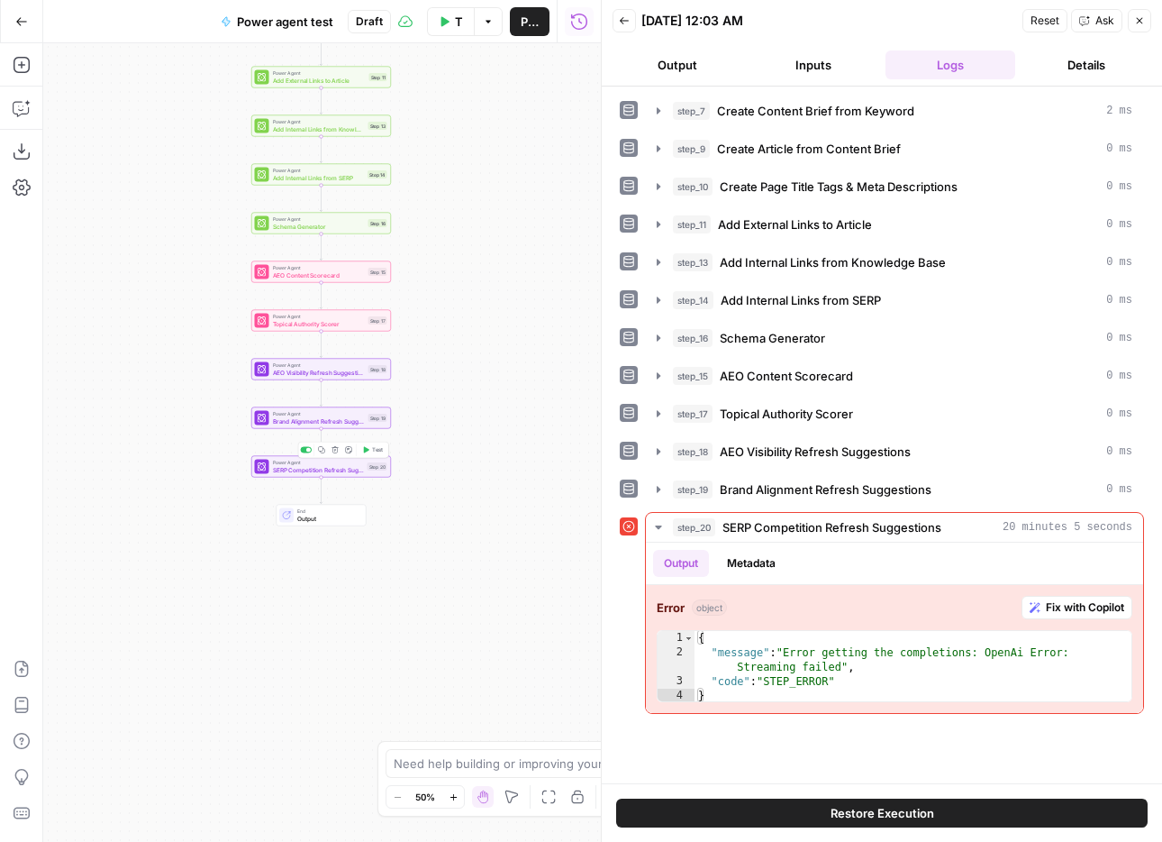
click at [316, 474] on div "Power Agent SERP Competition Refresh Suggestions Step 20 Copy step Delete step …" at bounding box center [321, 467] width 140 height 22
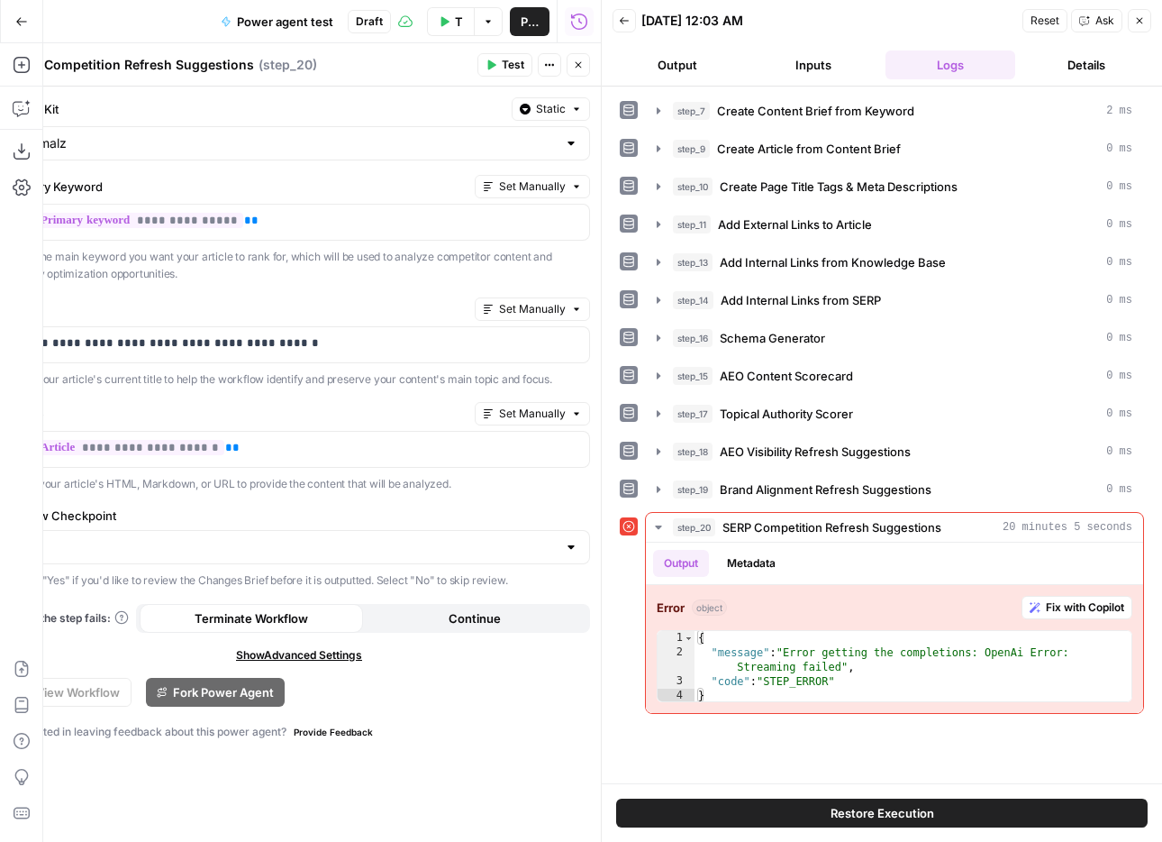
click at [505, 64] on span "Test" at bounding box center [513, 65] width 23 height 16
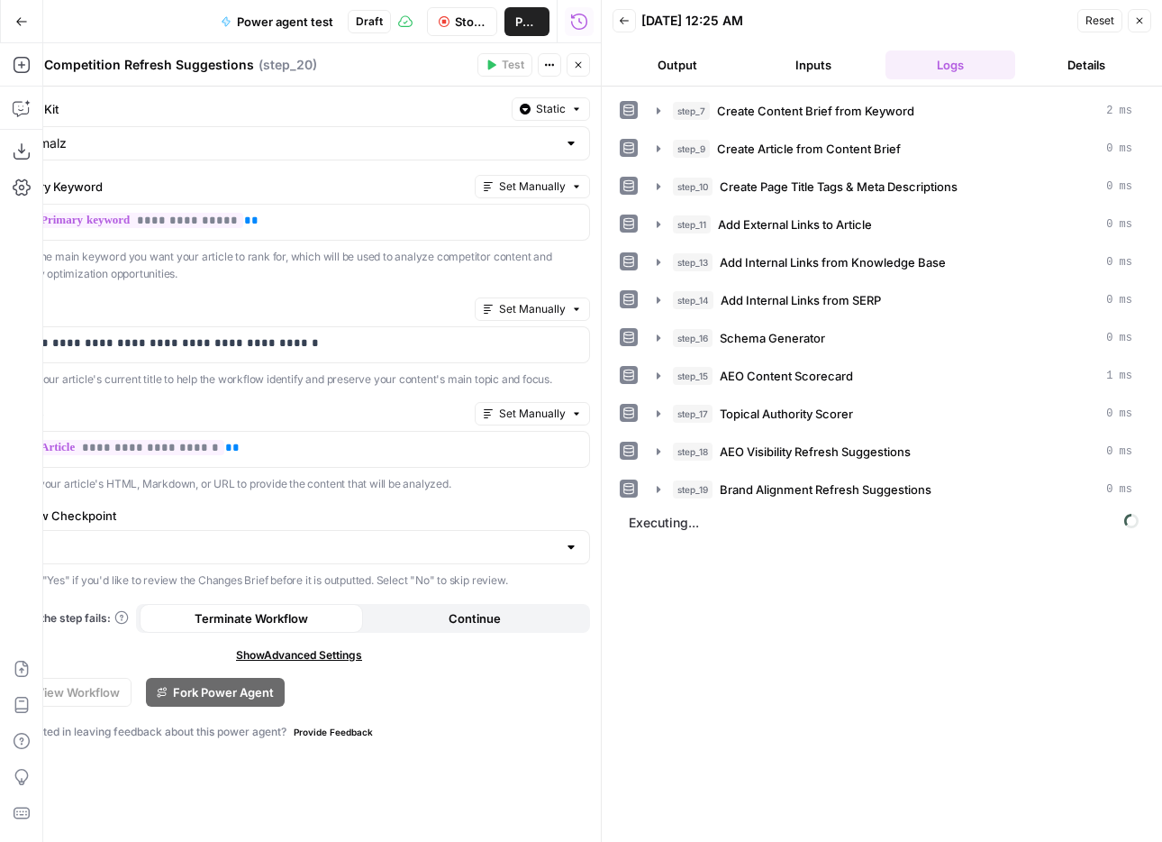
click at [585, 68] on button "Close" at bounding box center [578, 64] width 23 height 23
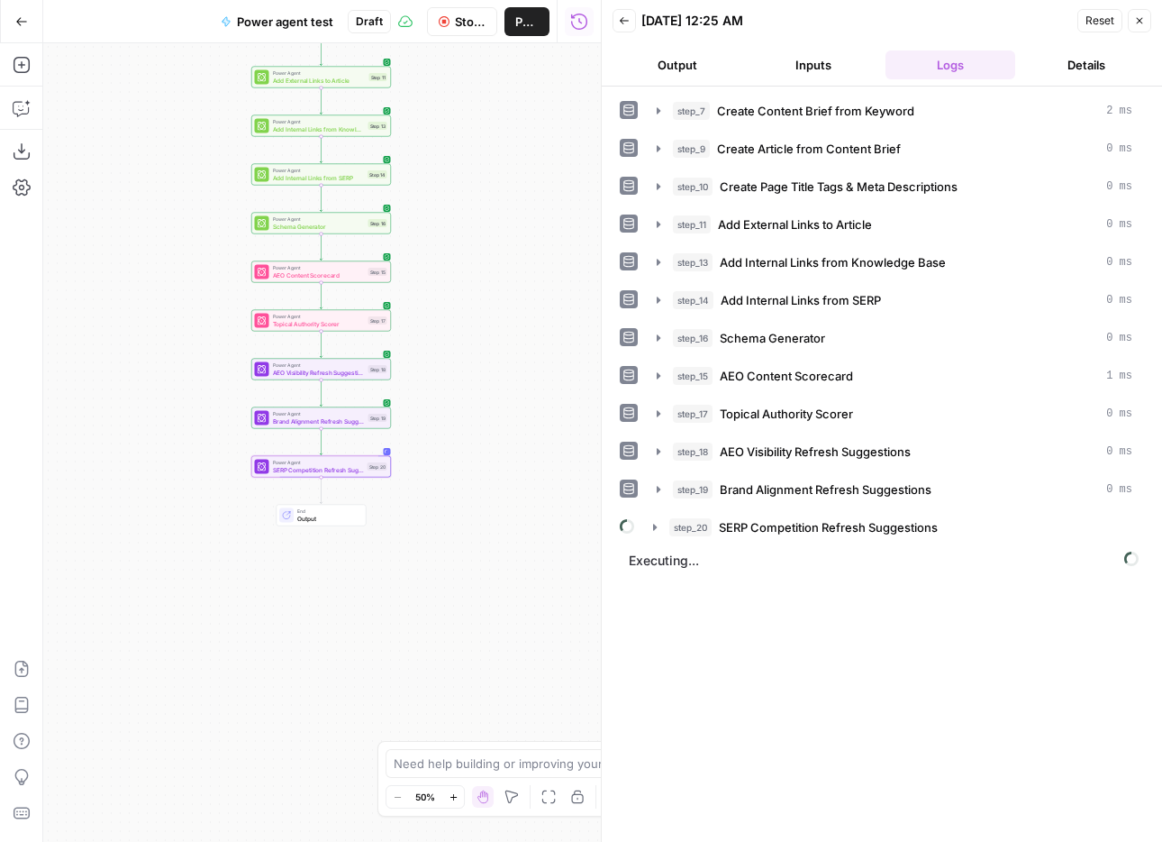
click at [822, 660] on div "step_7 Create Content Brief from Keyword 2 ms step_9 Create Article from Conten…" at bounding box center [882, 464] width 524 height 737
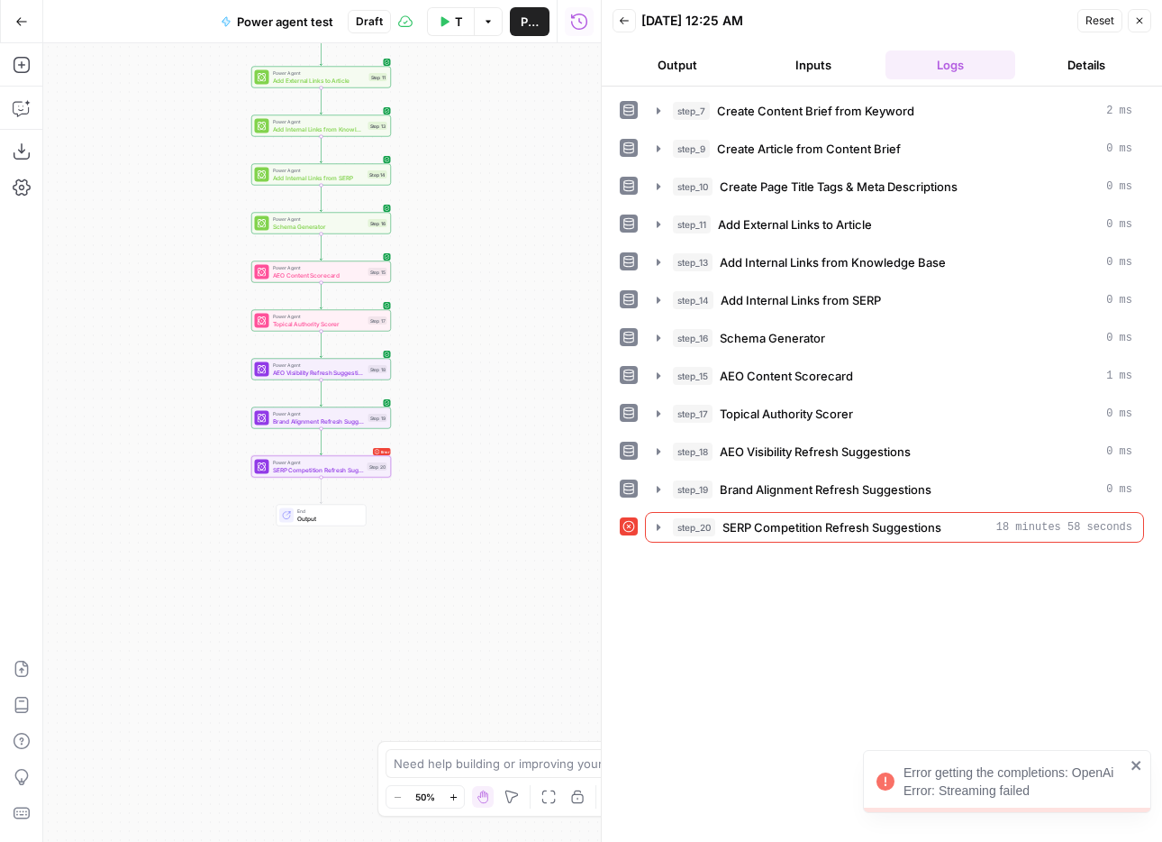
click at [1141, 21] on icon "button" at bounding box center [1139, 20] width 11 height 11
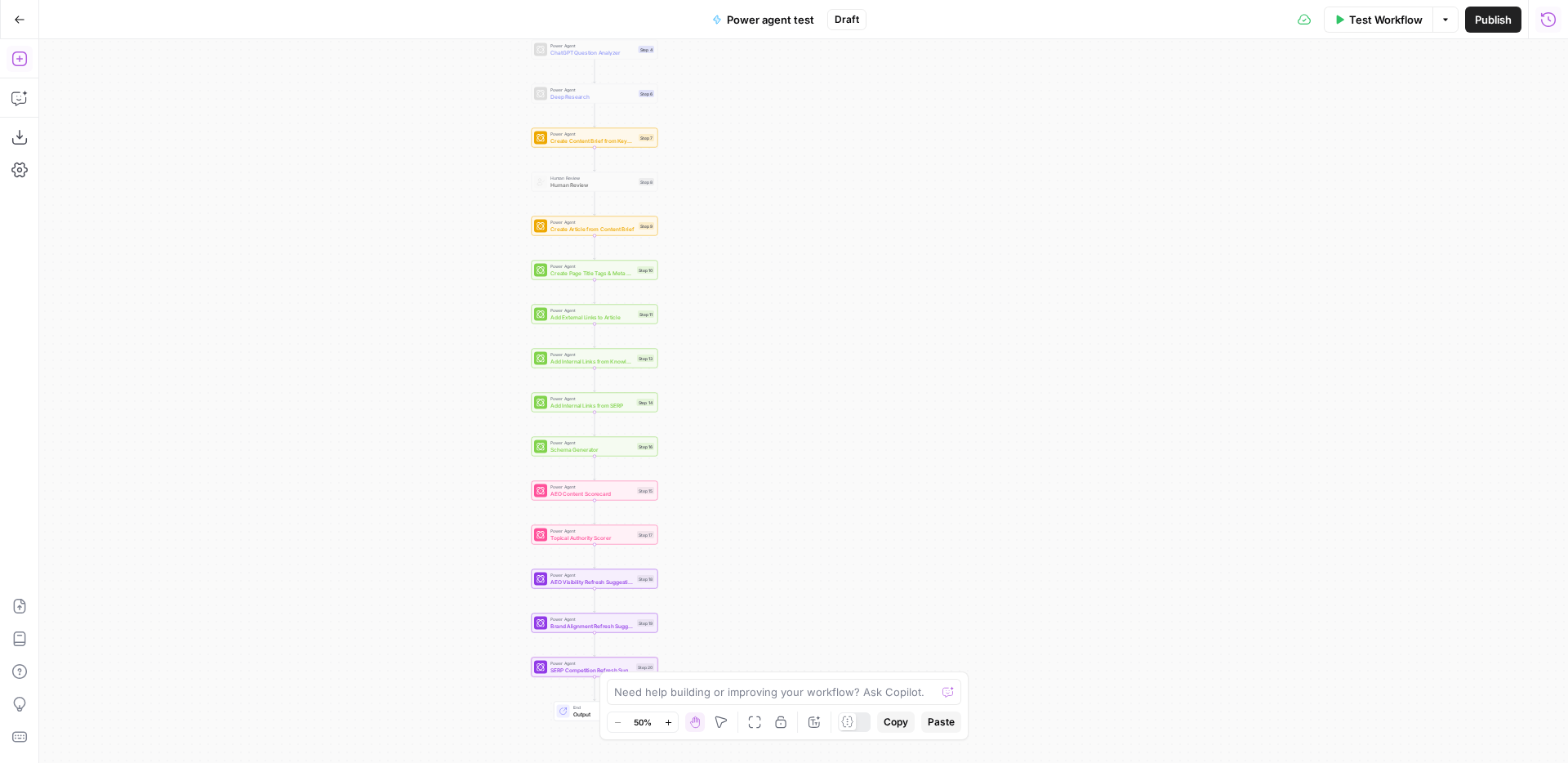
click at [21, 53] on icon "button" at bounding box center [20, 59] width 16 height 16
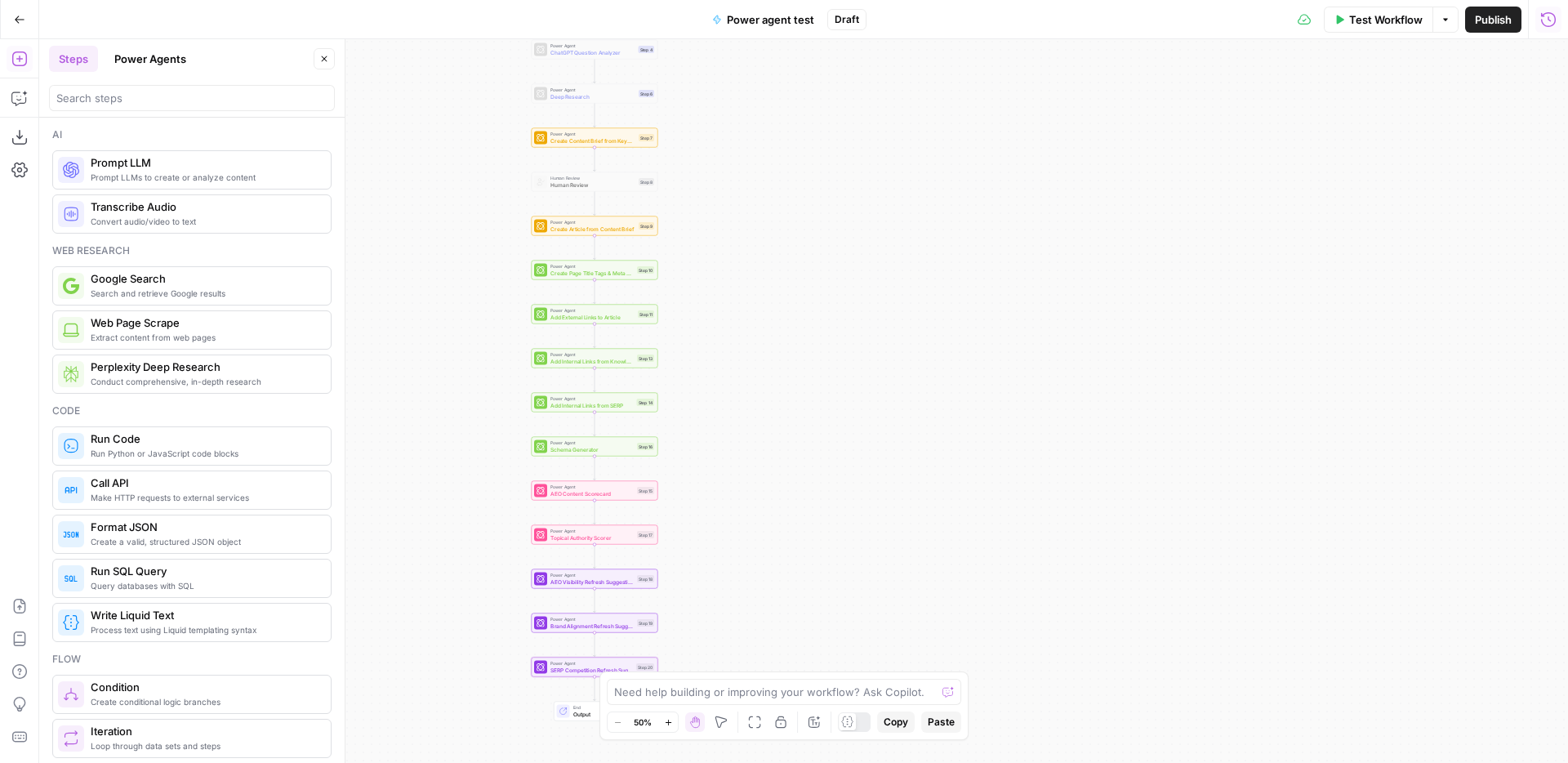
click at [169, 58] on button "Power Agents" at bounding box center [150, 58] width 92 height 26
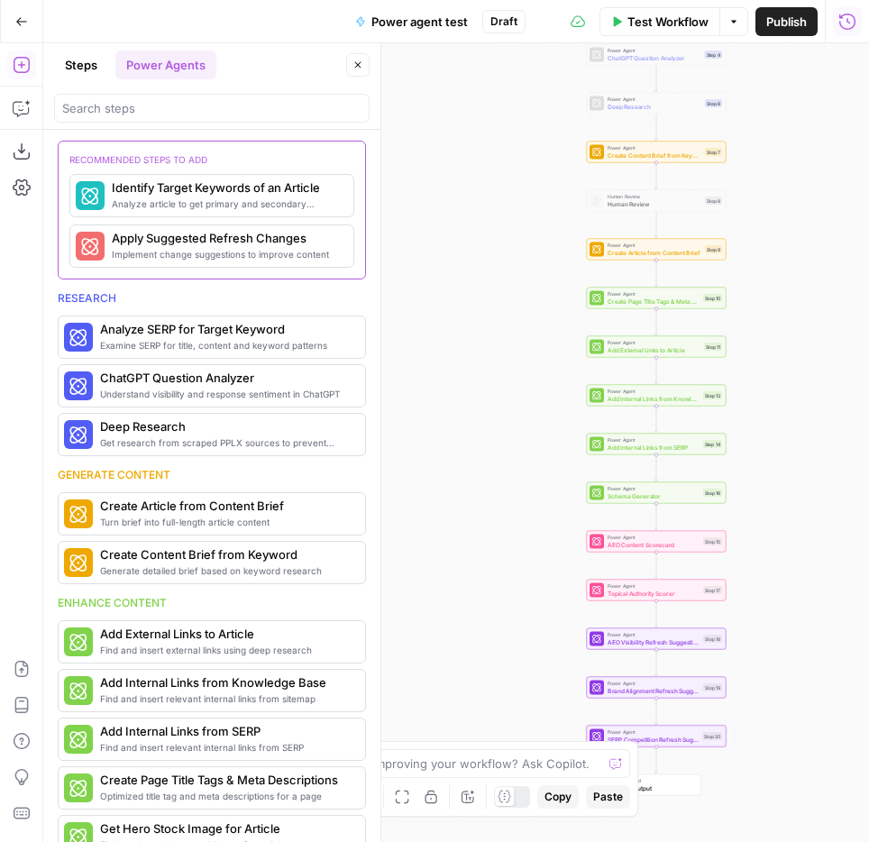
click at [867, 93] on div "Workflow Set Inputs Inputs Power Agent Analyze SERP for Target Keyword Step 1 P…" at bounding box center [455, 442] width 825 height 798
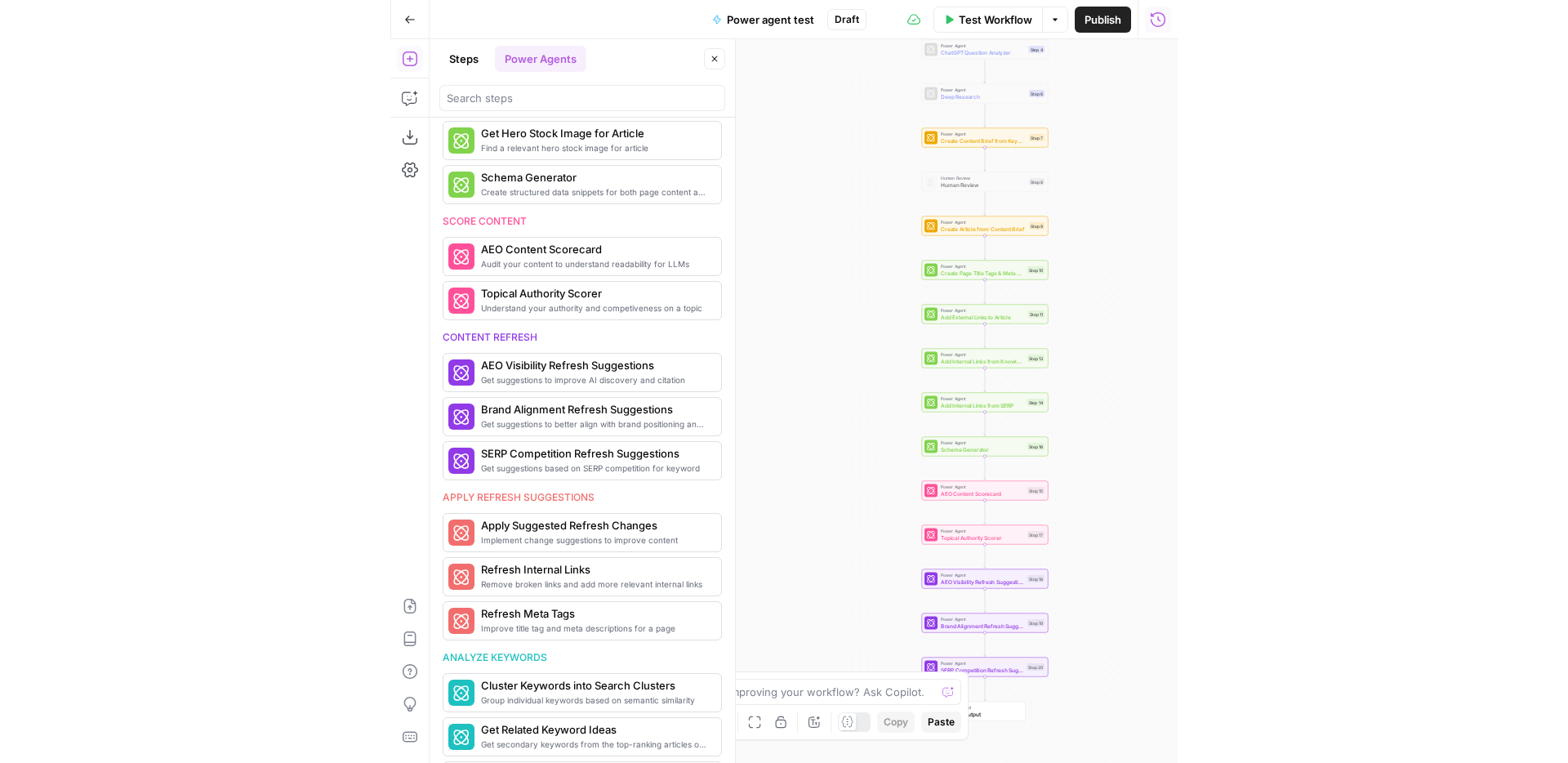
scroll to position [499, 0]
